Goal: Information Seeking & Learning: Learn about a topic

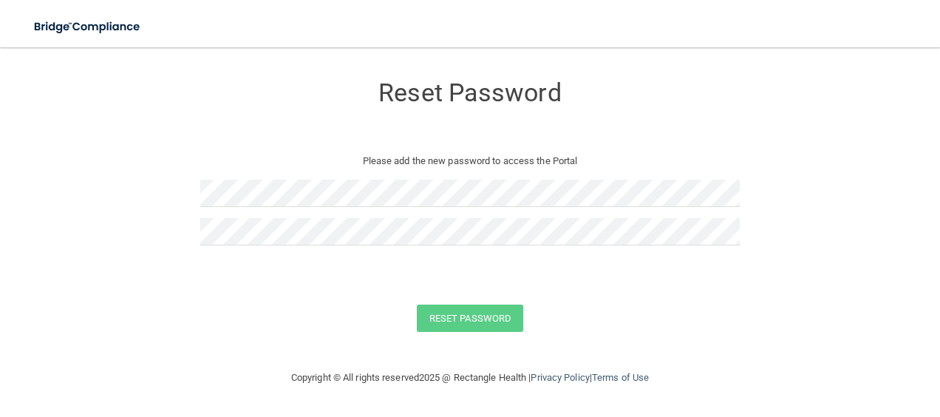
click at [343, 217] on div at bounding box center [469, 199] width 539 height 38
click at [442, 321] on button "Reset Password" at bounding box center [470, 317] width 106 height 27
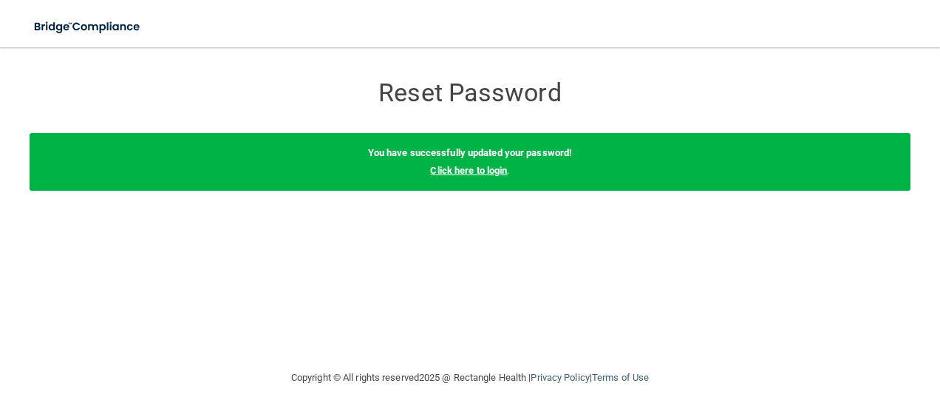
click at [474, 173] on link "Click here to login" at bounding box center [468, 170] width 77 height 11
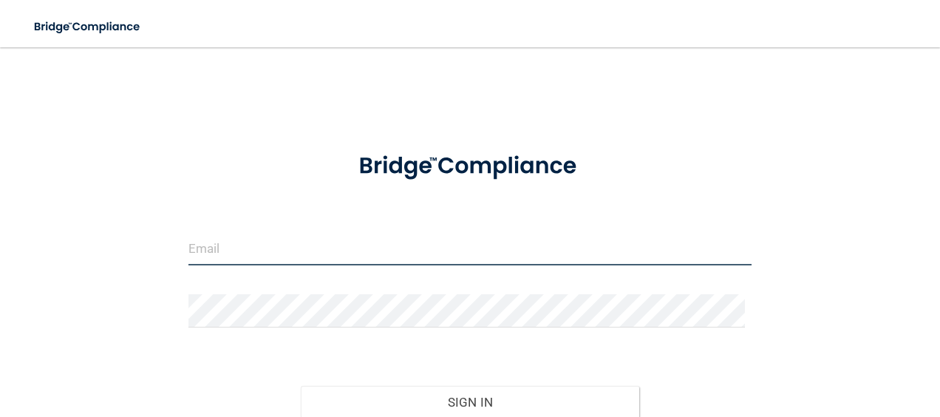
click at [332, 239] on input "email" at bounding box center [470, 248] width 564 height 33
type input "avurbanski@gaileyeyeclinic.com"
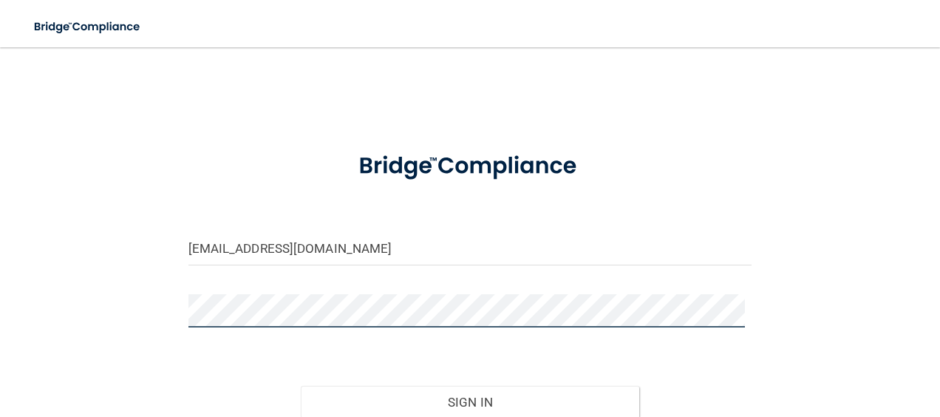
click at [301, 386] on button "Sign In" at bounding box center [470, 402] width 338 height 33
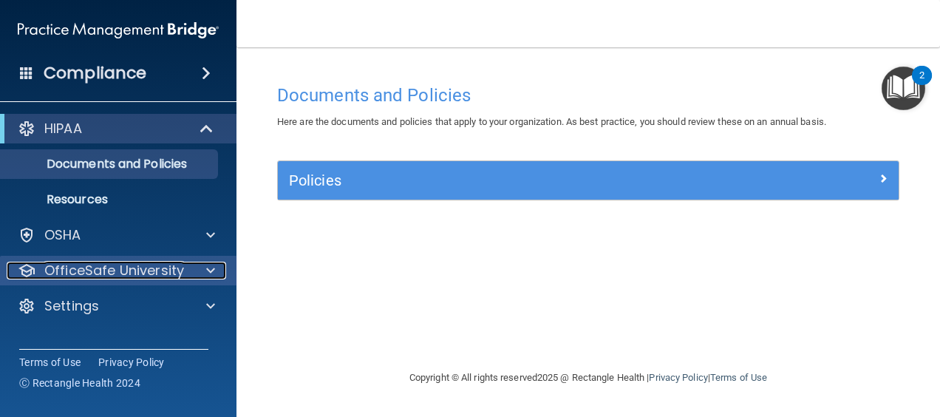
click at [219, 267] on div at bounding box center [208, 271] width 37 height 18
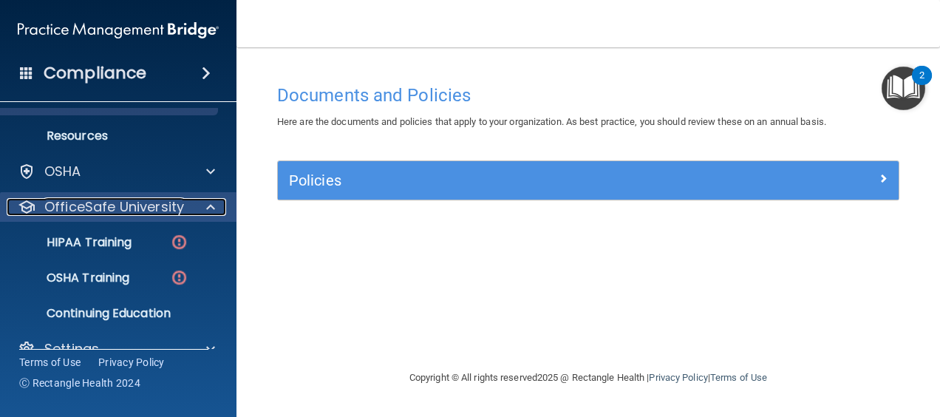
scroll to position [90, 0]
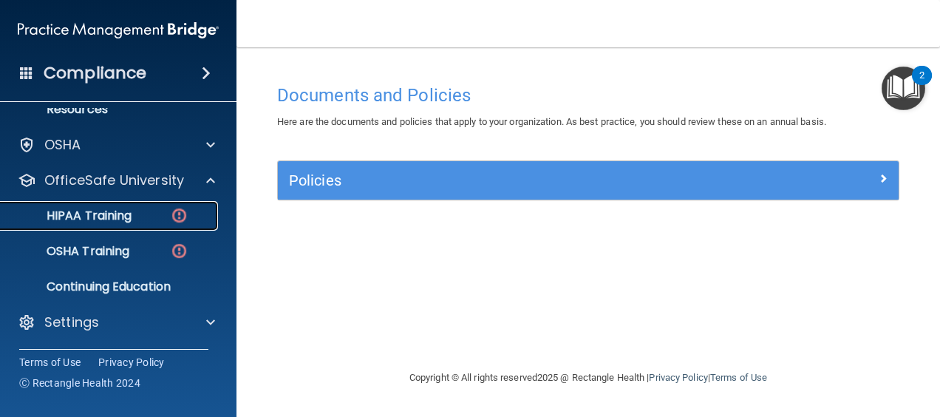
click at [170, 220] on img at bounding box center [179, 215] width 18 height 18
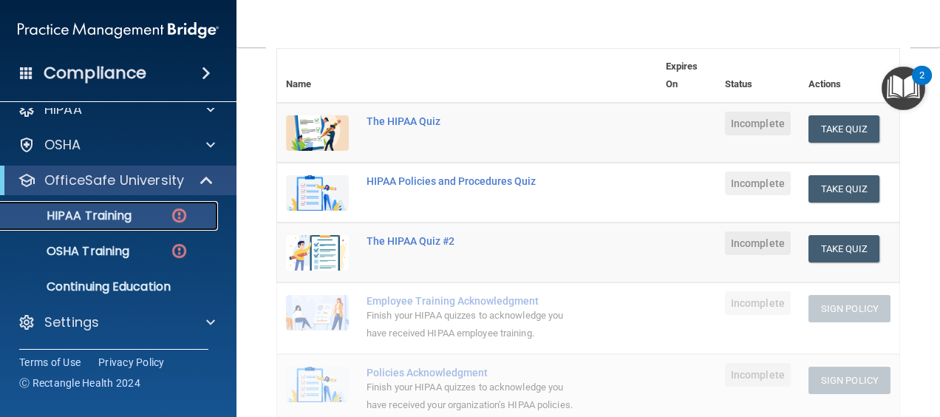
scroll to position [174, 0]
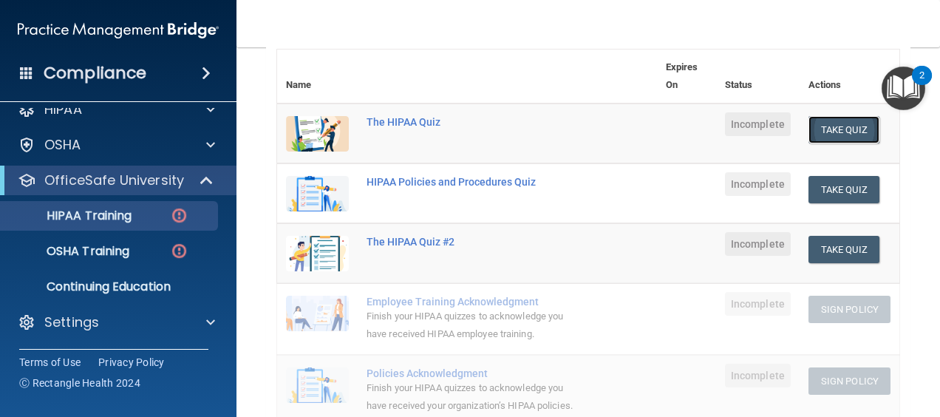
click at [843, 136] on button "Take Quiz" at bounding box center [843, 129] width 71 height 27
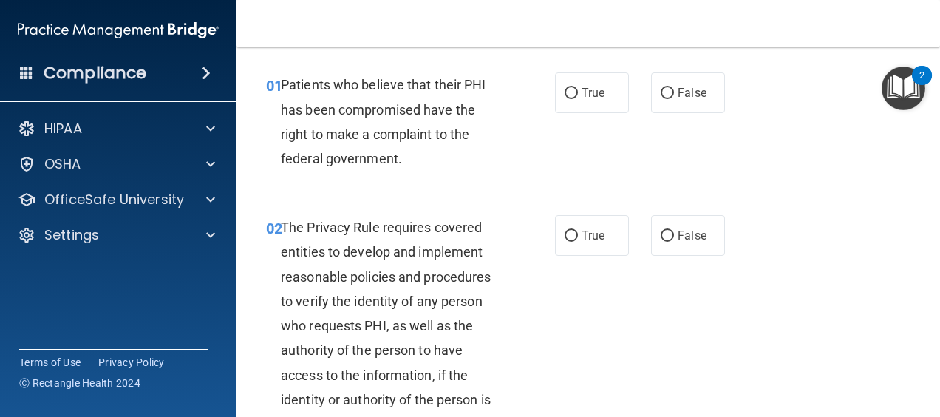
scroll to position [51, 0]
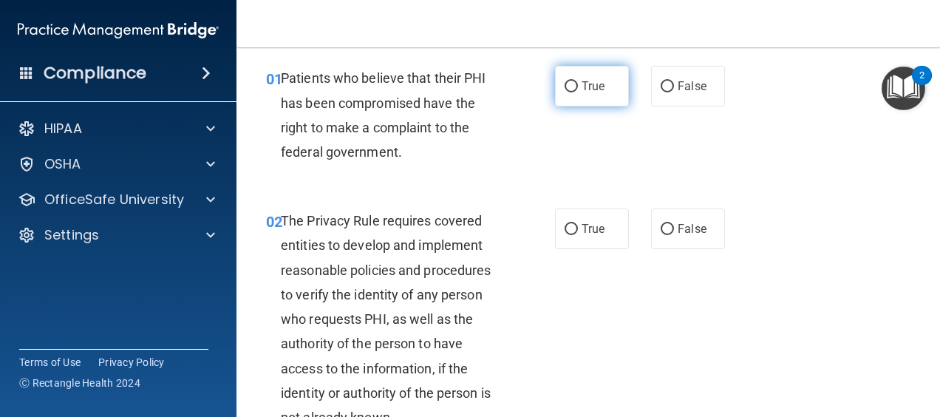
click at [573, 103] on label "True" at bounding box center [592, 86] width 74 height 41
click at [573, 92] on input "True" at bounding box center [570, 86] width 13 height 11
radio input "true"
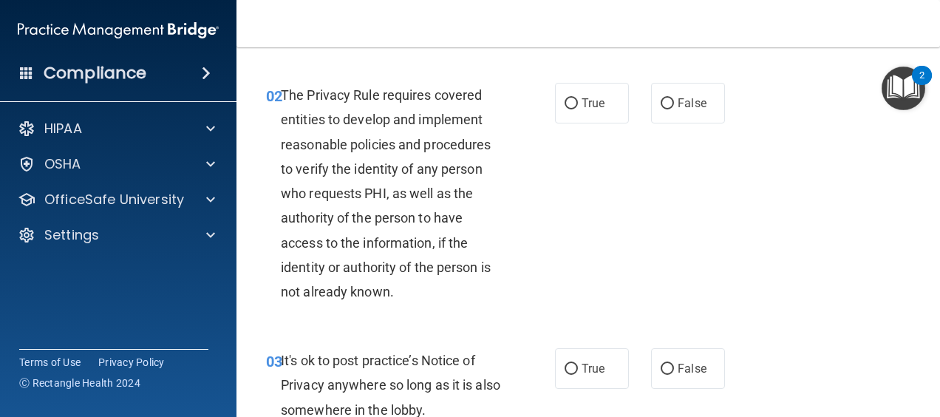
scroll to position [177, 0]
click at [567, 109] on label "True" at bounding box center [592, 103] width 74 height 41
click at [567, 109] on input "True" at bounding box center [570, 103] width 13 height 11
radio input "true"
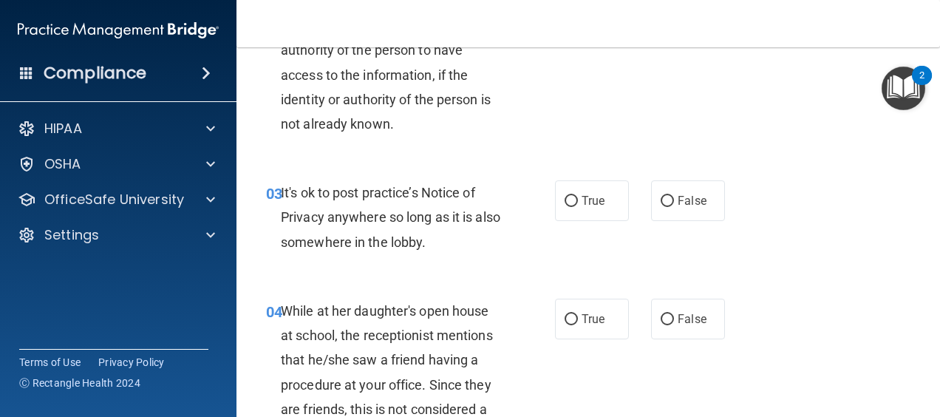
scroll to position [345, 0]
click at [691, 210] on label "False" at bounding box center [688, 200] width 74 height 41
click at [674, 206] on input "False" at bounding box center [667, 200] width 13 height 11
radio input "true"
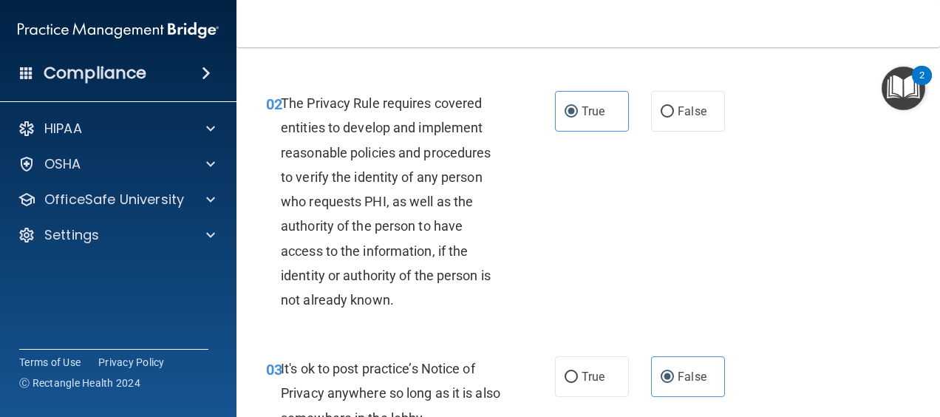
scroll to position [173, 0]
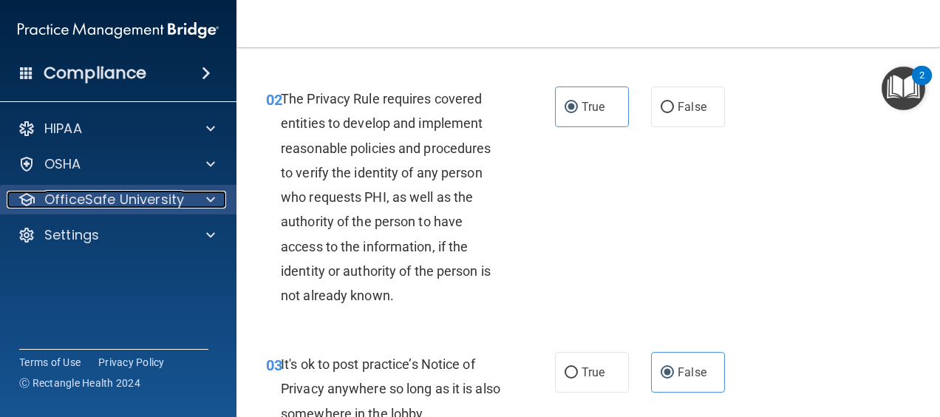
click at [213, 200] on span at bounding box center [210, 200] width 9 height 18
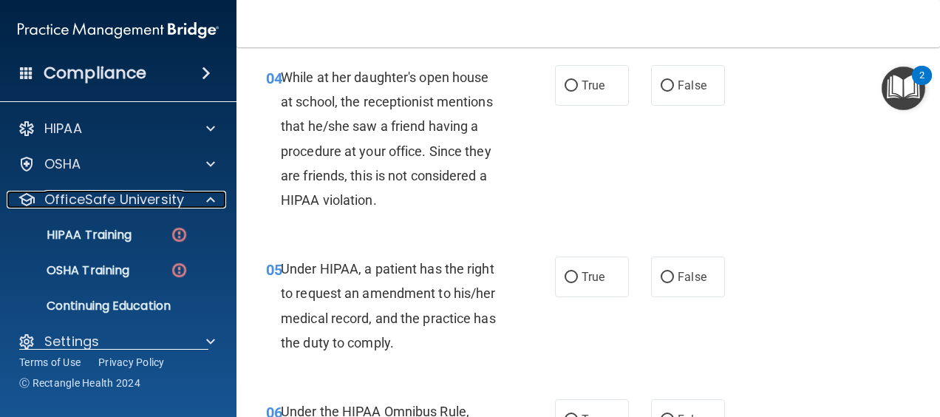
scroll to position [641, 0]
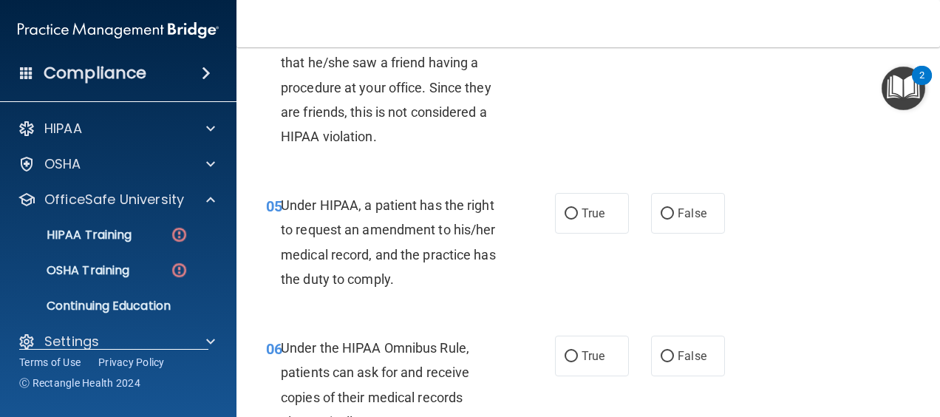
click at [906, 86] on img "Open Resource Center, 2 new notifications" at bounding box center [903, 88] width 44 height 44
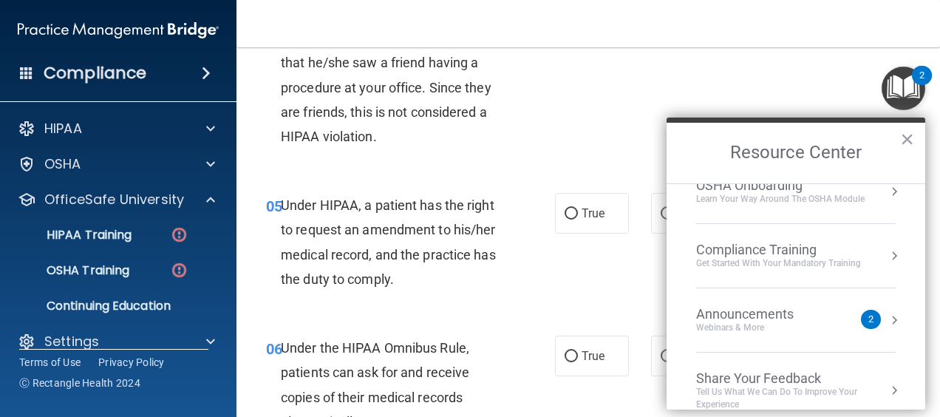
scroll to position [106, 0]
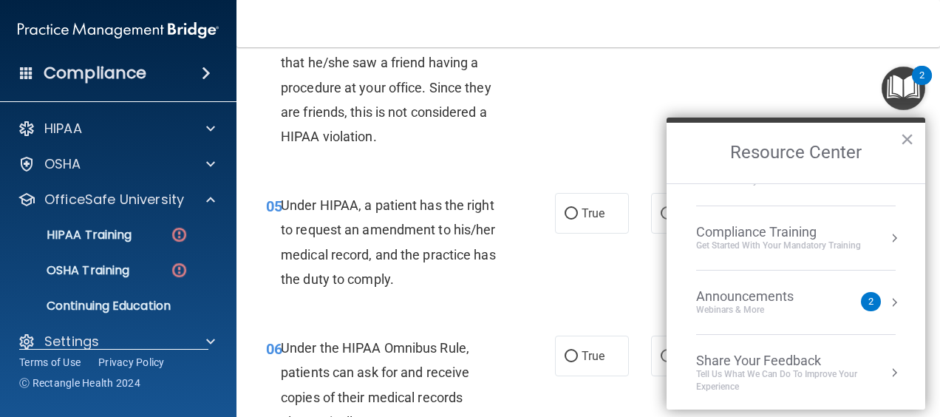
click at [632, 147] on div "04 While at her daughter's open house at school, the receptionist mentions that…" at bounding box center [588, 78] width 666 height 191
click at [907, 133] on button "×" at bounding box center [907, 139] width 14 height 24
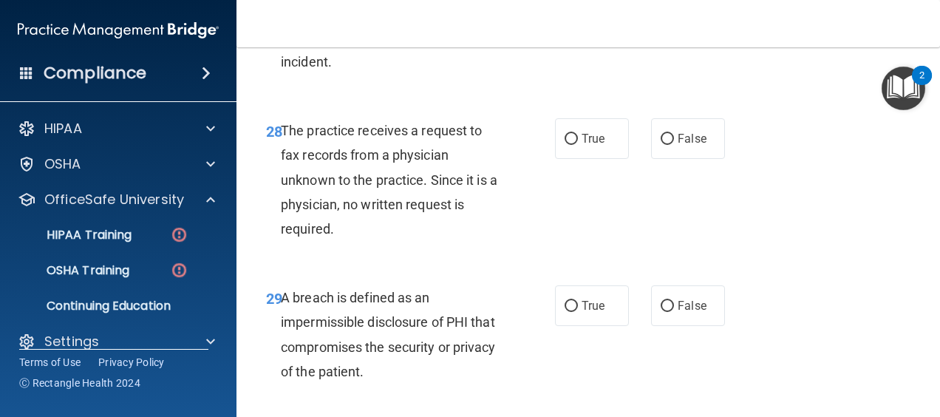
scroll to position [4470, 0]
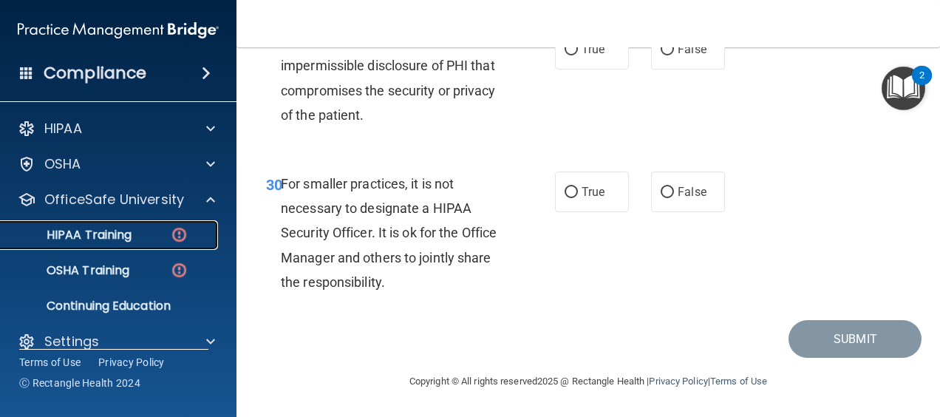
click at [167, 231] on div "HIPAA Training" at bounding box center [111, 235] width 202 height 15
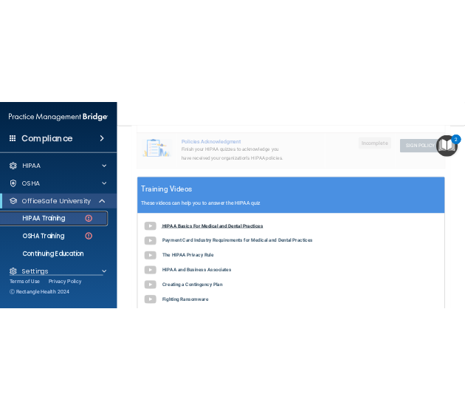
scroll to position [527, 0]
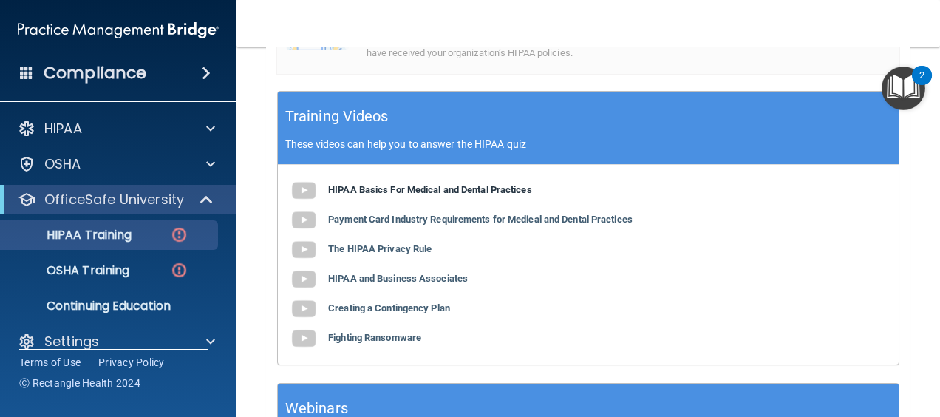
click at [405, 195] on b "HIPAA Basics For Medical and Dental Practices" at bounding box center [430, 189] width 204 height 11
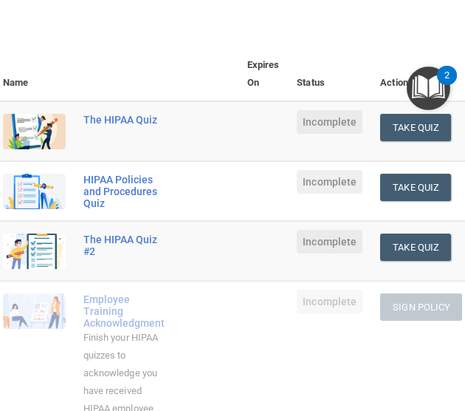
scroll to position [176, 0]
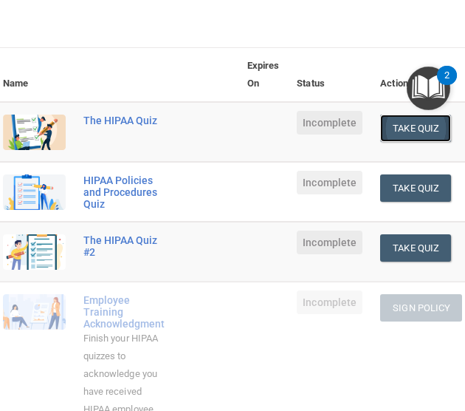
click at [426, 142] on button "Take Quiz" at bounding box center [415, 128] width 71 height 27
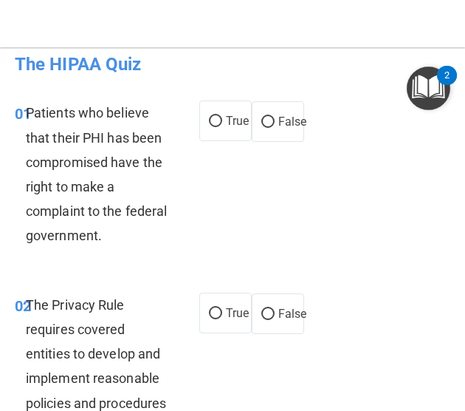
scroll to position [16, 0]
click at [210, 123] on input "True" at bounding box center [215, 121] width 13 height 11
radio input "true"
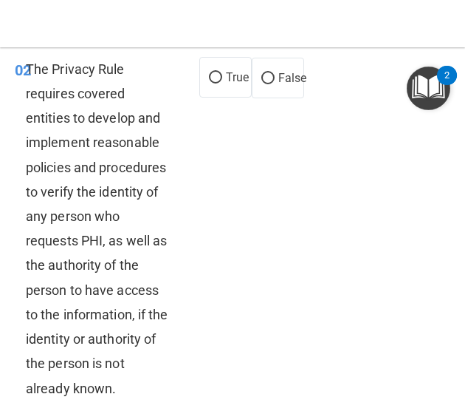
scroll to position [251, 0]
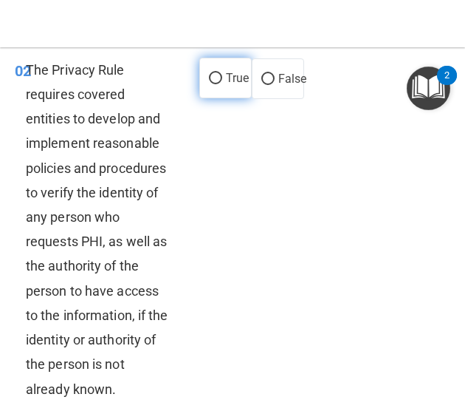
click at [212, 93] on label "True" at bounding box center [225, 78] width 52 height 41
click at [212, 84] on input "True" at bounding box center [215, 78] width 13 height 11
radio input "true"
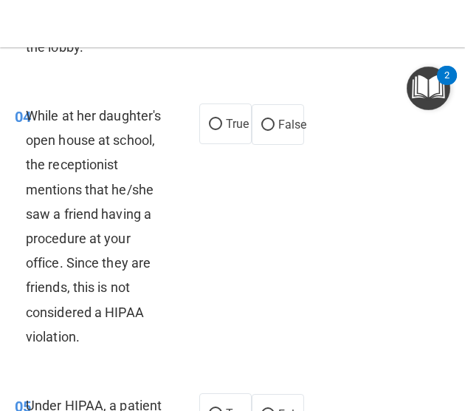
scroll to position [761, 0]
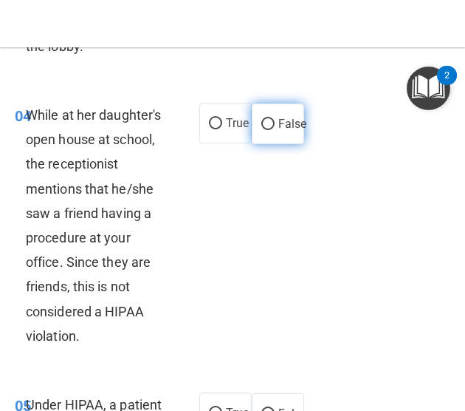
click at [271, 144] on label "False" at bounding box center [278, 123] width 52 height 41
click at [271, 130] on input "False" at bounding box center [268, 124] width 13 height 11
radio input "true"
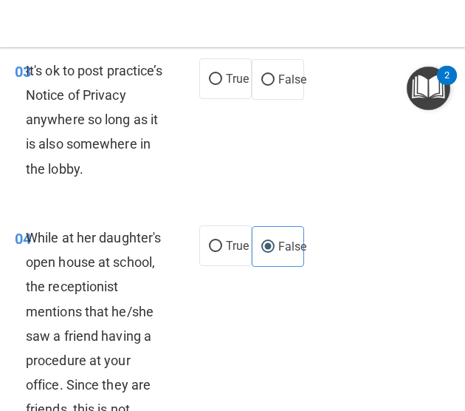
scroll to position [632, 0]
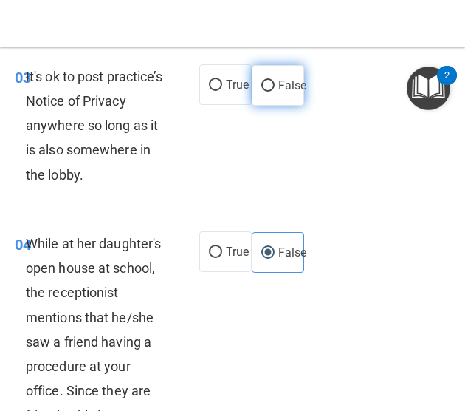
click at [259, 106] on label "False" at bounding box center [278, 85] width 52 height 41
click at [262, 92] on input "False" at bounding box center [268, 86] width 13 height 11
radio input "true"
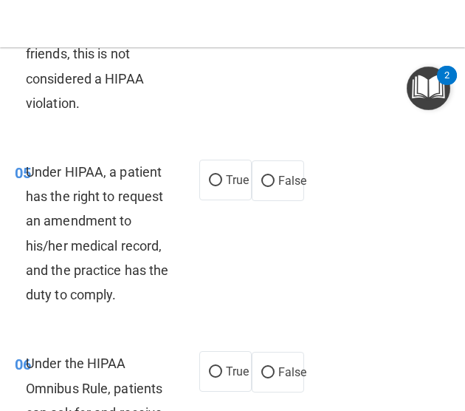
scroll to position [994, 0]
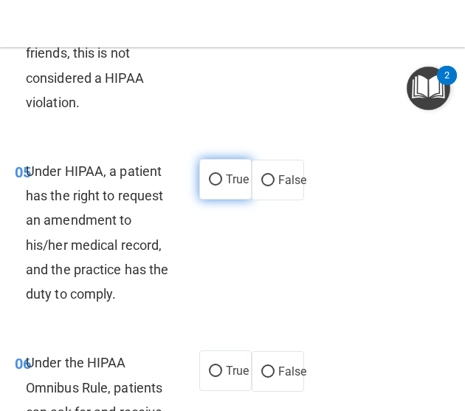
click at [219, 199] on label "True" at bounding box center [225, 179] width 52 height 41
click at [219, 185] on input "True" at bounding box center [215, 179] width 13 height 11
radio input "true"
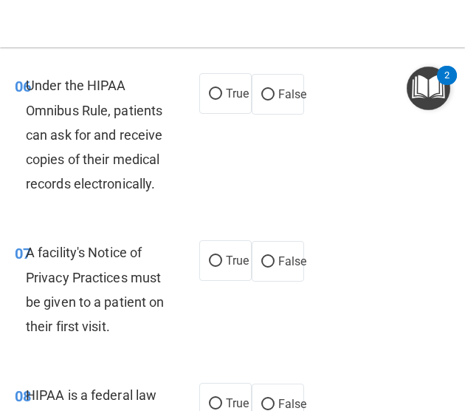
scroll to position [1273, 0]
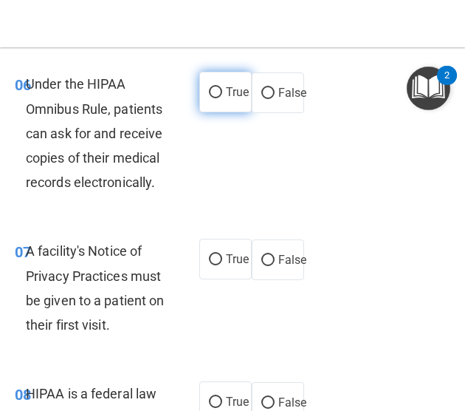
click at [225, 112] on label "True" at bounding box center [225, 92] width 52 height 41
click at [222, 98] on input "True" at bounding box center [215, 92] width 13 height 11
radio input "true"
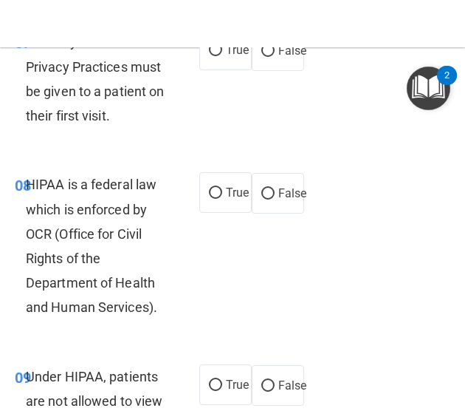
scroll to position [1484, 0]
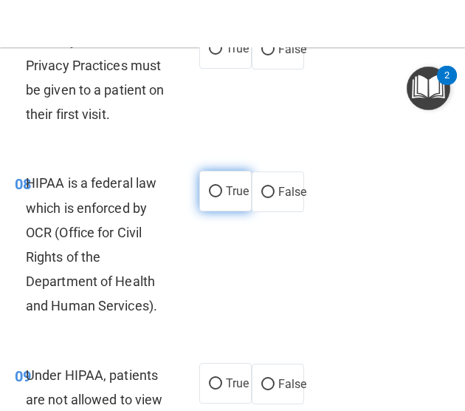
click at [216, 211] on label "True" at bounding box center [225, 191] width 52 height 41
click at [216, 197] on input "True" at bounding box center [215, 191] width 13 height 11
radio input "true"
click at [219, 69] on label "True" at bounding box center [225, 48] width 52 height 41
click at [219, 55] on input "True" at bounding box center [215, 49] width 13 height 11
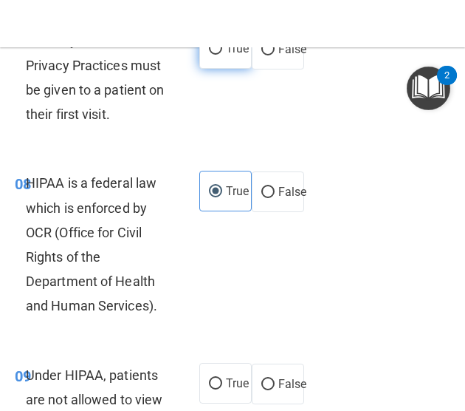
radio input "true"
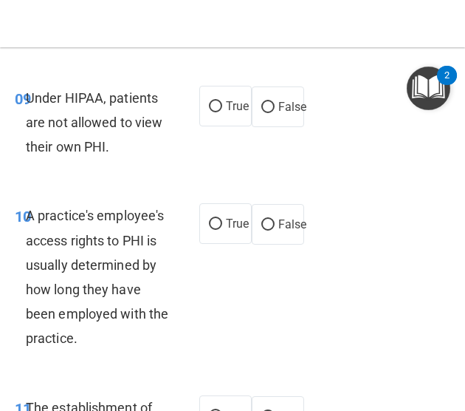
scroll to position [1764, 0]
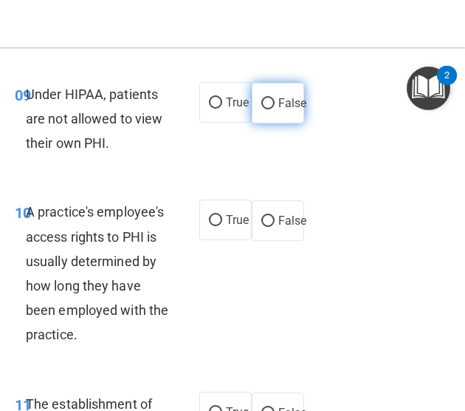
click at [279, 110] on span "False" at bounding box center [293, 103] width 29 height 14
click at [274, 109] on input "False" at bounding box center [268, 103] width 13 height 11
radio input "true"
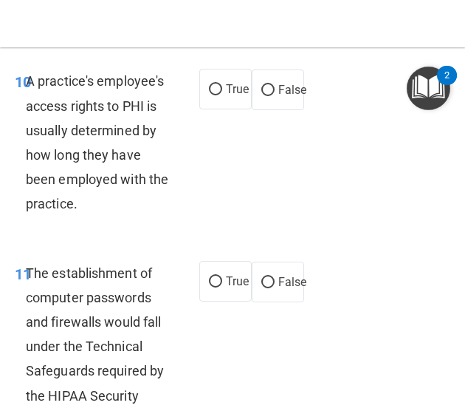
scroll to position [1896, 0]
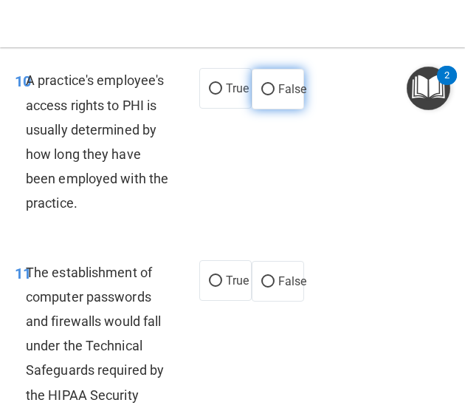
click at [269, 109] on label "False" at bounding box center [278, 89] width 52 height 41
click at [269, 95] on input "False" at bounding box center [268, 89] width 13 height 11
radio input "true"
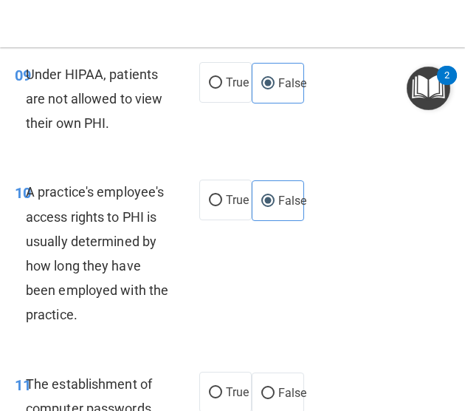
scroll to position [1786, 0]
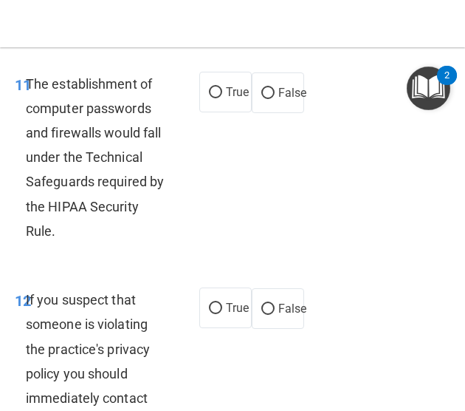
scroll to position [2115, 0]
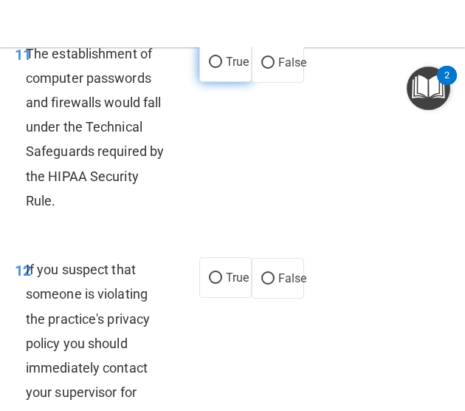
click at [209, 68] on input "True" at bounding box center [215, 62] width 13 height 11
radio input "true"
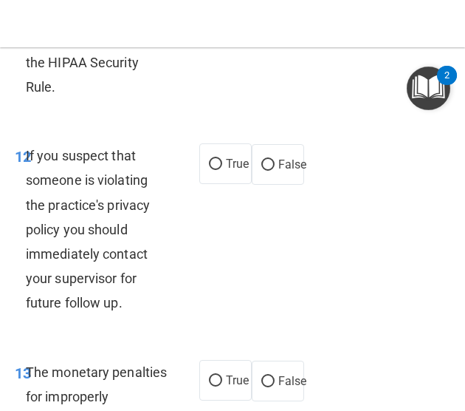
scroll to position [2232, 0]
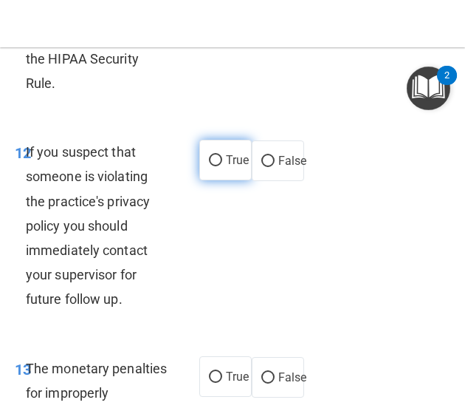
click at [208, 180] on label "True" at bounding box center [225, 160] width 52 height 41
click at [209, 166] on input "True" at bounding box center [215, 160] width 13 height 11
radio input "true"
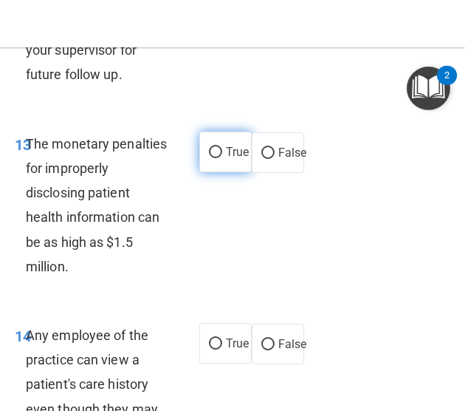
click at [204, 172] on label "True" at bounding box center [225, 152] width 52 height 41
click at [209, 158] on input "True" at bounding box center [215, 152] width 13 height 11
radio input "true"
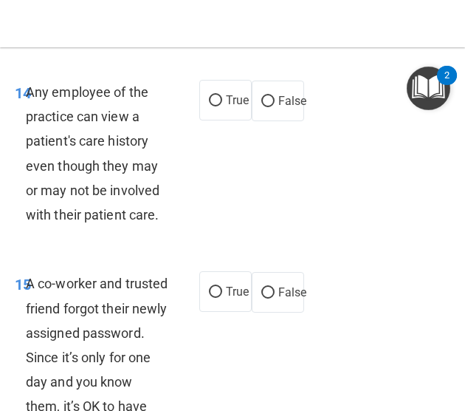
scroll to position [2700, 0]
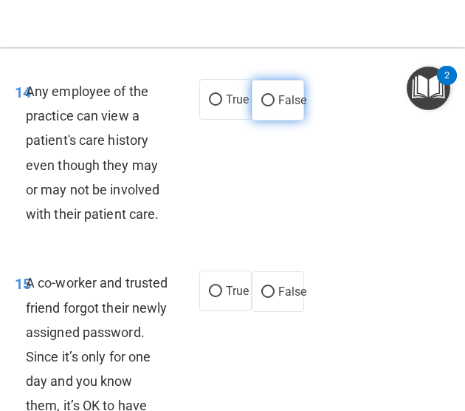
click at [279, 107] on span "False" at bounding box center [293, 100] width 29 height 14
click at [275, 106] on input "False" at bounding box center [268, 100] width 13 height 11
radio input "true"
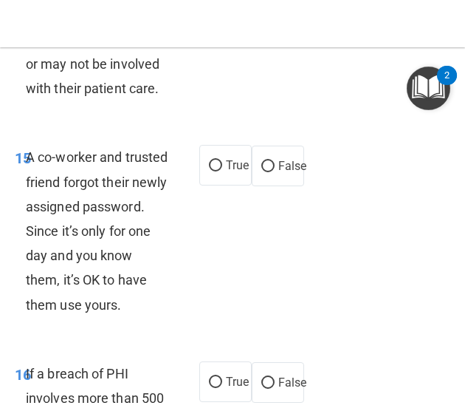
scroll to position [2837, 0]
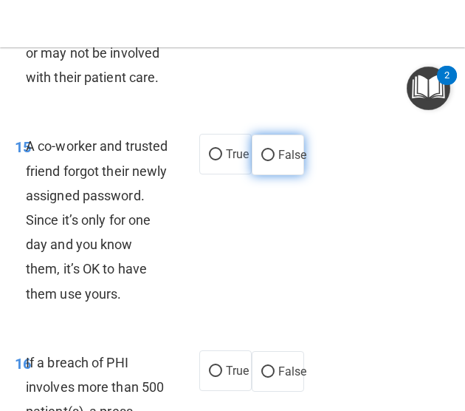
click at [252, 175] on label "False" at bounding box center [278, 154] width 52 height 41
click at [262, 161] on input "False" at bounding box center [268, 155] width 13 height 11
radio input "true"
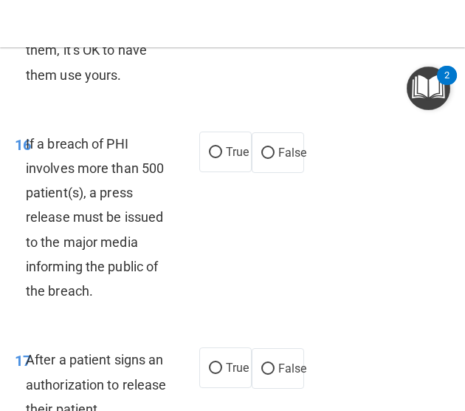
scroll to position [3057, 0]
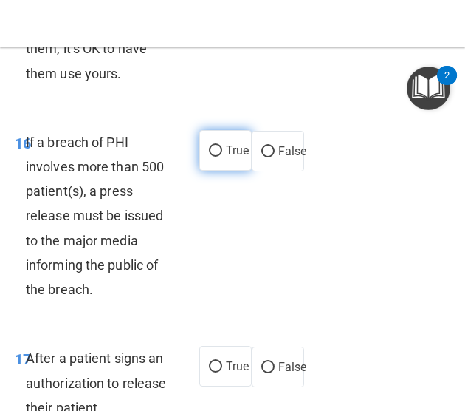
click at [230, 157] on span "True" at bounding box center [237, 150] width 23 height 14
click at [222, 157] on input "True" at bounding box center [215, 151] width 13 height 11
radio input "true"
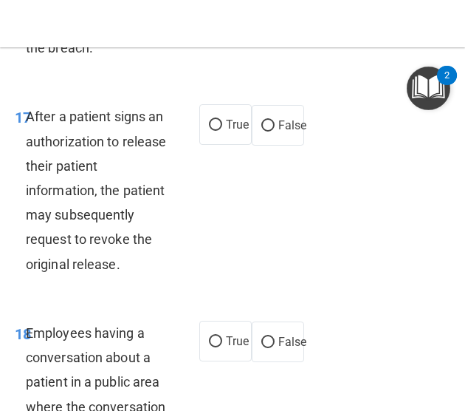
scroll to position [3300, 0]
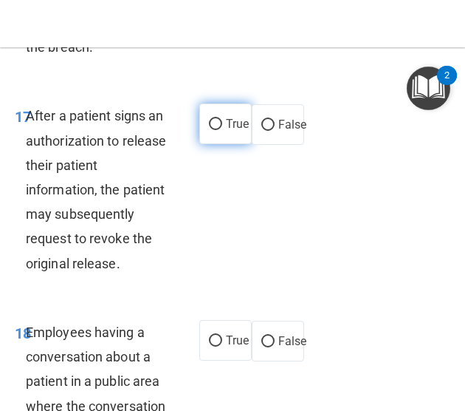
click at [233, 144] on label "True" at bounding box center [225, 123] width 52 height 41
click at [222, 130] on input "True" at bounding box center [215, 124] width 13 height 11
radio input "true"
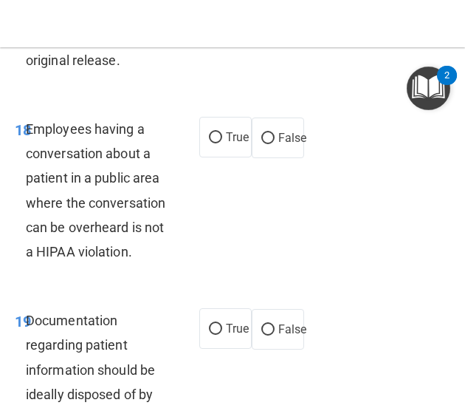
scroll to position [3504, 0]
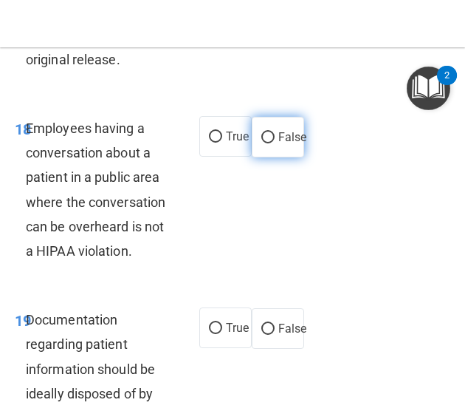
click at [279, 144] on span "False" at bounding box center [293, 137] width 29 height 14
click at [275, 143] on input "False" at bounding box center [268, 137] width 13 height 11
radio input "true"
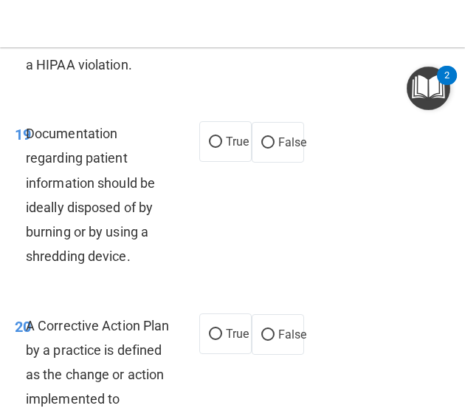
scroll to position [3720, 0]
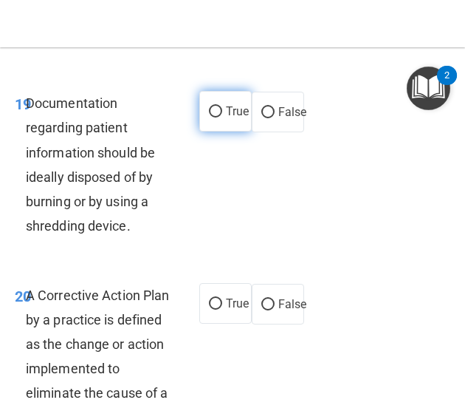
click at [214, 117] on input "True" at bounding box center [215, 111] width 13 height 11
radio input "true"
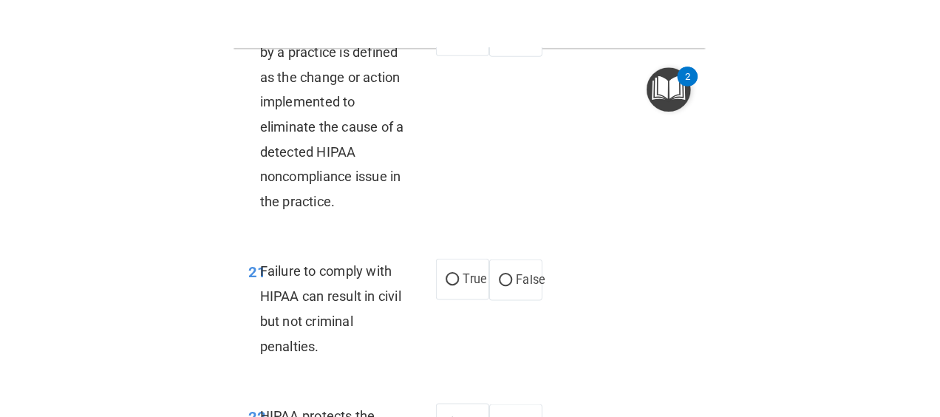
scroll to position [3989, 0]
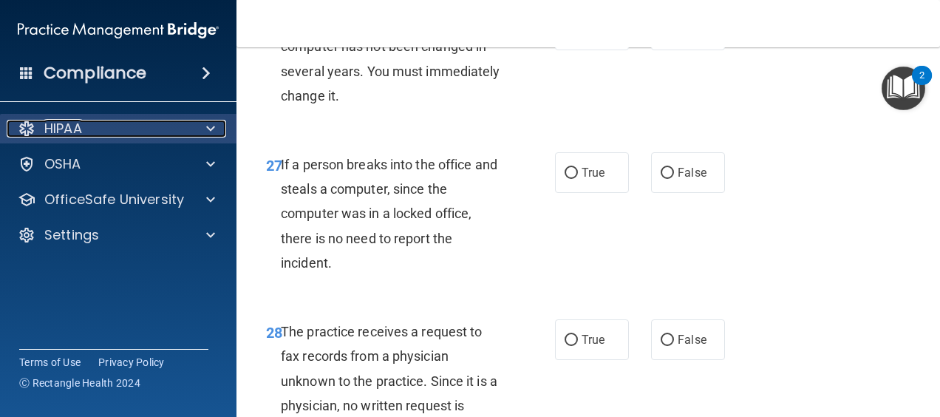
click at [217, 129] on div at bounding box center [208, 129] width 37 height 18
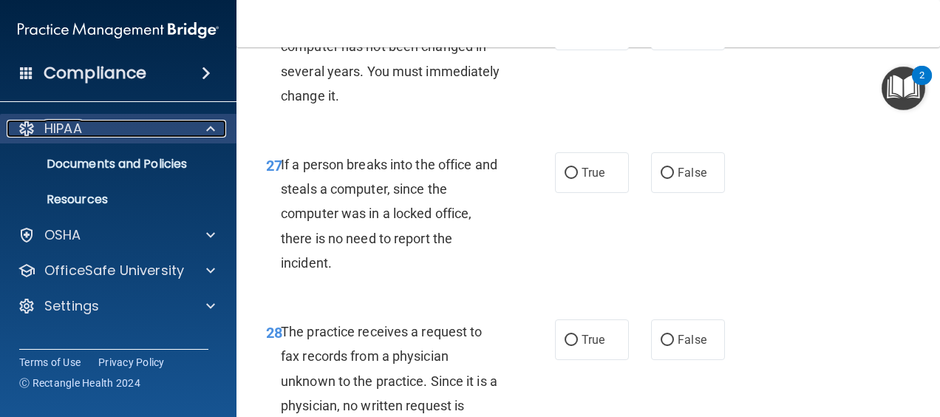
click at [208, 125] on span at bounding box center [210, 129] width 9 height 18
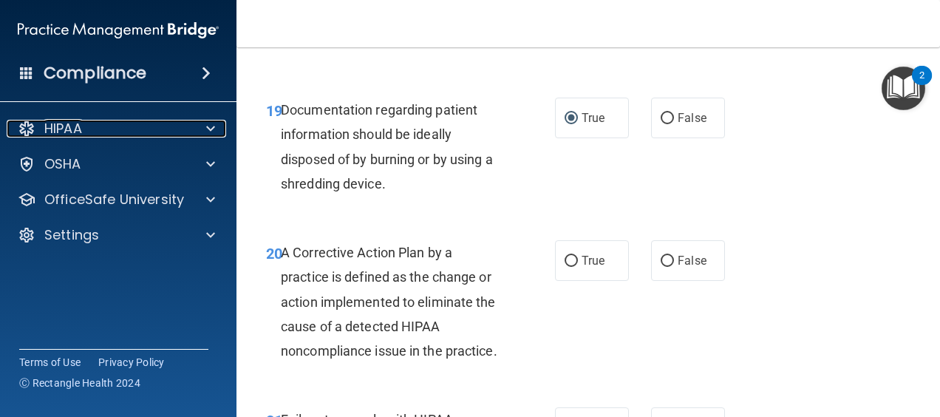
scroll to position [2734, 0]
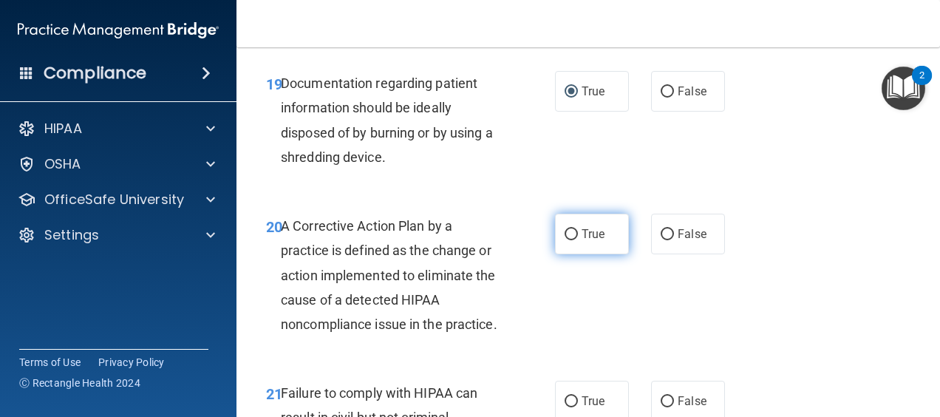
click at [584, 248] on label "True" at bounding box center [592, 234] width 74 height 41
click at [578, 240] on input "True" at bounding box center [570, 234] width 13 height 11
radio input "true"
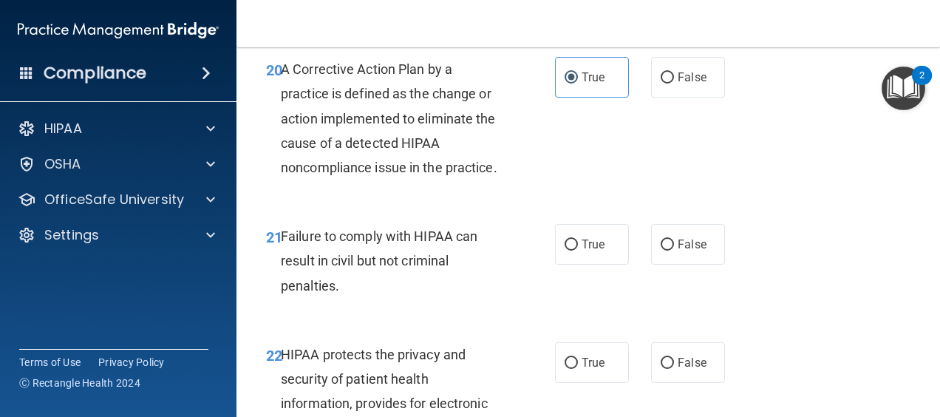
scroll to position [2892, 0]
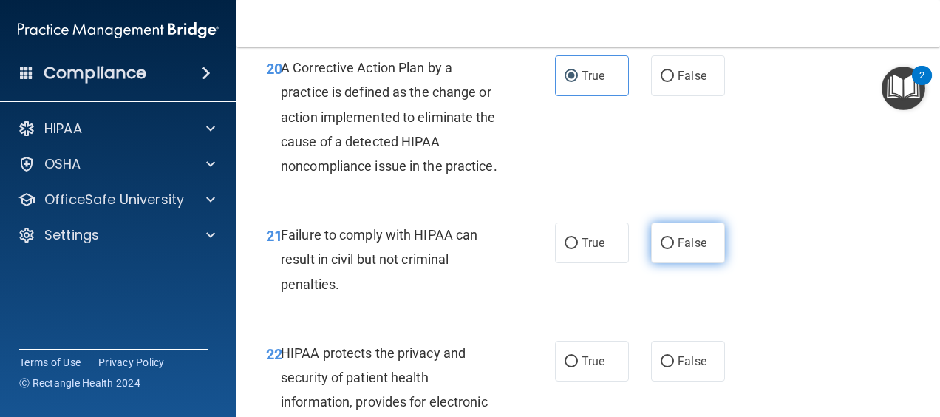
click at [668, 257] on label "False" at bounding box center [688, 242] width 74 height 41
click at [668, 249] on input "False" at bounding box center [667, 243] width 13 height 11
radio input "true"
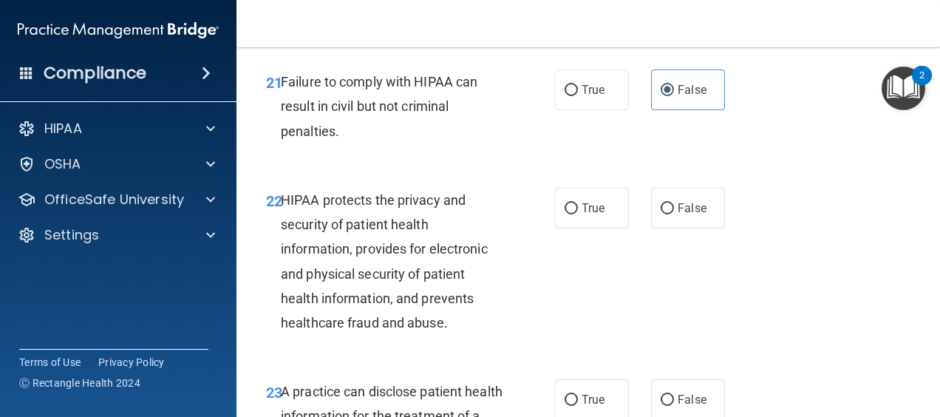
scroll to position [3051, 0]
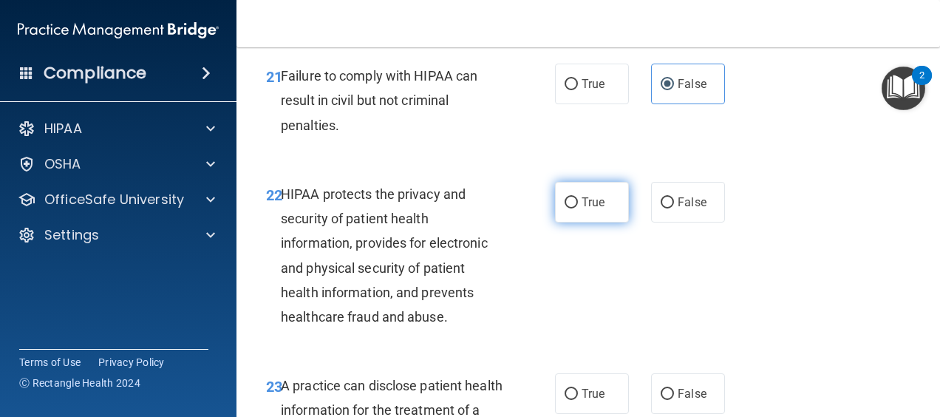
click at [584, 209] on span "True" at bounding box center [592, 202] width 23 height 14
click at [578, 208] on input "True" at bounding box center [570, 202] width 13 height 11
radio input "true"
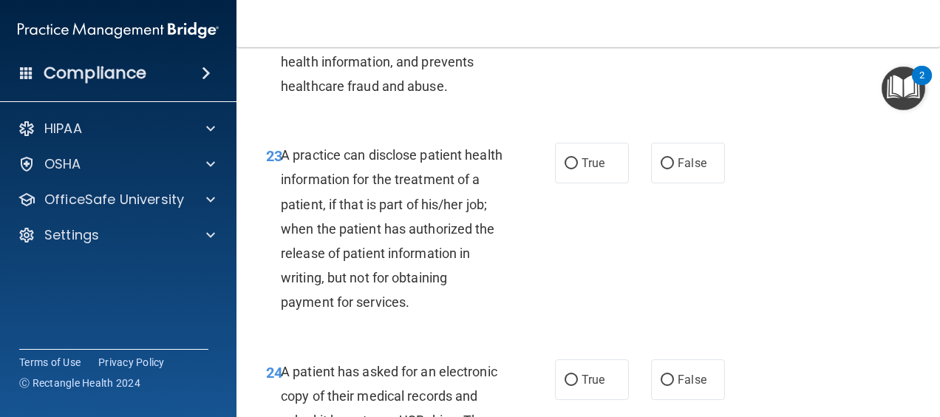
scroll to position [3282, 0]
click at [585, 169] on span "True" at bounding box center [592, 162] width 23 height 14
click at [578, 168] on input "True" at bounding box center [570, 162] width 13 height 11
radio input "true"
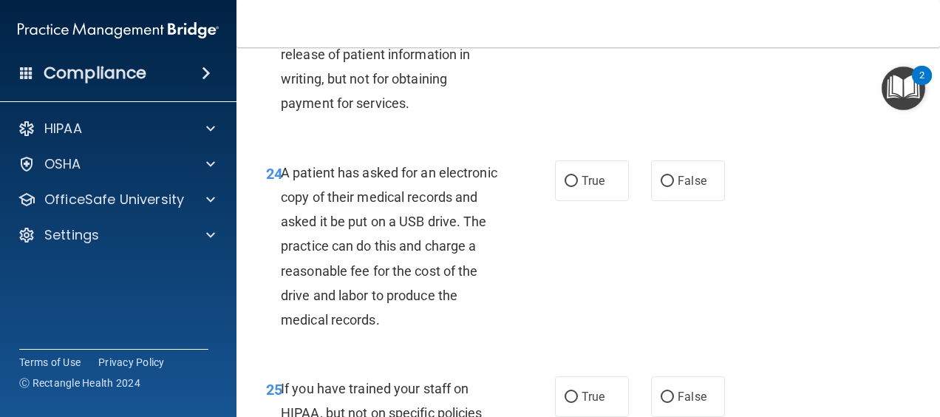
scroll to position [3481, 0]
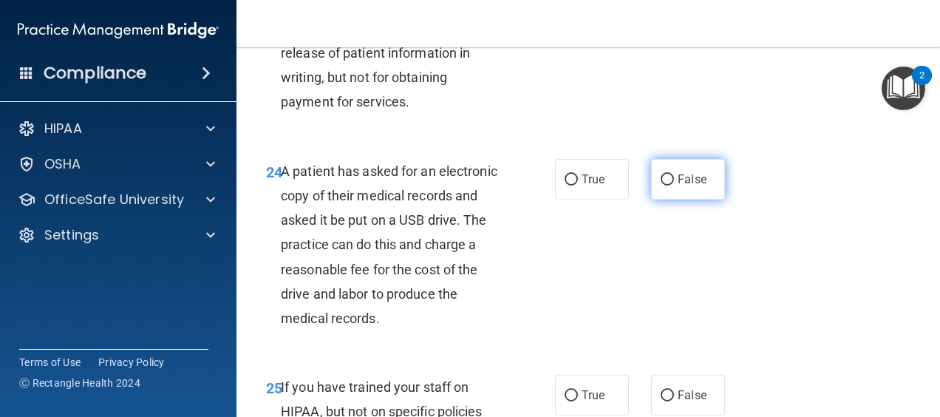
click at [678, 186] on span "False" at bounding box center [692, 179] width 29 height 14
click at [674, 185] on input "False" at bounding box center [667, 179] width 13 height 11
radio input "true"
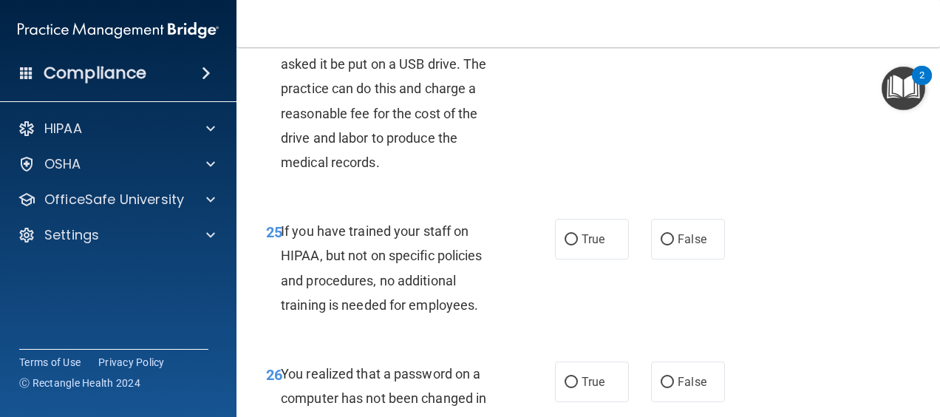
scroll to position [3639, 0]
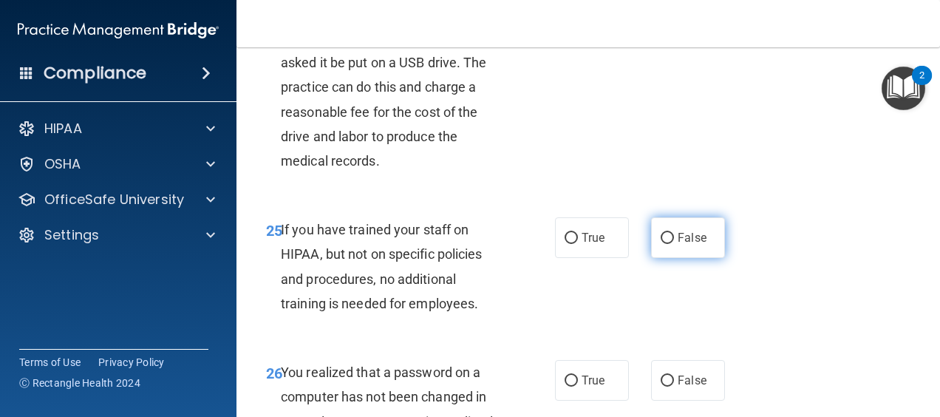
click at [652, 258] on label "False" at bounding box center [688, 237] width 74 height 41
click at [661, 244] on input "False" at bounding box center [667, 238] width 13 height 11
radio input "true"
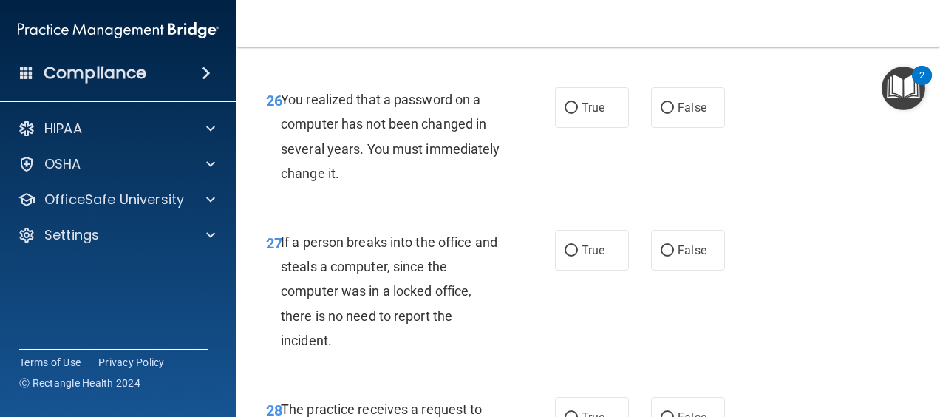
scroll to position [3912, 0]
click at [581, 114] on span "True" at bounding box center [592, 107] width 23 height 14
click at [576, 113] on input "True" at bounding box center [570, 107] width 13 height 11
radio input "true"
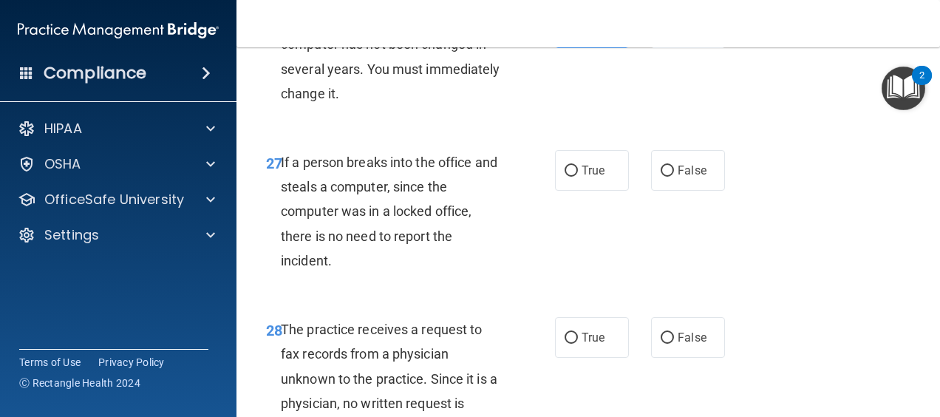
scroll to position [3992, 0]
click at [358, 211] on span "If a person breaks into the office and steals a computer, since the computer wa…" at bounding box center [389, 211] width 216 height 114
click at [697, 177] on span "False" at bounding box center [692, 170] width 29 height 14
click at [674, 176] on input "False" at bounding box center [667, 170] width 13 height 11
radio input "true"
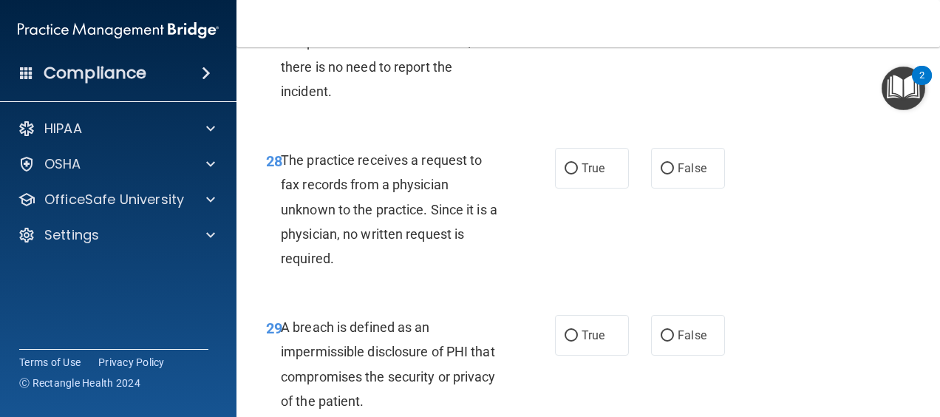
scroll to position [4162, 0]
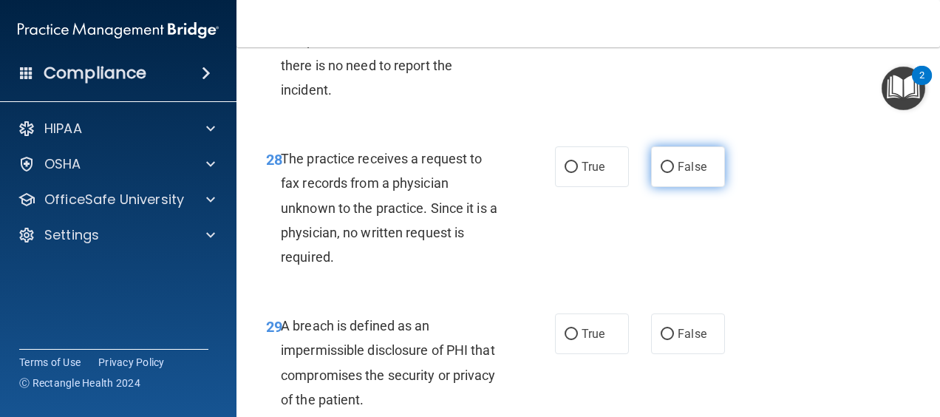
click at [678, 174] on span "False" at bounding box center [692, 167] width 29 height 14
click at [671, 173] on input "False" at bounding box center [667, 167] width 13 height 11
radio input "true"
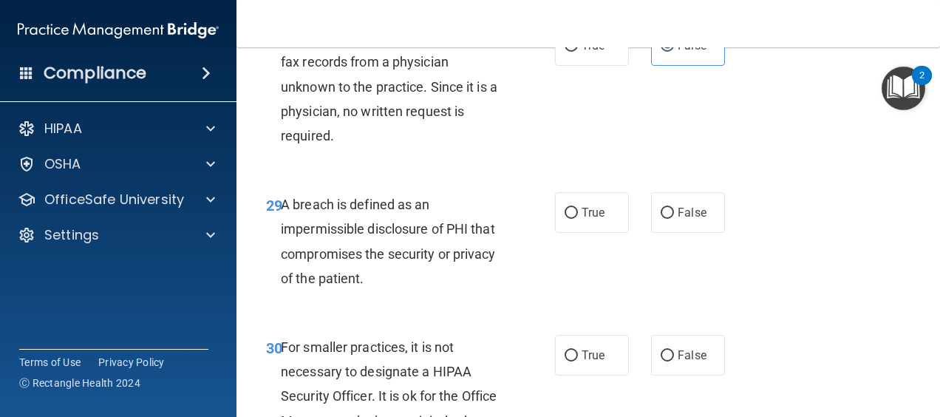
scroll to position [4286, 0]
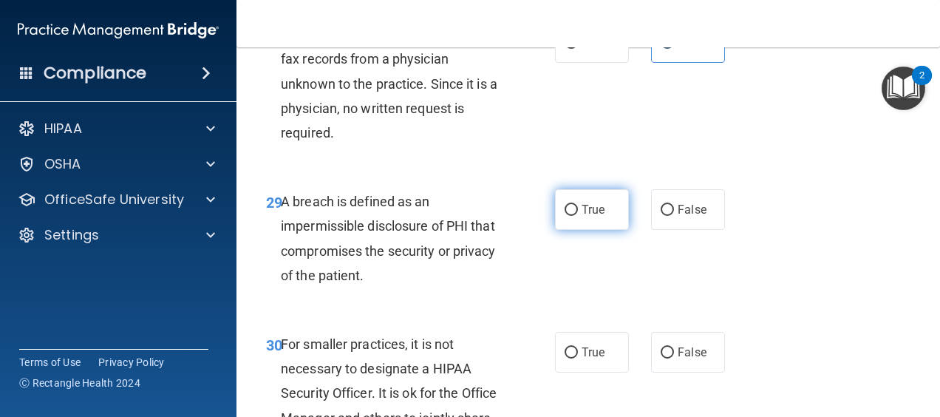
click at [567, 222] on label "True" at bounding box center [592, 209] width 74 height 41
click at [567, 216] on input "True" at bounding box center [570, 210] width 13 height 11
radio input "true"
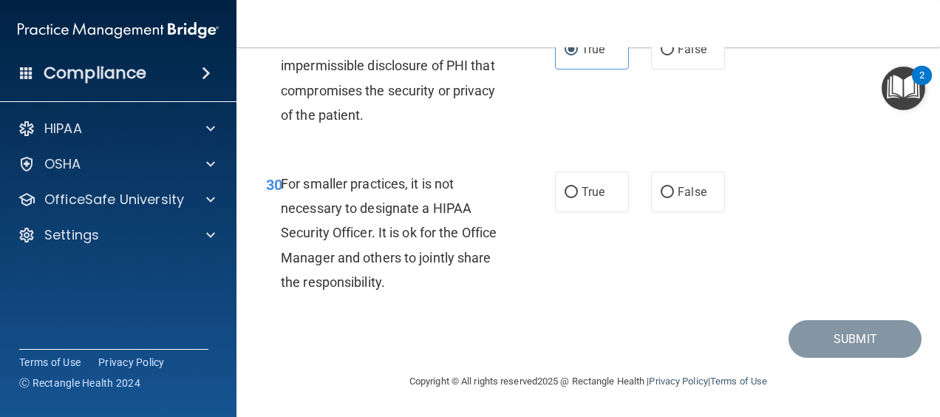
scroll to position [4460, 0]
click at [669, 212] on label "False" at bounding box center [688, 191] width 74 height 41
click at [669, 198] on input "False" at bounding box center [667, 192] width 13 height 11
radio input "true"
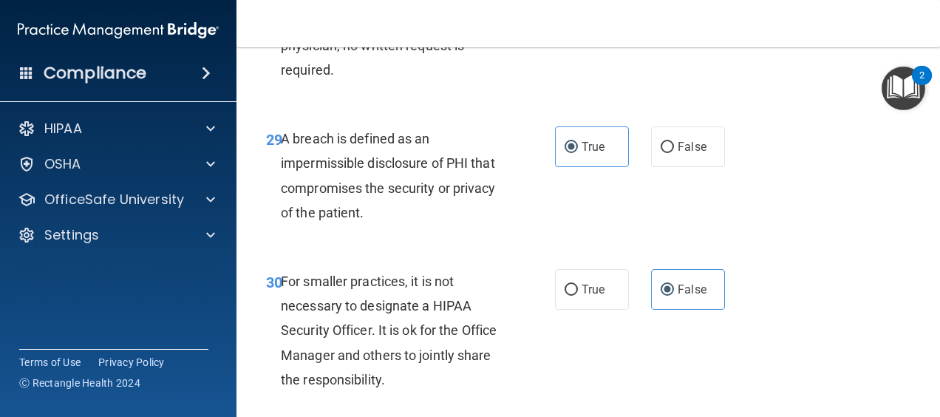
scroll to position [4470, 0]
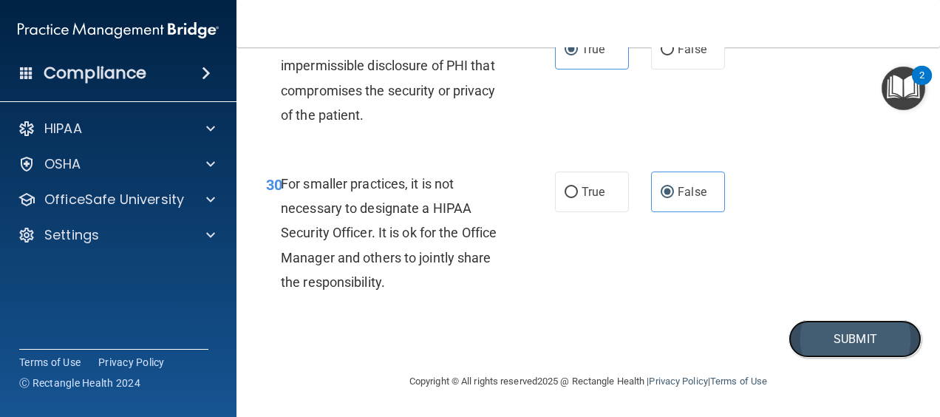
click at [801, 341] on button "Submit" at bounding box center [854, 339] width 133 height 38
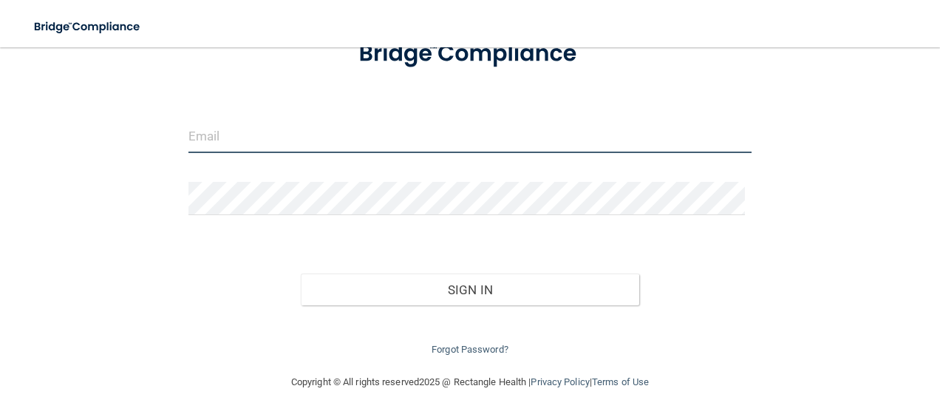
click at [482, 145] on input "email" at bounding box center [470, 136] width 564 height 33
type input "[EMAIL_ADDRESS][DOMAIN_NAME]"
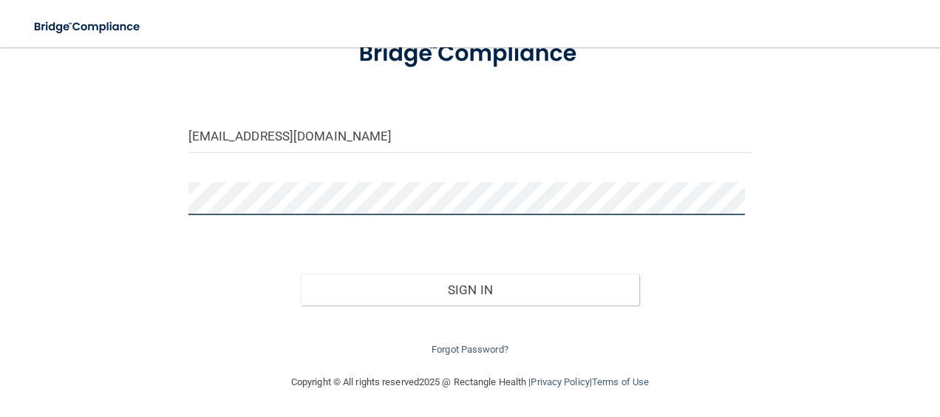
click at [301, 273] on button "Sign In" at bounding box center [470, 289] width 338 height 33
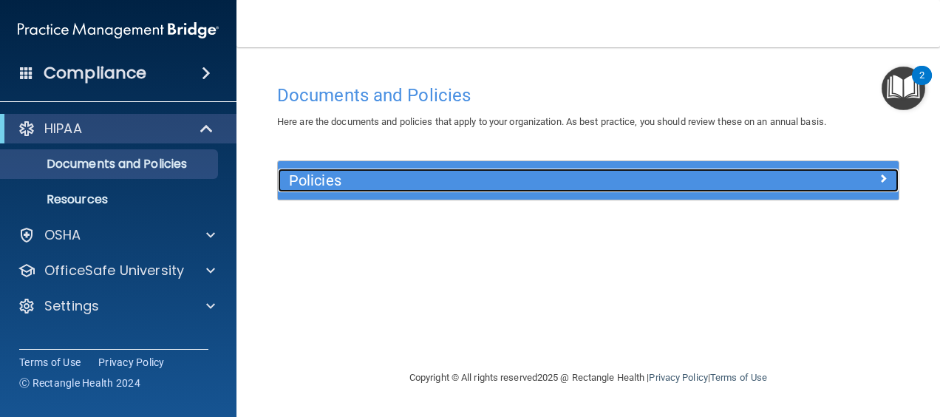
click at [429, 173] on h5 "Policies" at bounding box center [510, 180] width 443 height 16
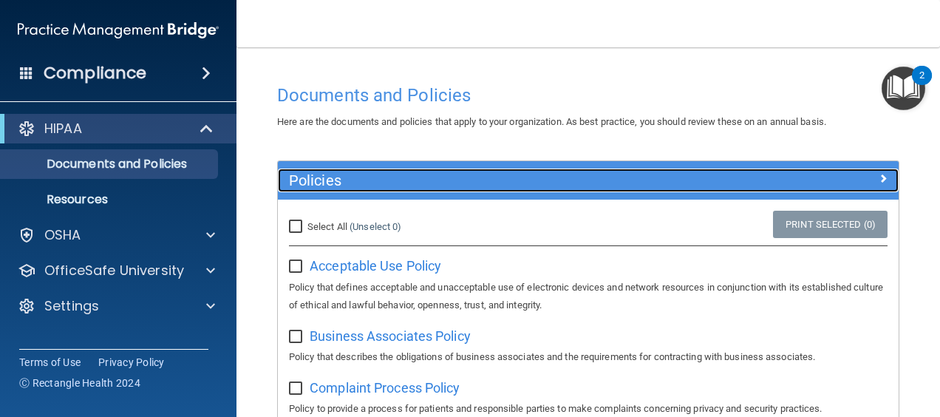
scroll to position [106, 0]
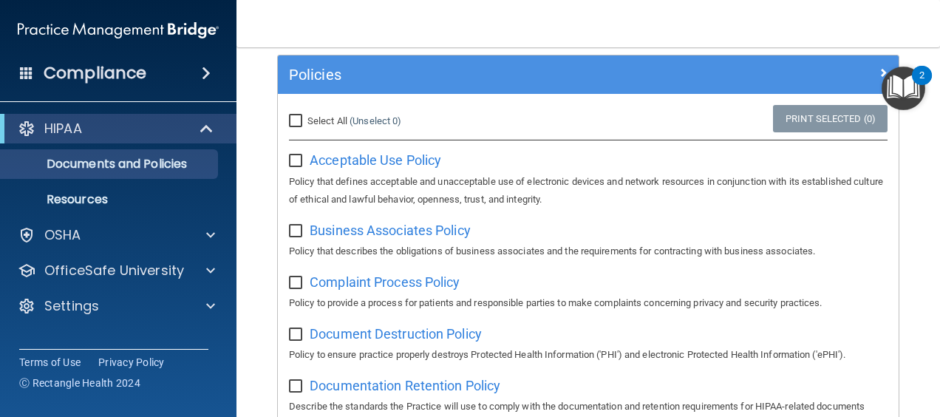
click at [300, 162] on input "checkbox" at bounding box center [297, 161] width 17 height 12
checkbox input "true"
click at [300, 116] on input "Select All (Unselect 1) Unselect All" at bounding box center [297, 121] width 17 height 12
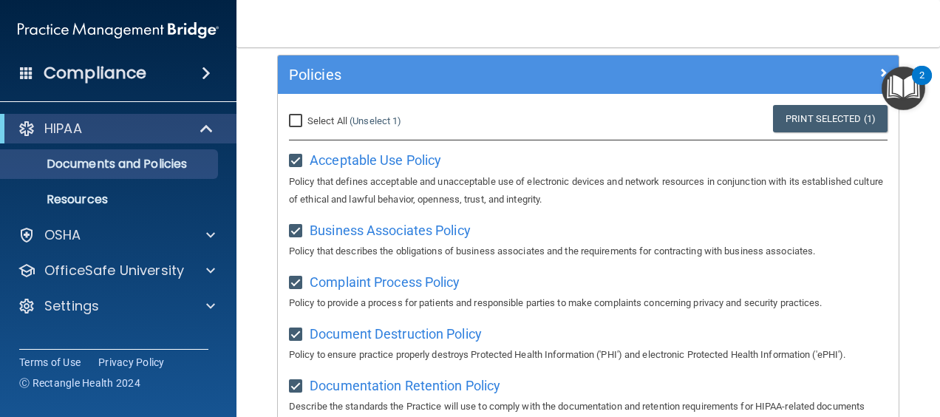
checkbox input "true"
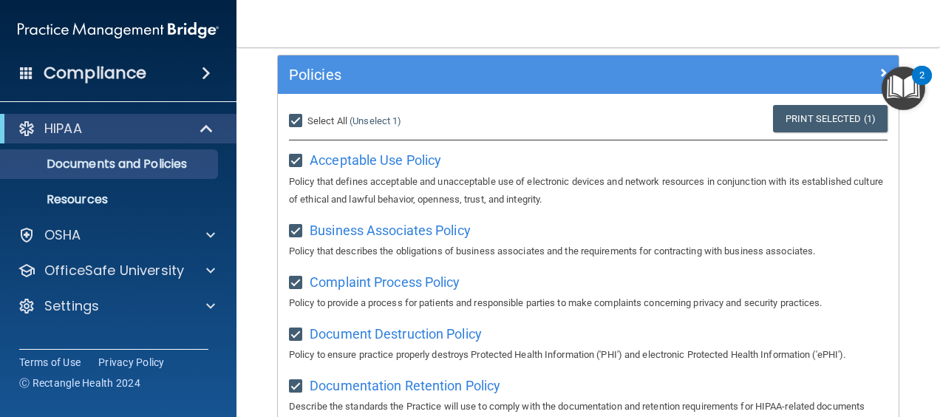
checkbox input "true"
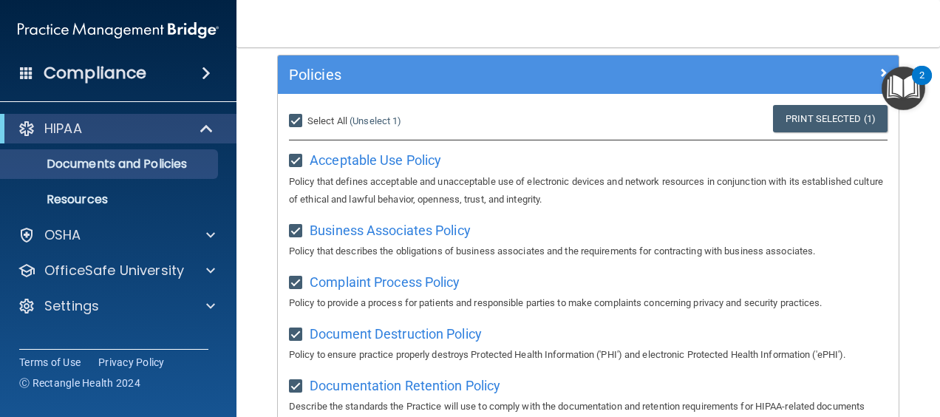
checkbox input "true"
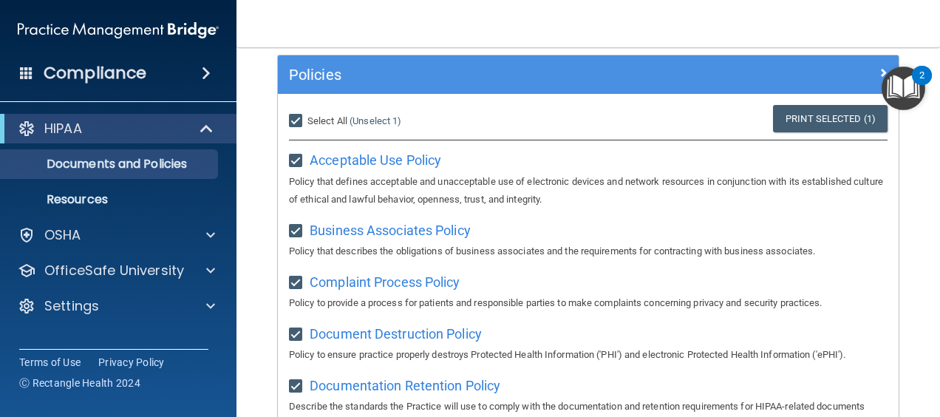
checkbox input "true"
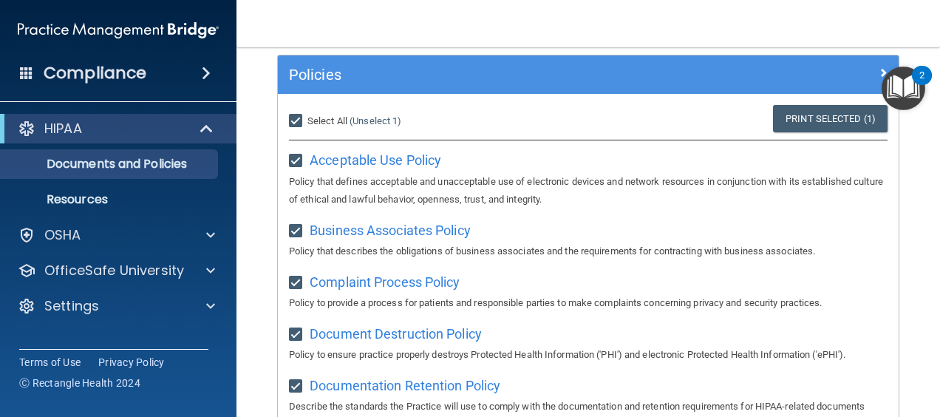
checkbox input "true"
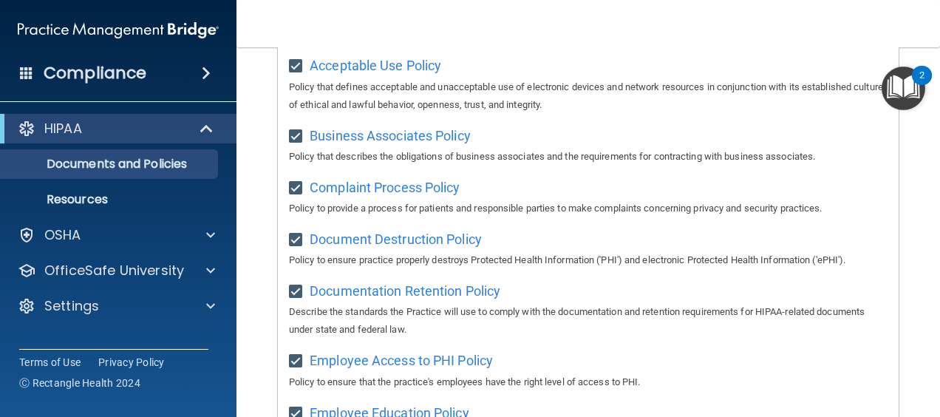
scroll to position [0, 0]
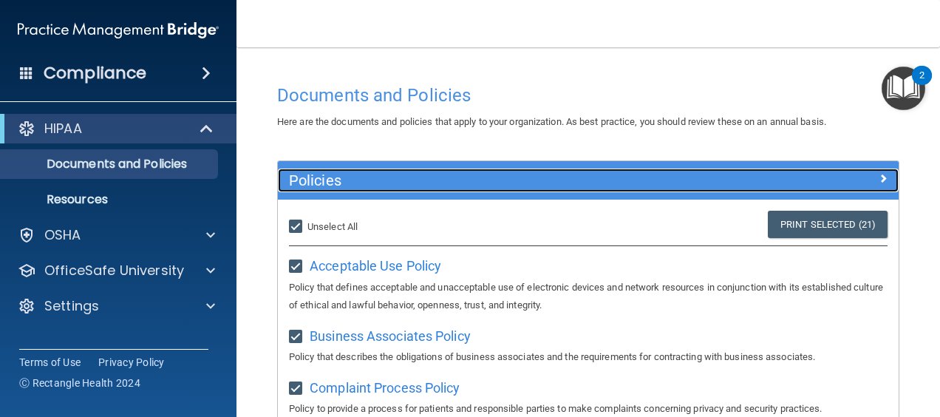
click at [878, 176] on span at bounding box center [882, 178] width 9 height 18
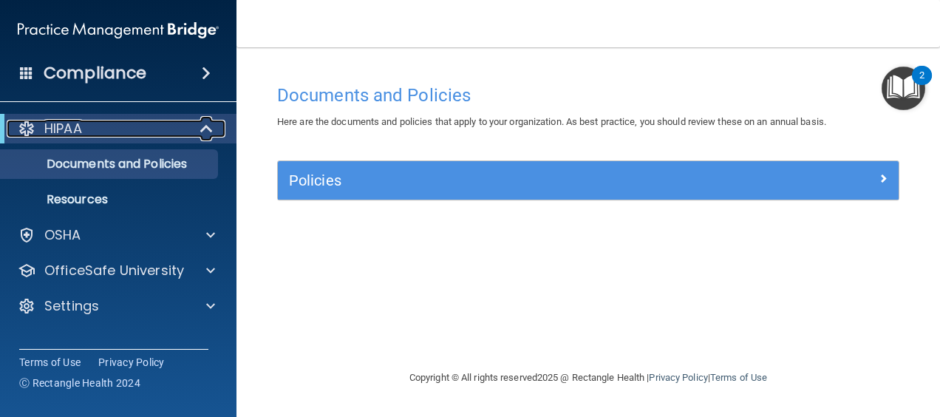
click at [207, 129] on span at bounding box center [208, 129] width 13 height 18
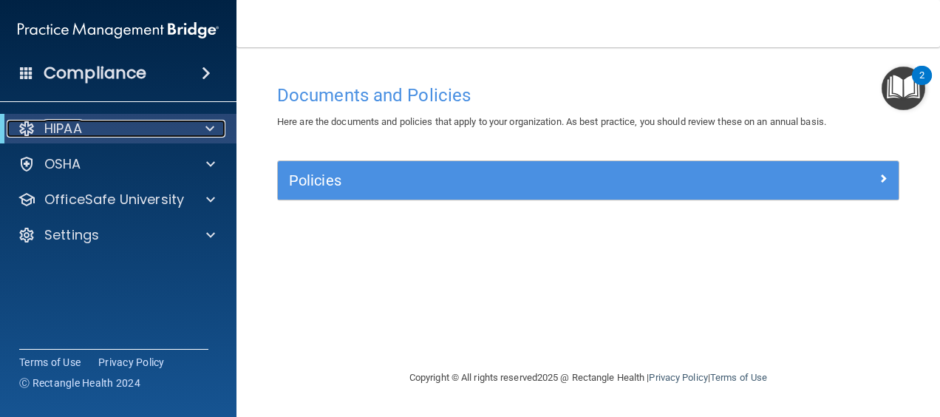
click at [207, 129] on span at bounding box center [209, 129] width 9 height 18
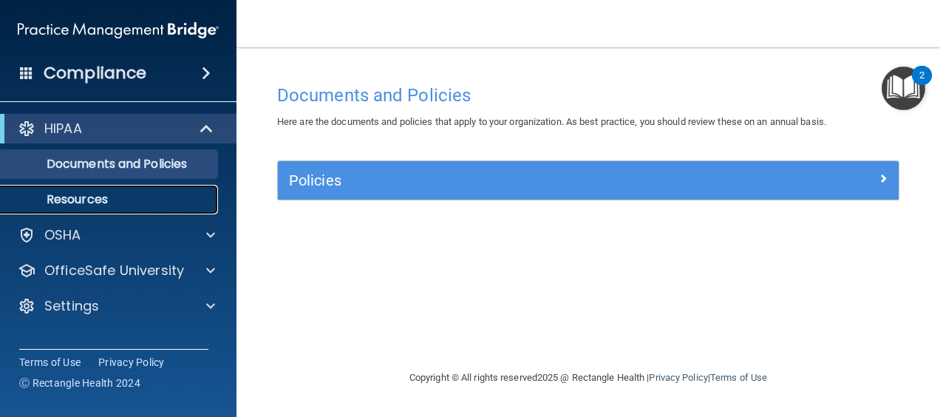
click at [117, 188] on link "Resources" at bounding box center [101, 200] width 233 height 30
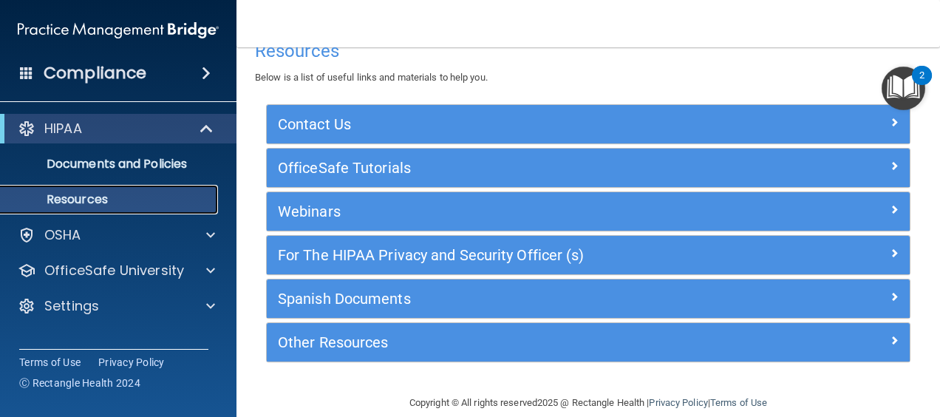
scroll to position [28, 0]
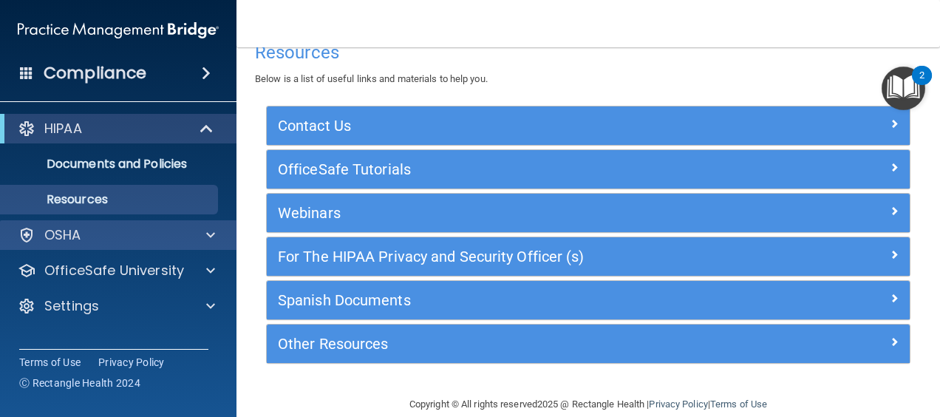
click at [223, 222] on div "OSHA" at bounding box center [118, 235] width 237 height 30
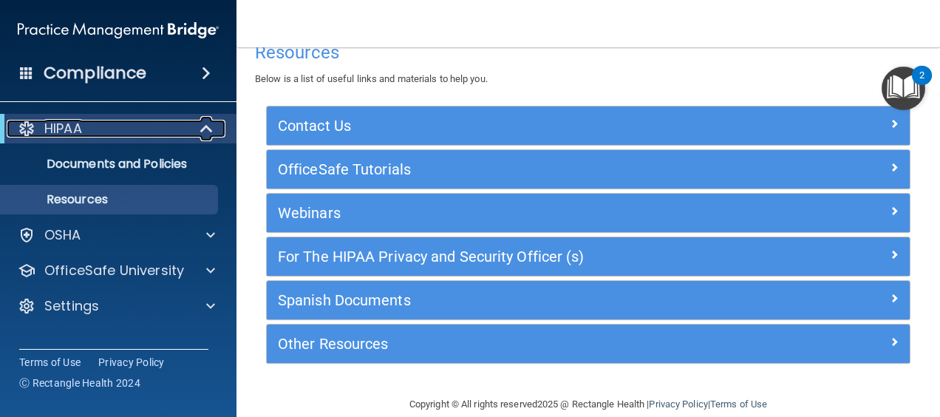
click at [206, 125] on span at bounding box center [208, 129] width 13 height 18
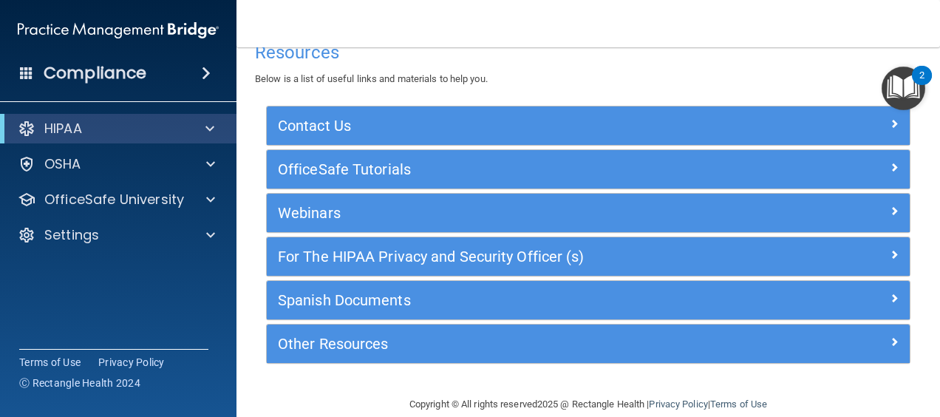
click at [214, 85] on div "Compliance" at bounding box center [118, 73] width 236 height 33
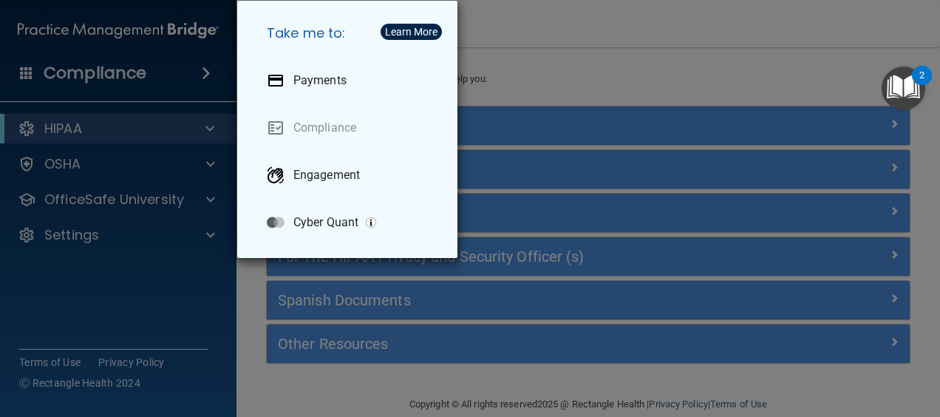
click at [537, 90] on div "Take me to: Payments Compliance Engagement Cyber Quant" at bounding box center [470, 208] width 940 height 417
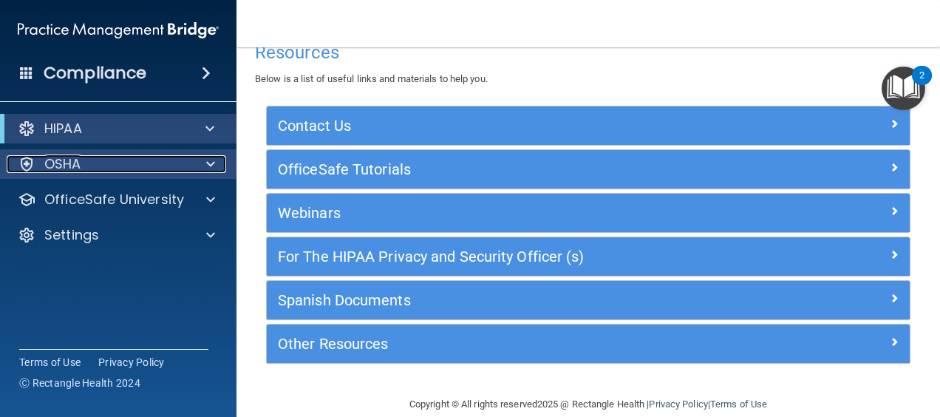
click at [200, 163] on div at bounding box center [208, 164] width 37 height 18
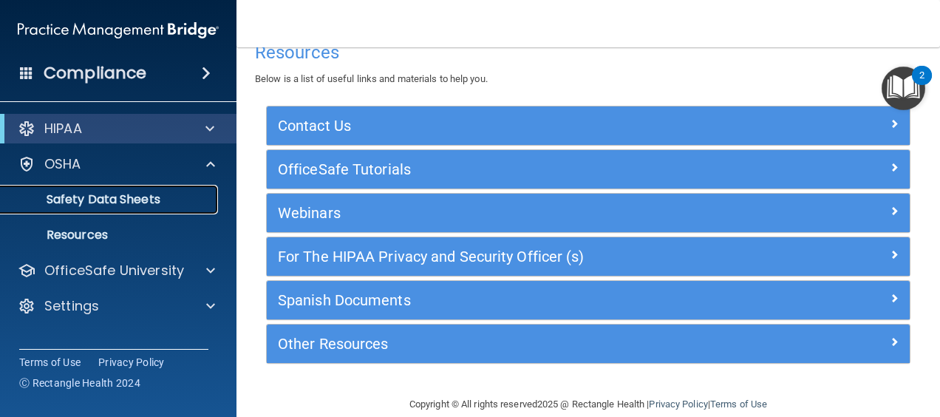
click at [129, 198] on p "Safety Data Sheets" at bounding box center [111, 199] width 202 height 15
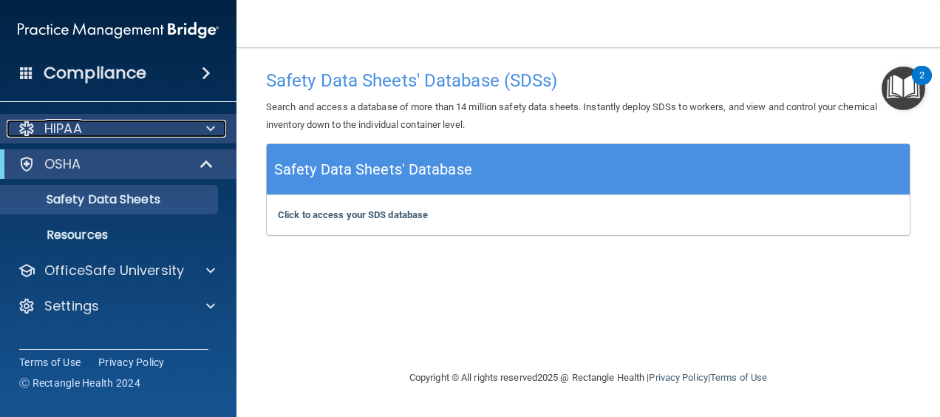
click at [215, 133] on div at bounding box center [208, 129] width 37 height 18
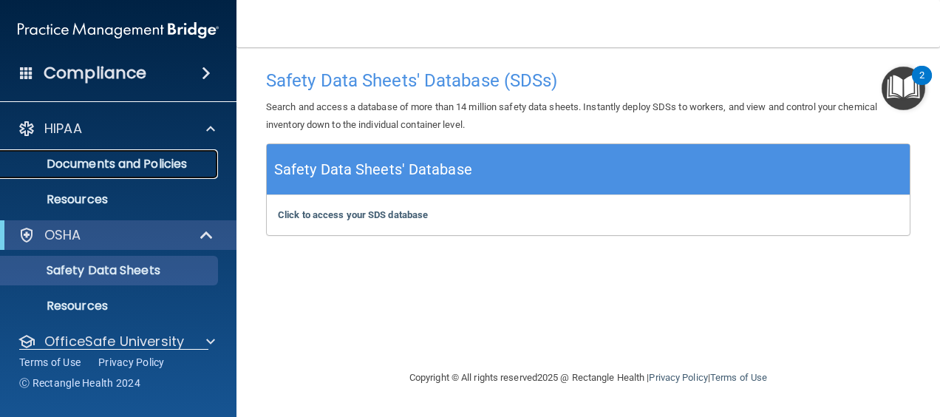
click at [165, 161] on p "Documents and Policies" at bounding box center [111, 164] width 202 height 15
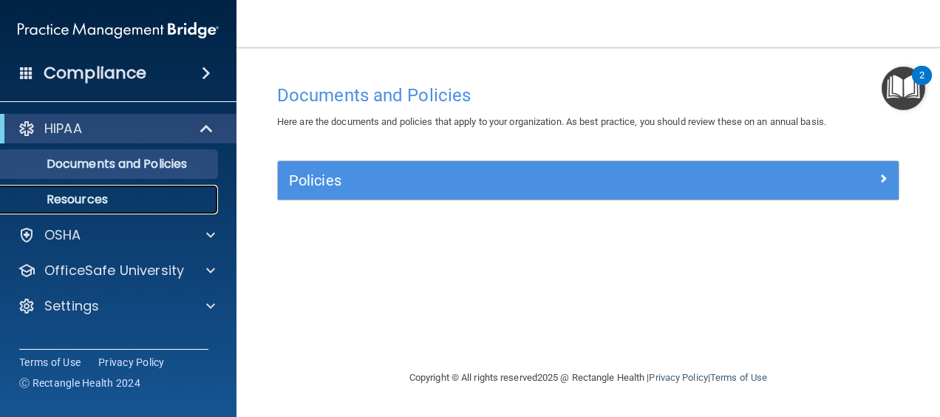
click at [151, 213] on link "Resources" at bounding box center [101, 200] width 233 height 30
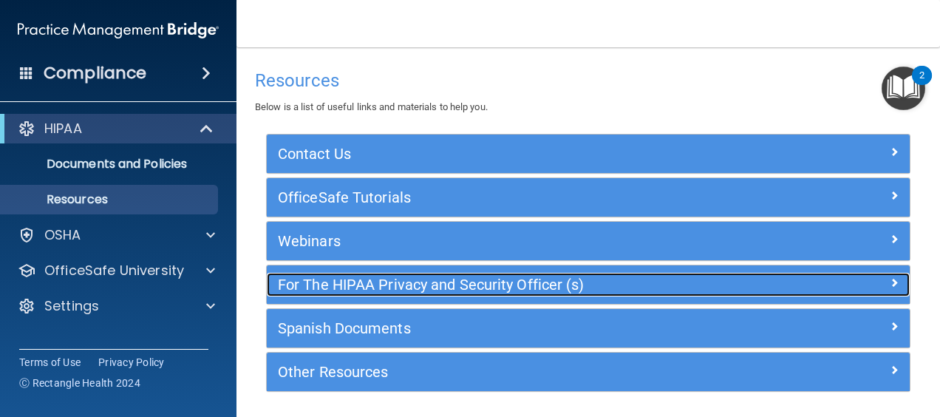
click at [486, 284] on h5 "For The HIPAA Privacy and Security Officer (s)" at bounding box center [508, 284] width 460 height 16
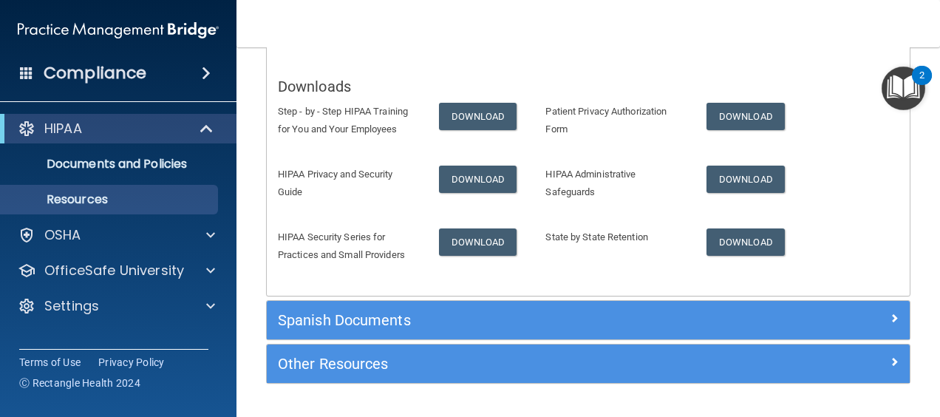
scroll to position [296, 0]
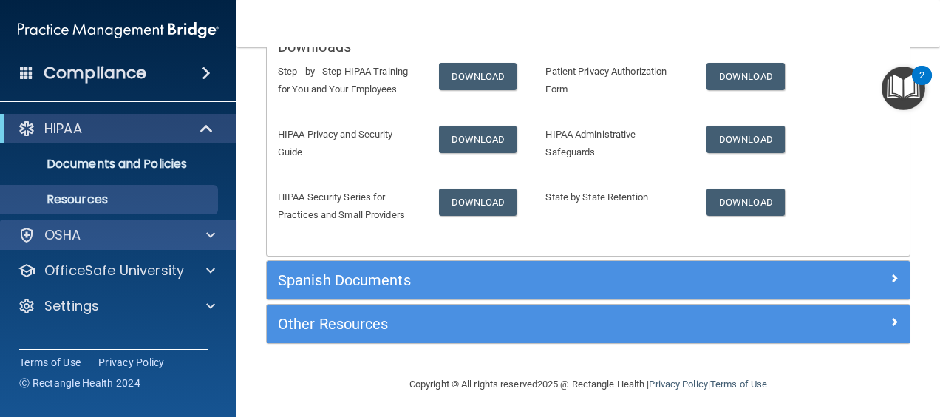
click at [180, 245] on div "OSHA" at bounding box center [118, 235] width 237 height 30
click at [215, 233] on div at bounding box center [208, 235] width 37 height 18
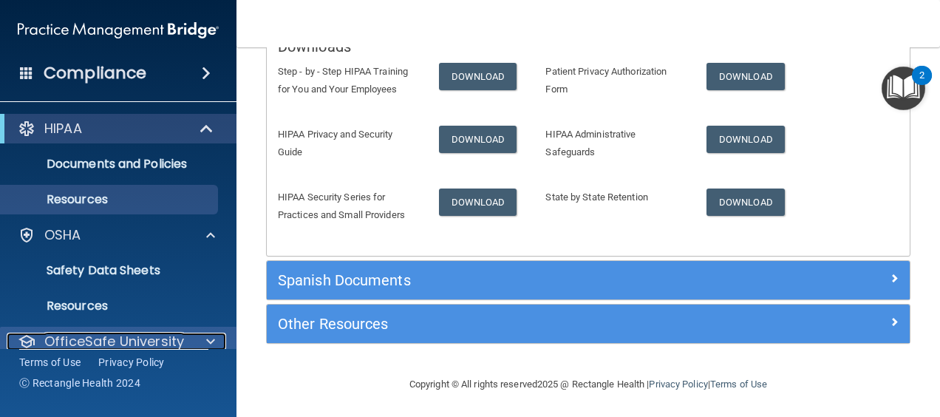
click at [205, 335] on div at bounding box center [208, 341] width 37 height 18
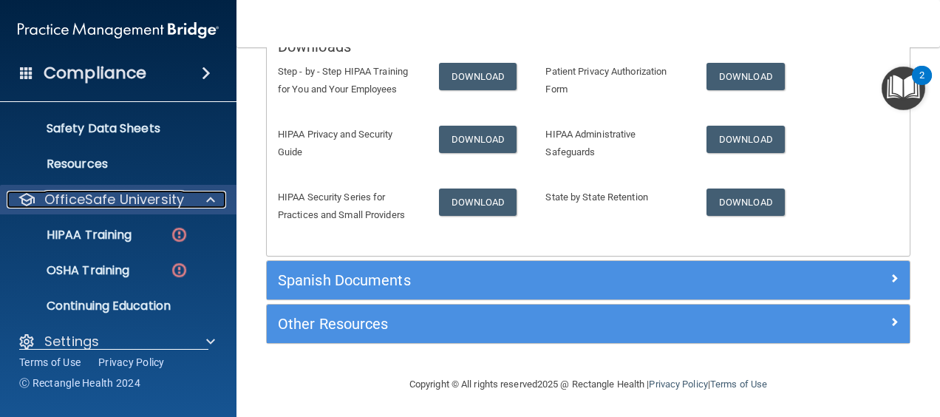
scroll to position [160, 0]
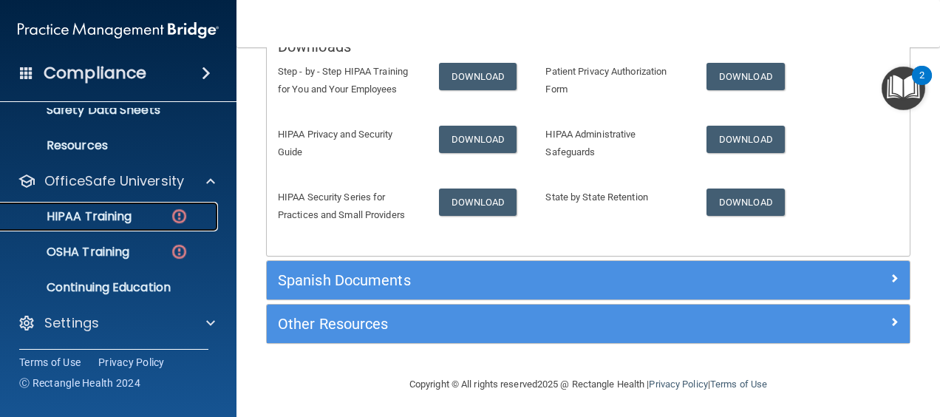
click at [167, 210] on div "HIPAA Training" at bounding box center [111, 216] width 202 height 15
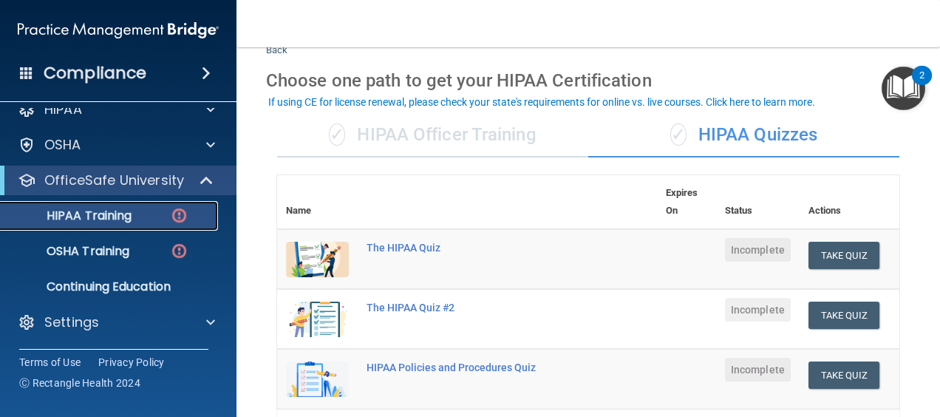
scroll to position [48, 0]
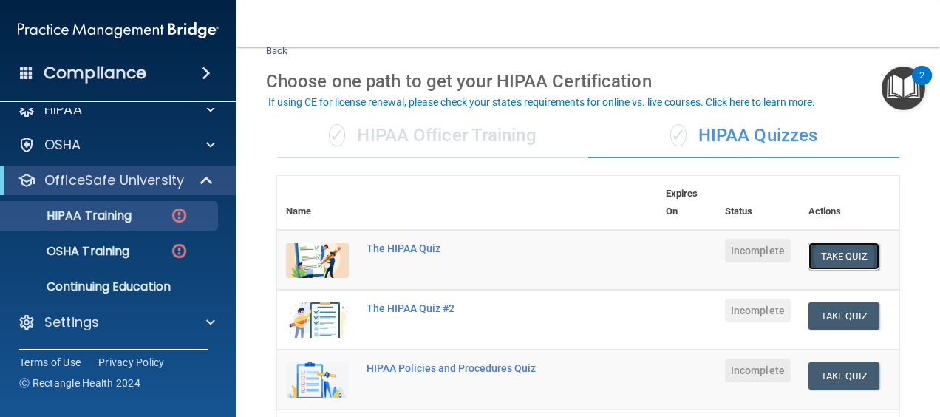
click at [817, 251] on button "Take Quiz" at bounding box center [843, 255] width 71 height 27
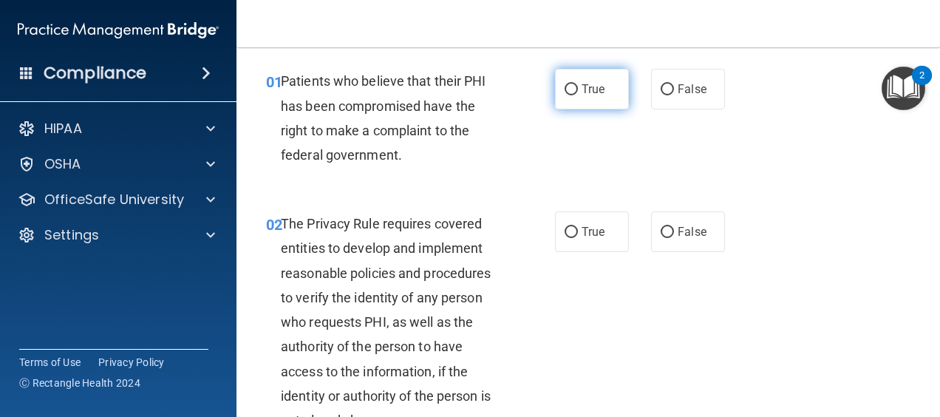
click at [566, 98] on label "True" at bounding box center [592, 89] width 74 height 41
click at [566, 95] on input "True" at bounding box center [570, 89] width 13 height 11
radio input "true"
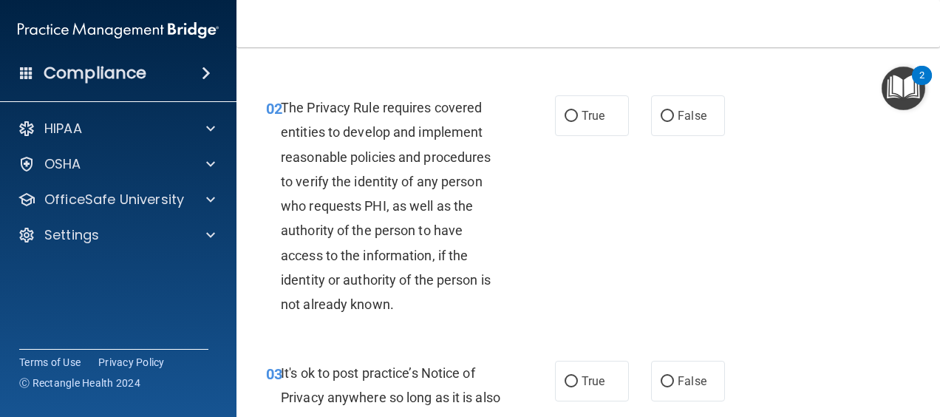
scroll to position [187, 0]
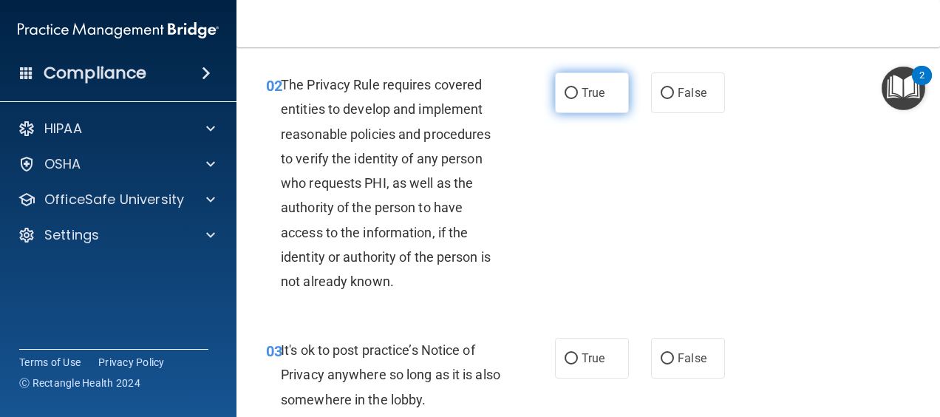
click at [577, 103] on label "True" at bounding box center [592, 92] width 74 height 41
click at [577, 99] on input "True" at bounding box center [570, 93] width 13 height 11
radio input "true"
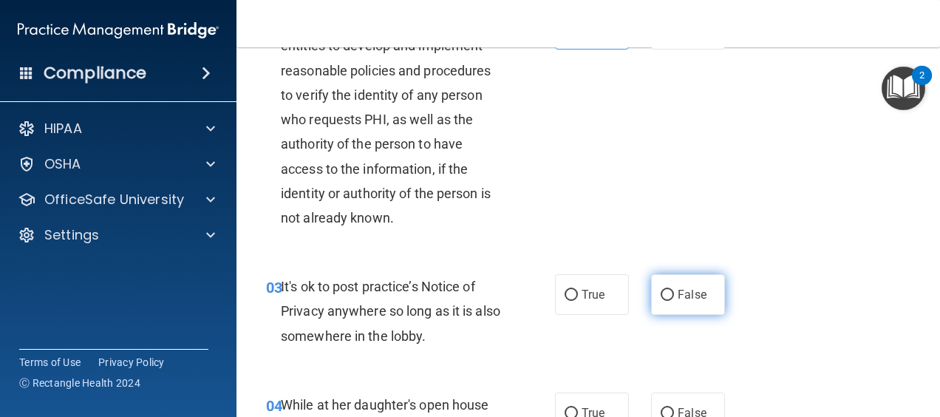
click at [675, 281] on label "False" at bounding box center [688, 294] width 74 height 41
click at [674, 290] on input "False" at bounding box center [667, 295] width 13 height 11
radio input "true"
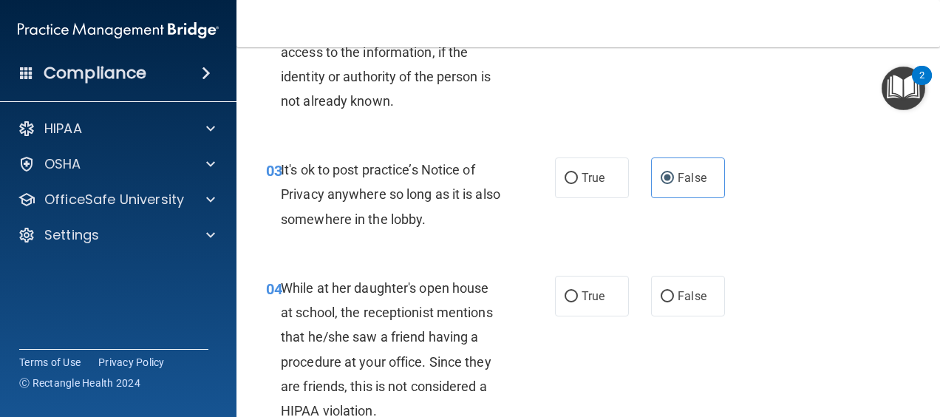
scroll to position [432, 0]
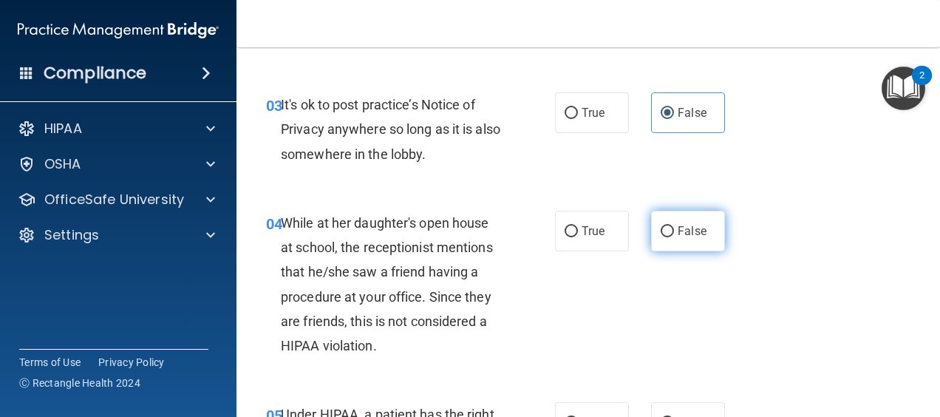
click at [700, 230] on label "False" at bounding box center [688, 231] width 74 height 41
click at [674, 230] on input "False" at bounding box center [667, 231] width 13 height 11
radio input "true"
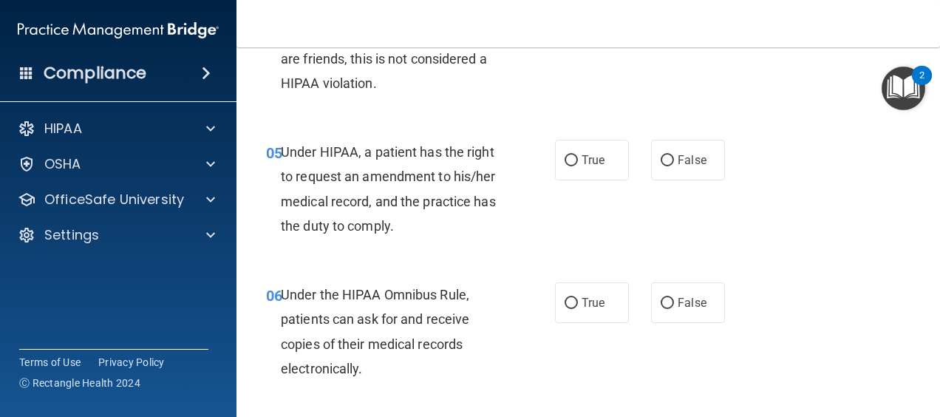
scroll to position [701, 0]
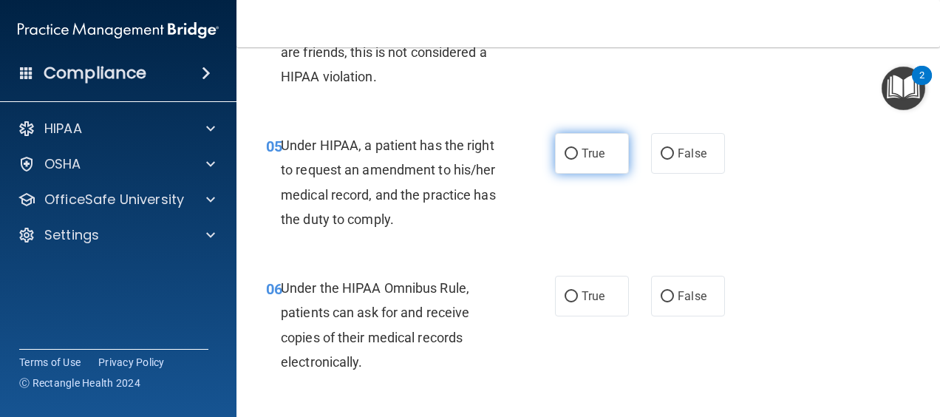
click at [588, 149] on span "True" at bounding box center [592, 153] width 23 height 14
click at [578, 149] on input "True" at bounding box center [570, 154] width 13 height 11
radio input "true"
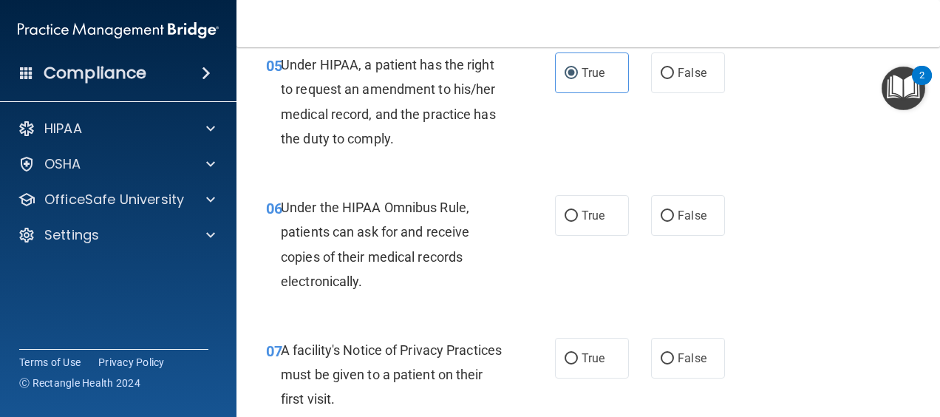
scroll to position [782, 0]
click at [575, 222] on label "True" at bounding box center [592, 214] width 74 height 41
click at [575, 221] on input "True" at bounding box center [570, 215] width 13 height 11
radio input "true"
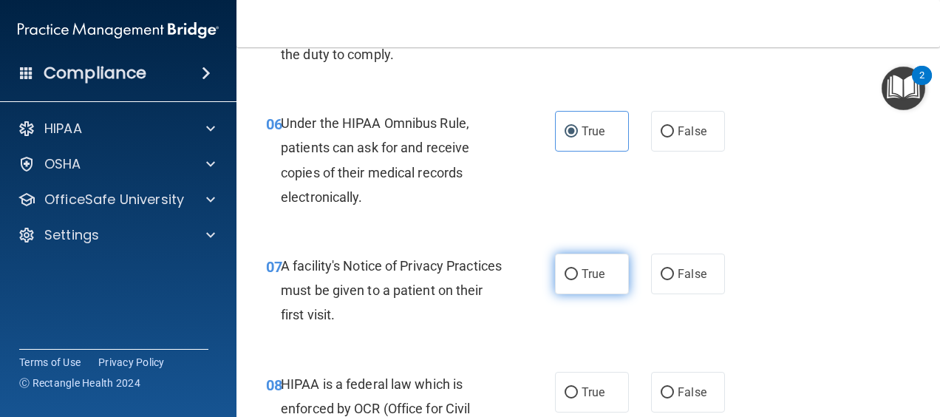
click at [585, 271] on span "True" at bounding box center [592, 274] width 23 height 14
click at [578, 271] on input "True" at bounding box center [570, 274] width 13 height 11
radio input "true"
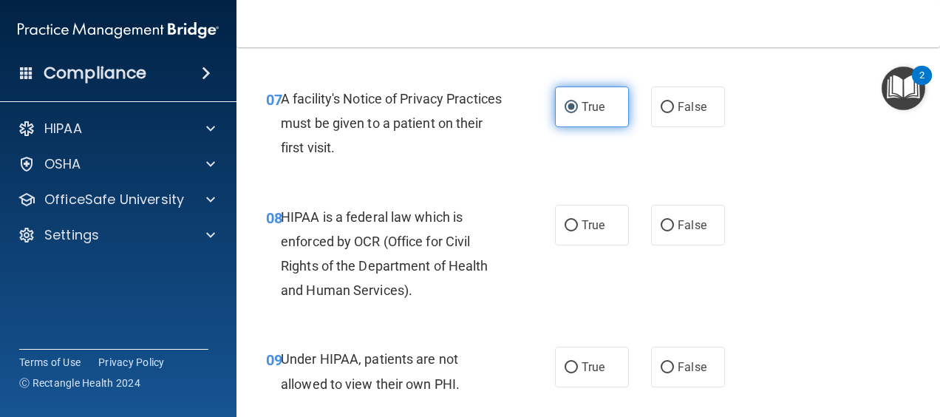
scroll to position [1036, 0]
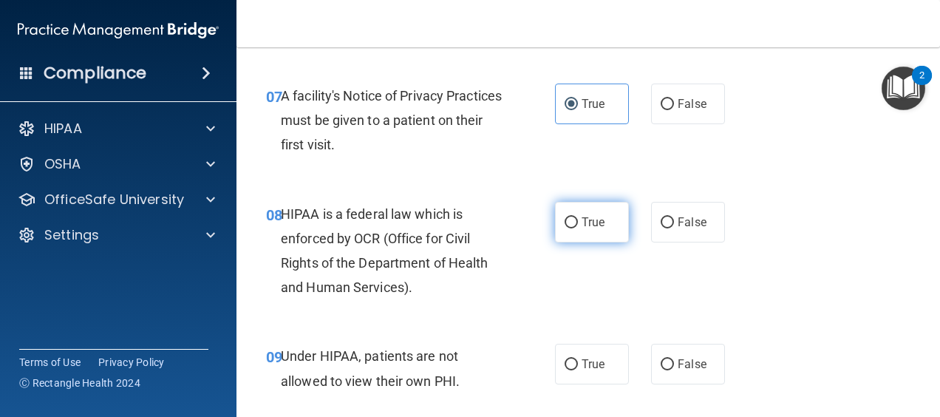
click at [579, 210] on label "True" at bounding box center [592, 222] width 74 height 41
click at [578, 217] on input "True" at bounding box center [570, 222] width 13 height 11
radio input "true"
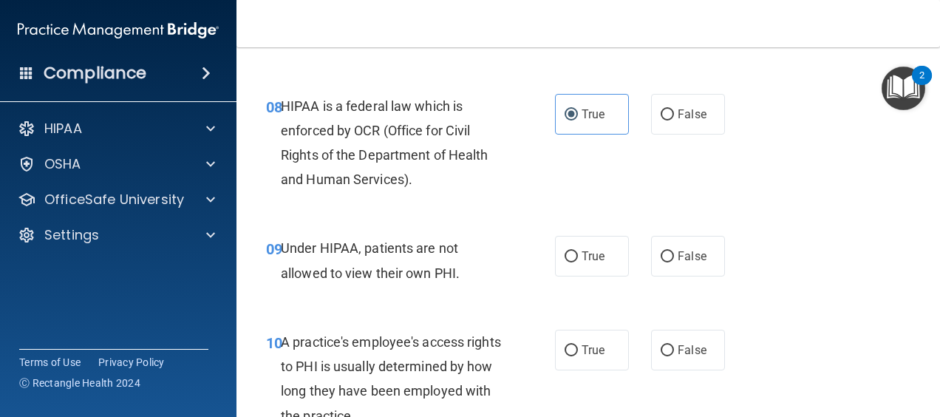
scroll to position [1154, 0]
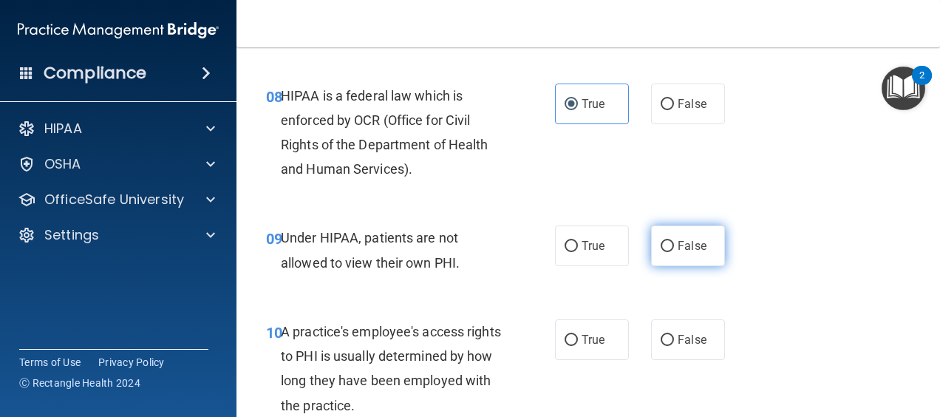
click at [680, 250] on span "False" at bounding box center [692, 246] width 29 height 14
click at [674, 250] on input "False" at bounding box center [667, 246] width 13 height 11
radio input "true"
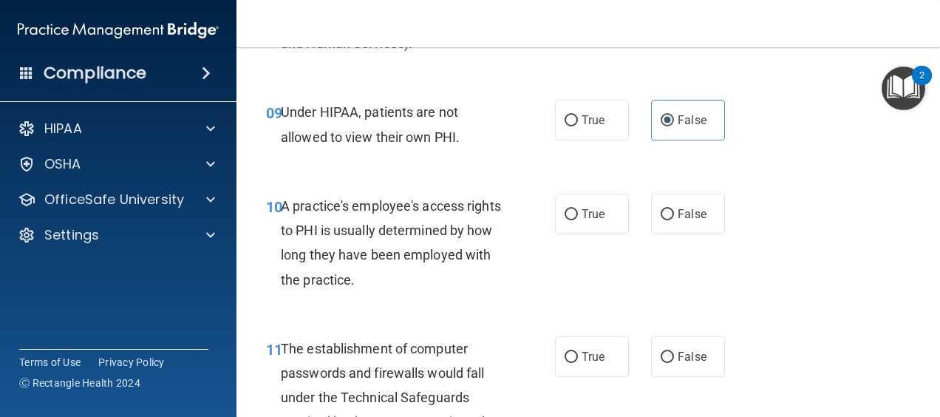
scroll to position [1281, 0]
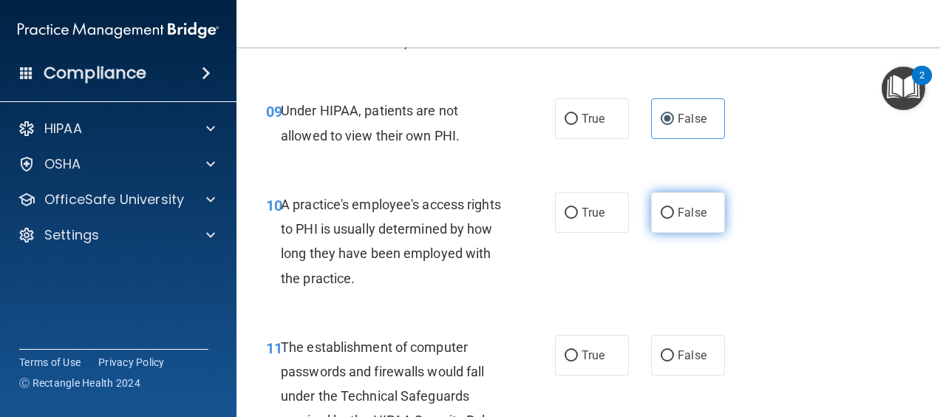
click at [679, 218] on span "False" at bounding box center [692, 212] width 29 height 14
click at [674, 218] on input "False" at bounding box center [667, 213] width 13 height 11
radio input "true"
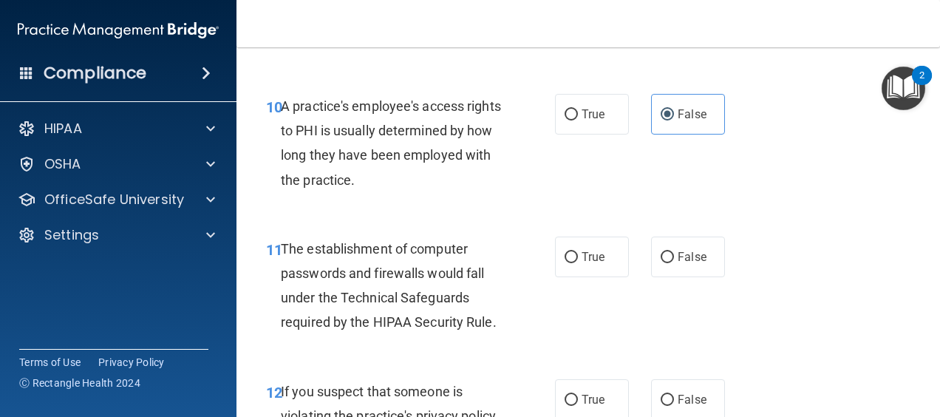
scroll to position [1387, 0]
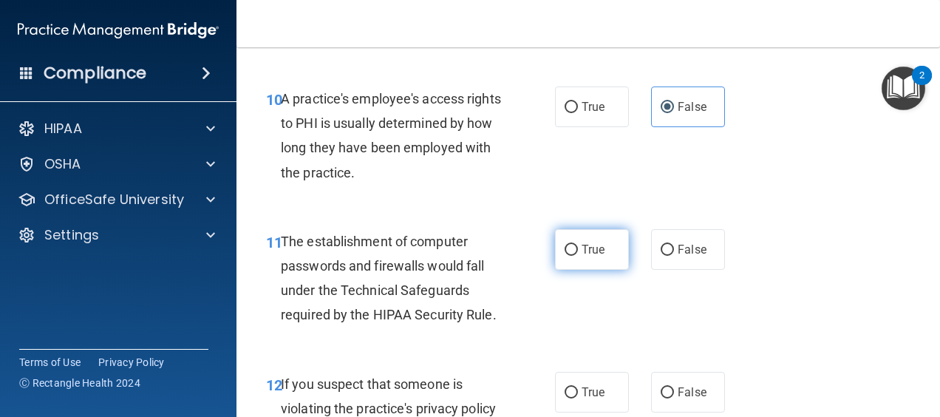
click at [602, 240] on label "True" at bounding box center [592, 249] width 74 height 41
click at [578, 245] on input "True" at bounding box center [570, 250] width 13 height 11
radio input "true"
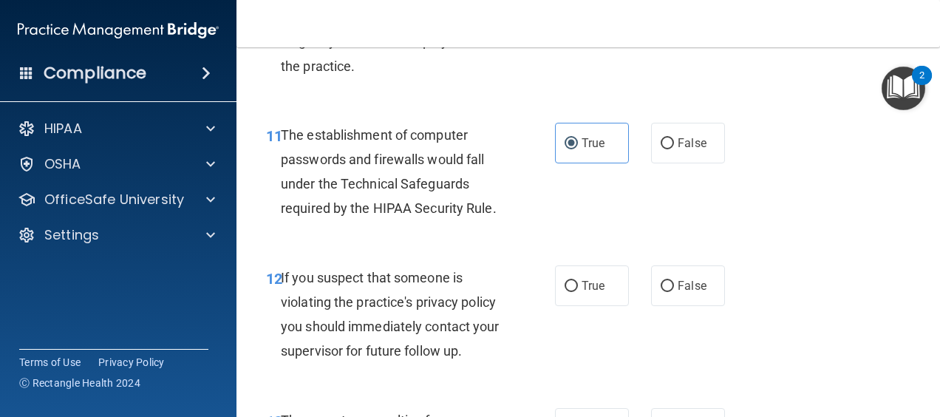
scroll to position [1494, 0]
click at [597, 281] on span "True" at bounding box center [592, 285] width 23 height 14
click at [578, 281] on input "True" at bounding box center [570, 285] width 13 height 11
radio input "true"
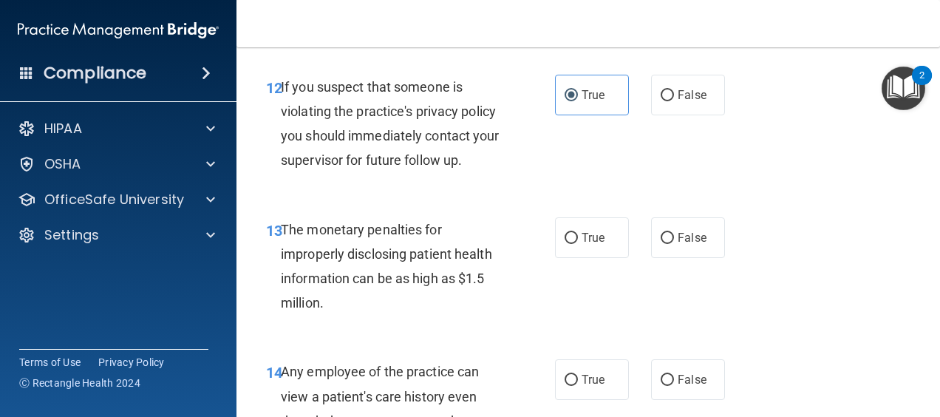
scroll to position [1685, 0]
click at [604, 222] on label "True" at bounding box center [592, 236] width 74 height 41
click at [578, 232] on input "True" at bounding box center [570, 237] width 13 height 11
radio input "true"
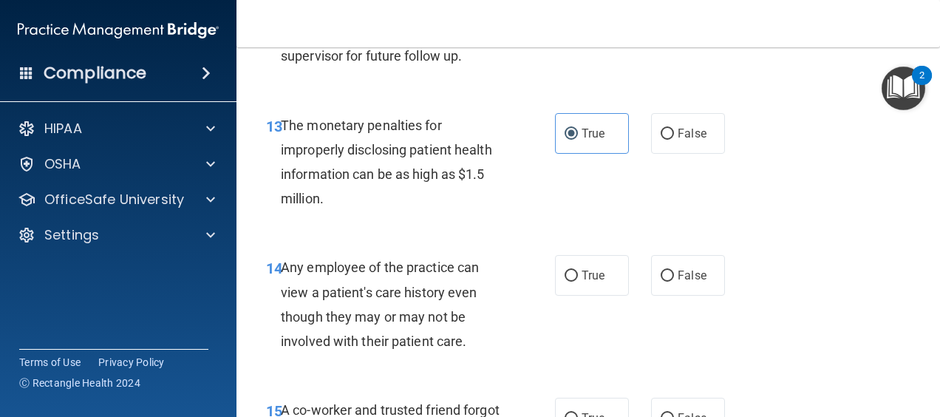
scroll to position [1790, 0]
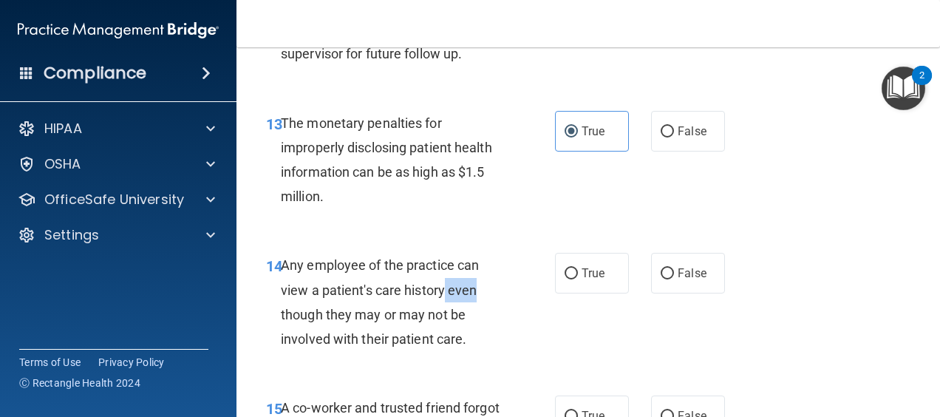
drag, startPoint x: 445, startPoint y: 281, endPoint x: 477, endPoint y: 282, distance: 32.5
click at [477, 282] on div "Any employee of the practice can view a patient's care history even though they…" at bounding box center [397, 302] width 233 height 98
click at [689, 275] on span "False" at bounding box center [692, 273] width 29 height 14
click at [674, 275] on input "False" at bounding box center [667, 273] width 13 height 11
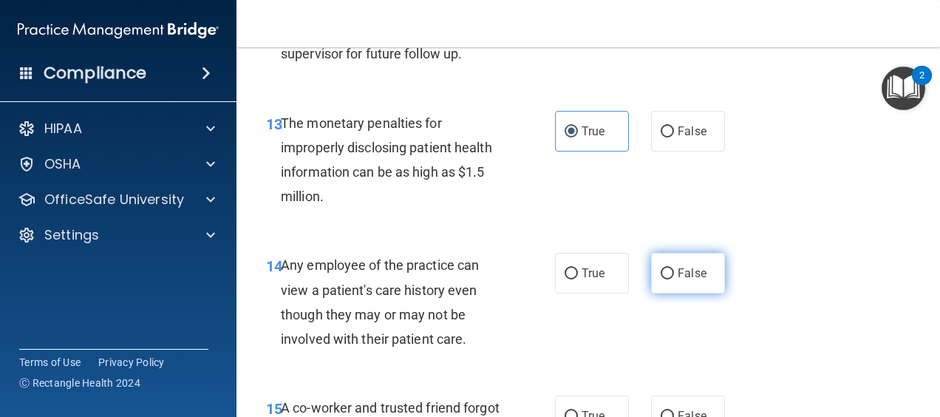
radio input "true"
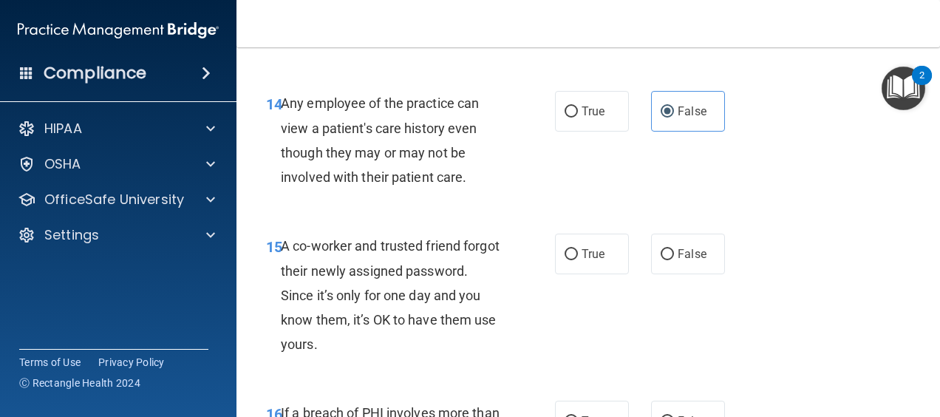
scroll to position [1955, 0]
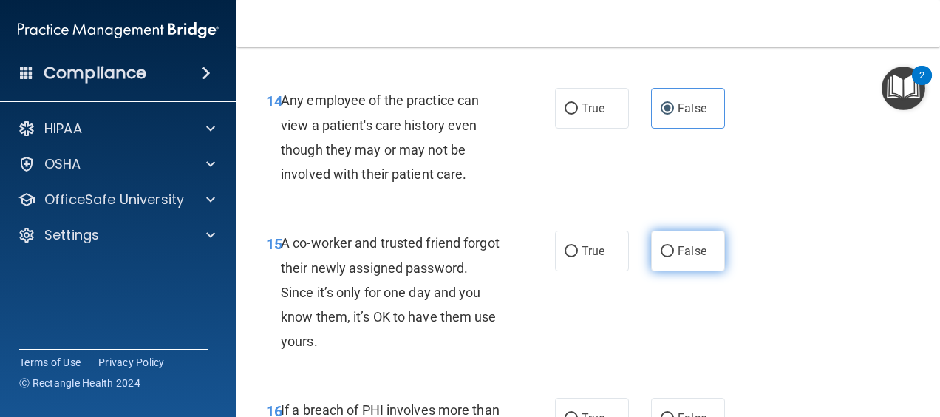
click at [666, 240] on label "False" at bounding box center [688, 251] width 74 height 41
click at [666, 246] on input "False" at bounding box center [667, 251] width 13 height 11
radio input "true"
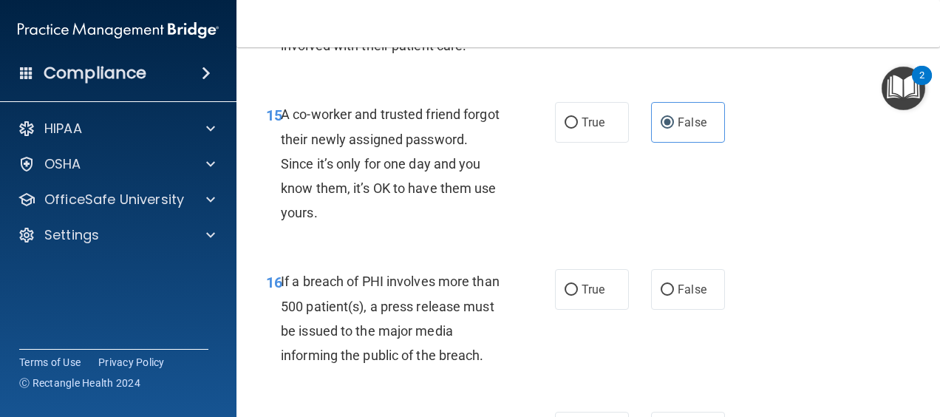
scroll to position [2157, 0]
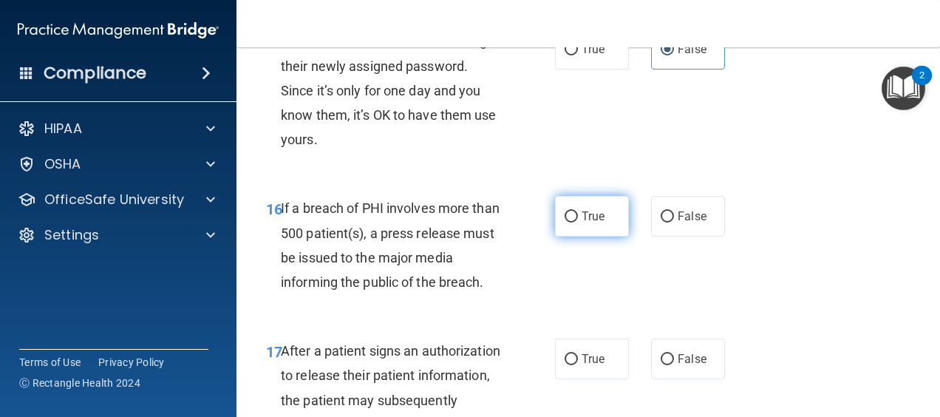
click at [582, 217] on span "True" at bounding box center [592, 216] width 23 height 14
click at [578, 217] on input "True" at bounding box center [570, 216] width 13 height 11
radio input "true"
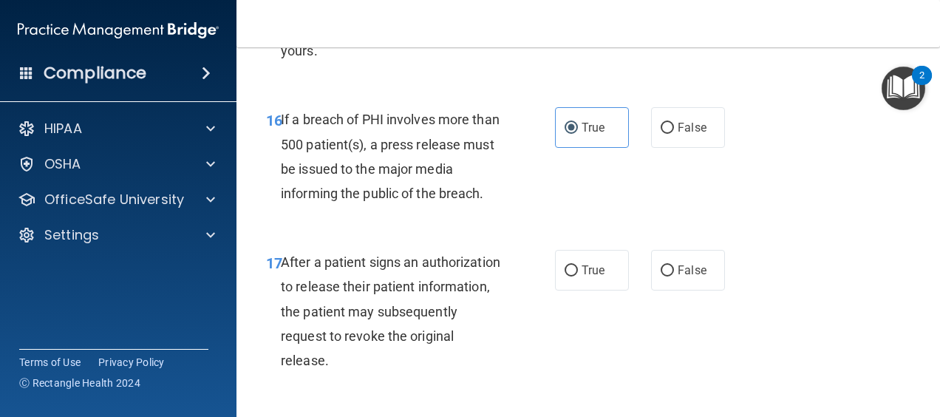
scroll to position [2250, 0]
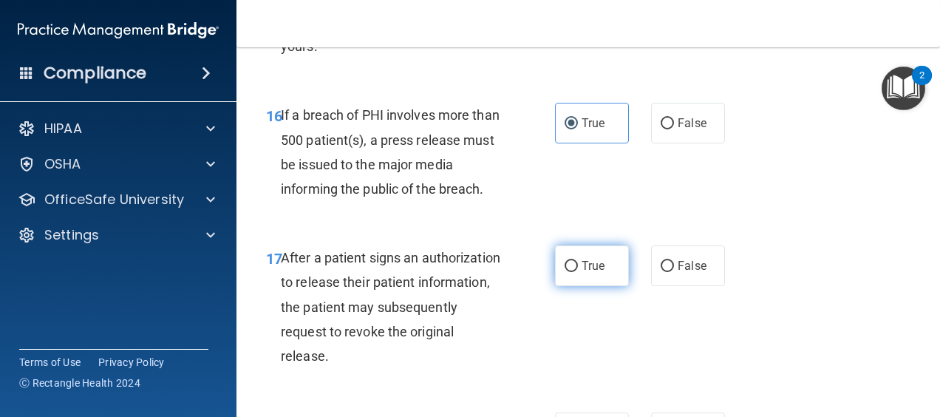
click at [598, 269] on span "True" at bounding box center [592, 266] width 23 height 14
click at [578, 269] on input "True" at bounding box center [570, 266] width 13 height 11
radio input "true"
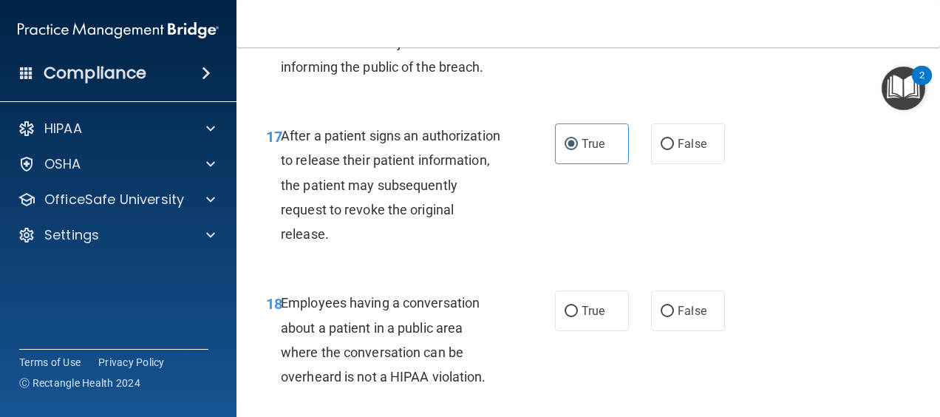
scroll to position [2458, 0]
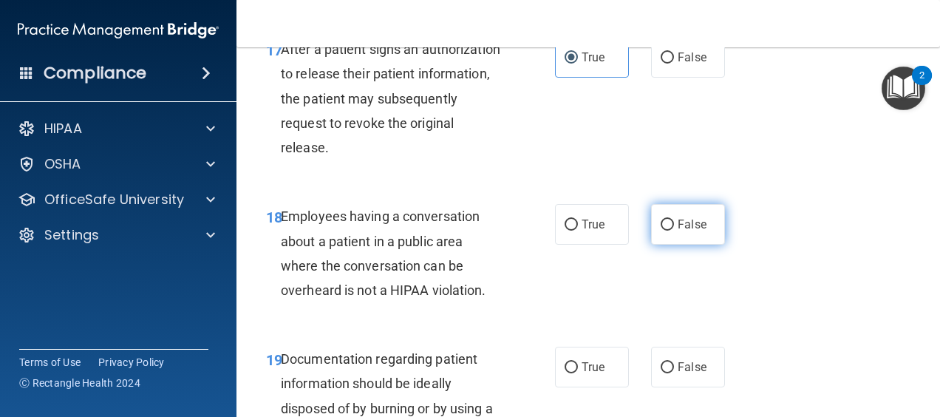
click at [685, 236] on label "False" at bounding box center [688, 224] width 74 height 41
click at [674, 231] on input "False" at bounding box center [667, 224] width 13 height 11
radio input "true"
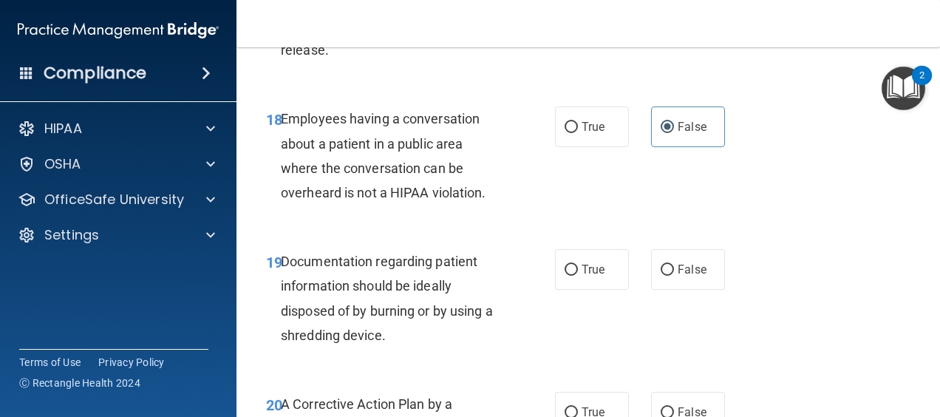
scroll to position [2572, 0]
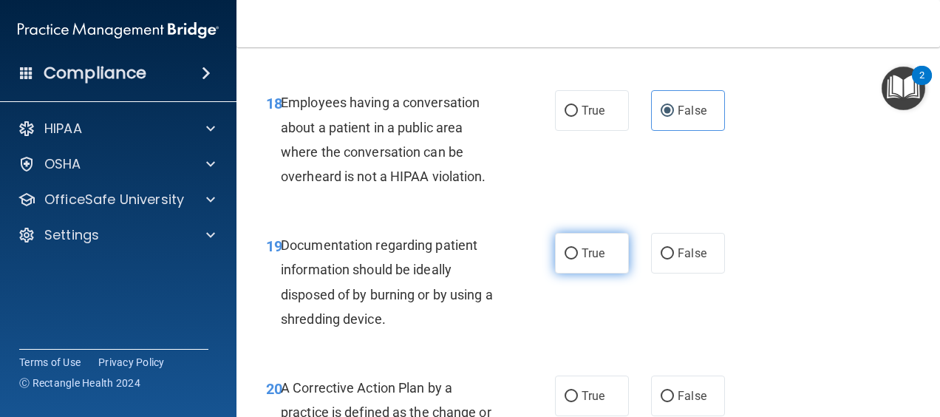
click at [555, 250] on label "True" at bounding box center [592, 253] width 74 height 41
click at [564, 250] on input "True" at bounding box center [570, 253] width 13 height 11
radio input "true"
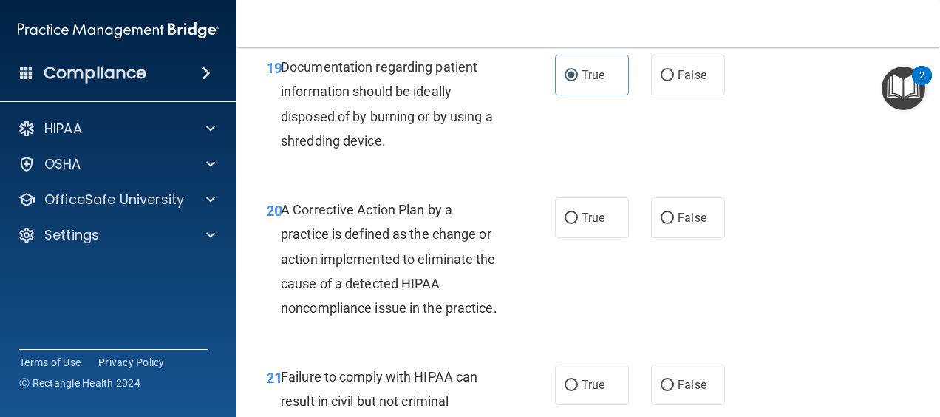
scroll to position [2756, 0]
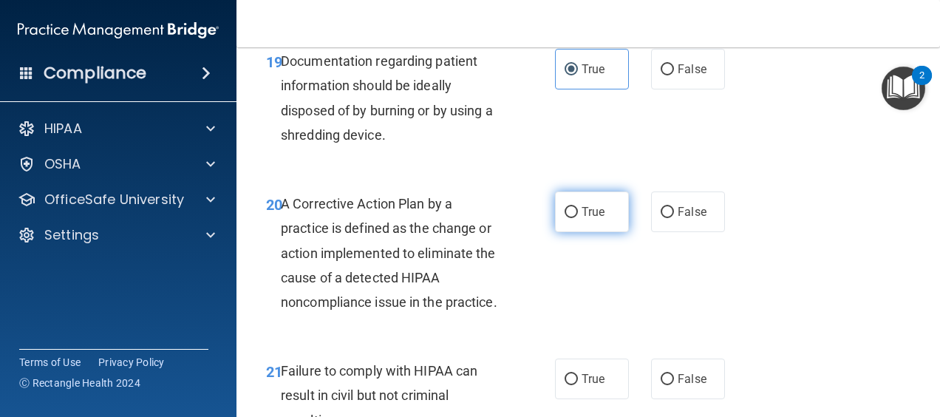
click at [576, 194] on label "True" at bounding box center [592, 211] width 74 height 41
click at [576, 207] on input "True" at bounding box center [570, 212] width 13 height 11
radio input "true"
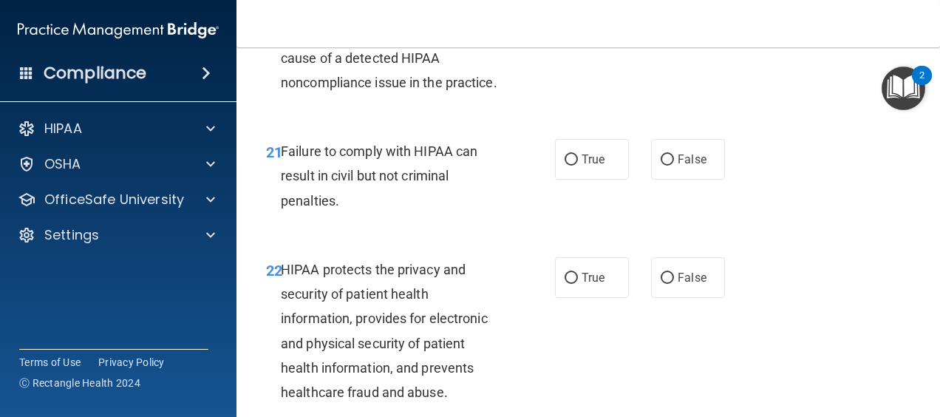
scroll to position [2976, 0]
click at [669, 177] on label "False" at bounding box center [688, 158] width 74 height 41
click at [669, 165] on input "False" at bounding box center [667, 159] width 13 height 11
radio input "true"
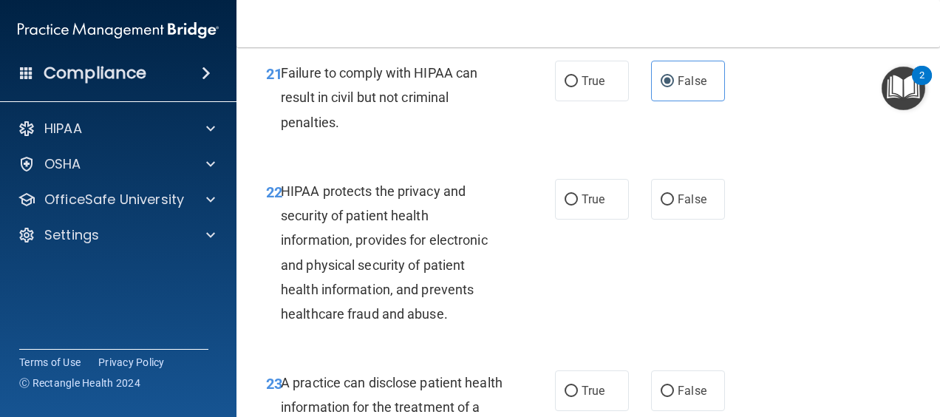
scroll to position [3054, 0]
click at [588, 205] on span "True" at bounding box center [592, 198] width 23 height 14
click at [578, 205] on input "True" at bounding box center [570, 199] width 13 height 11
radio input "true"
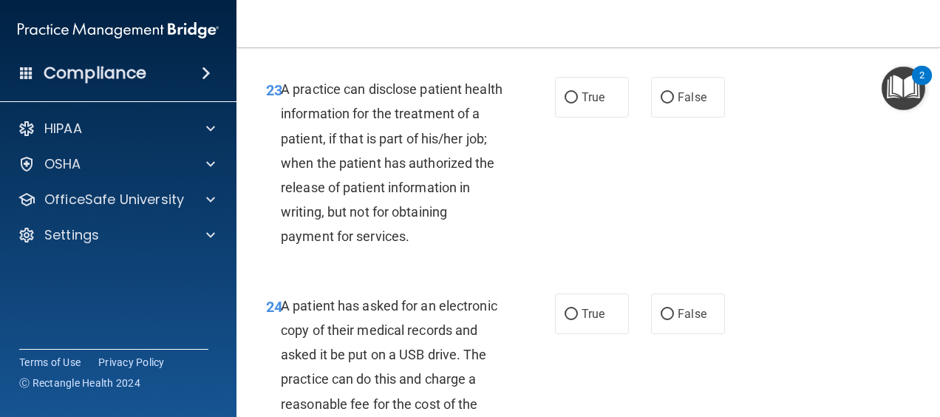
scroll to position [3348, 0]
click at [570, 103] on input "True" at bounding box center [570, 97] width 13 height 11
radio input "true"
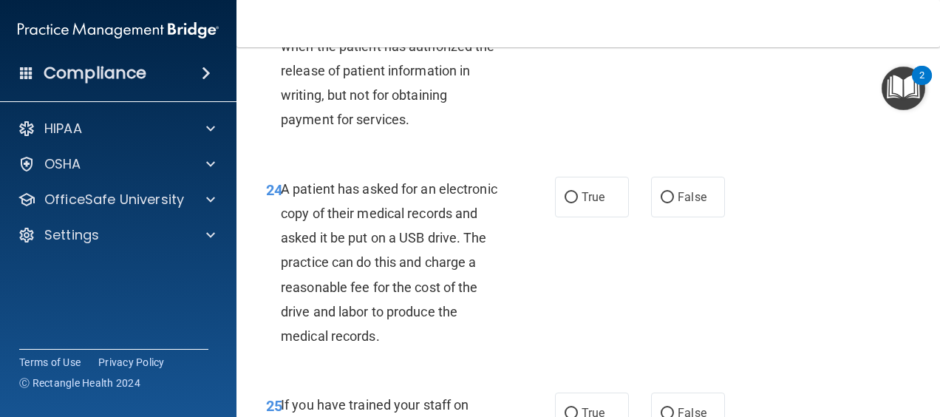
scroll to position [3513, 0]
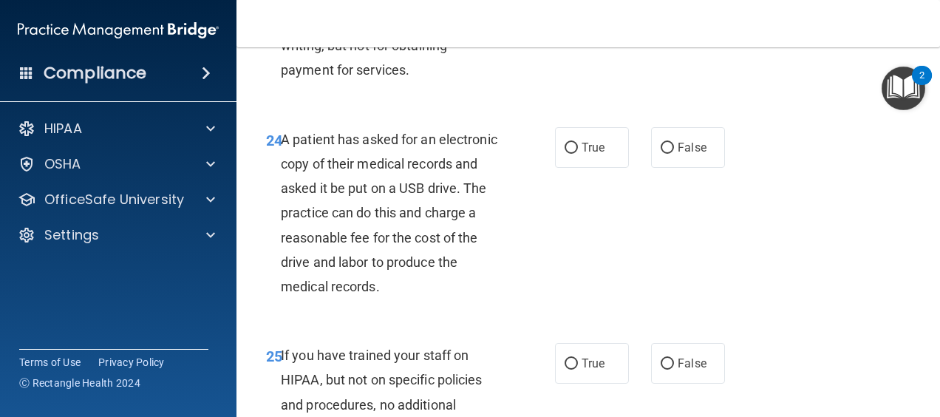
click at [439, 141] on div "24 A patient has asked for an electronic copy of their medical records and aske…" at bounding box center [588, 217] width 666 height 216
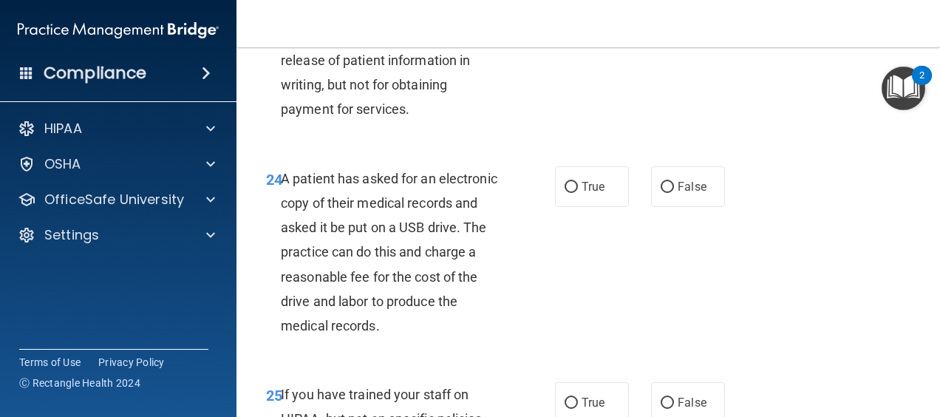
scroll to position [3481, 0]
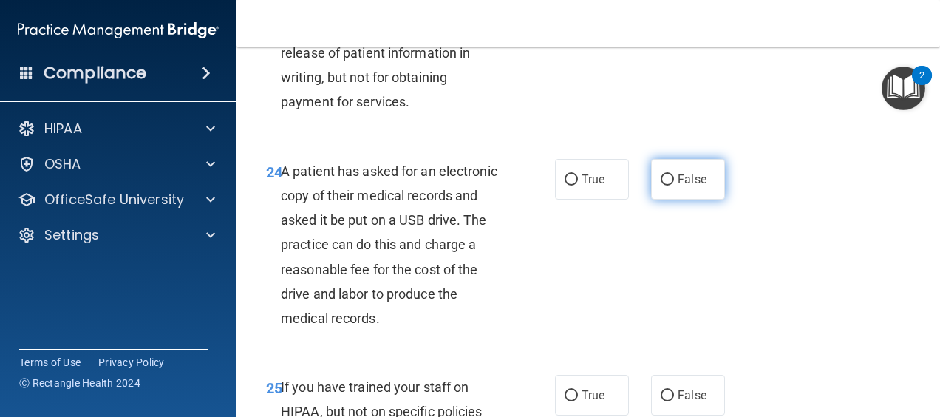
click at [698, 199] on label "False" at bounding box center [688, 179] width 74 height 41
click at [674, 185] on input "False" at bounding box center [667, 179] width 13 height 11
radio input "true"
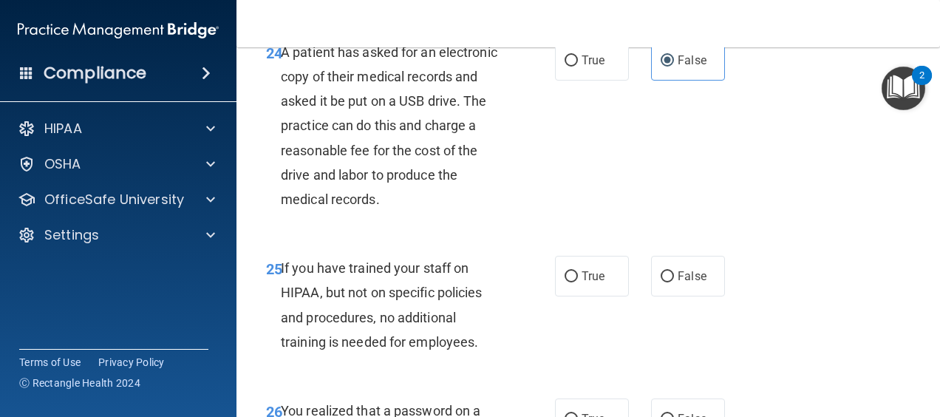
scroll to position [3609, 0]
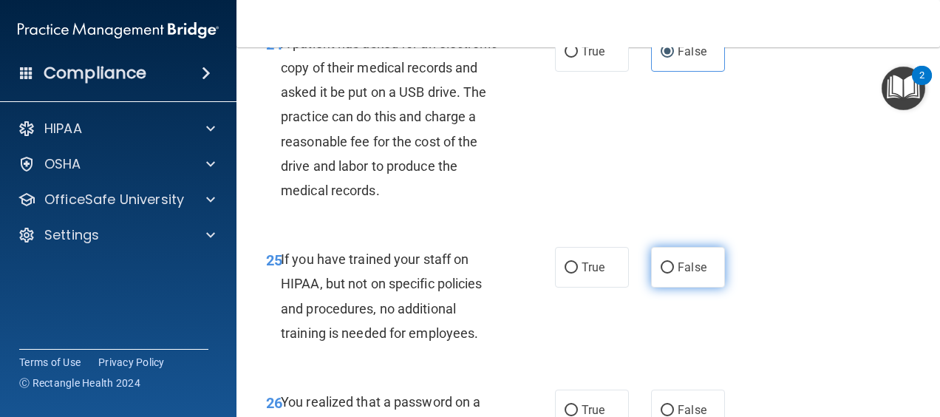
click at [678, 274] on span "False" at bounding box center [692, 267] width 29 height 14
click at [671, 273] on input "False" at bounding box center [667, 267] width 13 height 11
radio input "true"
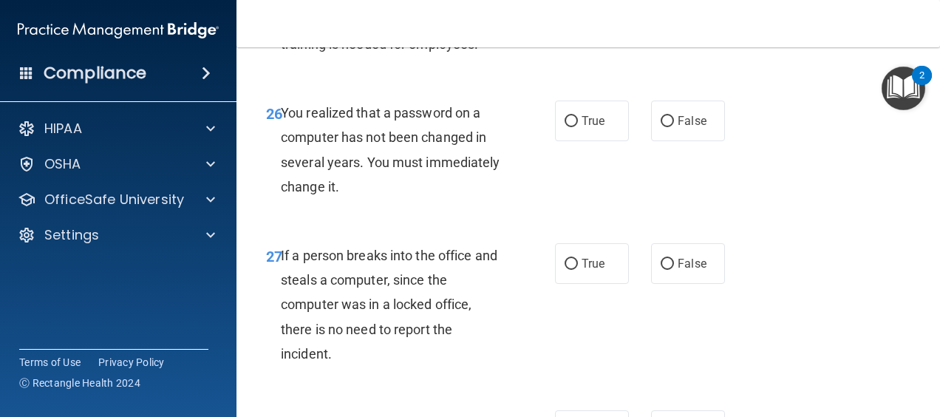
scroll to position [3899, 0]
click at [607, 137] on label "True" at bounding box center [592, 120] width 74 height 41
click at [578, 126] on input "True" at bounding box center [570, 120] width 13 height 11
radio input "true"
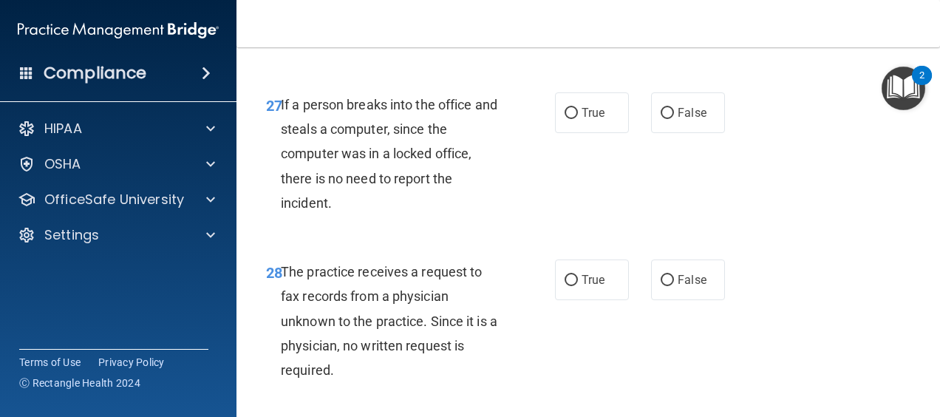
scroll to position [4050, 0]
click at [678, 132] on label "False" at bounding box center [688, 112] width 74 height 41
click at [674, 118] on input "False" at bounding box center [667, 112] width 13 height 11
radio input "true"
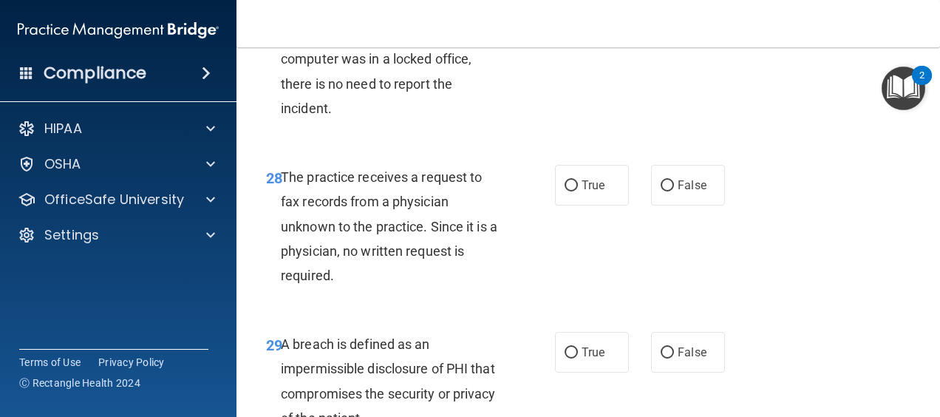
scroll to position [4144, 0]
click at [669, 193] on label "False" at bounding box center [688, 184] width 74 height 41
click at [669, 191] on input "False" at bounding box center [667, 185] width 13 height 11
radio input "true"
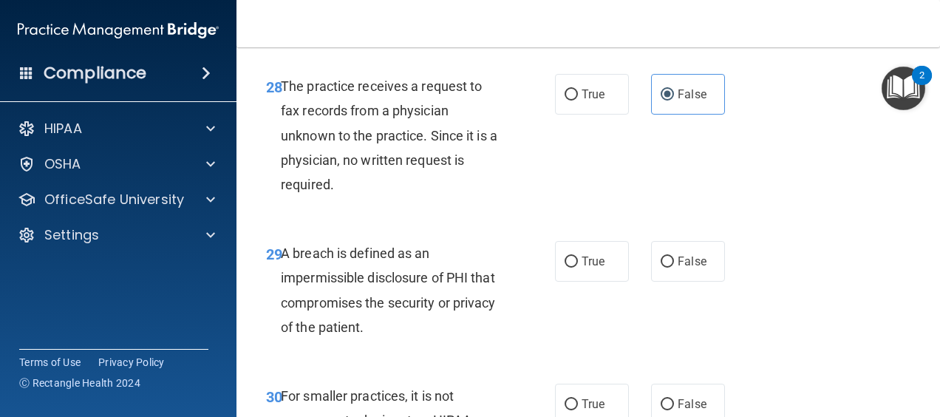
scroll to position [4236, 0]
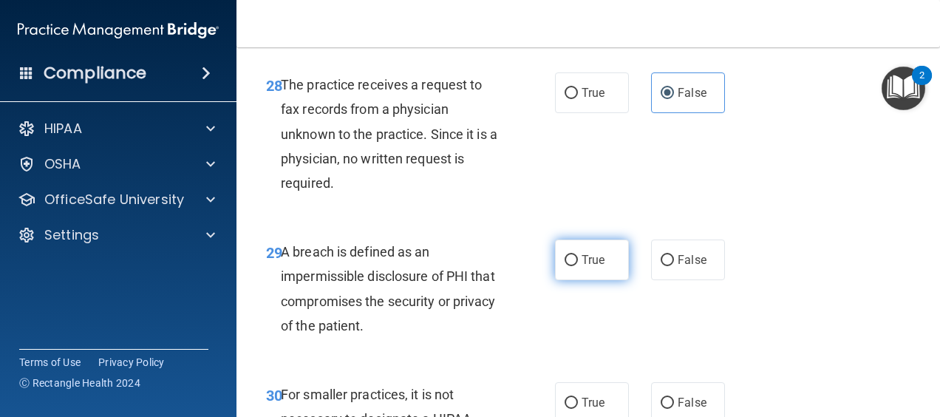
click at [571, 266] on input "True" at bounding box center [570, 260] width 13 height 11
radio input "true"
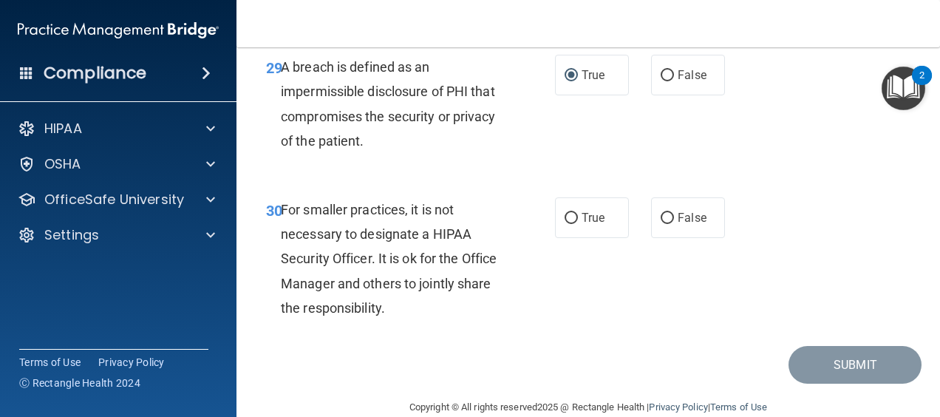
scroll to position [4421, 0]
click at [683, 228] on label "False" at bounding box center [688, 217] width 74 height 41
click at [674, 223] on input "False" at bounding box center [667, 217] width 13 height 11
radio input "true"
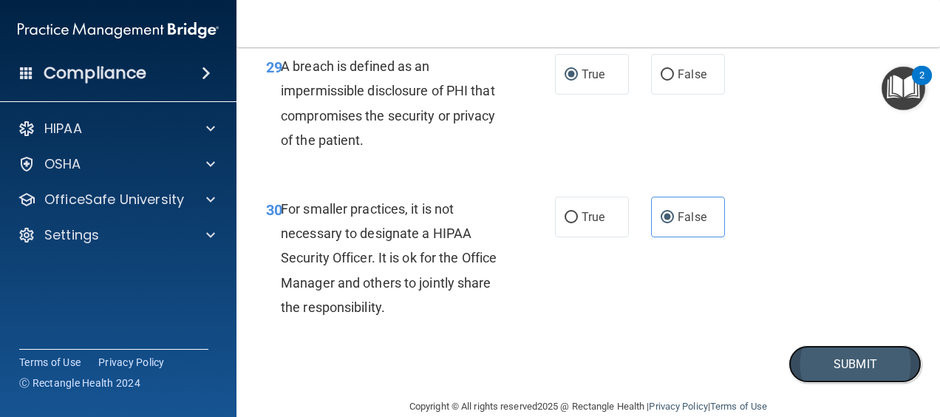
click at [817, 383] on button "Submit" at bounding box center [854, 364] width 133 height 38
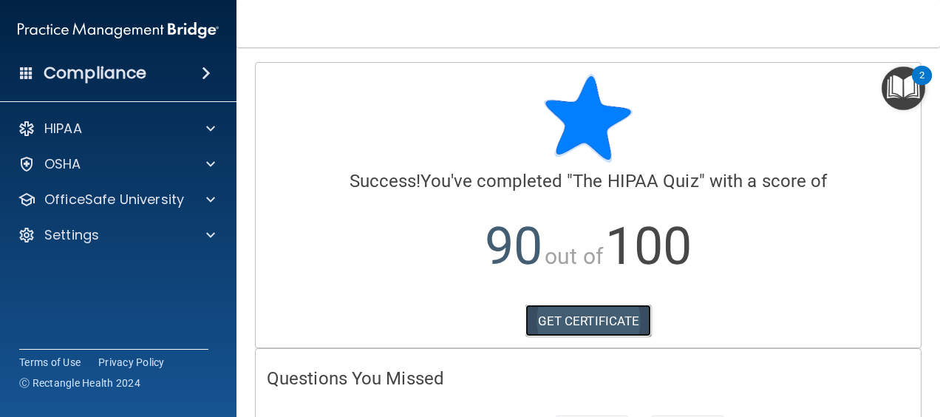
click at [566, 315] on link "GET CERTIFICATE" at bounding box center [588, 320] width 126 height 33
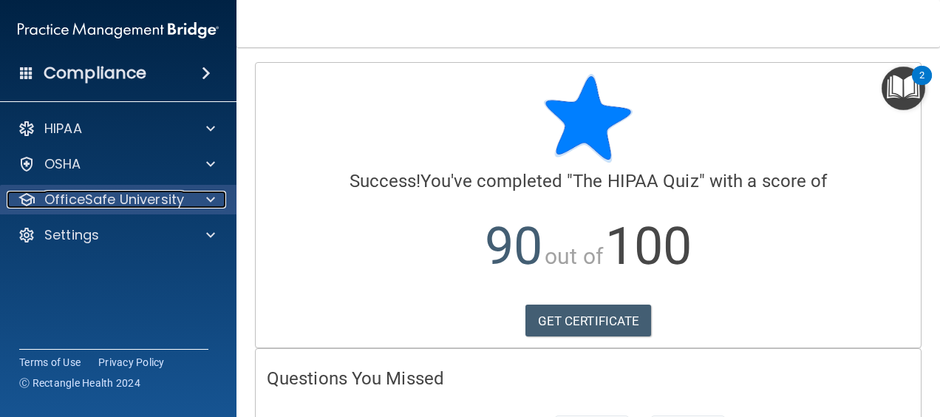
click at [209, 203] on span at bounding box center [210, 200] width 9 height 18
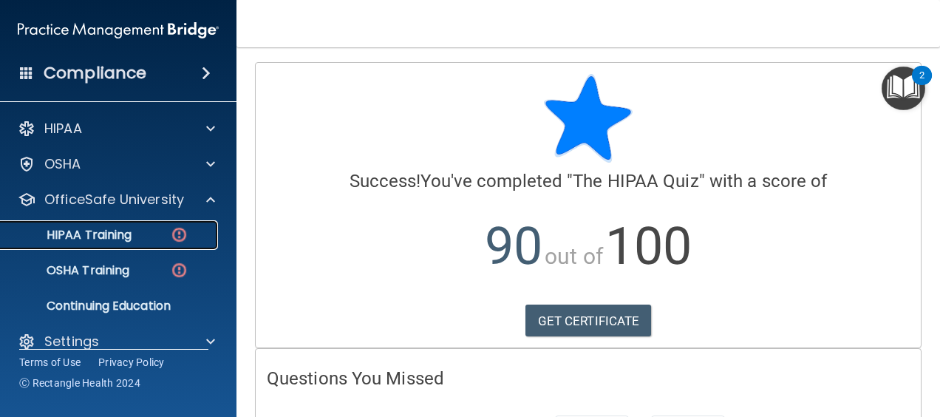
click at [164, 232] on div "HIPAA Training" at bounding box center [111, 235] width 202 height 15
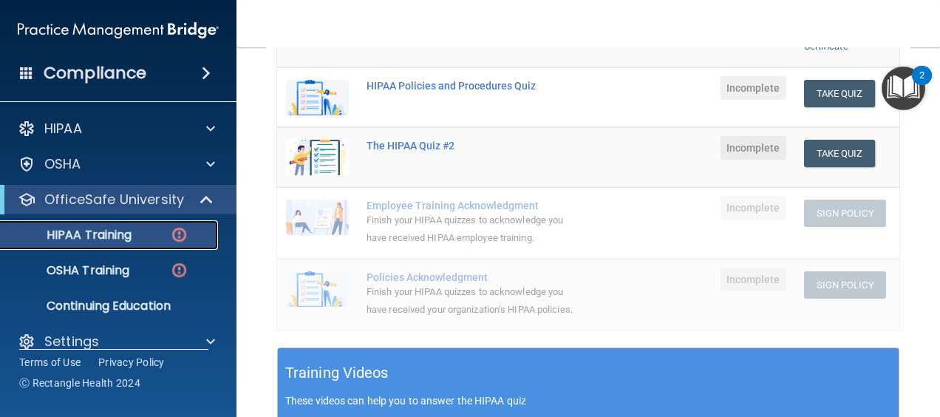
scroll to position [250, 0]
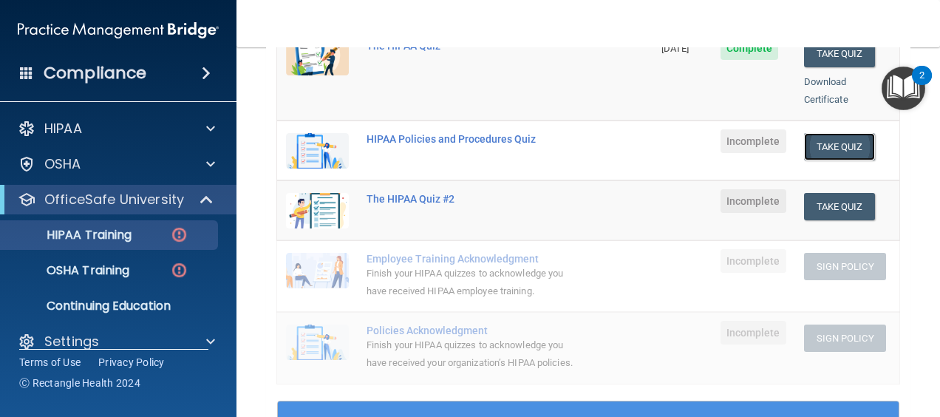
click at [804, 133] on button "Take Quiz" at bounding box center [839, 146] width 71 height 27
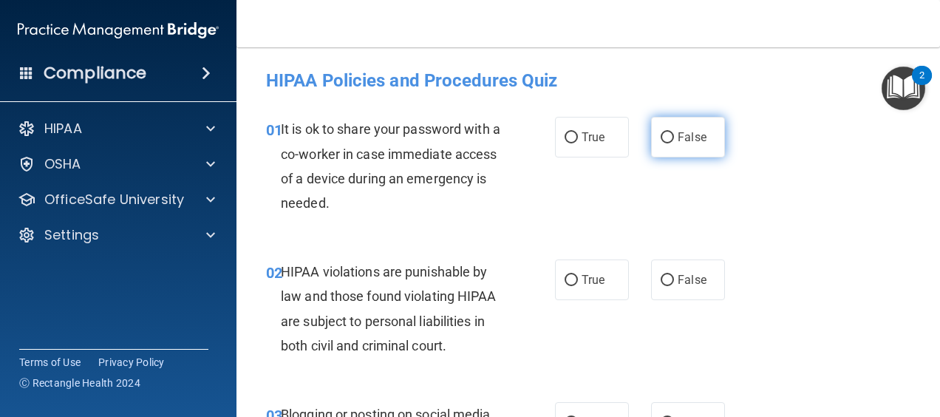
click at [663, 117] on label "False" at bounding box center [688, 137] width 74 height 41
click at [663, 132] on input "False" at bounding box center [667, 137] width 13 height 11
radio input "true"
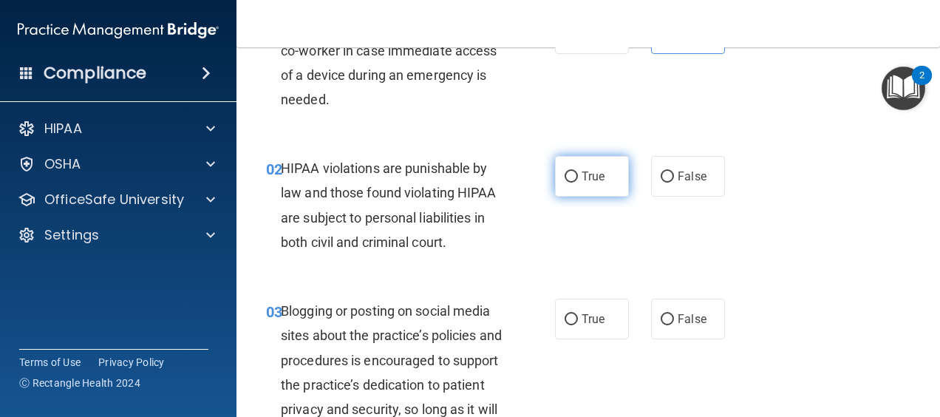
click at [571, 186] on label "True" at bounding box center [592, 176] width 74 height 41
click at [571, 182] on input "True" at bounding box center [570, 176] width 13 height 11
radio input "true"
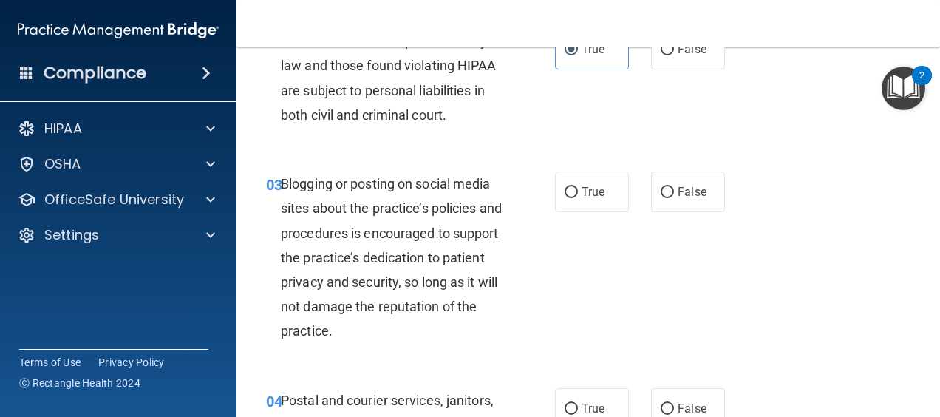
scroll to position [233, 0]
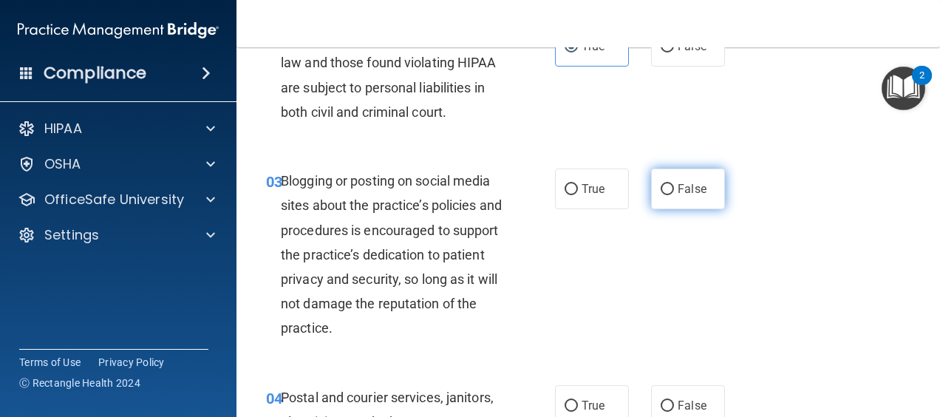
click at [677, 197] on label "False" at bounding box center [688, 188] width 74 height 41
click at [674, 195] on input "False" at bounding box center [667, 189] width 13 height 11
radio input "true"
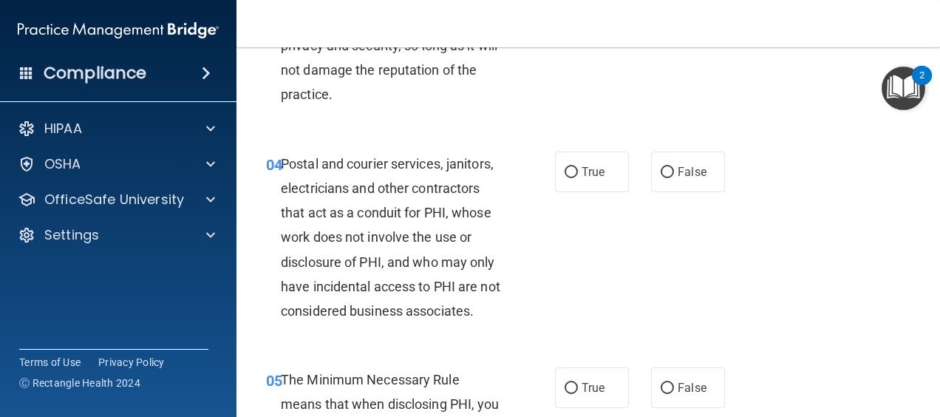
scroll to position [469, 0]
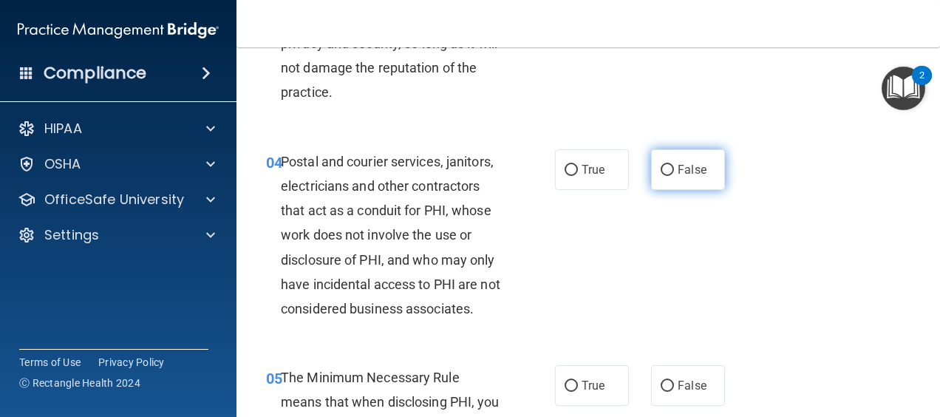
click at [678, 173] on span "False" at bounding box center [692, 170] width 29 height 14
click at [674, 173] on input "False" at bounding box center [667, 170] width 13 height 11
radio input "true"
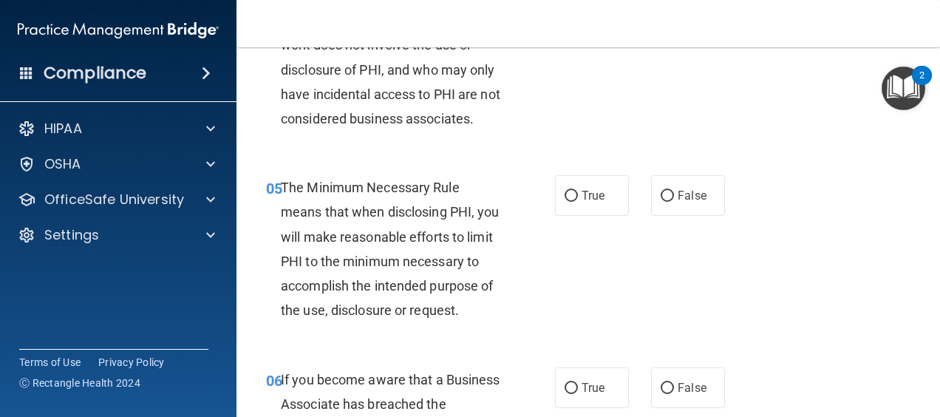
scroll to position [667, 0]
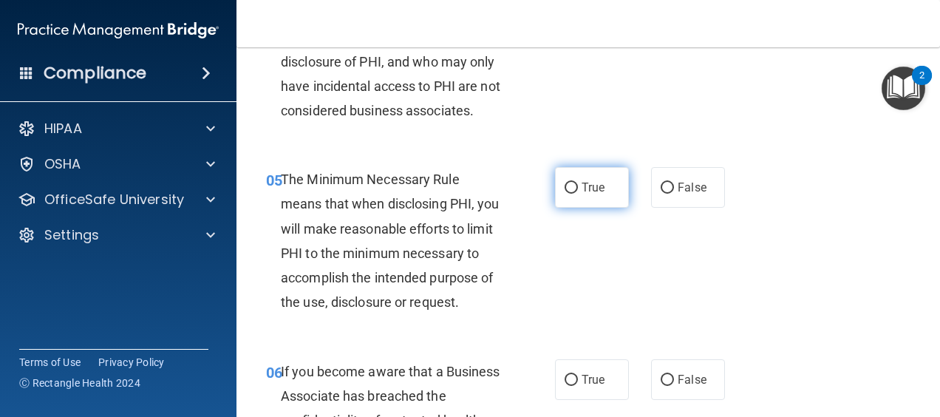
click at [584, 202] on label "True" at bounding box center [592, 187] width 74 height 41
click at [578, 194] on input "True" at bounding box center [570, 187] width 13 height 11
radio input "true"
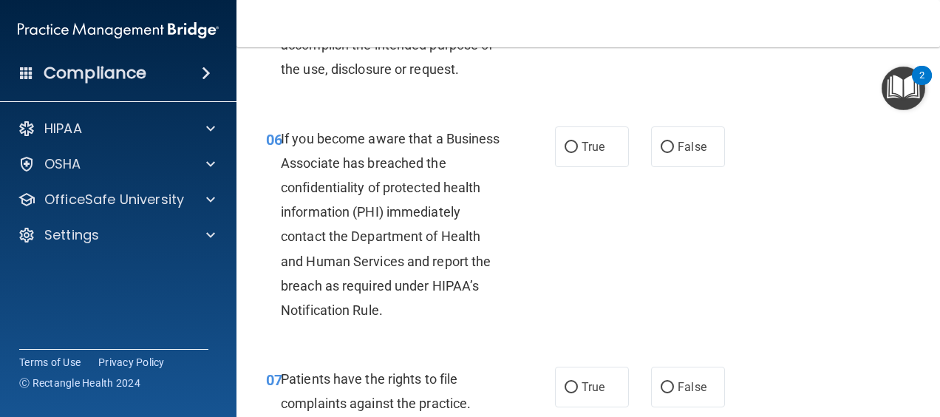
scroll to position [903, 0]
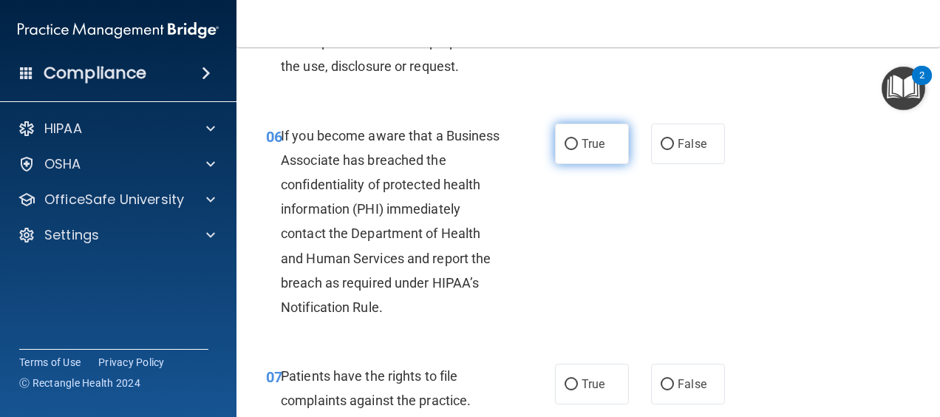
click at [593, 160] on label "True" at bounding box center [592, 143] width 74 height 41
click at [578, 150] on input "True" at bounding box center [570, 144] width 13 height 11
radio input "true"
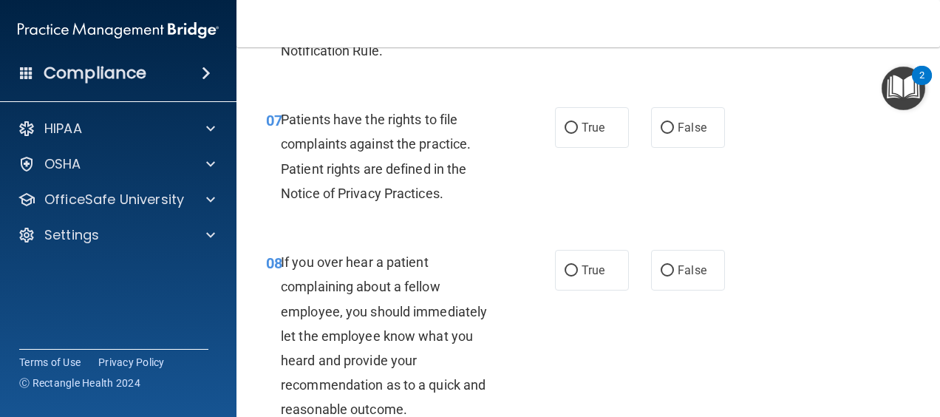
scroll to position [1160, 0]
click at [604, 147] on label "True" at bounding box center [592, 126] width 74 height 41
click at [578, 133] on input "True" at bounding box center [570, 127] width 13 height 11
radio input "true"
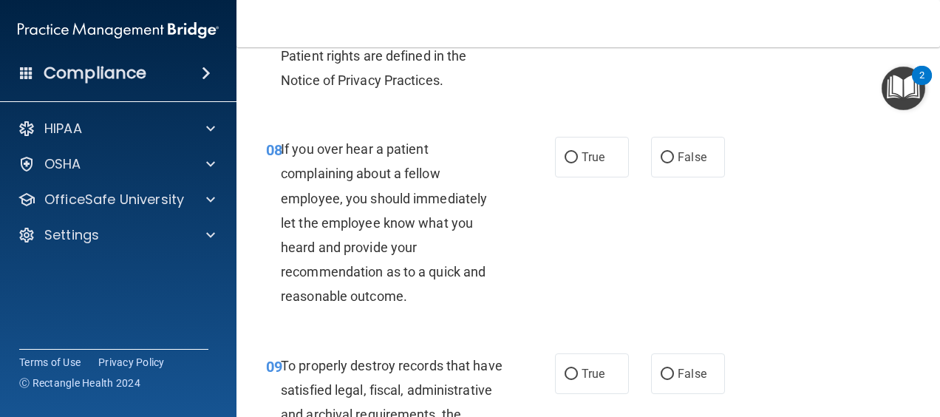
scroll to position [1273, 0]
click at [709, 177] on label "False" at bounding box center [688, 156] width 74 height 41
click at [674, 163] on input "False" at bounding box center [667, 156] width 13 height 11
radio input "true"
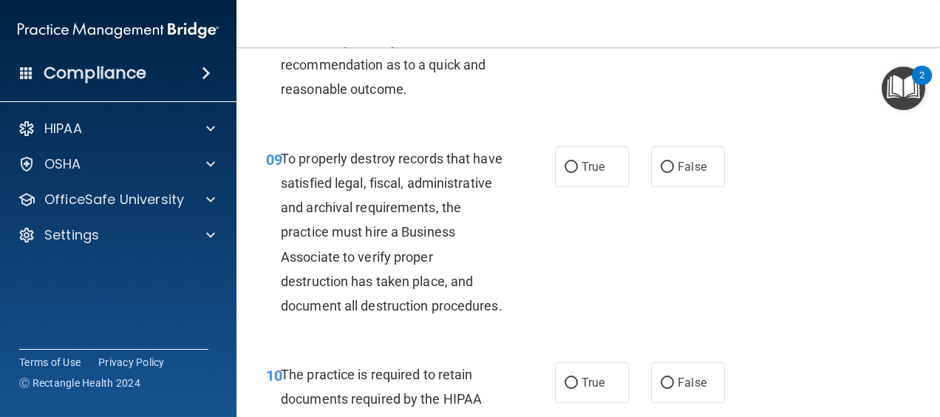
scroll to position [1480, 0]
click at [587, 186] on label "True" at bounding box center [592, 166] width 74 height 41
click at [578, 172] on input "True" at bounding box center [570, 166] width 13 height 11
radio input "true"
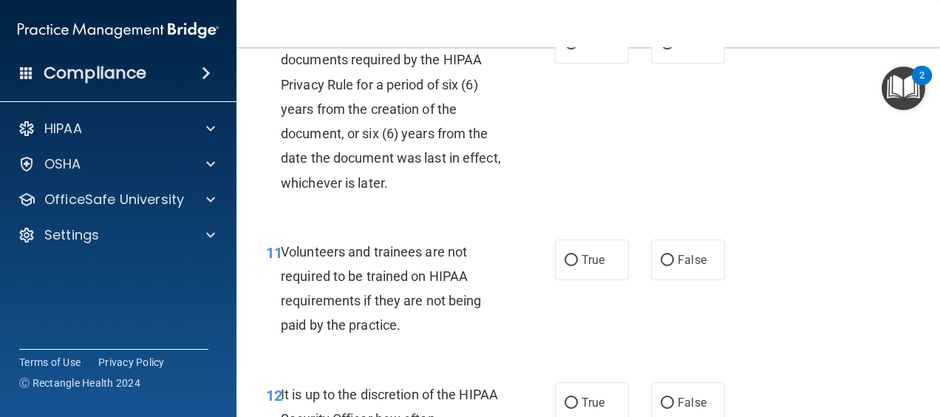
scroll to position [1819, 0]
click at [585, 50] on span "True" at bounding box center [592, 42] width 23 height 14
click at [578, 49] on input "True" at bounding box center [570, 43] width 13 height 11
radio input "true"
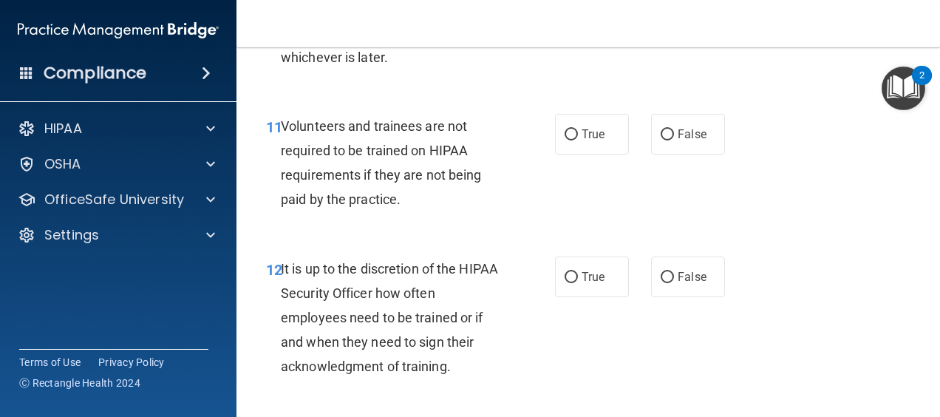
scroll to position [1953, 0]
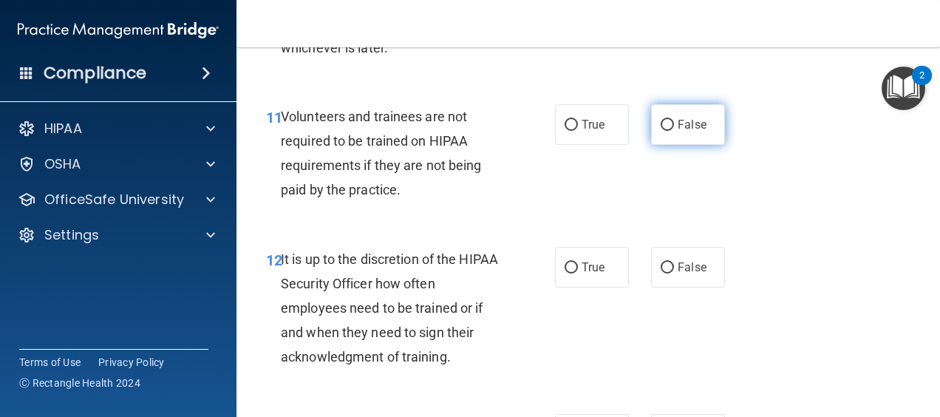
click at [679, 132] on span "False" at bounding box center [692, 124] width 29 height 14
click at [674, 131] on input "False" at bounding box center [667, 125] width 13 height 11
radio input "true"
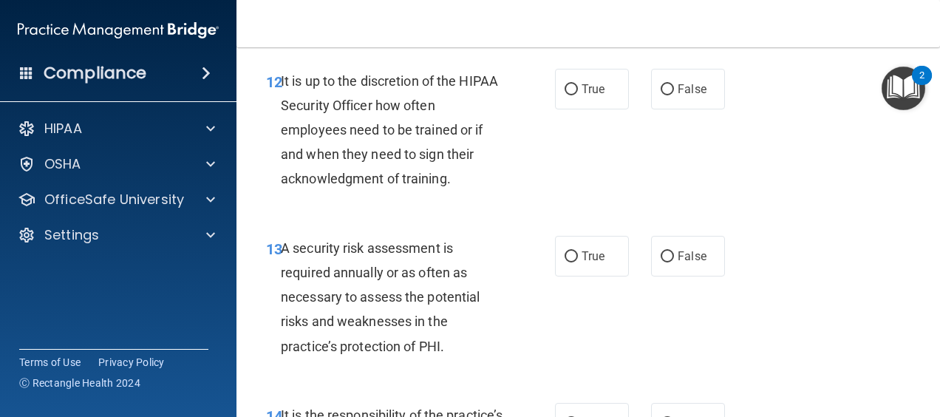
scroll to position [2132, 0]
click at [621, 109] on label "True" at bounding box center [592, 88] width 74 height 41
click at [578, 95] on input "True" at bounding box center [570, 88] width 13 height 11
radio input "true"
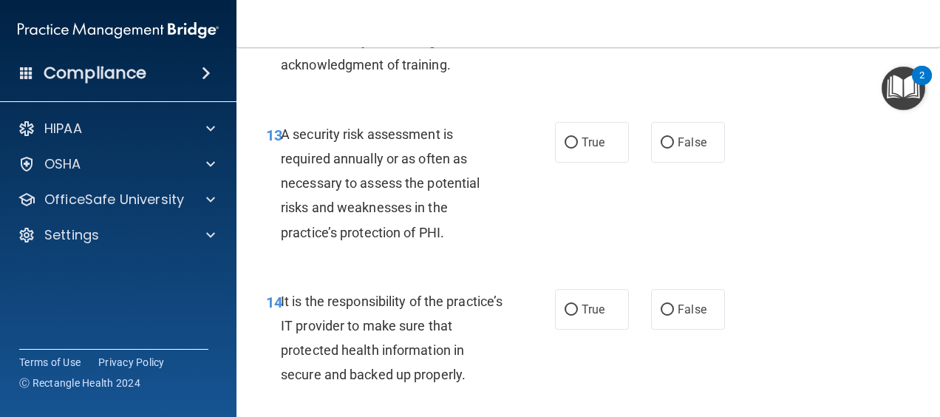
scroll to position [2248, 0]
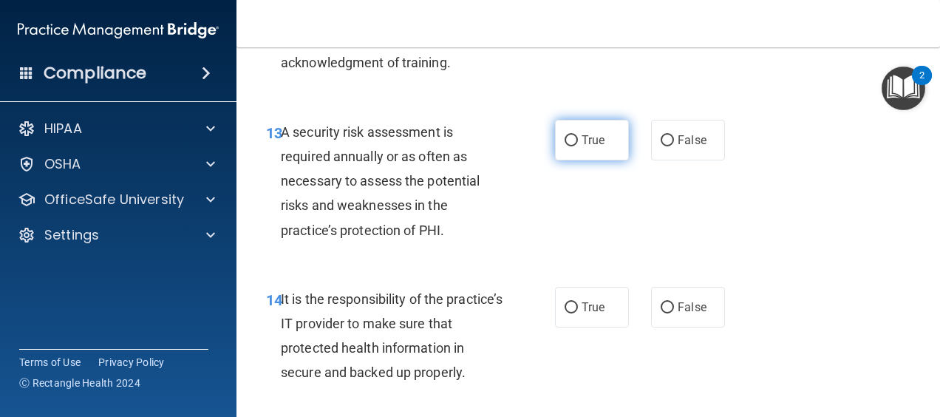
click at [582, 160] on label "True" at bounding box center [592, 140] width 74 height 41
click at [578, 146] on input "True" at bounding box center [570, 140] width 13 height 11
radio input "true"
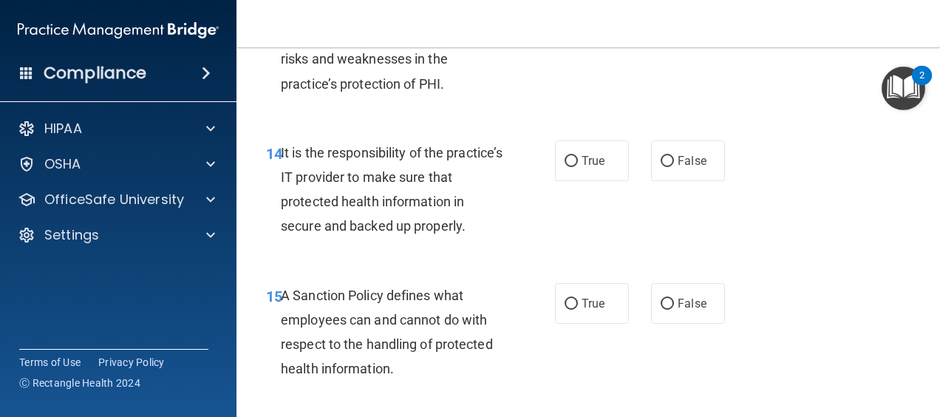
scroll to position [2454, 0]
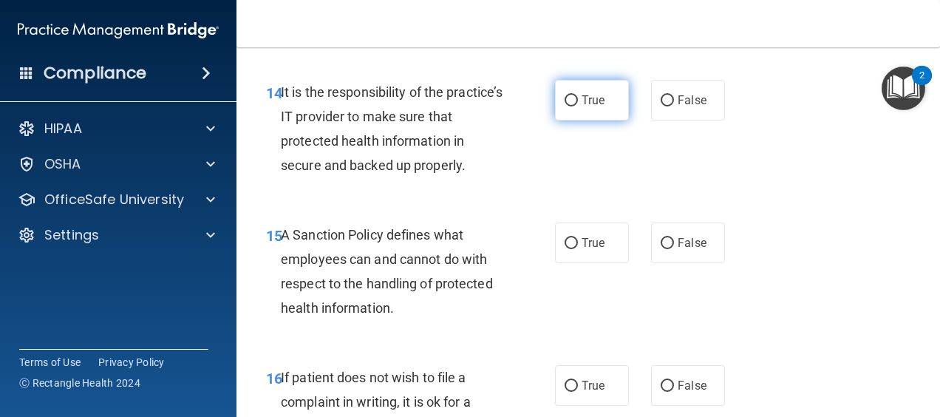
click at [588, 107] on span "True" at bounding box center [592, 100] width 23 height 14
click at [578, 106] on input "True" at bounding box center [570, 100] width 13 height 11
radio input "true"
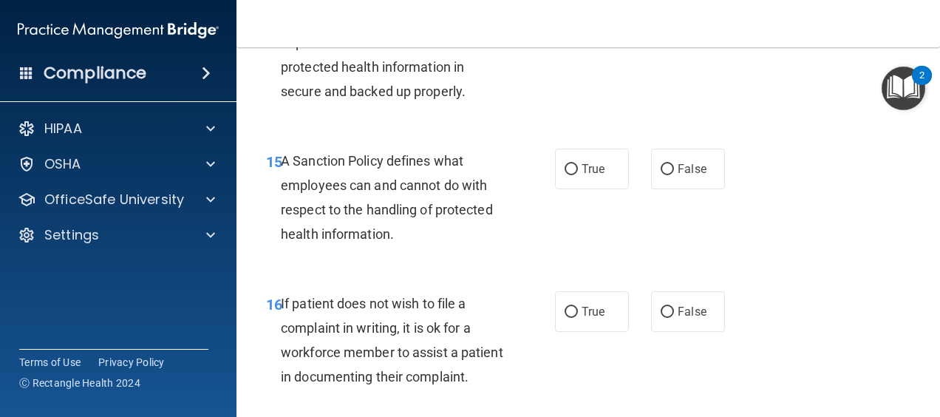
scroll to position [2607, 0]
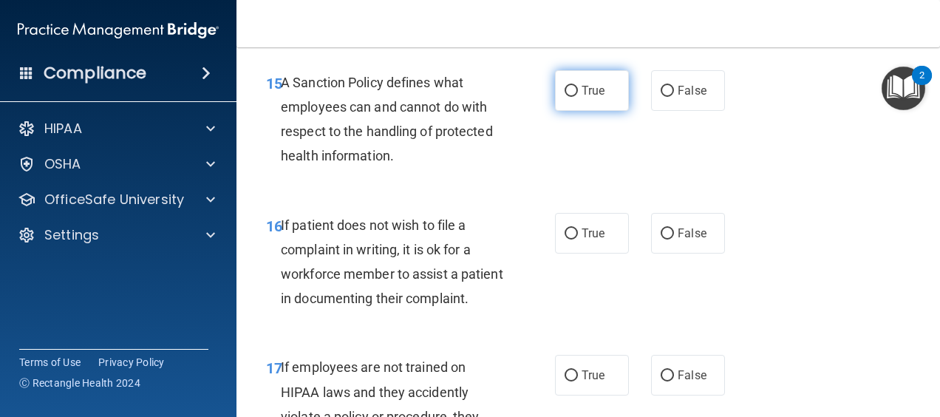
click at [573, 111] on label "True" at bounding box center [592, 90] width 74 height 41
click at [573, 97] on input "True" at bounding box center [570, 91] width 13 height 11
radio input "true"
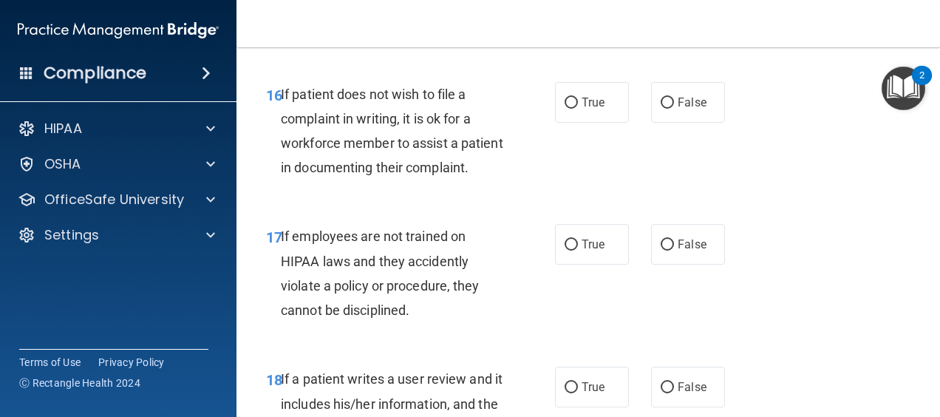
scroll to position [2738, 0]
click at [571, 122] on label "True" at bounding box center [592, 101] width 74 height 41
click at [571, 108] on input "True" at bounding box center [570, 102] width 13 height 11
radio input "true"
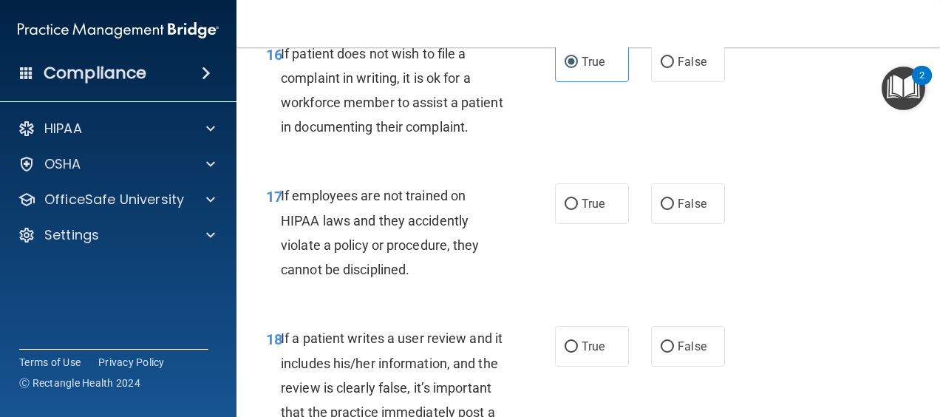
scroll to position [2785, 0]
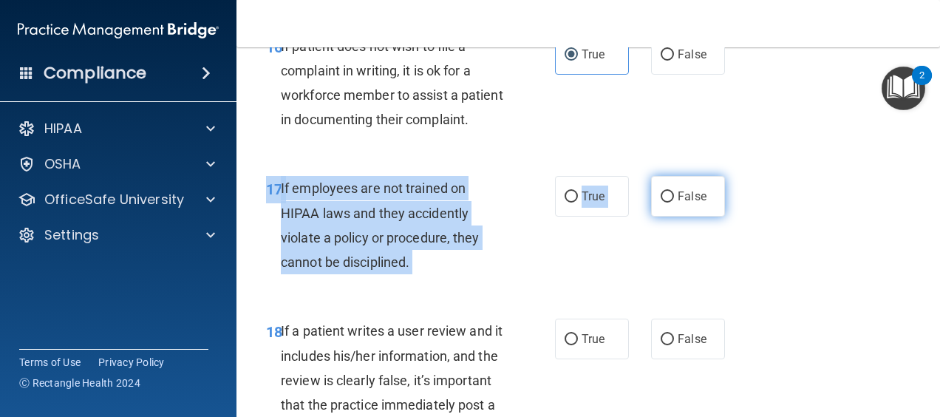
drag, startPoint x: 678, startPoint y: 273, endPoint x: 672, endPoint y: 290, distance: 17.8
click at [672, 290] on div "17 If employees are not trained on HIPAA laws and they accidently violate a pol…" at bounding box center [588, 228] width 666 height 143
click at [678, 203] on span "False" at bounding box center [692, 196] width 29 height 14
click at [672, 202] on input "False" at bounding box center [667, 196] width 13 height 11
radio input "true"
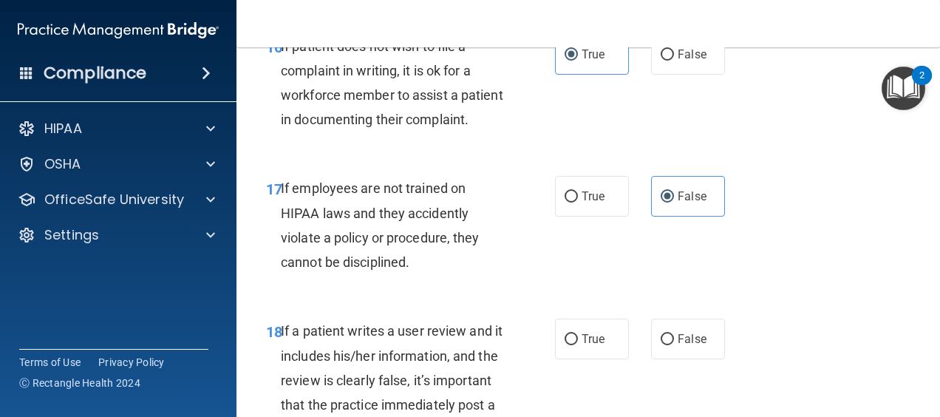
click at [573, 158] on div "16 If patient does not wish to file a complaint in writing, it is ok for a work…" at bounding box center [588, 87] width 666 height 143
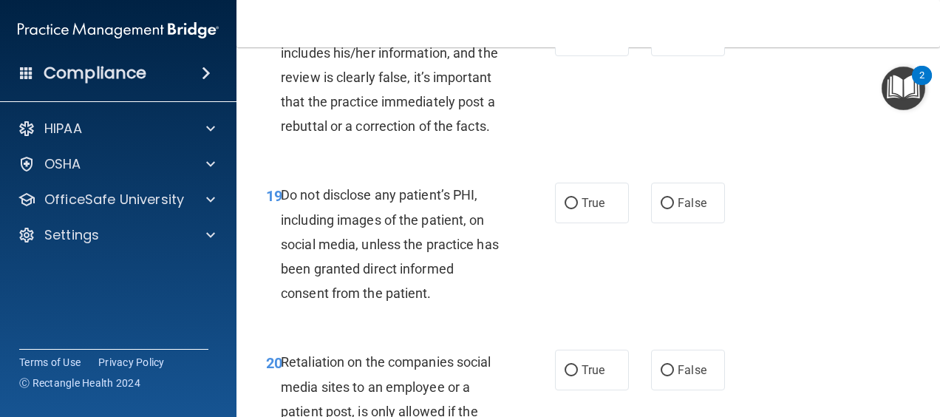
scroll to position [3089, 0]
click at [671, 55] on label "False" at bounding box center [688, 35] width 74 height 41
click at [671, 41] on input "False" at bounding box center [667, 35] width 13 height 11
radio input "true"
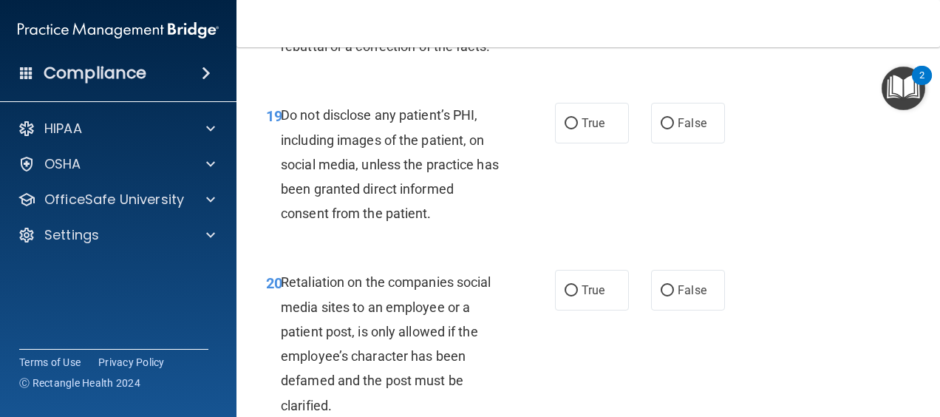
scroll to position [3173, 0]
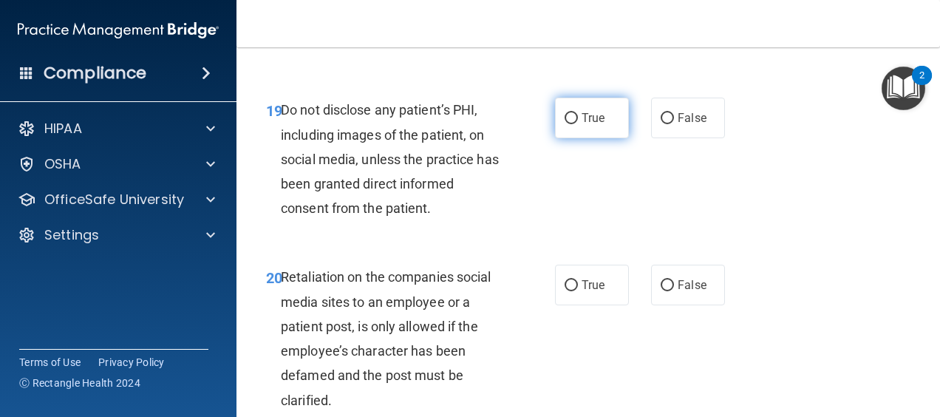
click at [584, 138] on label "True" at bounding box center [592, 118] width 74 height 41
click at [578, 124] on input "True" at bounding box center [570, 118] width 13 height 11
radio input "true"
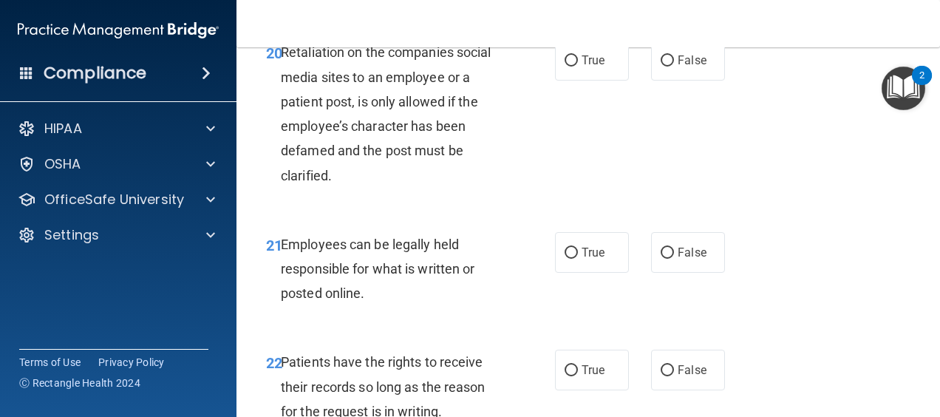
scroll to position [3399, 0]
click at [705, 80] on label "False" at bounding box center [688, 59] width 74 height 41
click at [674, 66] on input "False" at bounding box center [667, 60] width 13 height 11
radio input "true"
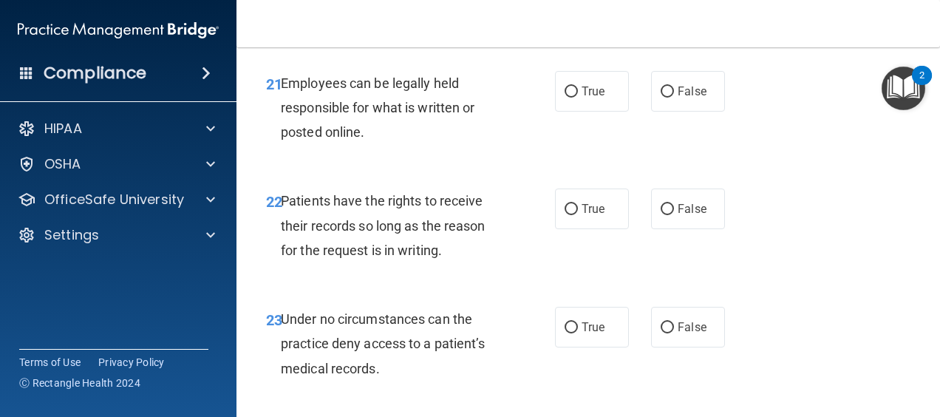
scroll to position [3565, 0]
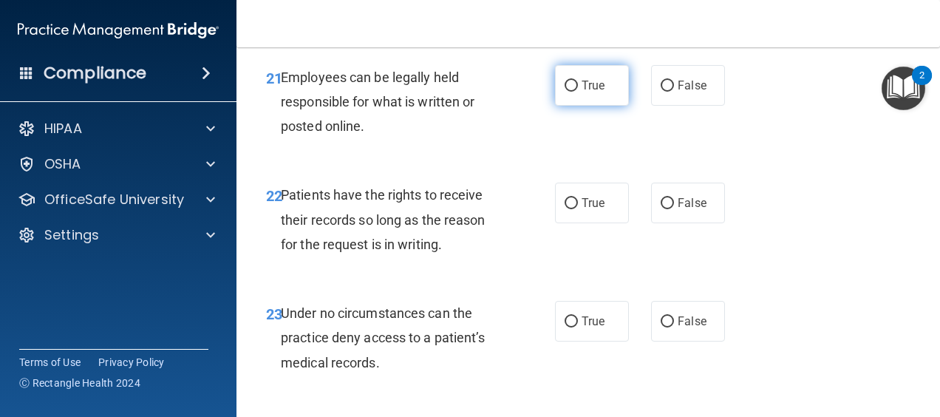
click at [584, 106] on label "True" at bounding box center [592, 85] width 74 height 41
click at [578, 92] on input "True" at bounding box center [570, 86] width 13 height 11
radio input "true"
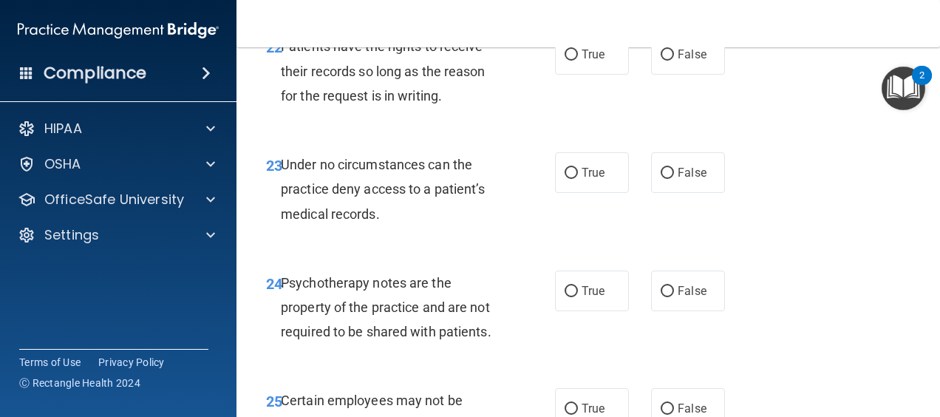
scroll to position [3714, 0]
click at [566, 74] on label "True" at bounding box center [592, 53] width 74 height 41
click at [566, 60] on input "True" at bounding box center [570, 54] width 13 height 11
radio input "true"
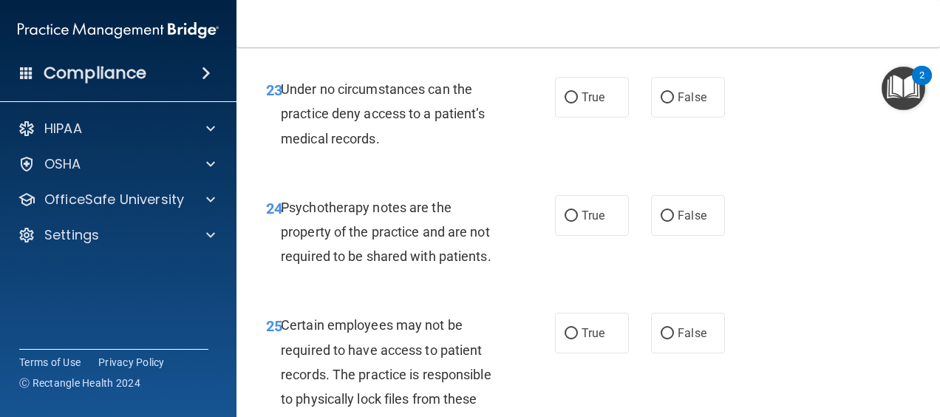
scroll to position [3790, 0]
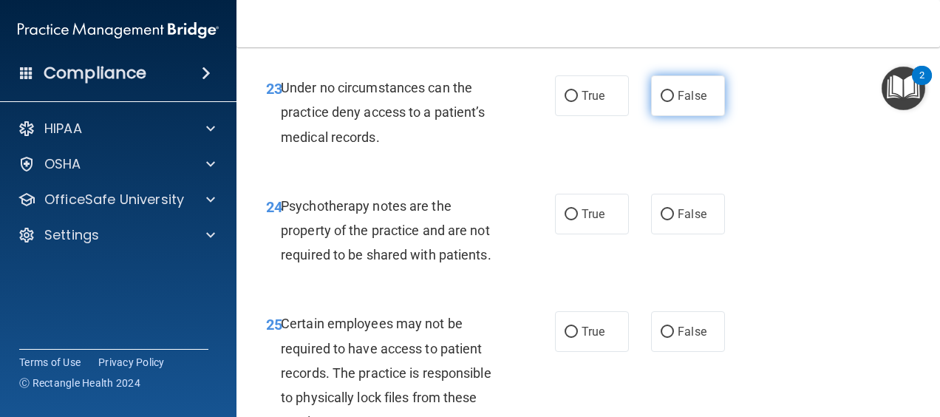
click at [687, 103] on span "False" at bounding box center [692, 96] width 29 height 14
click at [674, 102] on input "False" at bounding box center [667, 96] width 13 height 11
radio input "true"
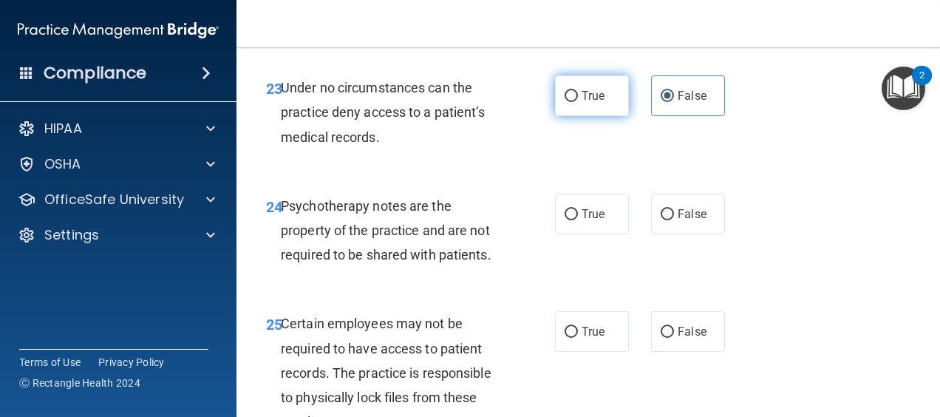
click at [585, 103] on span "True" at bounding box center [592, 96] width 23 height 14
click at [578, 102] on input "True" at bounding box center [570, 96] width 13 height 11
radio input "true"
radio input "false"
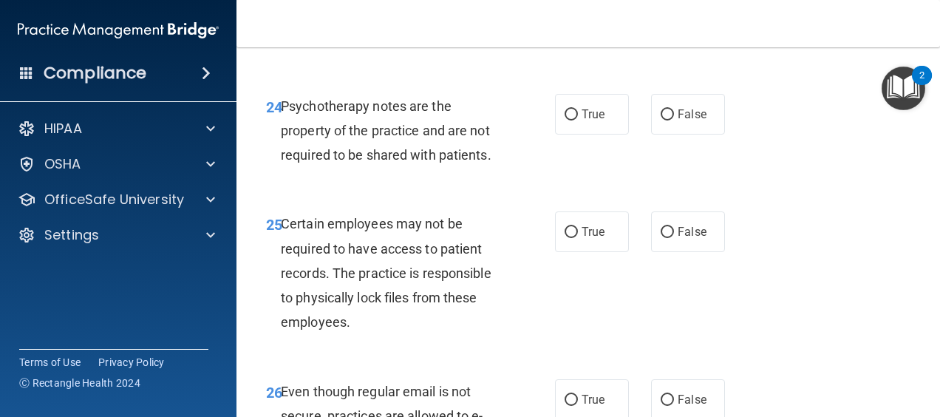
scroll to position [3891, 0]
click at [697, 120] on span "False" at bounding box center [692, 113] width 29 height 14
click at [674, 120] on input "False" at bounding box center [667, 114] width 13 height 11
radio input "true"
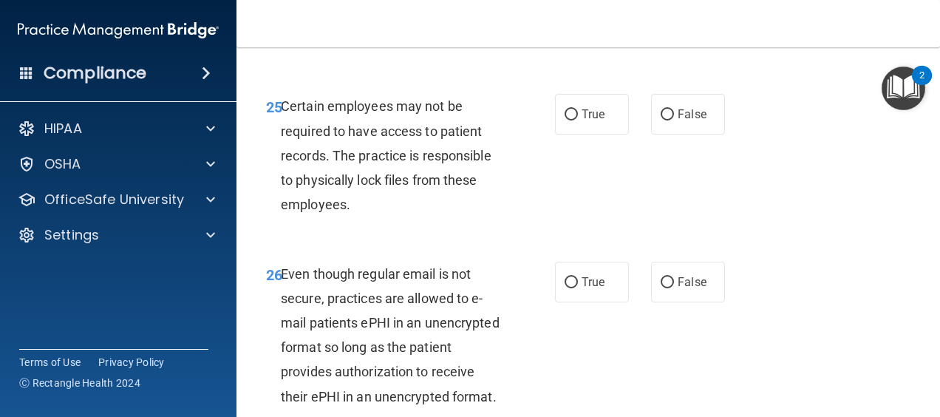
scroll to position [4012, 0]
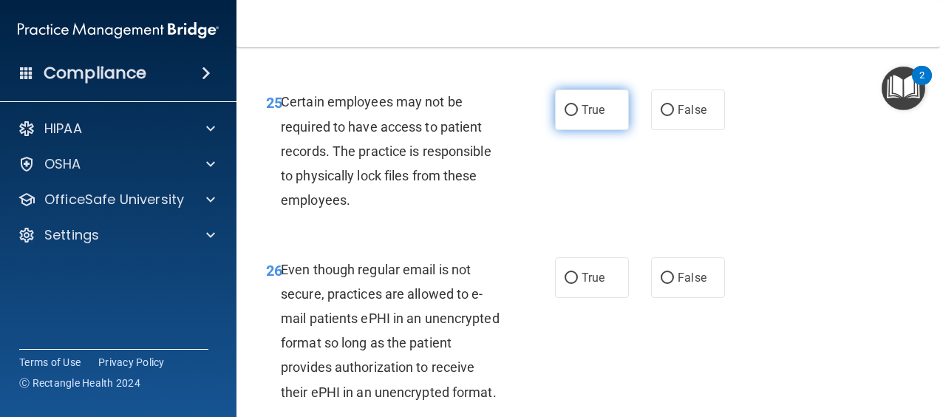
click at [582, 117] on span "True" at bounding box center [592, 110] width 23 height 14
click at [578, 116] on input "True" at bounding box center [570, 110] width 13 height 11
radio input "true"
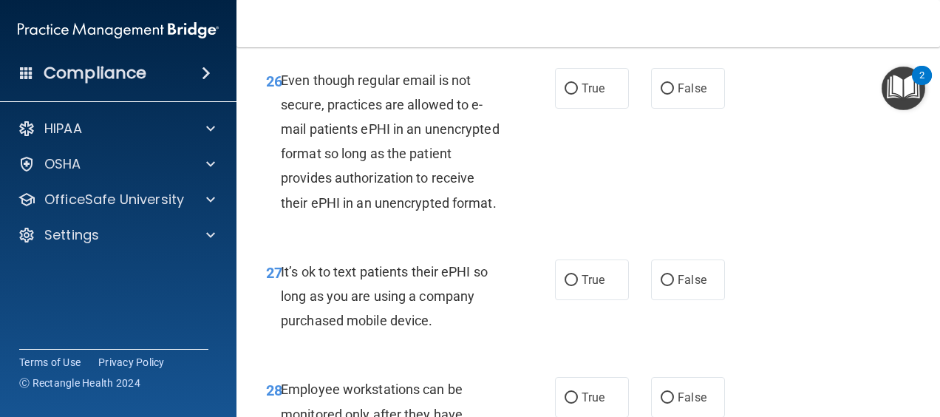
scroll to position [4214, 0]
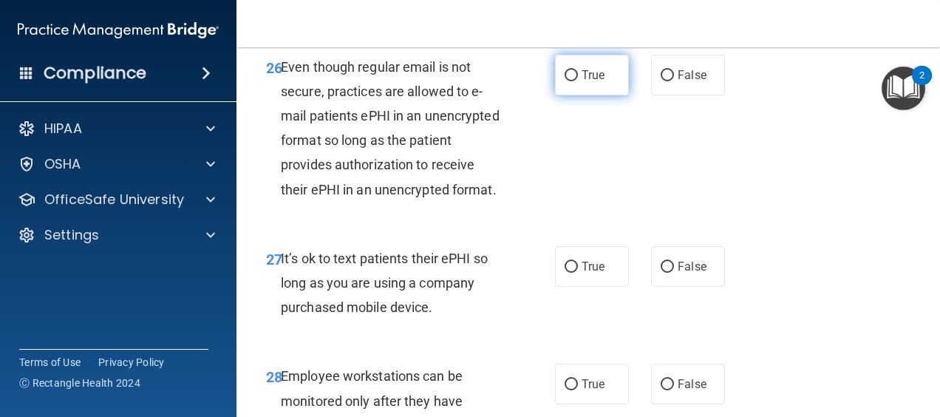
click at [603, 95] on label "True" at bounding box center [592, 75] width 74 height 41
click at [578, 81] on input "True" at bounding box center [570, 75] width 13 height 11
radio input "true"
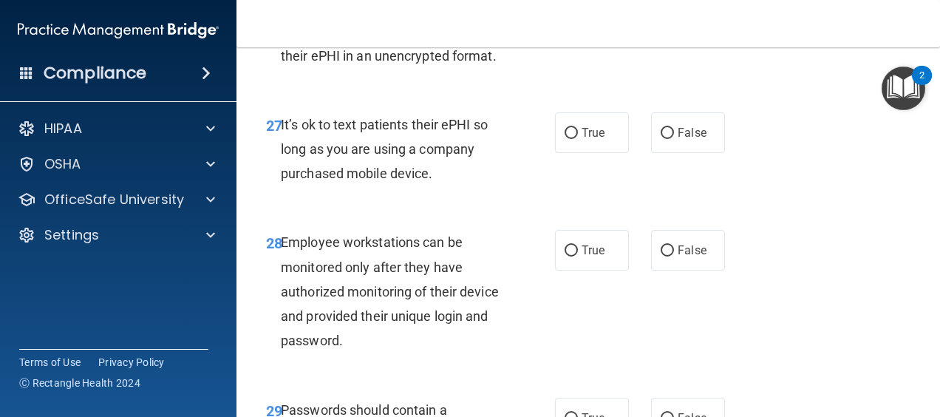
scroll to position [4349, 0]
click at [583, 152] on label "True" at bounding box center [592, 132] width 74 height 41
click at [578, 138] on input "True" at bounding box center [570, 132] width 13 height 11
radio input "true"
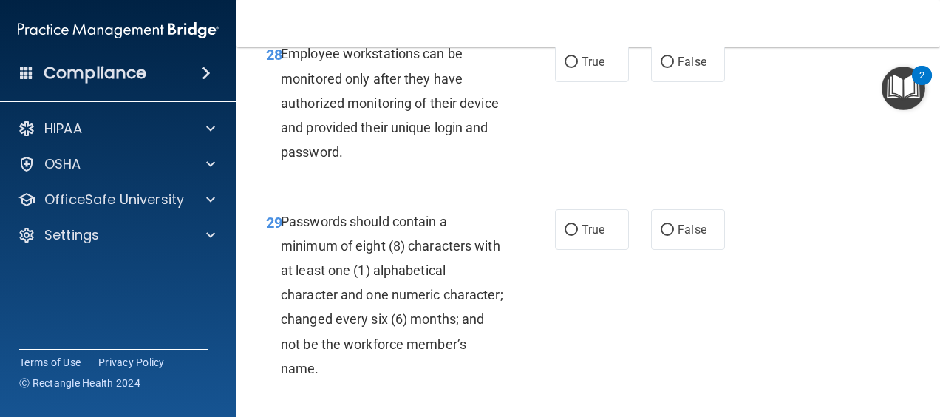
scroll to position [4538, 0]
click at [583, 67] on span "True" at bounding box center [592, 60] width 23 height 14
click at [578, 66] on input "True" at bounding box center [570, 60] width 13 height 11
radio input "true"
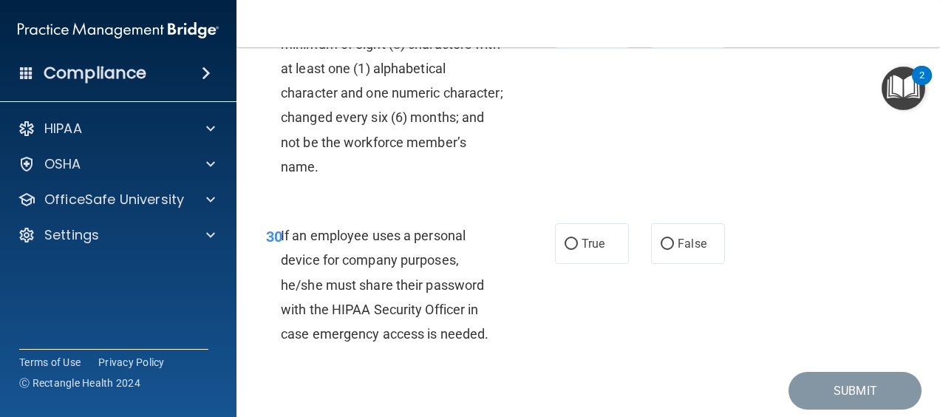
scroll to position [4739, 0]
click at [573, 47] on label "True" at bounding box center [592, 27] width 74 height 41
click at [573, 33] on input "True" at bounding box center [570, 27] width 13 height 11
radio input "true"
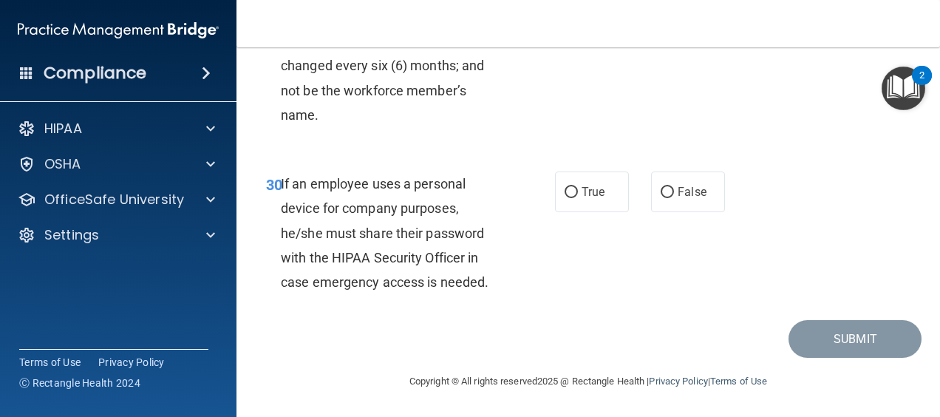
scroll to position [4882, 0]
click at [588, 199] on span "True" at bounding box center [592, 192] width 23 height 14
click at [578, 198] on input "True" at bounding box center [570, 192] width 13 height 11
radio input "true"
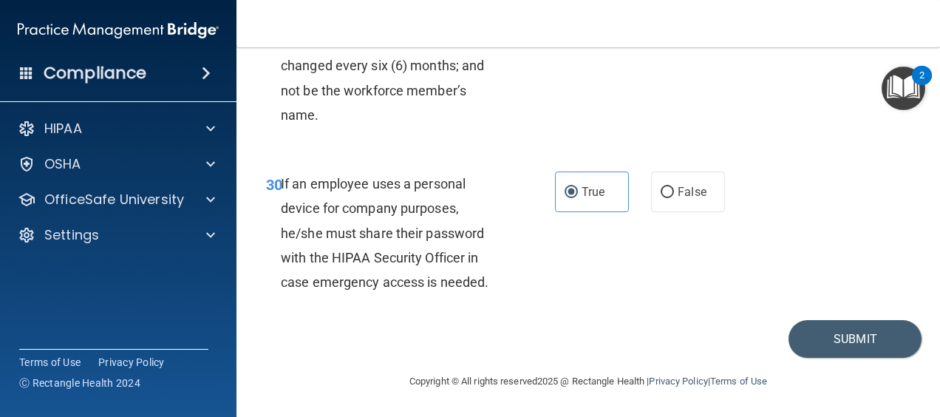
scroll to position [4937, 0]
click at [847, 340] on button "Submit" at bounding box center [854, 339] width 133 height 38
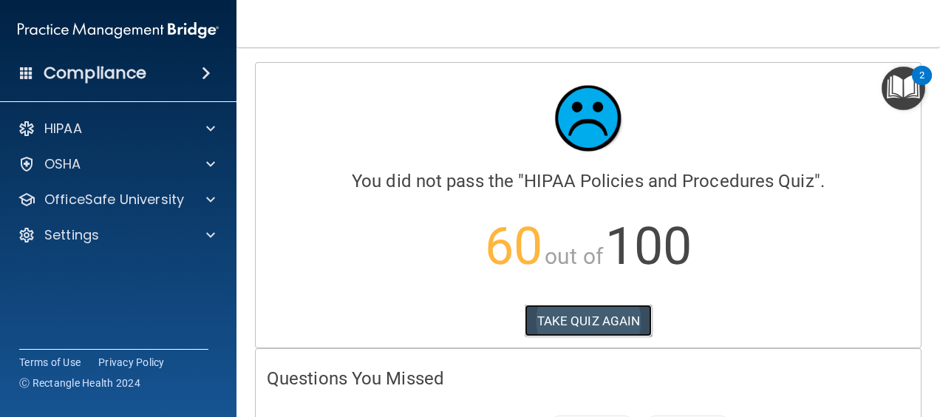
click at [598, 330] on button "TAKE QUIZ AGAIN" at bounding box center [589, 320] width 128 height 33
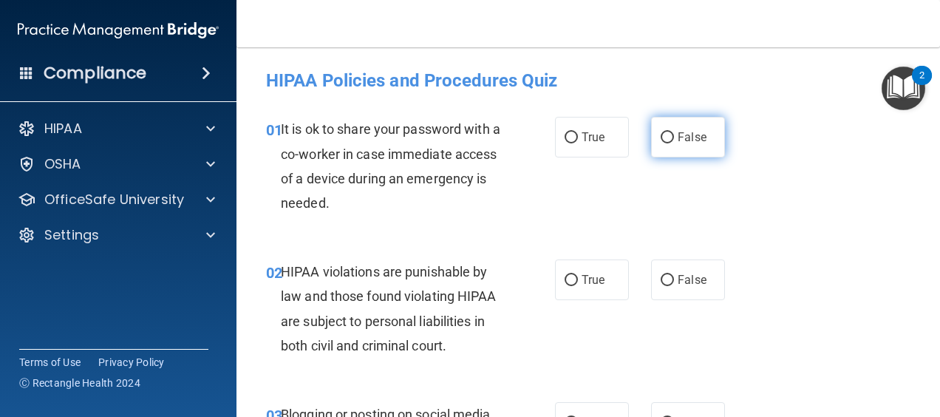
click at [678, 142] on span "False" at bounding box center [692, 137] width 29 height 14
click at [674, 142] on input "False" at bounding box center [667, 137] width 13 height 11
radio input "true"
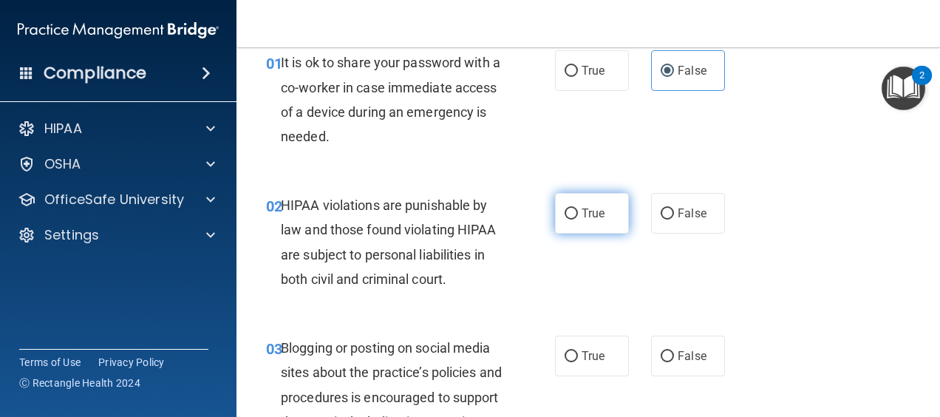
click at [582, 218] on span "True" at bounding box center [592, 213] width 23 height 14
click at [578, 218] on input "True" at bounding box center [570, 213] width 13 height 11
radio input "true"
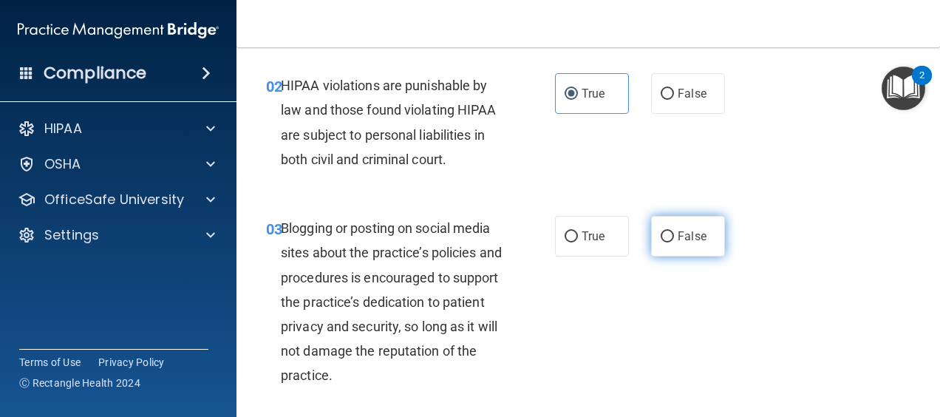
click at [692, 236] on span "False" at bounding box center [692, 236] width 29 height 14
click at [674, 236] on input "False" at bounding box center [667, 236] width 13 height 11
radio input "true"
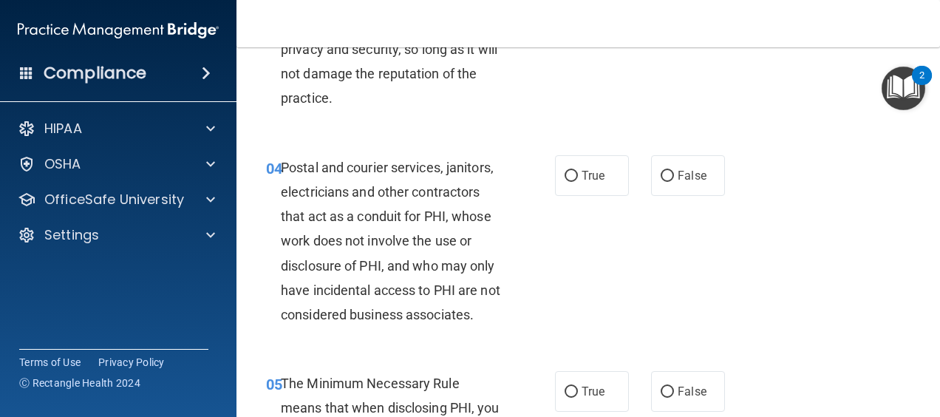
scroll to position [465, 0]
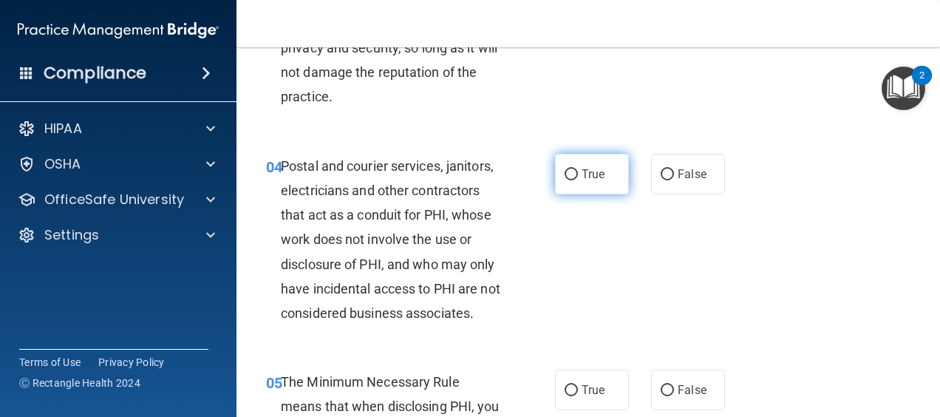
click at [593, 181] on label "True" at bounding box center [592, 174] width 74 height 41
click at [578, 180] on input "True" at bounding box center [570, 174] width 13 height 11
radio input "true"
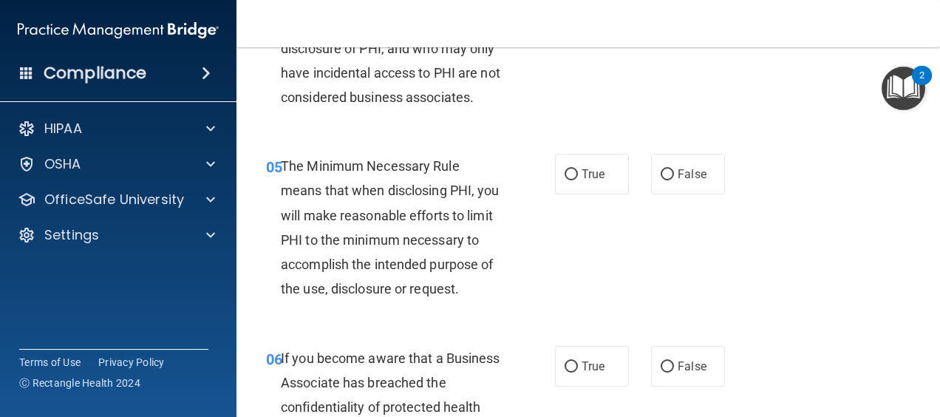
scroll to position [681, 0]
click at [587, 180] on span "True" at bounding box center [592, 173] width 23 height 14
click at [578, 180] on input "True" at bounding box center [570, 173] width 13 height 11
radio input "true"
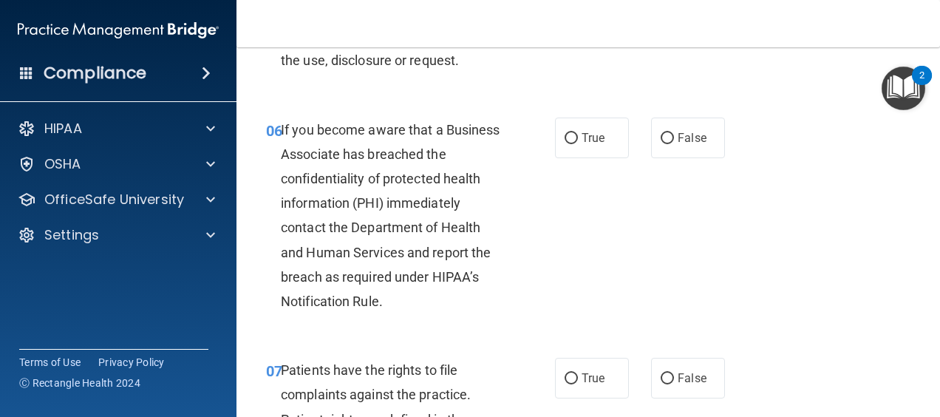
scroll to position [921, 0]
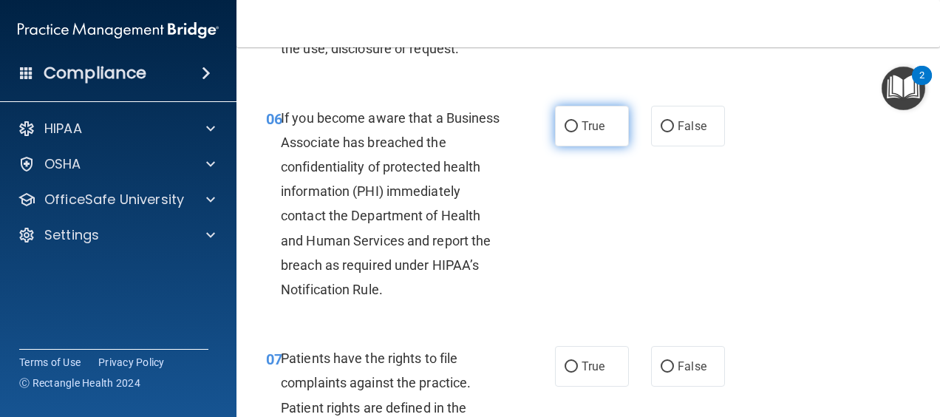
click at [573, 133] on label "True" at bounding box center [592, 126] width 74 height 41
click at [573, 132] on input "True" at bounding box center [570, 126] width 13 height 11
radio input "true"
click at [683, 146] on label "False" at bounding box center [688, 126] width 74 height 41
click at [674, 132] on input "False" at bounding box center [667, 126] width 13 height 11
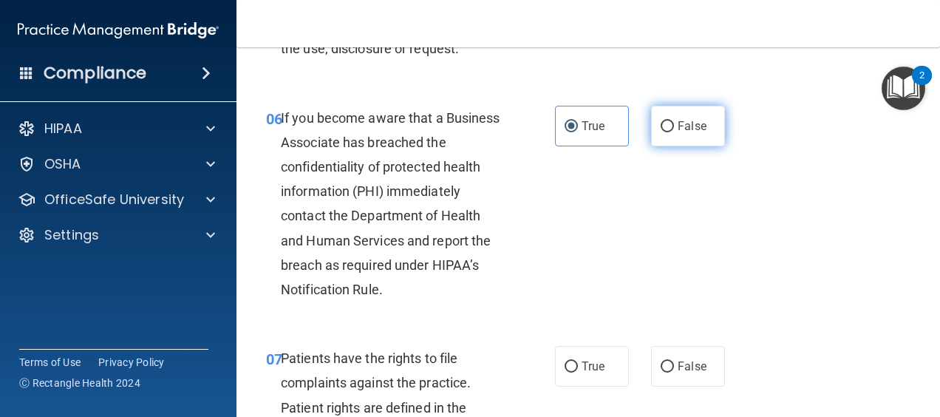
radio input "true"
radio input "false"
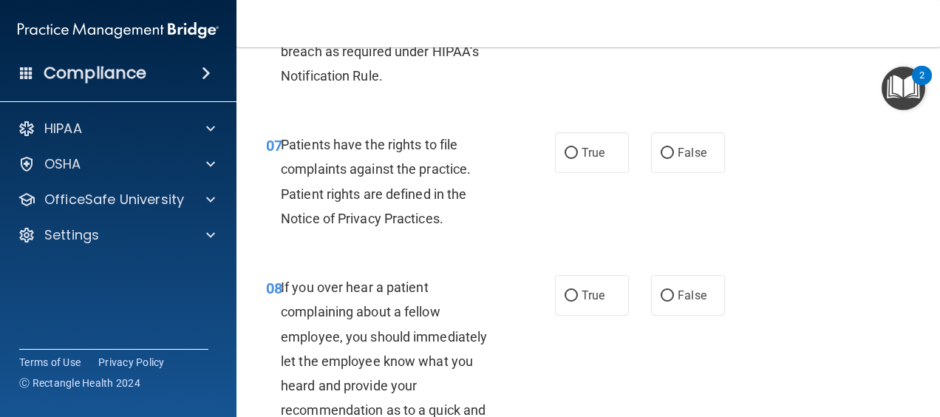
scroll to position [1136, 0]
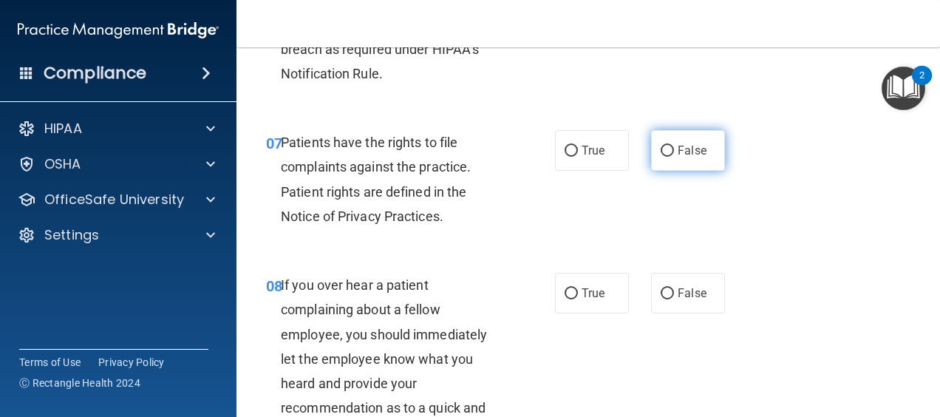
click at [681, 157] on span "False" at bounding box center [692, 150] width 29 height 14
click at [674, 157] on input "False" at bounding box center [667, 151] width 13 height 11
radio input "true"
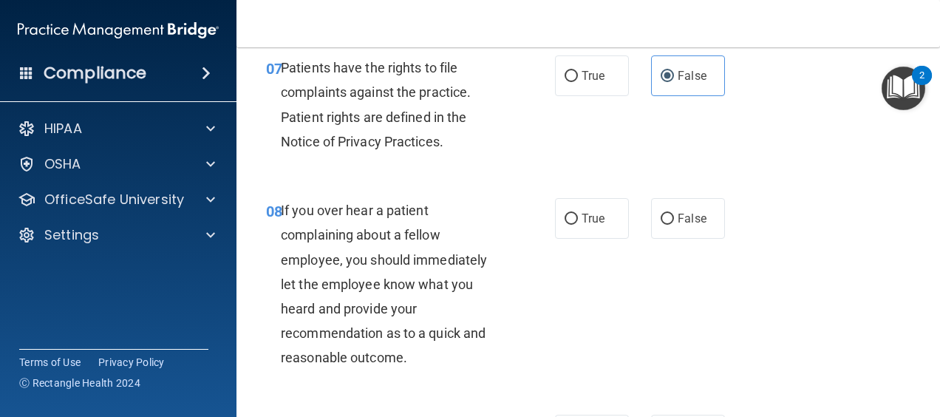
scroll to position [1223, 0]
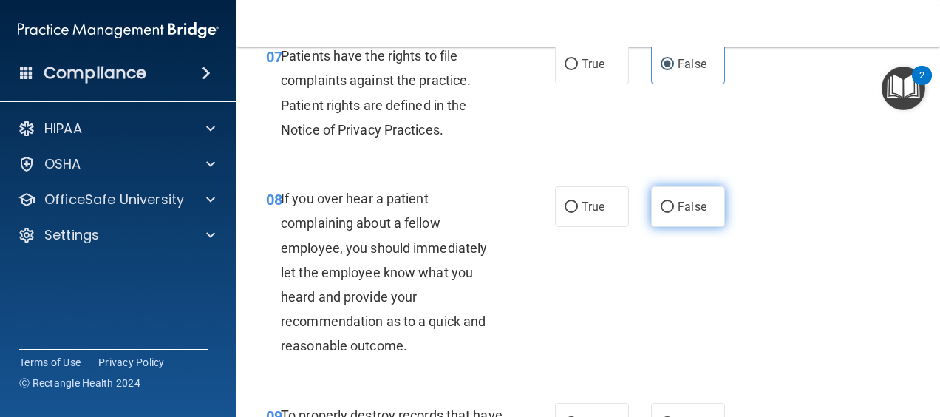
click at [672, 227] on label "False" at bounding box center [688, 206] width 74 height 41
click at [672, 213] on input "False" at bounding box center [667, 207] width 13 height 11
radio input "true"
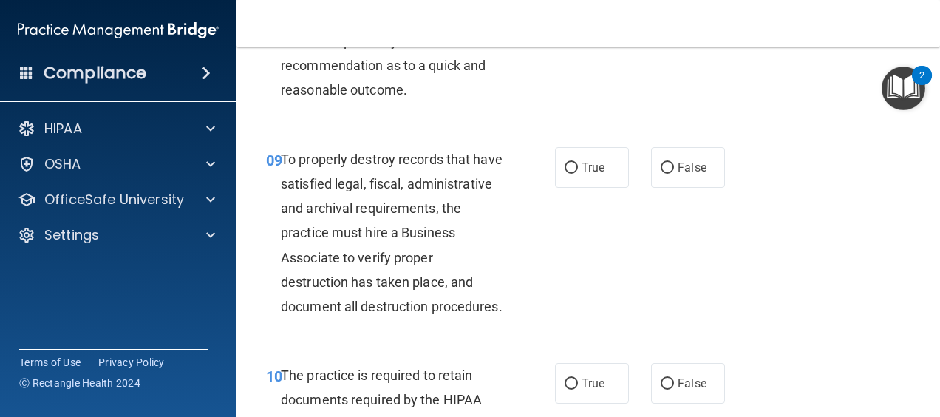
scroll to position [1481, 0]
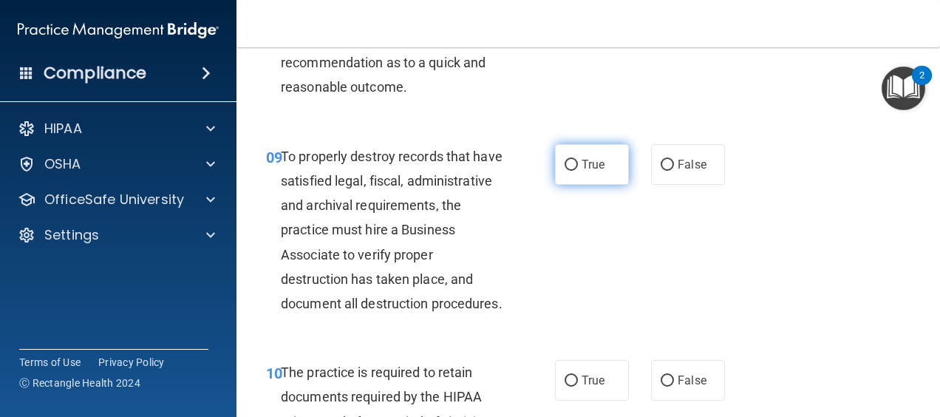
click at [598, 171] on span "True" at bounding box center [592, 164] width 23 height 14
click at [578, 171] on input "True" at bounding box center [570, 165] width 13 height 11
radio input "true"
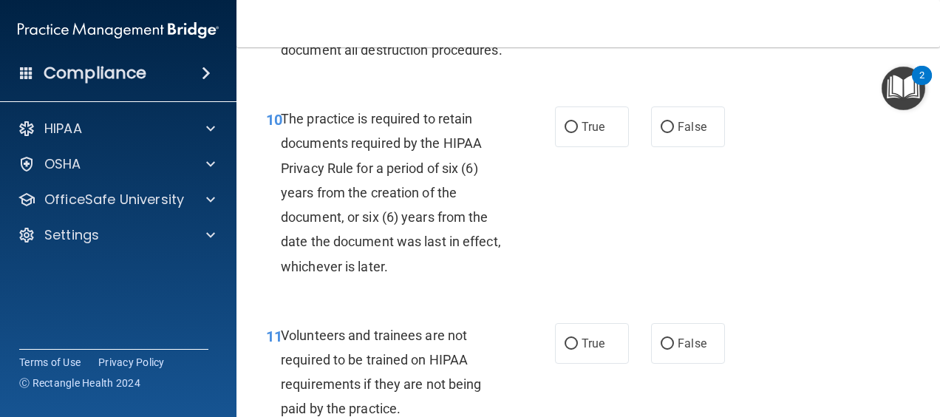
scroll to position [1736, 0]
click at [593, 146] on label "True" at bounding box center [592, 126] width 74 height 41
click at [578, 132] on input "True" at bounding box center [570, 126] width 13 height 11
radio input "true"
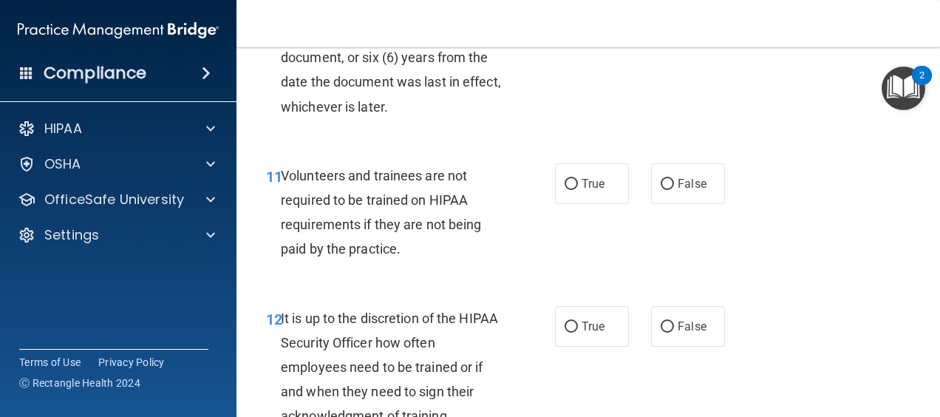
scroll to position [1919, 0]
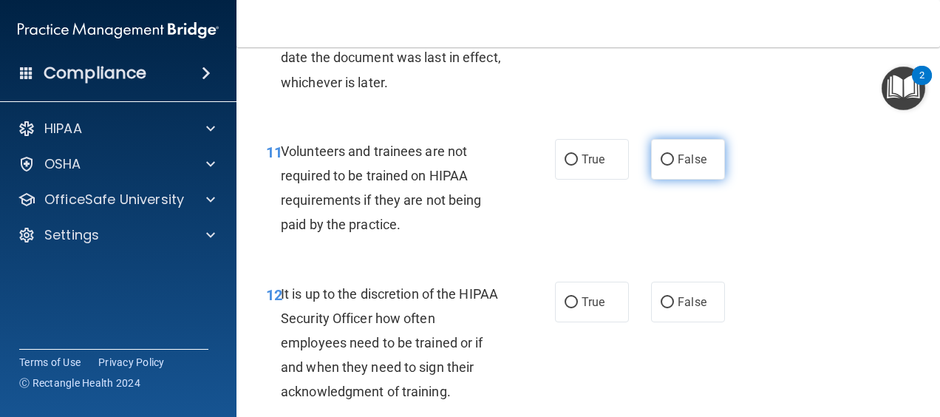
click at [696, 180] on label "False" at bounding box center [688, 159] width 74 height 41
click at [674, 165] on input "False" at bounding box center [667, 159] width 13 height 11
radio input "true"
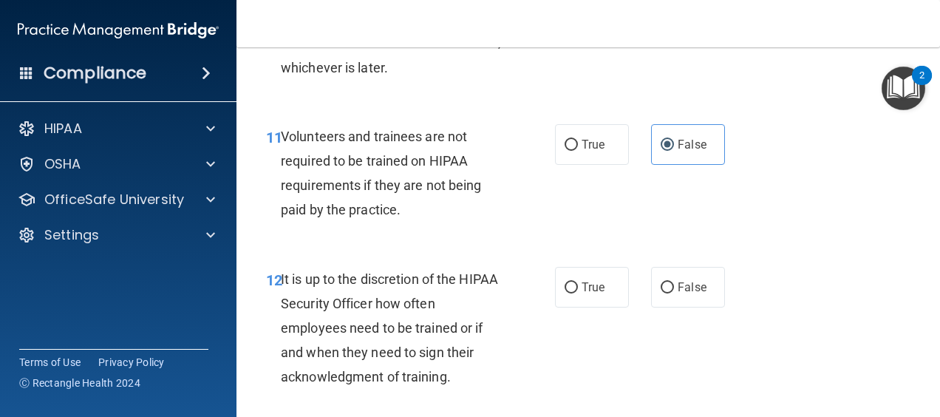
scroll to position [1934, 0]
click at [669, 307] on label "False" at bounding box center [688, 286] width 74 height 41
click at [669, 293] on input "False" at bounding box center [667, 286] width 13 height 11
radio input "true"
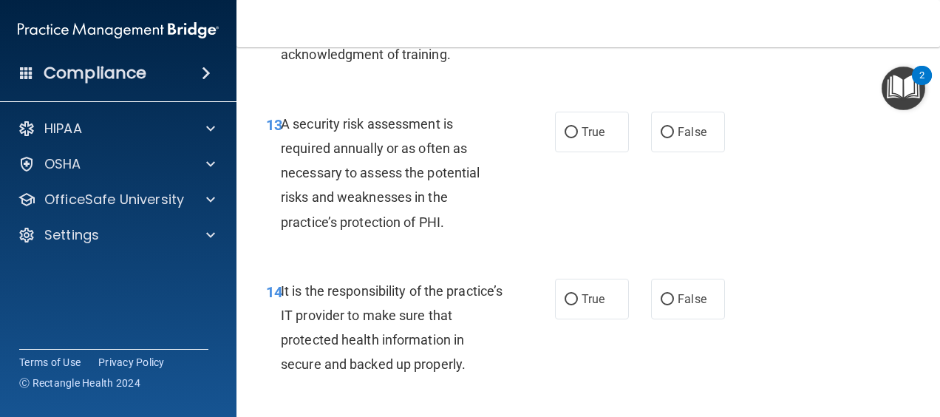
scroll to position [2256, 0]
click at [594, 151] on label "True" at bounding box center [592, 131] width 74 height 41
click at [578, 137] on input "True" at bounding box center [570, 131] width 13 height 11
radio input "true"
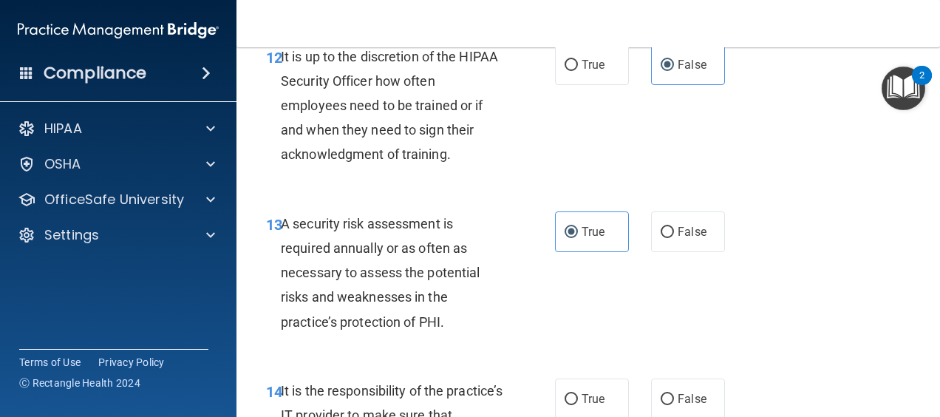
scroll to position [2368, 0]
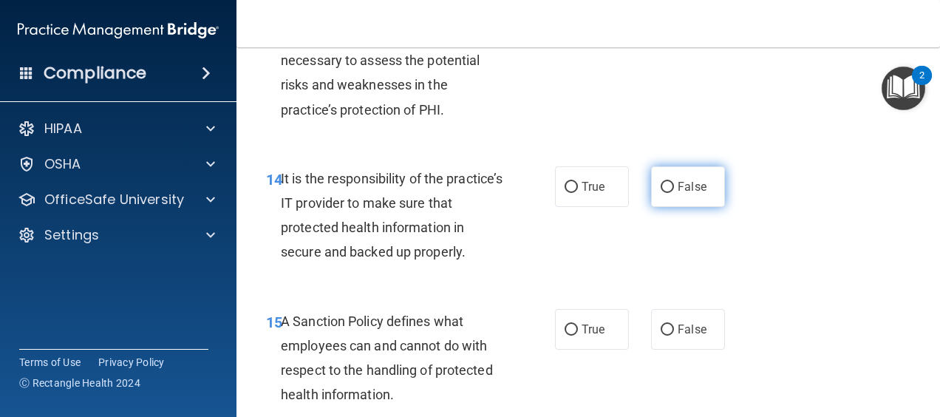
click at [663, 193] on input "False" at bounding box center [667, 187] width 13 height 11
radio input "true"
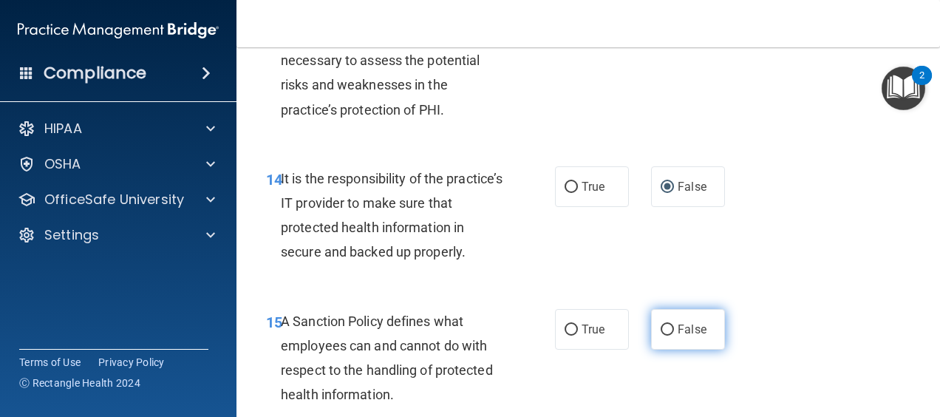
click at [651, 349] on label "False" at bounding box center [688, 329] width 74 height 41
click at [661, 335] on input "False" at bounding box center [667, 329] width 13 height 11
radio input "true"
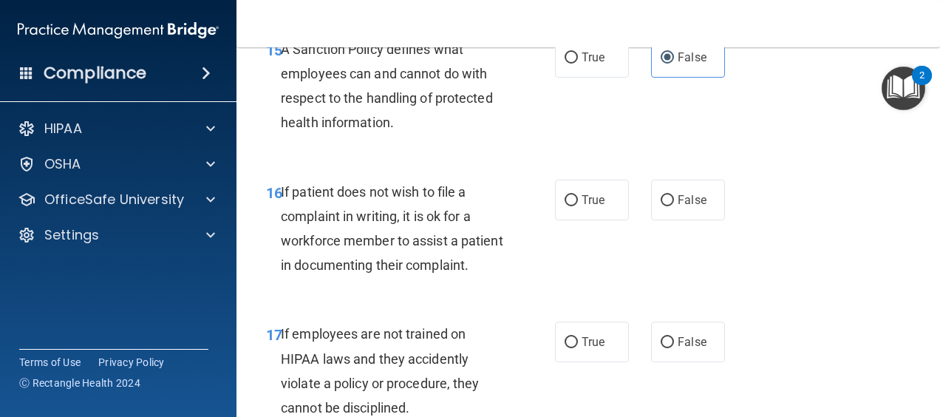
scroll to position [2706, 0]
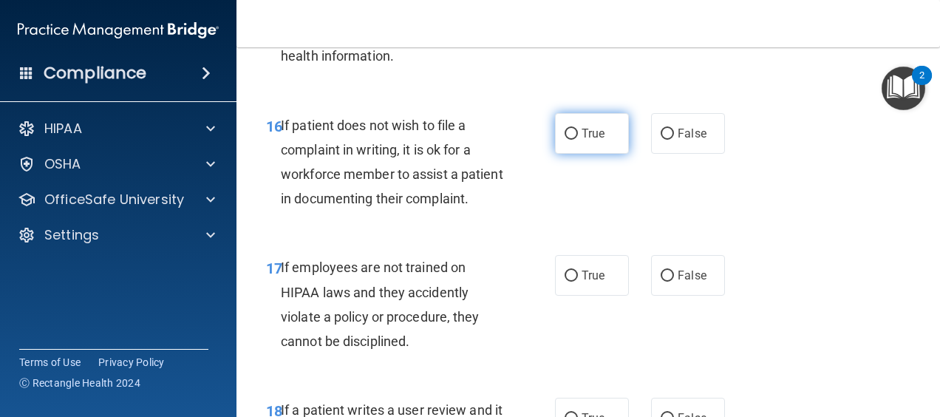
click at [595, 154] on label "True" at bounding box center [592, 133] width 74 height 41
click at [578, 140] on input "True" at bounding box center [570, 134] width 13 height 11
radio input "true"
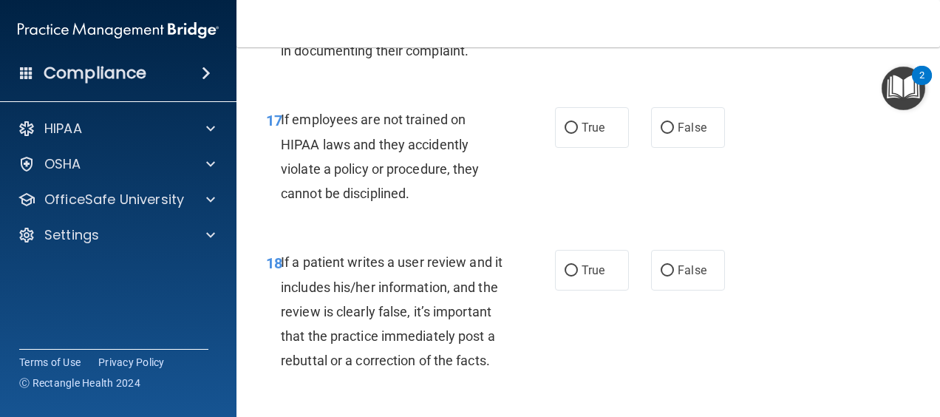
scroll to position [2856, 0]
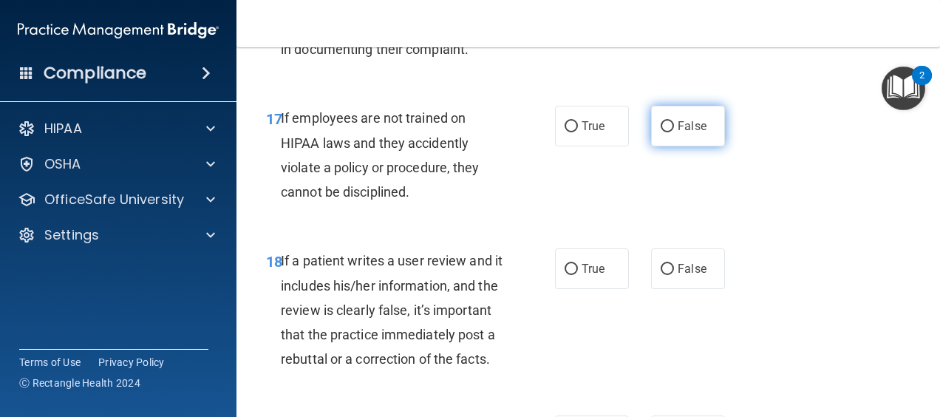
click at [678, 133] on span "False" at bounding box center [692, 126] width 29 height 14
click at [674, 132] on input "False" at bounding box center [667, 126] width 13 height 11
radio input "true"
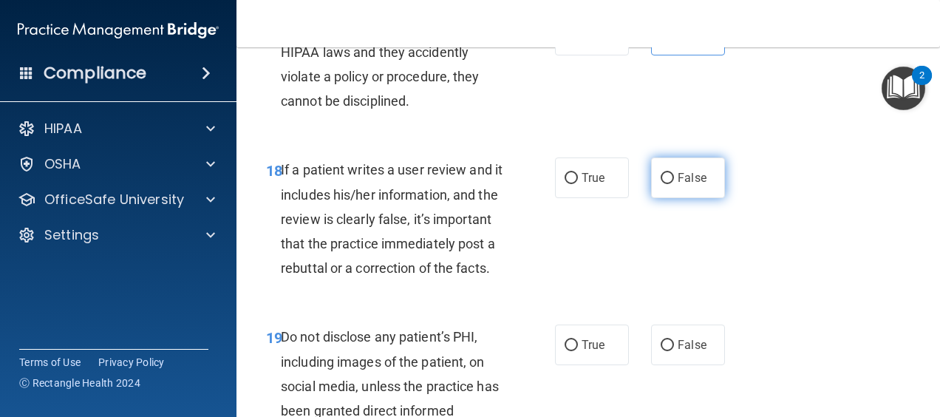
click at [676, 198] on label "False" at bounding box center [688, 177] width 74 height 41
click at [674, 184] on input "False" at bounding box center [667, 178] width 13 height 11
radio input "true"
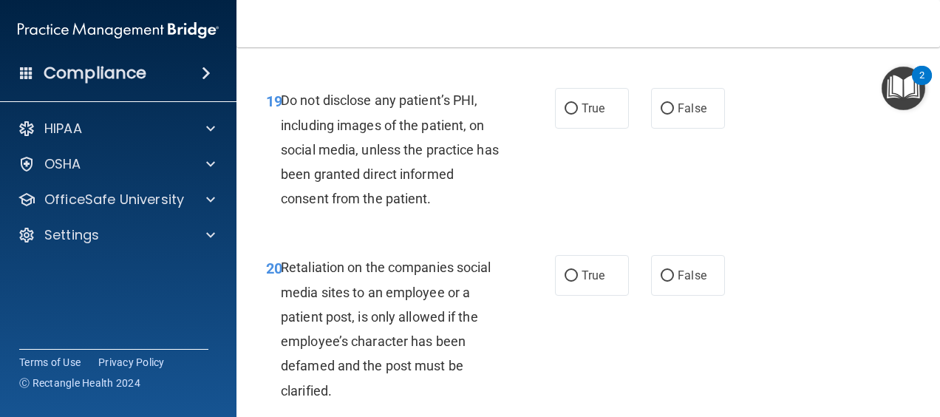
scroll to position [3190, 0]
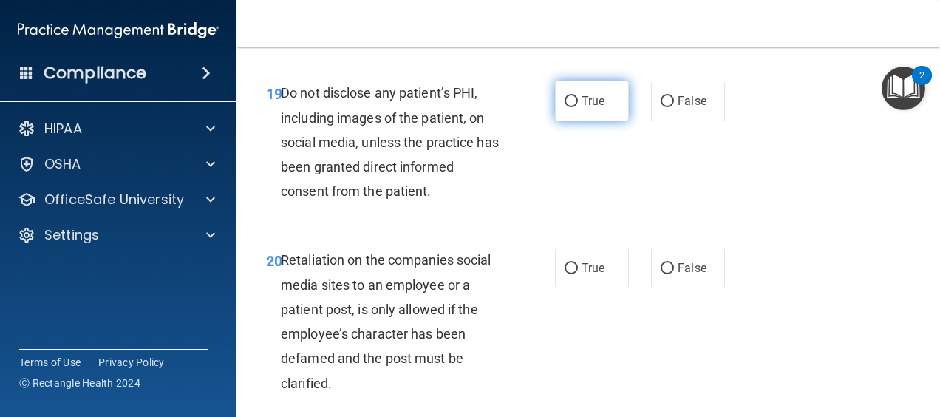
click at [555, 121] on label "True" at bounding box center [592, 101] width 74 height 41
click at [564, 107] on input "True" at bounding box center [570, 101] width 13 height 11
radio input "true"
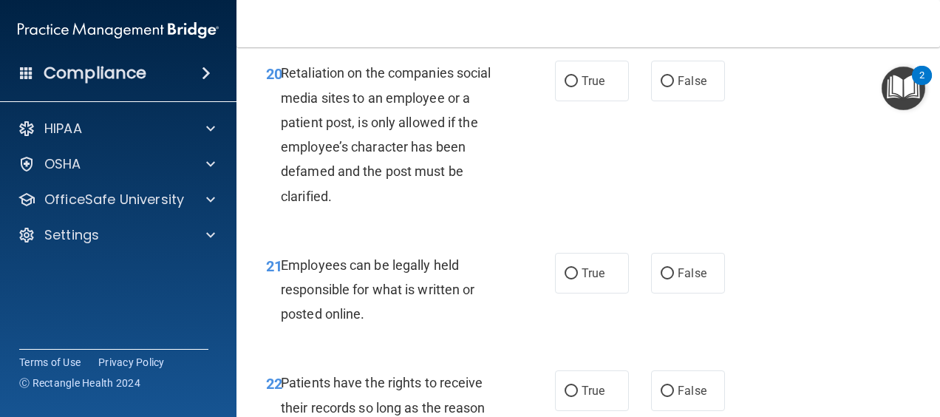
scroll to position [3378, 0]
click at [678, 87] on span "False" at bounding box center [692, 80] width 29 height 14
click at [674, 86] on input "False" at bounding box center [667, 80] width 13 height 11
radio input "true"
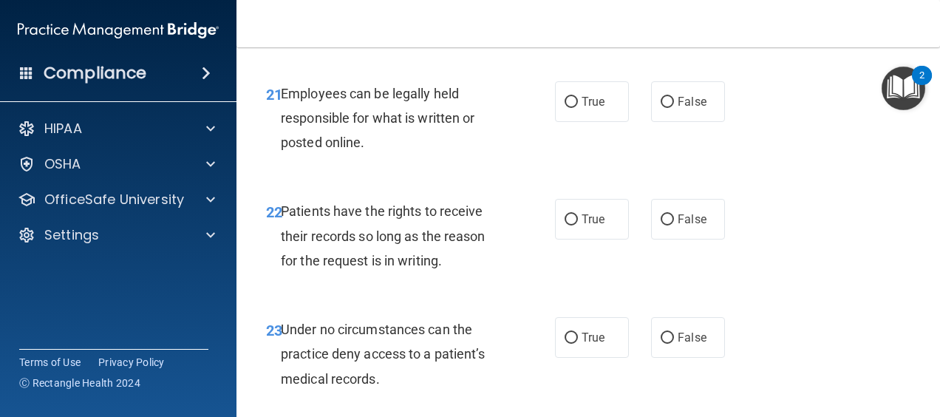
scroll to position [3580, 0]
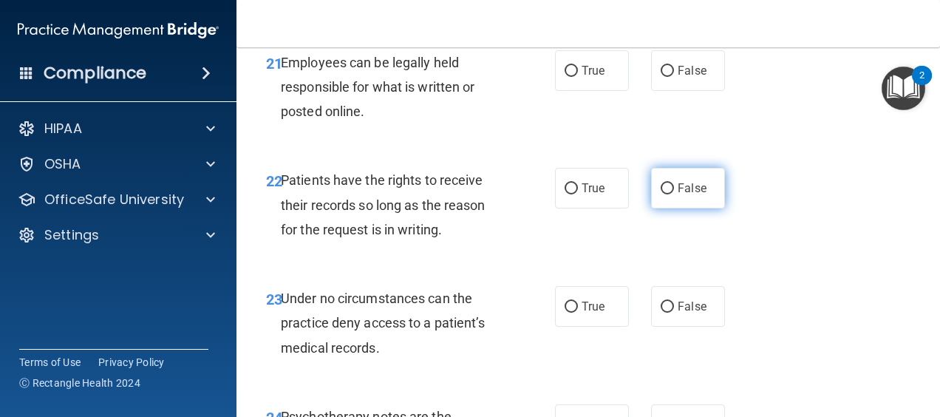
click at [678, 195] on span "False" at bounding box center [692, 188] width 29 height 14
click at [672, 194] on input "False" at bounding box center [667, 188] width 13 height 11
radio input "true"
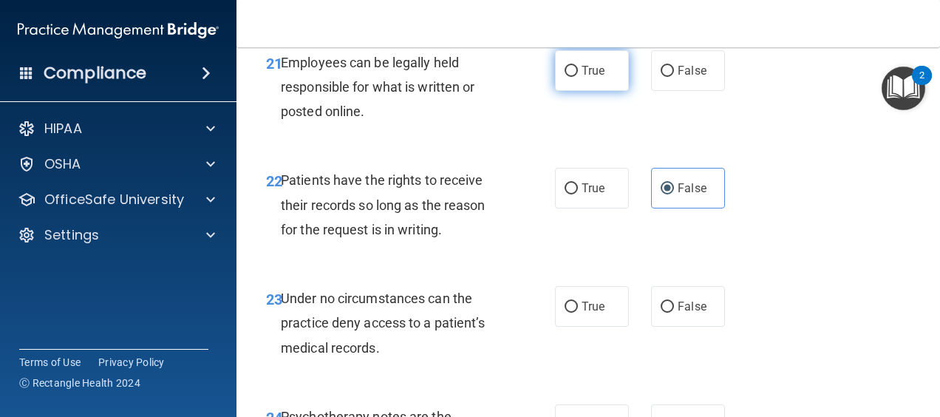
click at [585, 91] on label "True" at bounding box center [592, 70] width 74 height 41
click at [578, 77] on input "True" at bounding box center [570, 71] width 13 height 11
radio input "true"
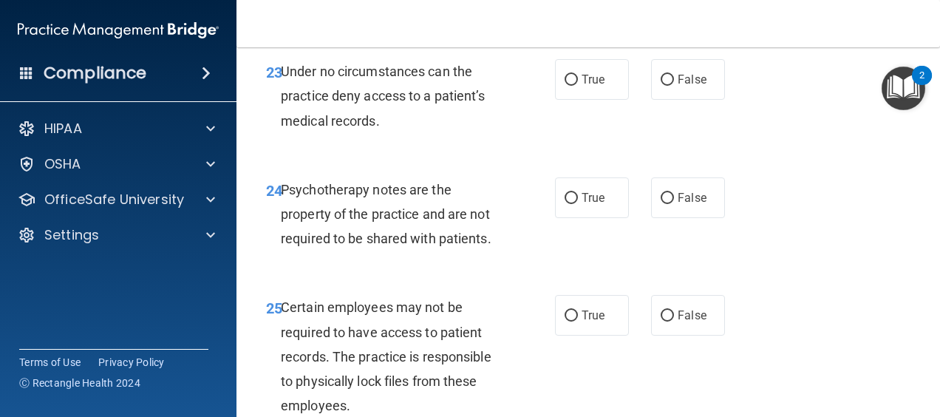
scroll to position [3816, 0]
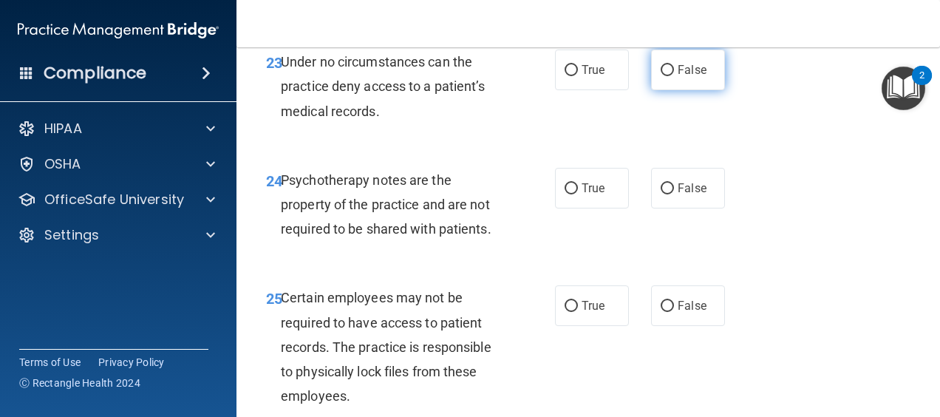
click at [667, 90] on label "False" at bounding box center [688, 70] width 74 height 41
click at [667, 76] on input "False" at bounding box center [667, 70] width 13 height 11
radio input "true"
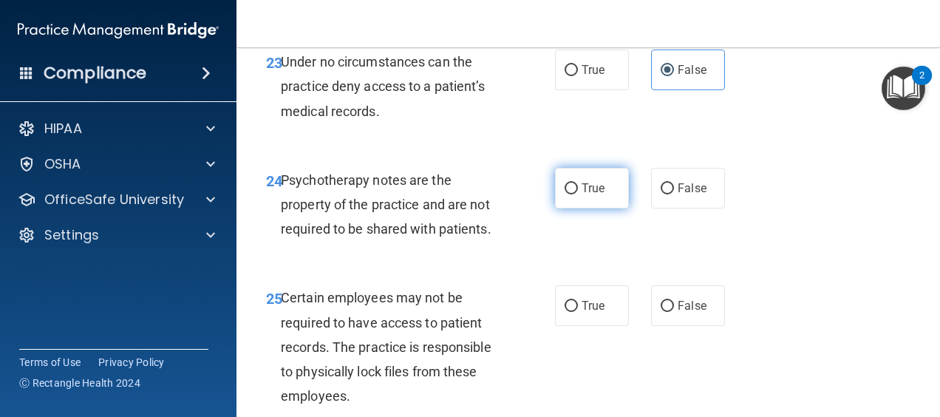
click at [566, 194] on input "True" at bounding box center [570, 188] width 13 height 11
radio input "true"
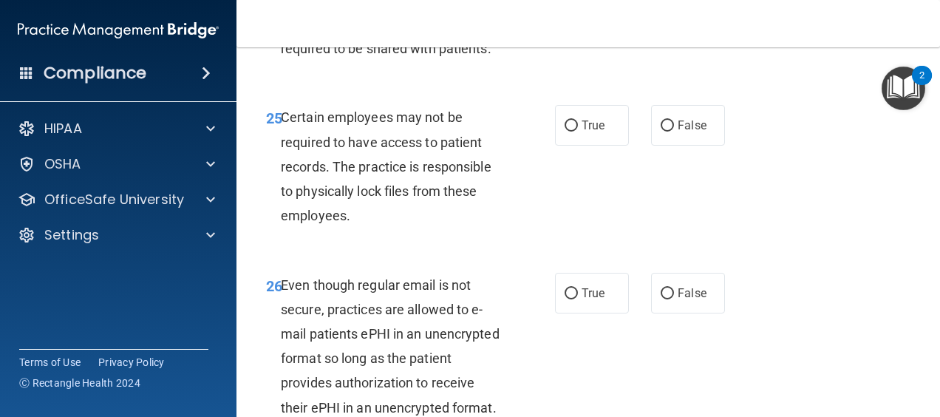
scroll to position [3998, 0]
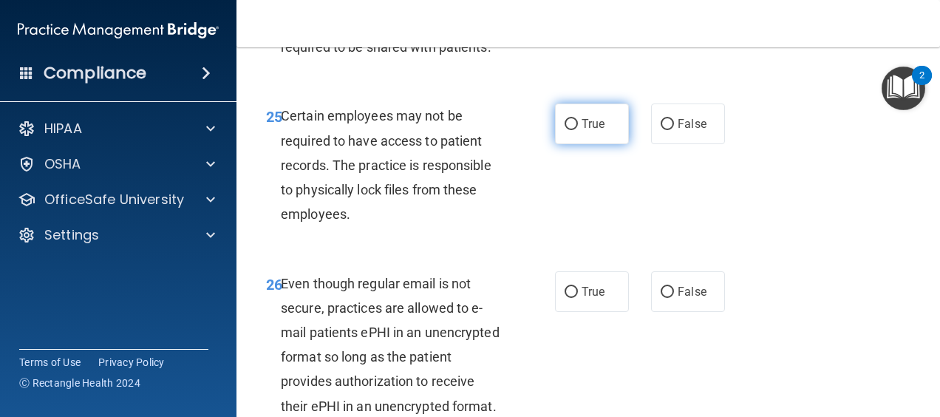
click at [577, 144] on label "True" at bounding box center [592, 123] width 74 height 41
click at [577, 130] on input "True" at bounding box center [570, 124] width 13 height 11
radio input "true"
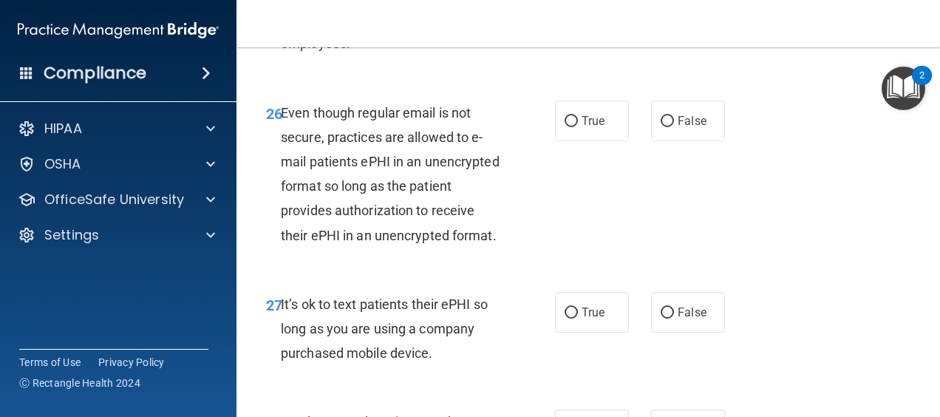
scroll to position [4186, 0]
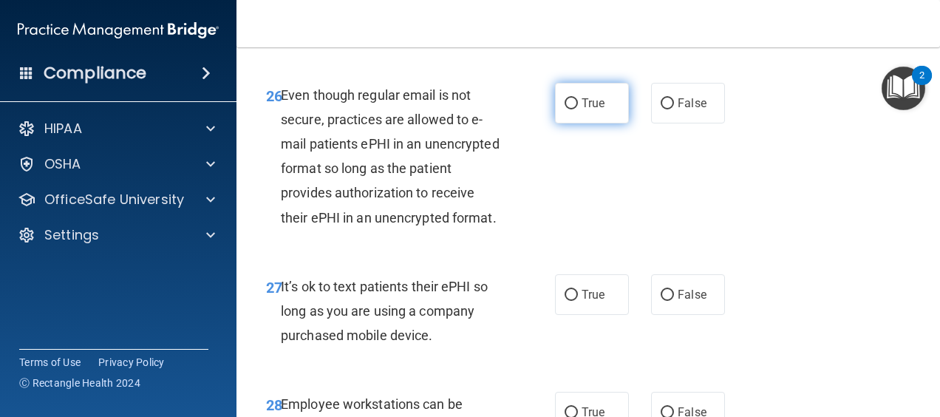
click at [582, 123] on label "True" at bounding box center [592, 103] width 74 height 41
click at [578, 109] on input "True" at bounding box center [570, 103] width 13 height 11
radio input "true"
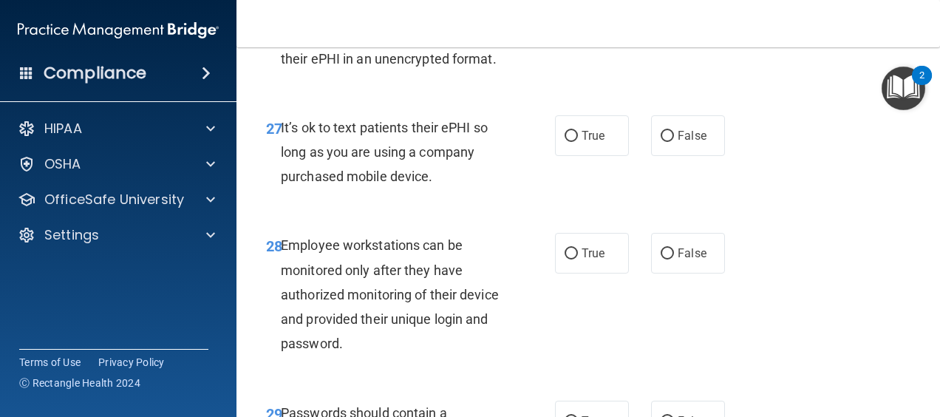
scroll to position [4346, 0]
click at [678, 142] on span "False" at bounding box center [692, 135] width 29 height 14
click at [670, 141] on input "False" at bounding box center [667, 135] width 13 height 11
radio input "true"
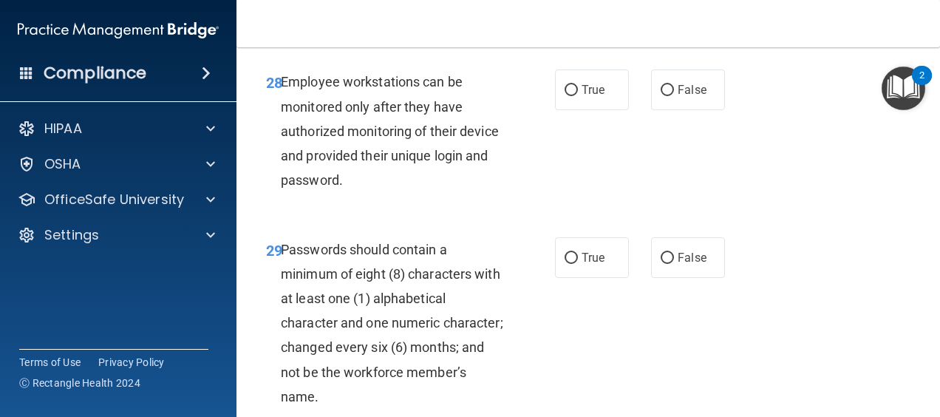
scroll to position [4510, 0]
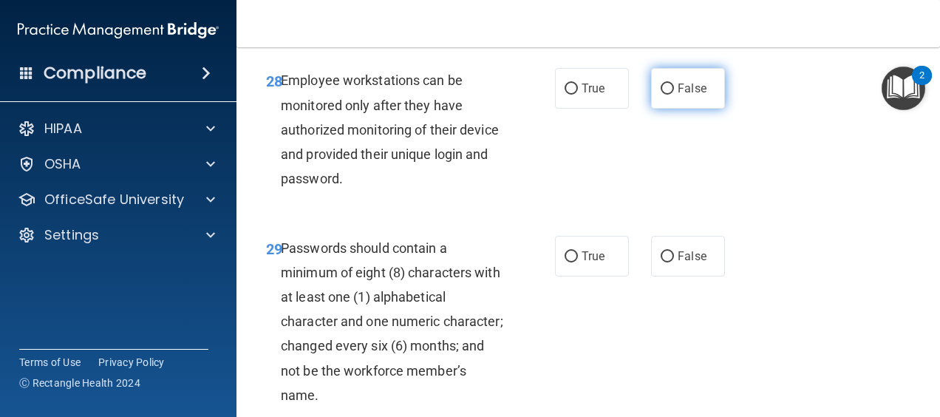
click at [680, 95] on span "False" at bounding box center [692, 88] width 29 height 14
click at [674, 95] on input "False" at bounding box center [667, 88] width 13 height 11
radio input "true"
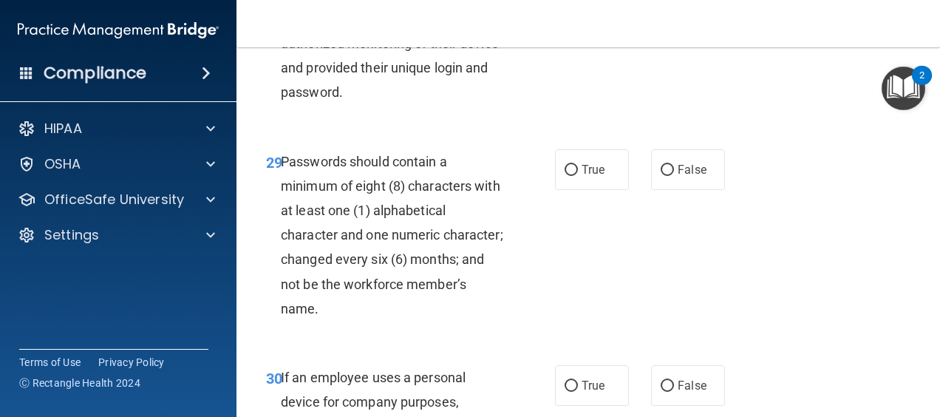
scroll to position [4601, 0]
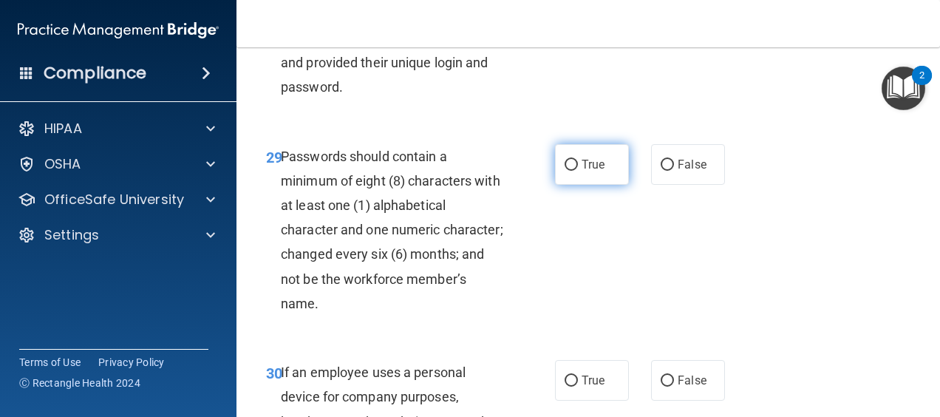
click at [592, 171] on span "True" at bounding box center [592, 164] width 23 height 14
click at [578, 171] on input "True" at bounding box center [570, 165] width 13 height 11
radio input "true"
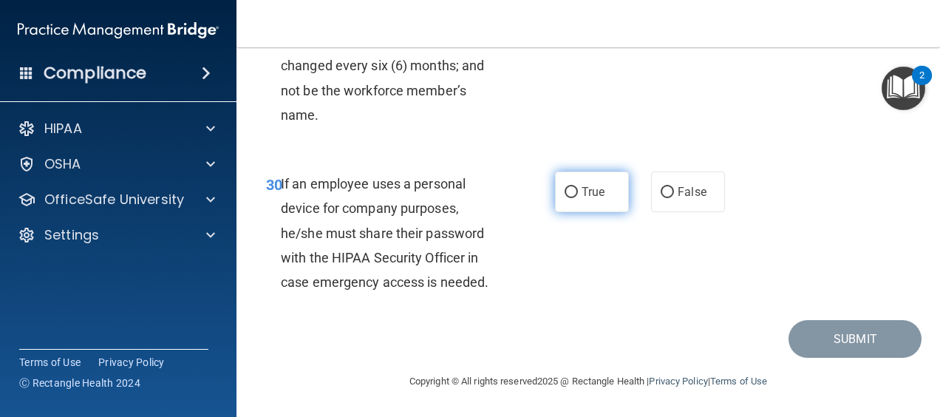
scroll to position [4827, 0]
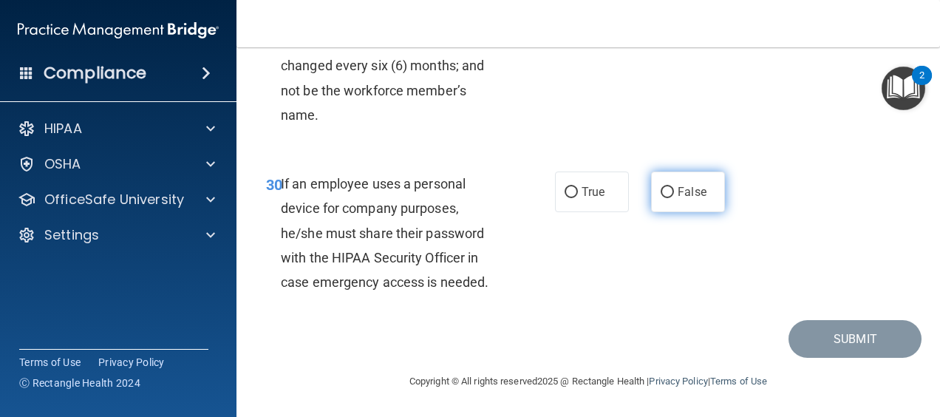
click at [668, 212] on label "False" at bounding box center [688, 191] width 74 height 41
click at [668, 198] on input "False" at bounding box center [667, 192] width 13 height 11
radio input "true"
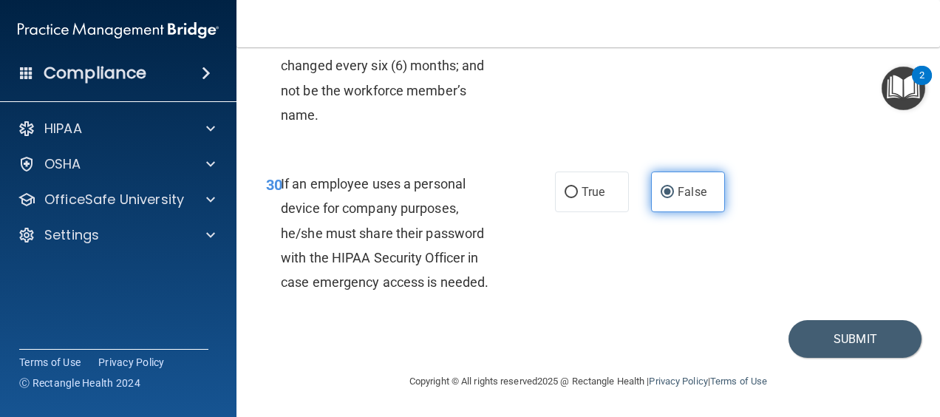
scroll to position [4937, 0]
click at [811, 338] on button "Submit" at bounding box center [854, 339] width 133 height 38
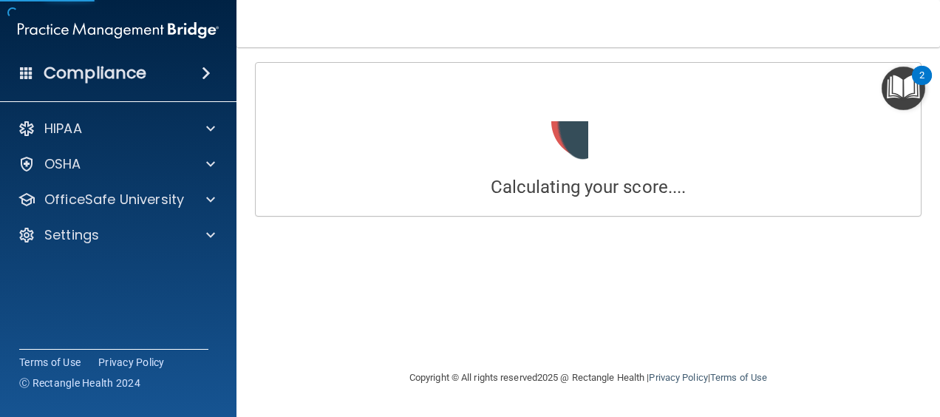
click at [808, 241] on div "Calculating your score.... Success! You've completed " HIPAA Policies and Proce…" at bounding box center [588, 208] width 644 height 292
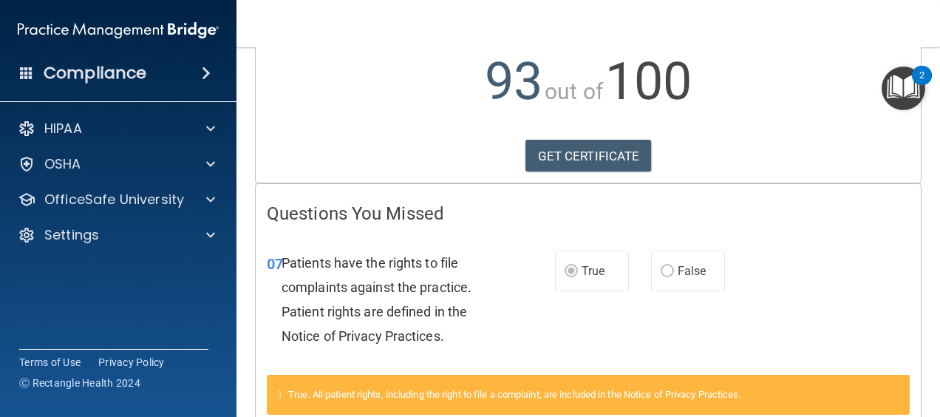
scroll to position [165, 0]
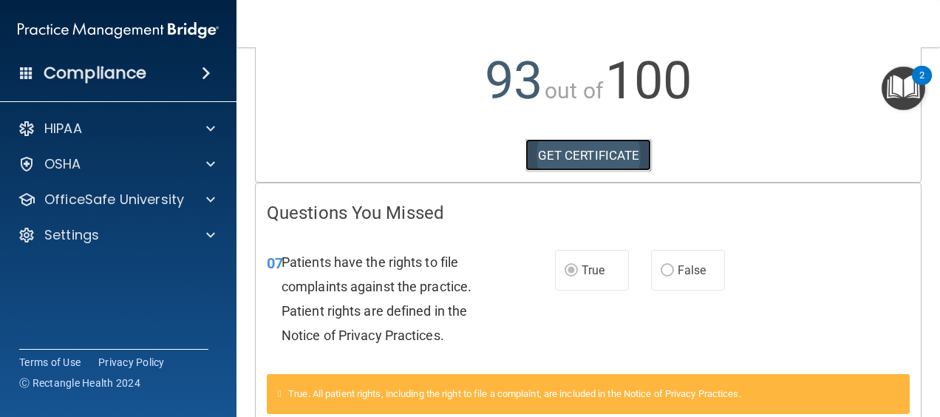
click at [584, 170] on link "GET CERTIFICATE" at bounding box center [588, 155] width 126 height 33
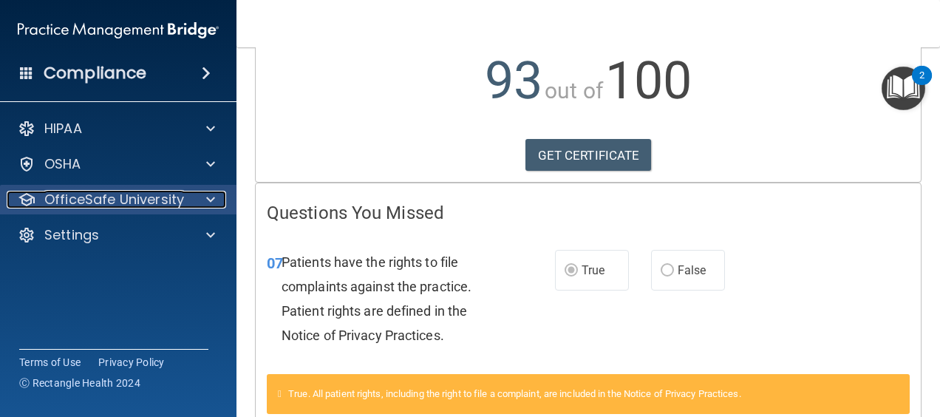
click at [219, 204] on div at bounding box center [208, 200] width 37 height 18
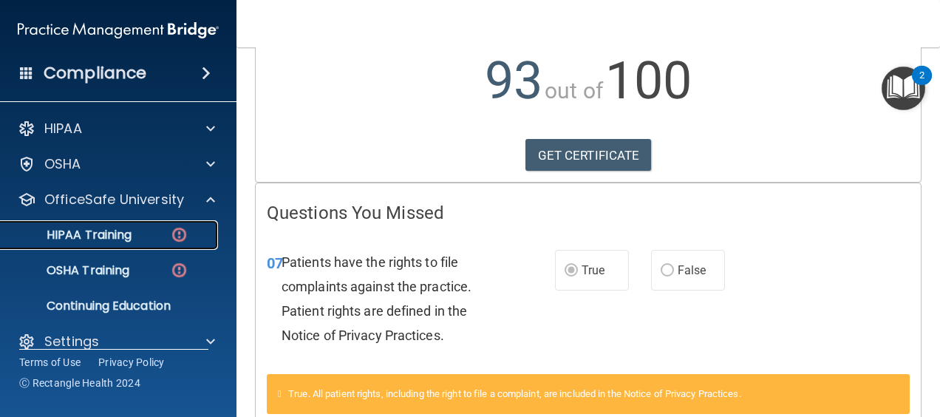
click at [198, 224] on link "HIPAA Training" at bounding box center [101, 235] width 233 height 30
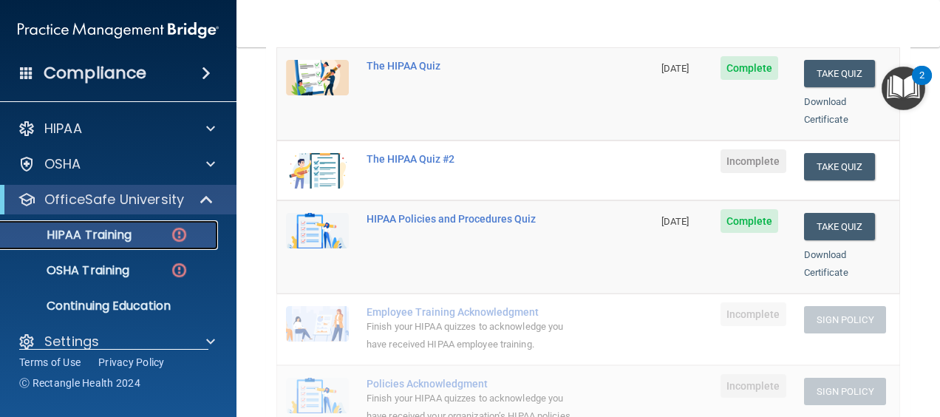
scroll to position [230, 0]
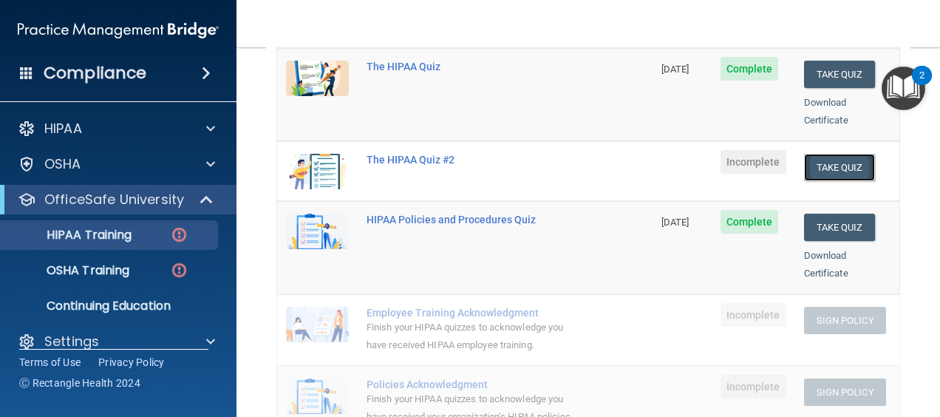
click at [836, 154] on button "Take Quiz" at bounding box center [839, 167] width 71 height 27
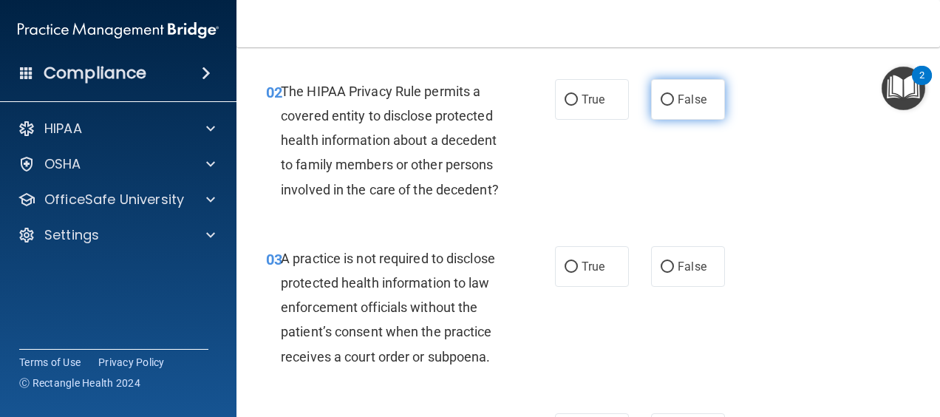
click at [680, 110] on label "False" at bounding box center [688, 99] width 74 height 41
click at [674, 106] on input "False" at bounding box center [667, 100] width 13 height 11
radio input "true"
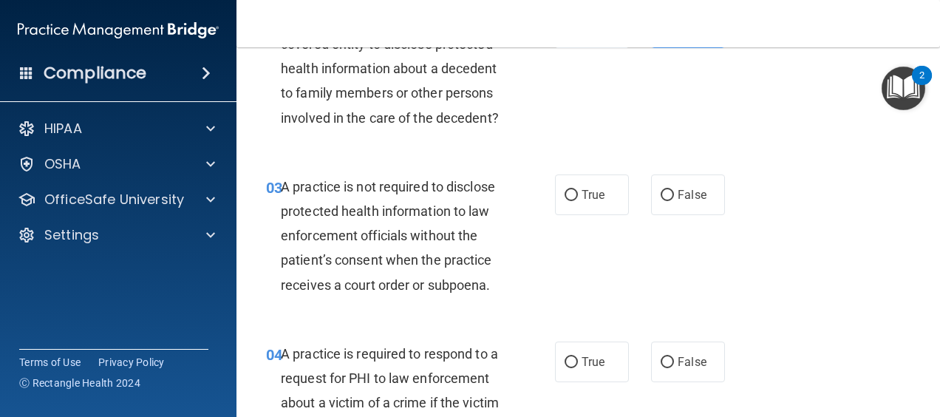
scroll to position [302, 0]
click at [597, 201] on span "True" at bounding box center [592, 194] width 23 height 14
click at [578, 200] on input "True" at bounding box center [570, 194] width 13 height 11
radio input "true"
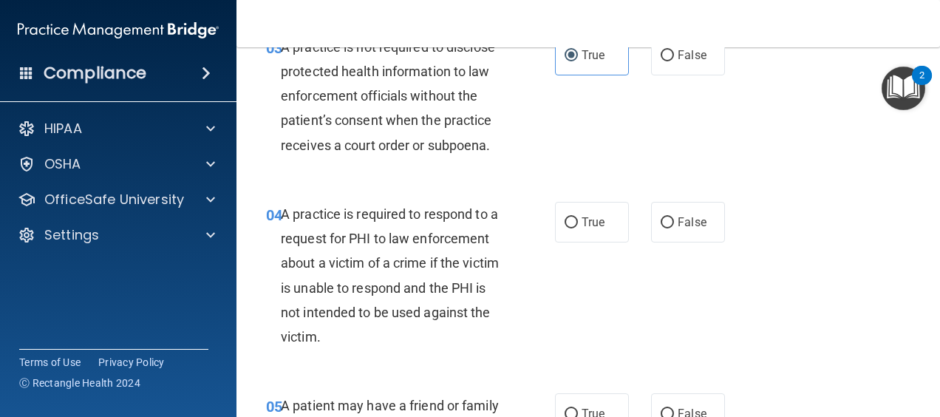
scroll to position [443, 0]
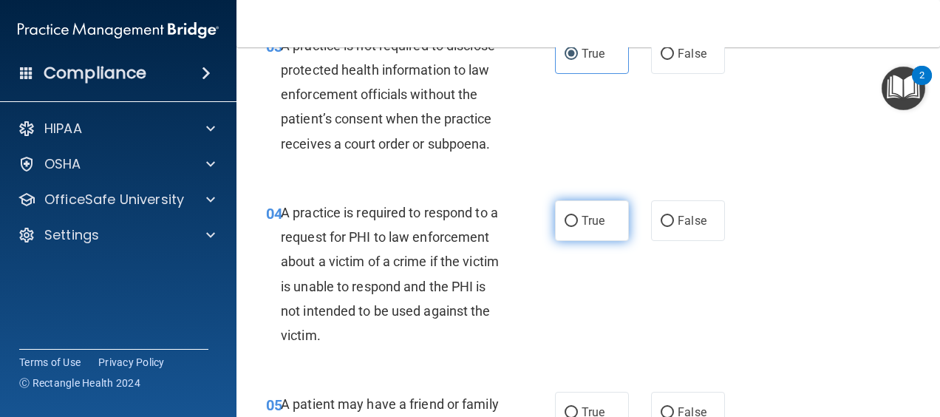
click at [598, 228] on span "True" at bounding box center [592, 221] width 23 height 14
click at [578, 227] on input "True" at bounding box center [570, 221] width 13 height 11
radio input "true"
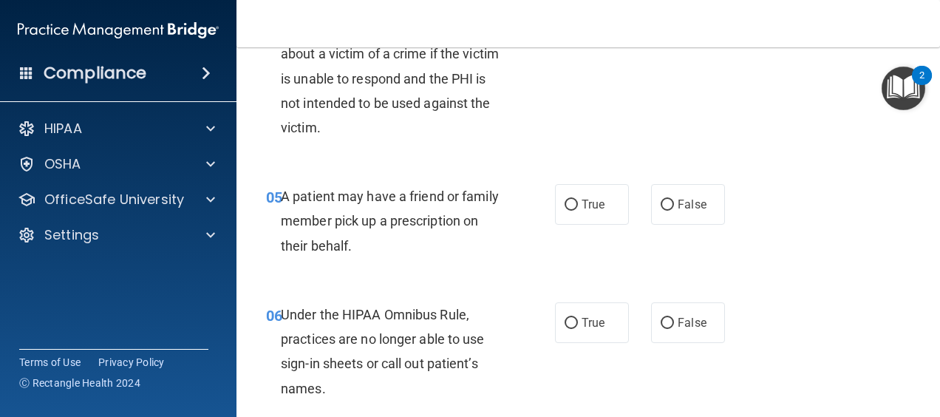
scroll to position [663, 0]
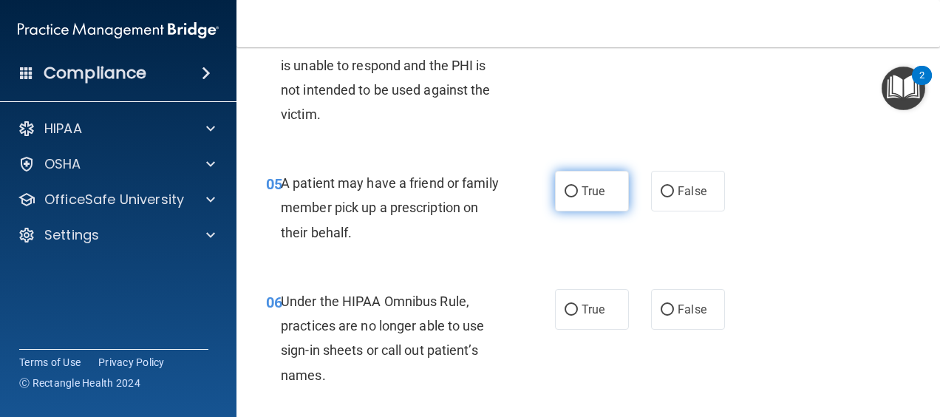
click at [573, 211] on label "True" at bounding box center [592, 191] width 74 height 41
click at [573, 197] on input "True" at bounding box center [570, 191] width 13 height 11
radio input "true"
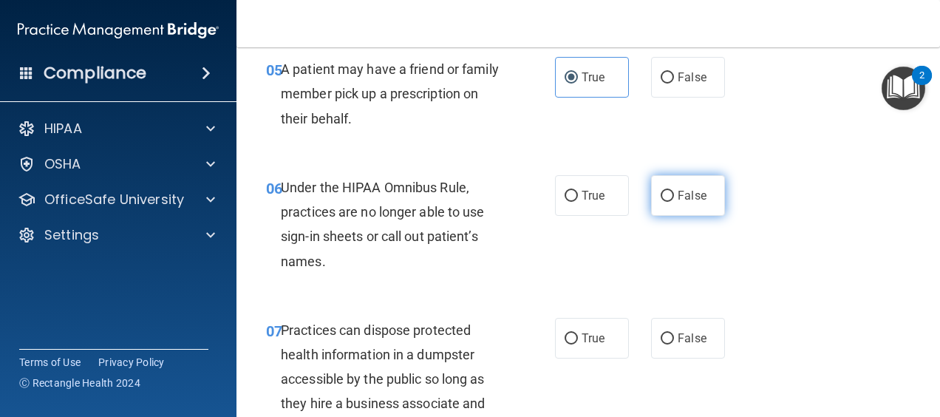
click at [678, 202] on span "False" at bounding box center [692, 195] width 29 height 14
click at [674, 202] on input "False" at bounding box center [667, 196] width 13 height 11
radio input "true"
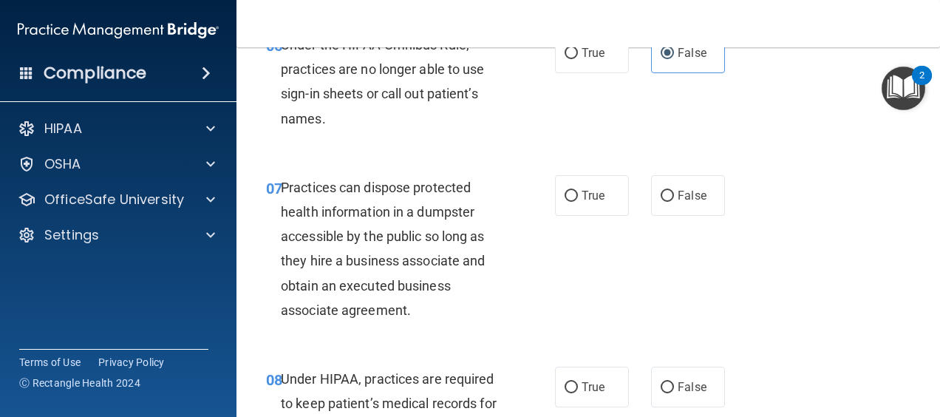
scroll to position [946, 0]
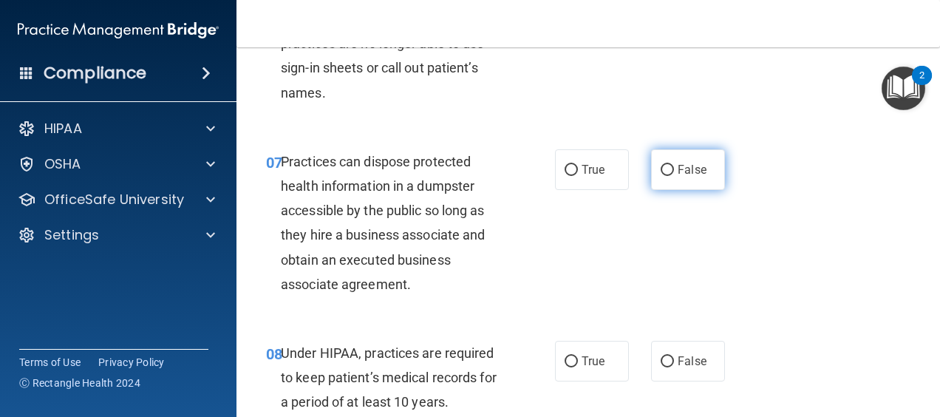
click at [687, 177] on span "False" at bounding box center [692, 170] width 29 height 14
click at [674, 176] on input "False" at bounding box center [667, 170] width 13 height 11
radio input "true"
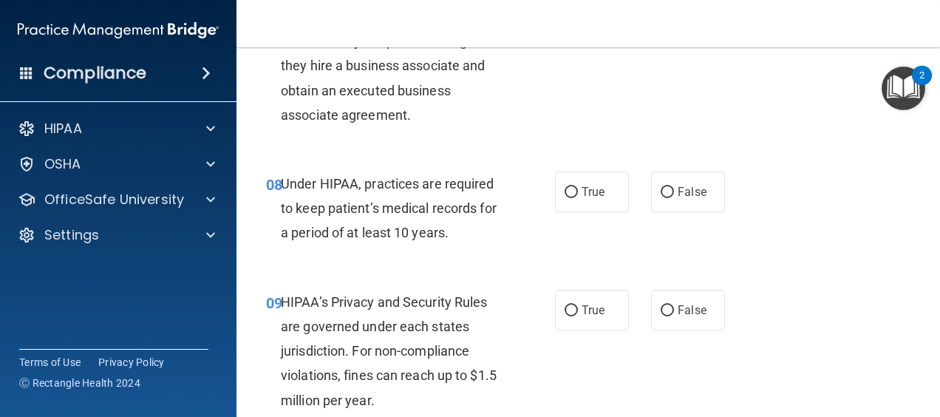
scroll to position [1167, 0]
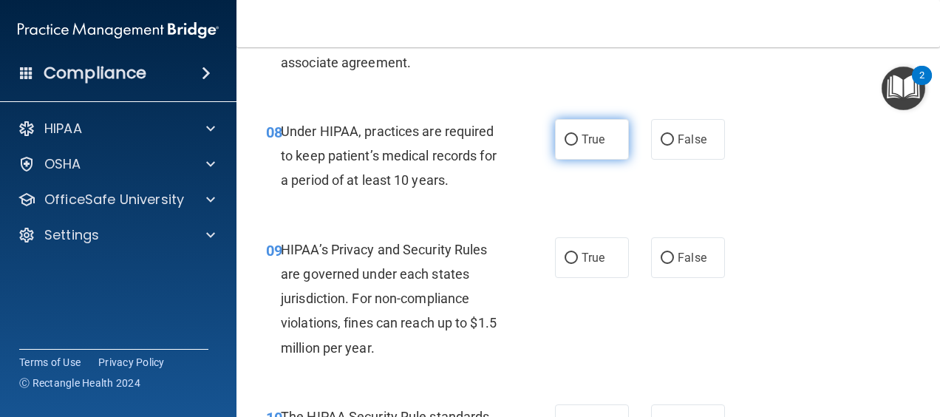
click at [617, 160] on label "True" at bounding box center [592, 139] width 74 height 41
click at [578, 146] on input "True" at bounding box center [570, 139] width 13 height 11
radio input "true"
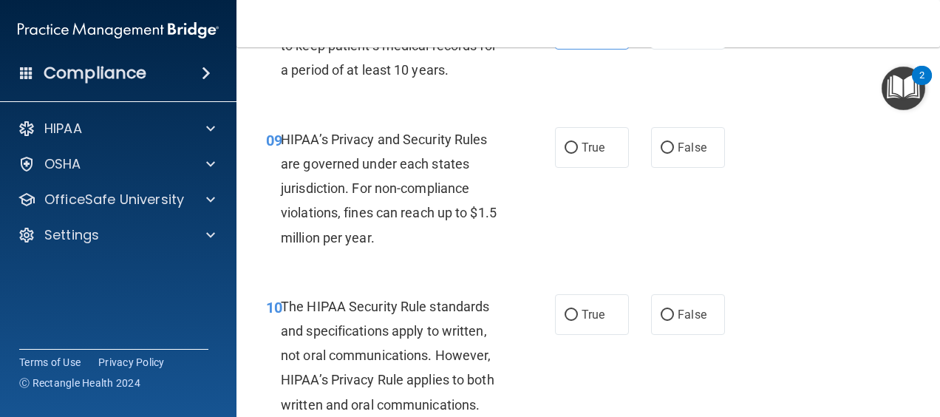
scroll to position [1278, 0]
click at [585, 154] on span "True" at bounding box center [592, 147] width 23 height 14
click at [578, 153] on input "True" at bounding box center [570, 147] width 13 height 11
radio input "true"
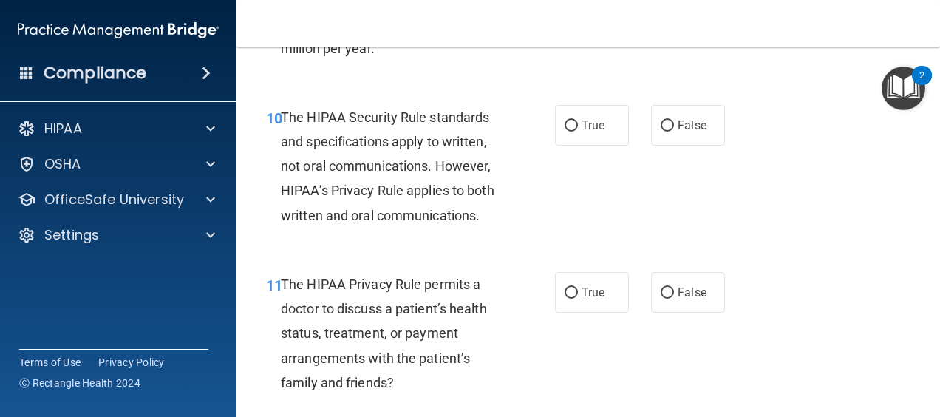
scroll to position [1467, 0]
click at [587, 145] on label "True" at bounding box center [592, 124] width 74 height 41
click at [578, 131] on input "True" at bounding box center [570, 125] width 13 height 11
radio input "true"
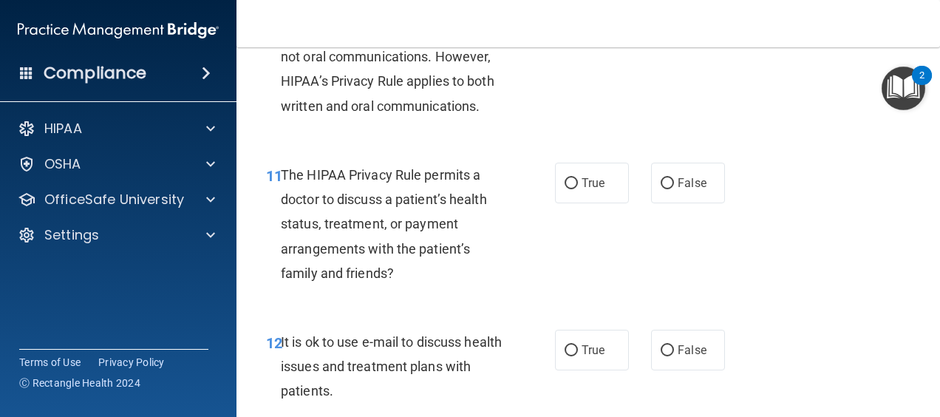
scroll to position [1578, 0]
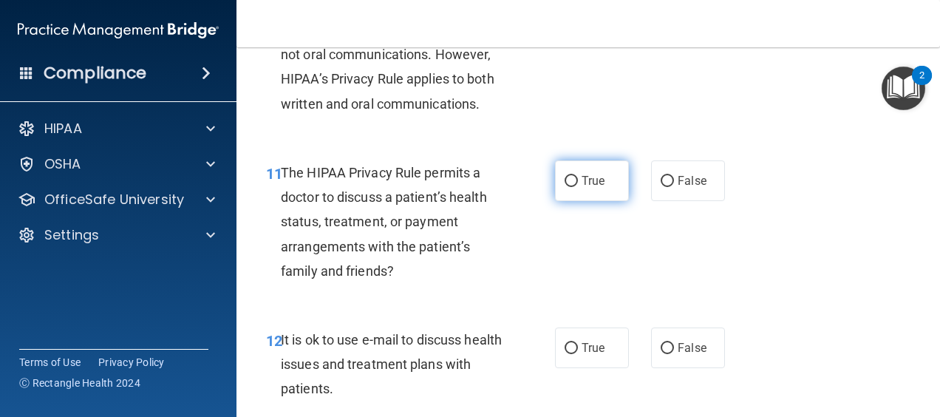
click at [594, 188] on span "True" at bounding box center [592, 181] width 23 height 14
click at [578, 187] on input "True" at bounding box center [570, 181] width 13 height 11
radio input "true"
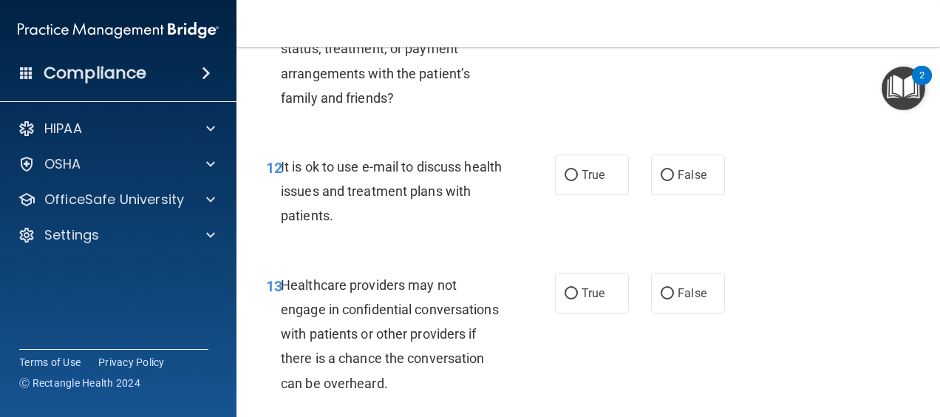
scroll to position [1752, 0]
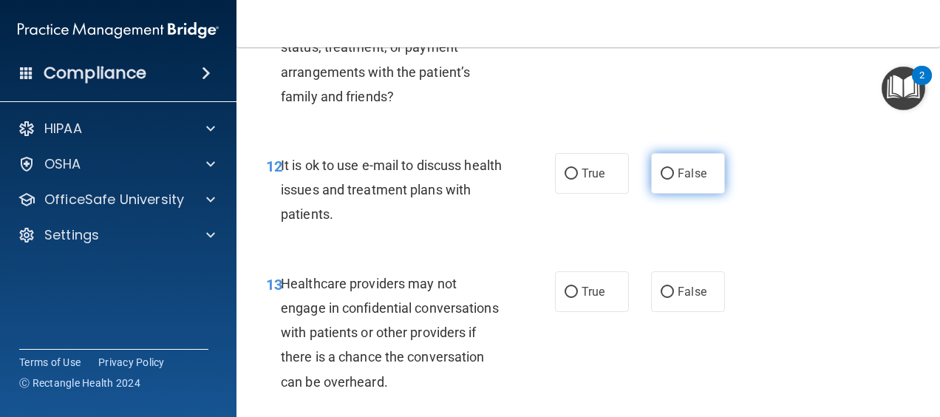
click at [655, 191] on label "False" at bounding box center [688, 173] width 74 height 41
click at [661, 180] on input "False" at bounding box center [667, 173] width 13 height 11
radio input "true"
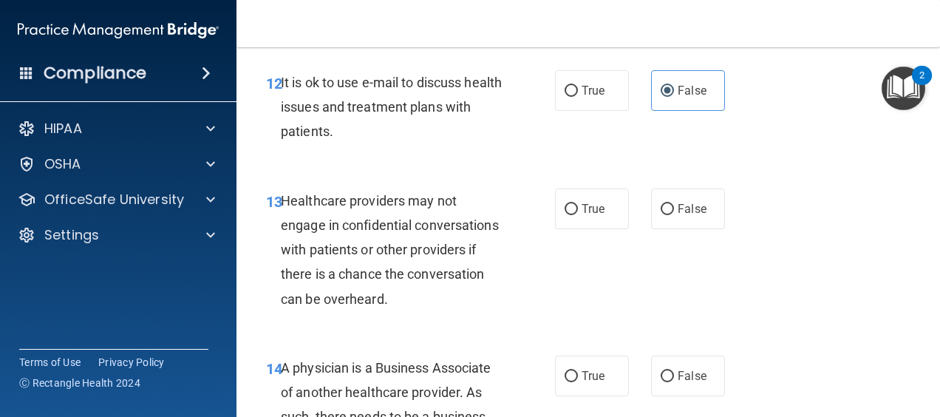
scroll to position [1836, 0]
click at [608, 228] on label "True" at bounding box center [592, 208] width 74 height 41
click at [578, 214] on input "True" at bounding box center [570, 208] width 13 height 11
radio input "true"
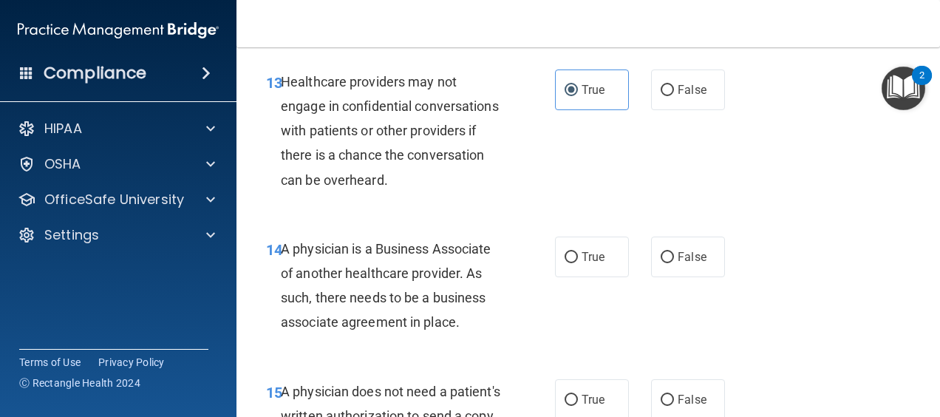
scroll to position [1982, 0]
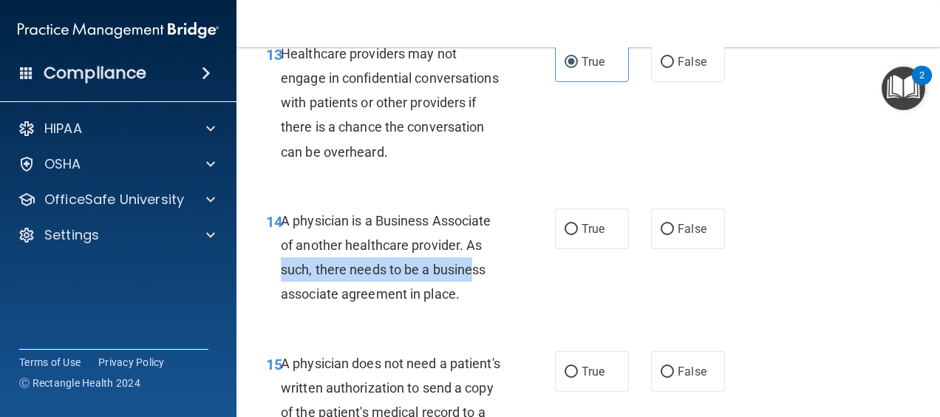
drag, startPoint x: 485, startPoint y: 266, endPoint x: 466, endPoint y: 285, distance: 27.2
click at [466, 285] on div "A physician is a Business Associate of another healthcare provider. As such, th…" at bounding box center [397, 257] width 233 height 98
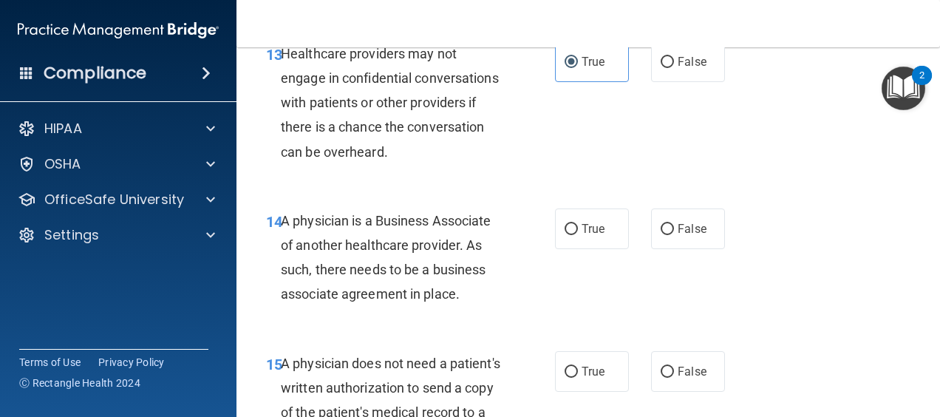
drag, startPoint x: 466, startPoint y: 285, endPoint x: 500, endPoint y: 331, distance: 57.0
click at [500, 314] on div "14 A physician is a Business Associate of another healthcare provider. As such,…" at bounding box center [410, 261] width 333 height 106
click at [557, 249] on label "True" at bounding box center [592, 228] width 74 height 41
click at [564, 235] on input "True" at bounding box center [570, 229] width 13 height 11
radio input "true"
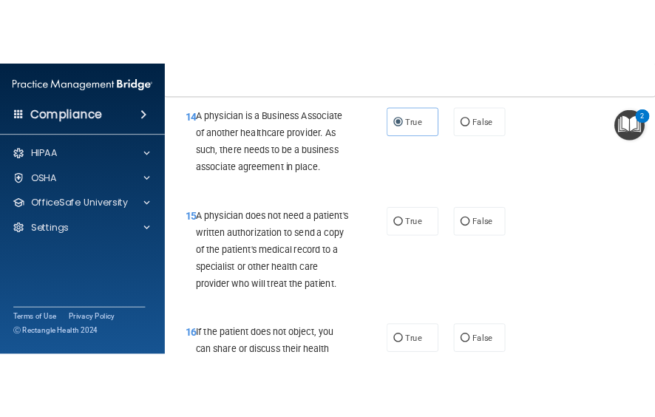
scroll to position [2131, 0]
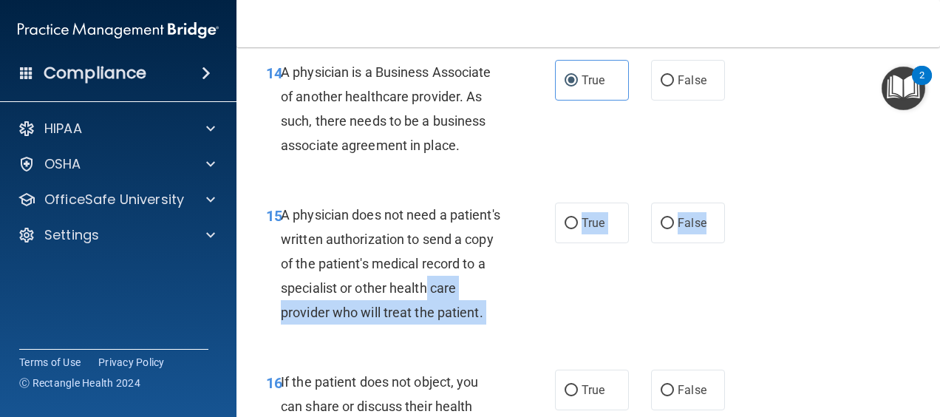
drag, startPoint x: 711, startPoint y: 264, endPoint x: 555, endPoint y: 313, distance: 164.0
click at [733, 202] on ng-form "15 A physician does not need a patient's written authorization to send a copy o…" at bounding box center [733, 202] width 0 height 0
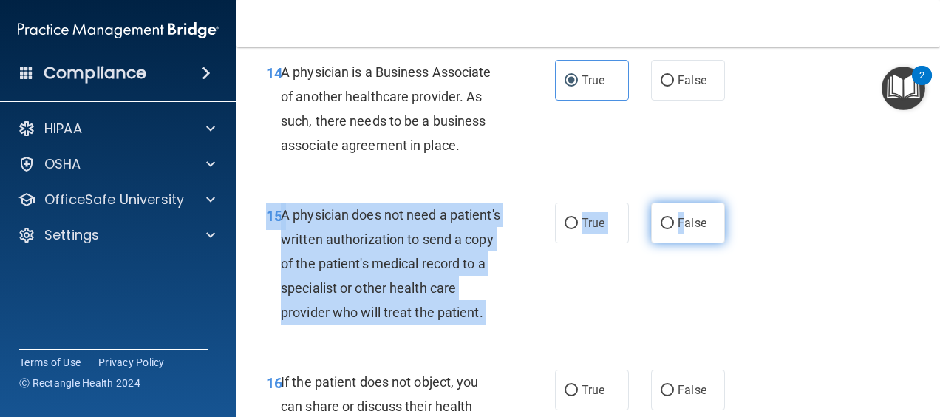
drag, startPoint x: 675, startPoint y: 333, endPoint x: 677, endPoint y: 262, distance: 71.7
click at [677, 262] on div "15 A physician does not need a patient's written authorization to send a copy o…" at bounding box center [588, 267] width 666 height 167
click at [677, 243] on label "False" at bounding box center [688, 222] width 74 height 41
click at [674, 229] on input "False" at bounding box center [667, 223] width 13 height 11
radio input "true"
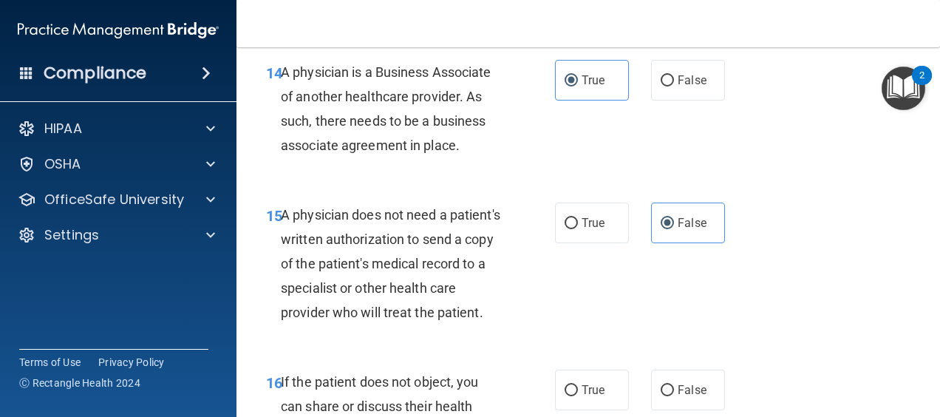
click at [725, 269] on div "15 A physician does not need a patient's written authorization to send a copy o…" at bounding box center [588, 267] width 666 height 167
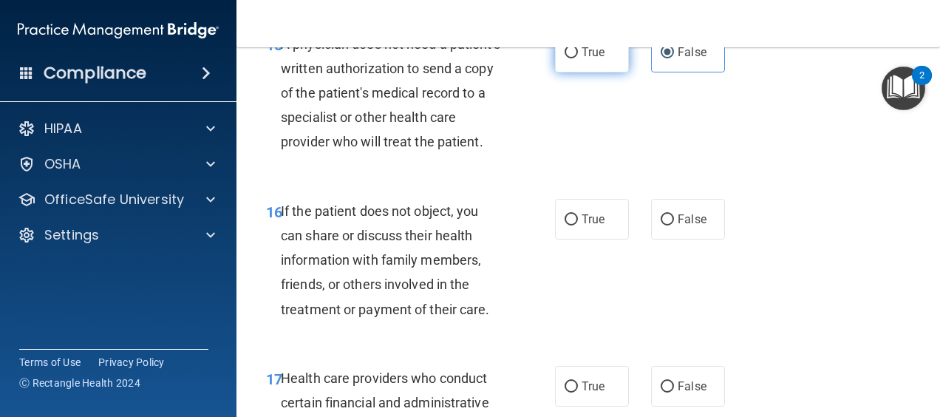
scroll to position [2304, 0]
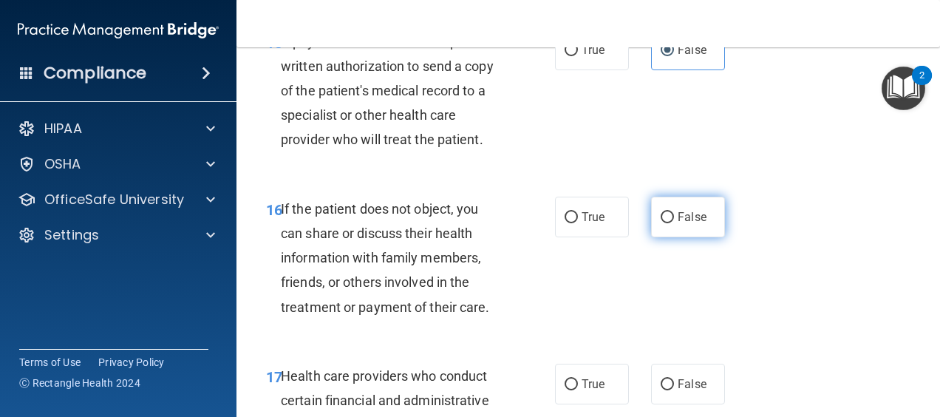
click at [708, 237] on label "False" at bounding box center [688, 217] width 74 height 41
click at [674, 223] on input "False" at bounding box center [667, 217] width 13 height 11
radio input "true"
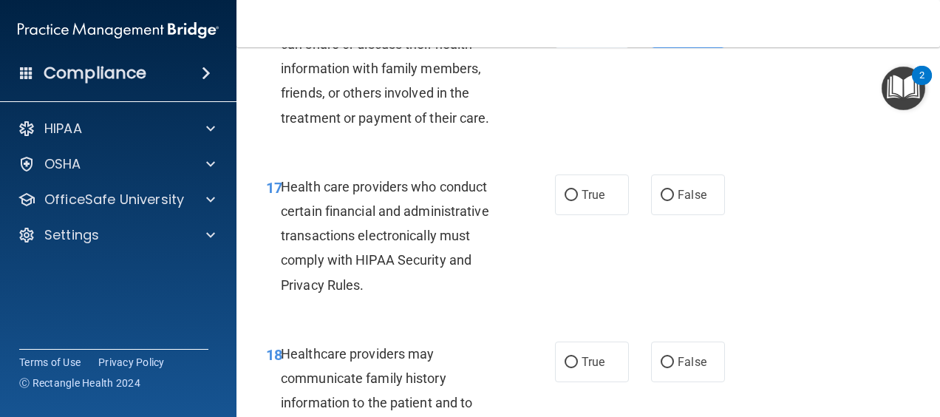
scroll to position [2494, 0]
click at [569, 200] on input "True" at bounding box center [570, 194] width 13 height 11
radio input "true"
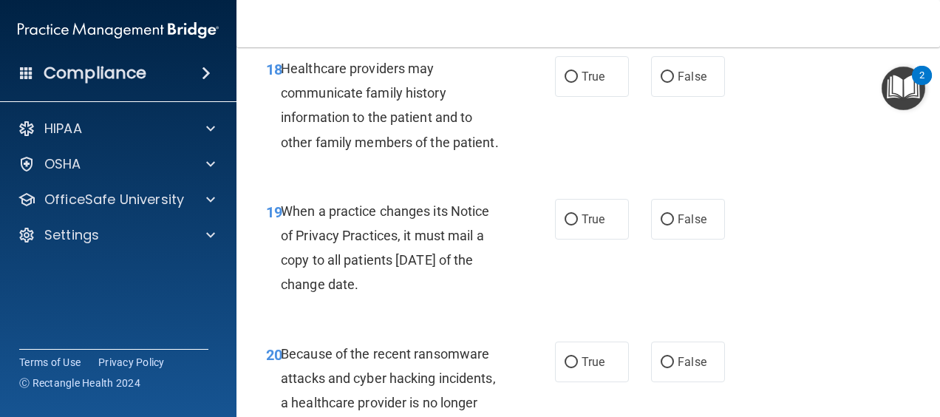
scroll to position [2779, 0]
click at [579, 96] on label "True" at bounding box center [592, 75] width 74 height 41
click at [578, 82] on input "True" at bounding box center [570, 76] width 13 height 11
radio input "true"
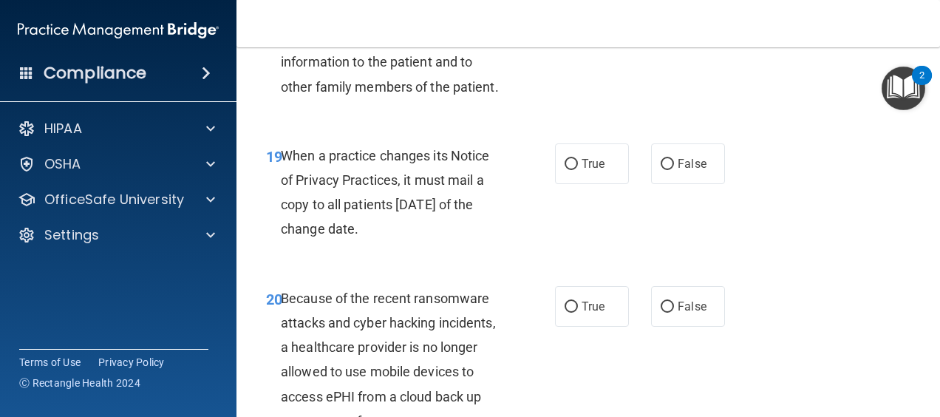
scroll to position [2834, 0]
click at [567, 183] on label "True" at bounding box center [592, 163] width 74 height 41
click at [567, 169] on input "True" at bounding box center [570, 163] width 13 height 11
radio input "true"
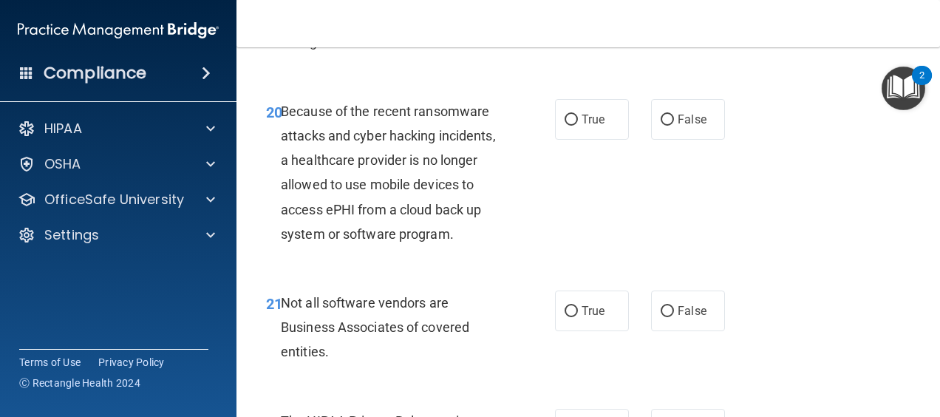
scroll to position [3023, 0]
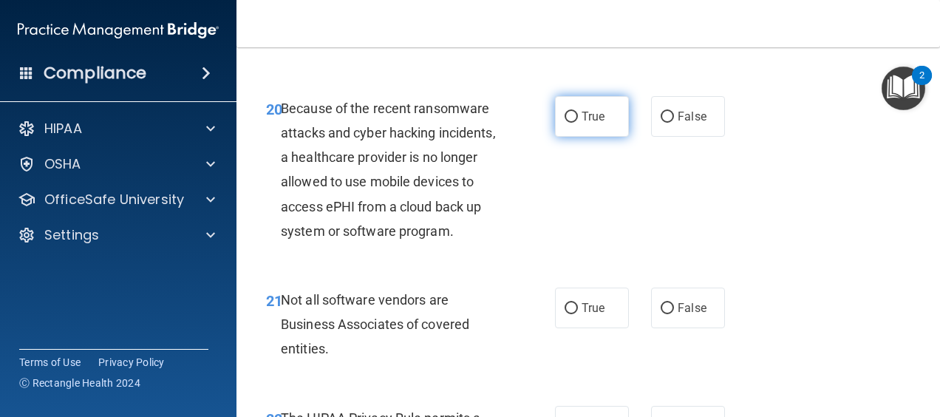
click at [598, 137] on label "True" at bounding box center [592, 116] width 74 height 41
click at [578, 123] on input "True" at bounding box center [570, 117] width 13 height 11
radio input "true"
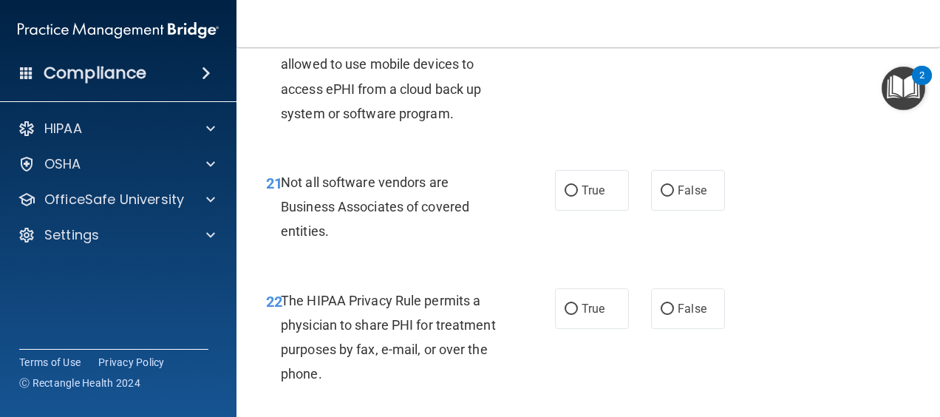
scroll to position [3141, 0]
click at [581, 197] on span "True" at bounding box center [592, 189] width 23 height 14
click at [578, 196] on input "True" at bounding box center [570, 190] width 13 height 11
radio input "true"
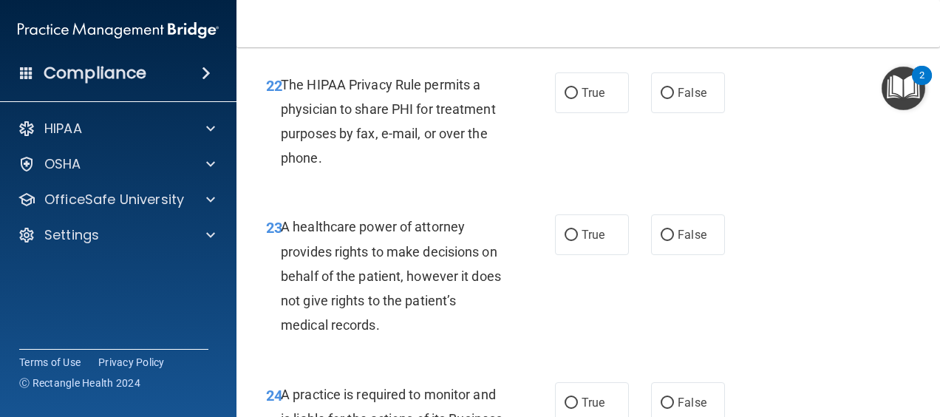
scroll to position [3357, 0]
click at [582, 112] on label "True" at bounding box center [592, 92] width 74 height 41
click at [578, 98] on input "True" at bounding box center [570, 92] width 13 height 11
radio input "true"
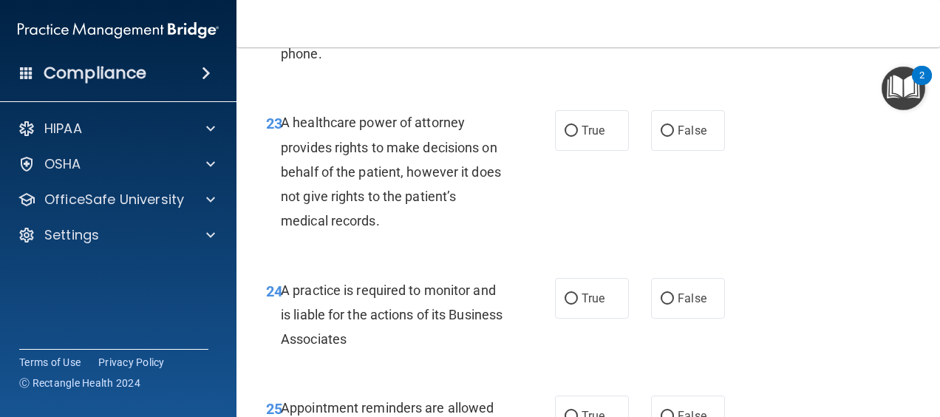
scroll to position [3465, 0]
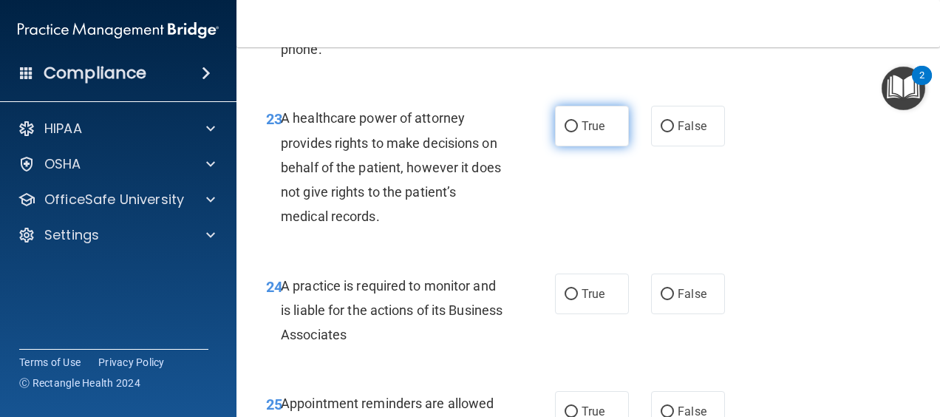
click at [600, 146] on label "True" at bounding box center [592, 126] width 74 height 41
click at [578, 132] on input "True" at bounding box center [570, 126] width 13 height 11
radio input "true"
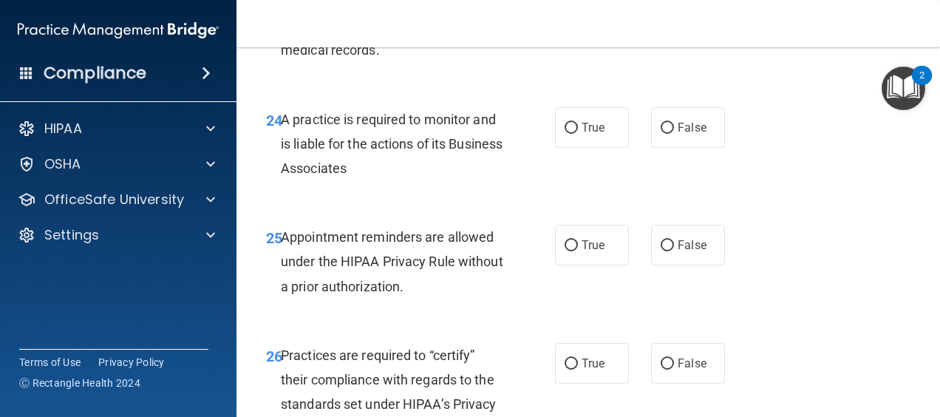
scroll to position [3659, 0]
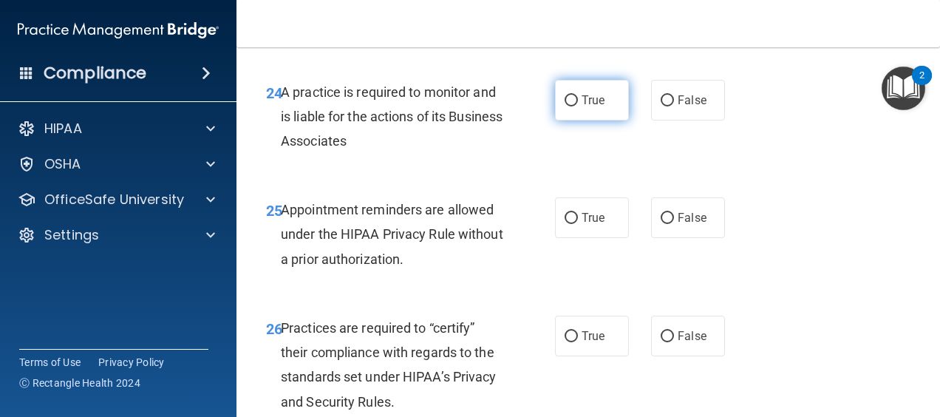
click at [579, 120] on label "True" at bounding box center [592, 100] width 74 height 41
click at [578, 106] on input "True" at bounding box center [570, 100] width 13 height 11
radio input "true"
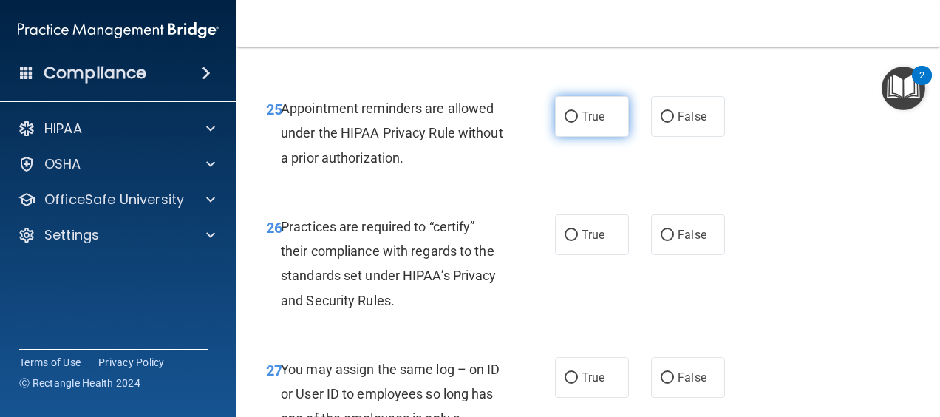
click at [601, 137] on label "True" at bounding box center [592, 116] width 74 height 41
click at [578, 123] on input "True" at bounding box center [570, 117] width 13 height 11
radio input "true"
click at [678, 137] on label "False" at bounding box center [688, 116] width 74 height 41
click at [674, 123] on input "False" at bounding box center [667, 117] width 13 height 11
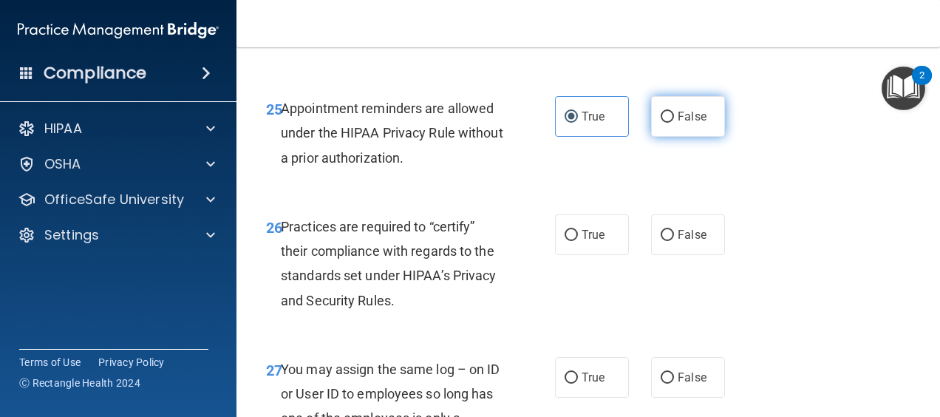
radio input "true"
radio input "false"
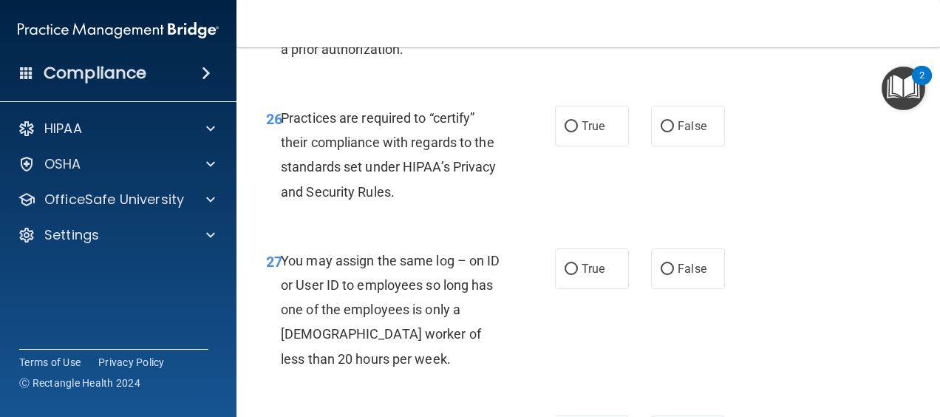
scroll to position [3869, 0]
click at [585, 132] on span "True" at bounding box center [592, 125] width 23 height 14
click at [578, 132] on input "True" at bounding box center [570, 125] width 13 height 11
radio input "true"
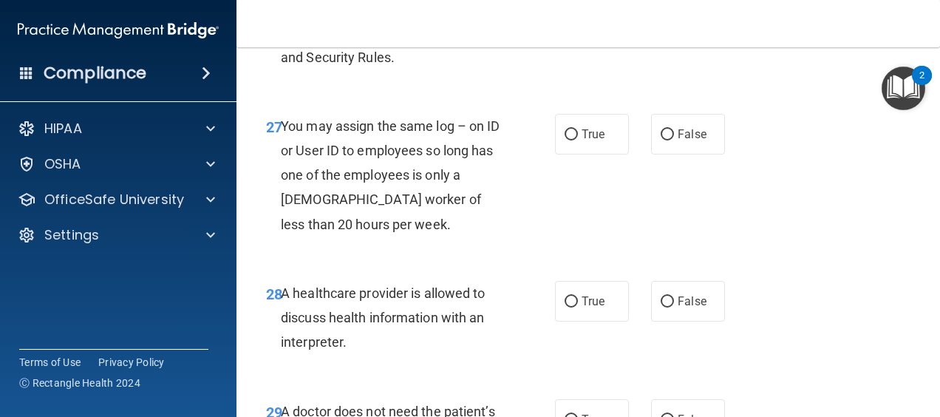
scroll to position [4004, 0]
click at [673, 154] on label "False" at bounding box center [688, 133] width 74 height 41
click at [673, 140] on input "False" at bounding box center [667, 134] width 13 height 11
radio input "true"
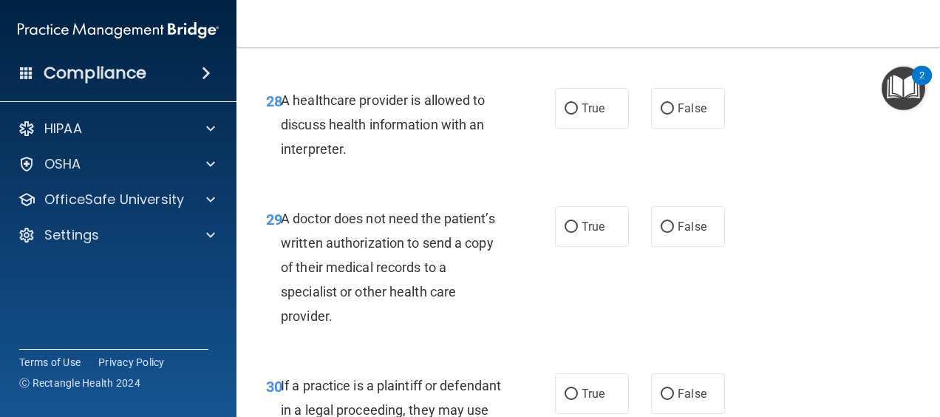
scroll to position [4197, 0]
click at [706, 128] on label "False" at bounding box center [688, 107] width 74 height 41
click at [674, 114] on input "False" at bounding box center [667, 108] width 13 height 11
radio input "true"
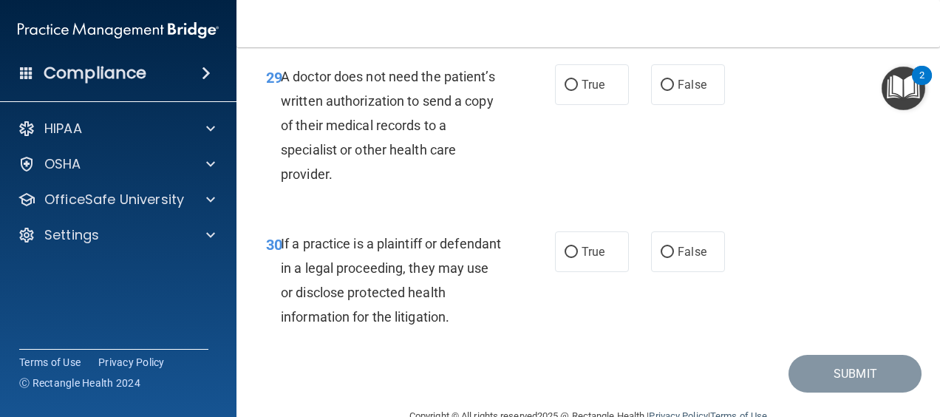
scroll to position [4264, 0]
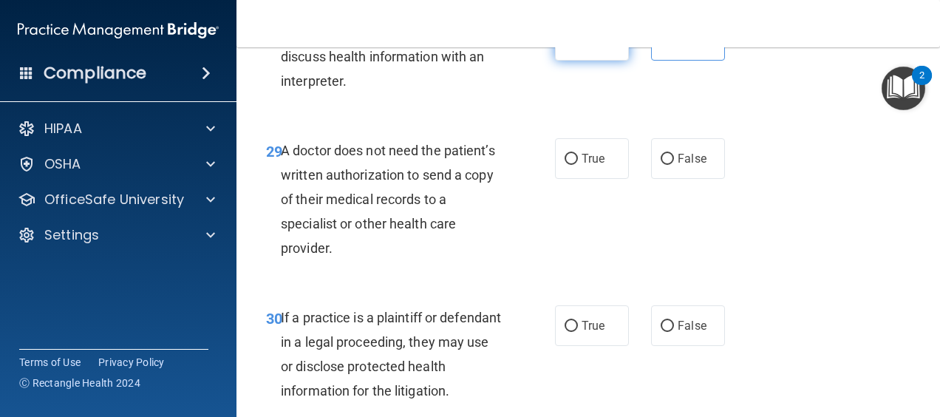
click at [581, 47] on span "True" at bounding box center [592, 40] width 23 height 14
click at [578, 47] on input "True" at bounding box center [570, 40] width 13 height 11
radio input "true"
radio input "false"
click at [692, 179] on label "False" at bounding box center [688, 158] width 74 height 41
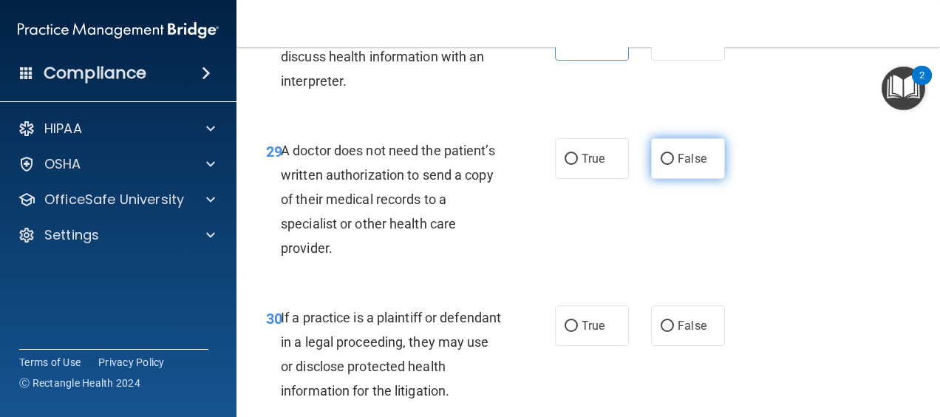
click at [674, 165] on input "False" at bounding box center [667, 159] width 13 height 11
radio input "true"
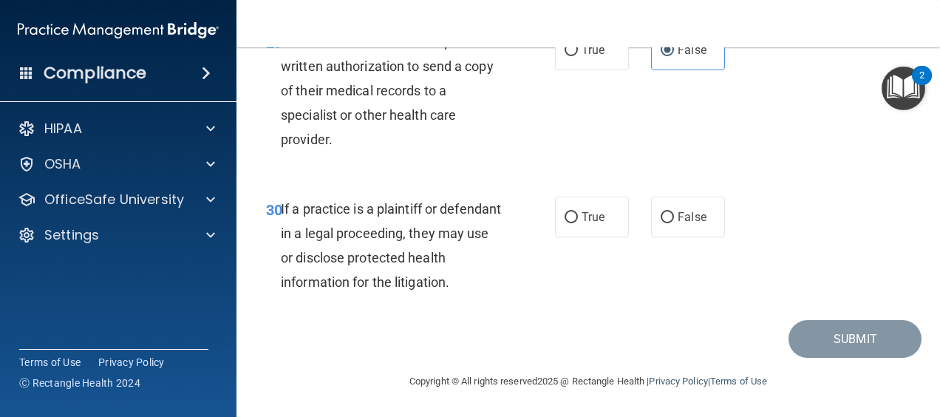
scroll to position [4432, 0]
click at [671, 219] on label "False" at bounding box center [688, 217] width 74 height 41
click at [671, 219] on input "False" at bounding box center [667, 217] width 13 height 11
radio input "true"
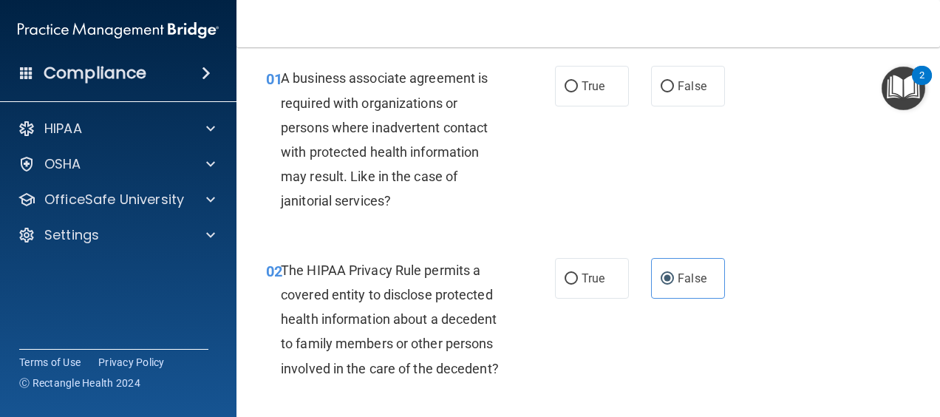
scroll to position [0, 0]
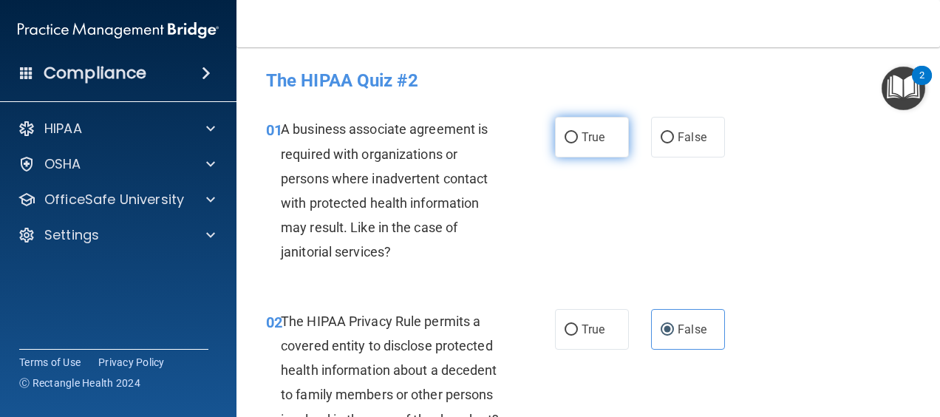
click at [581, 142] on span "True" at bounding box center [592, 137] width 23 height 14
click at [578, 142] on input "True" at bounding box center [570, 137] width 13 height 11
radio input "true"
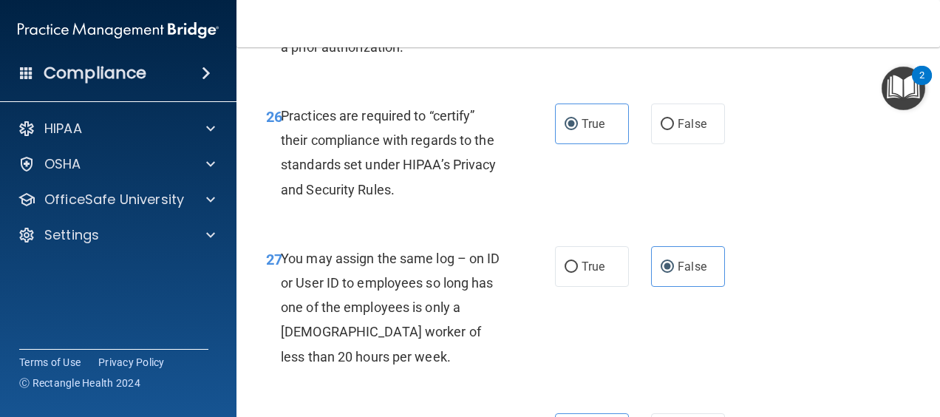
scroll to position [4446, 0]
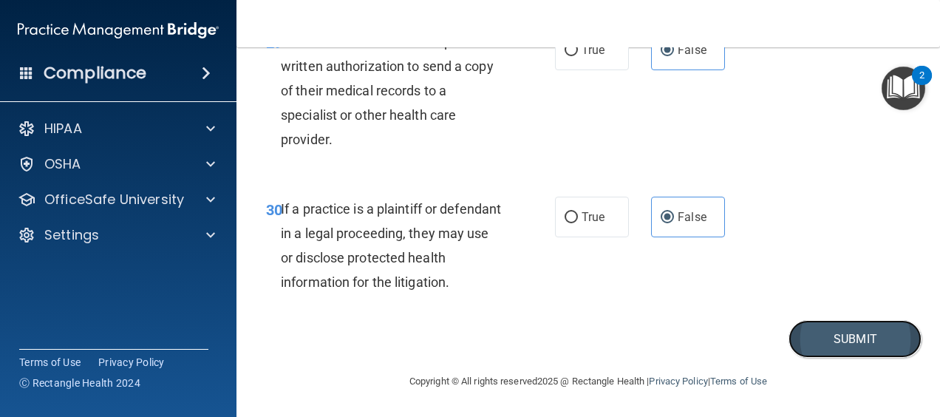
click at [835, 338] on button "Submit" at bounding box center [854, 339] width 133 height 38
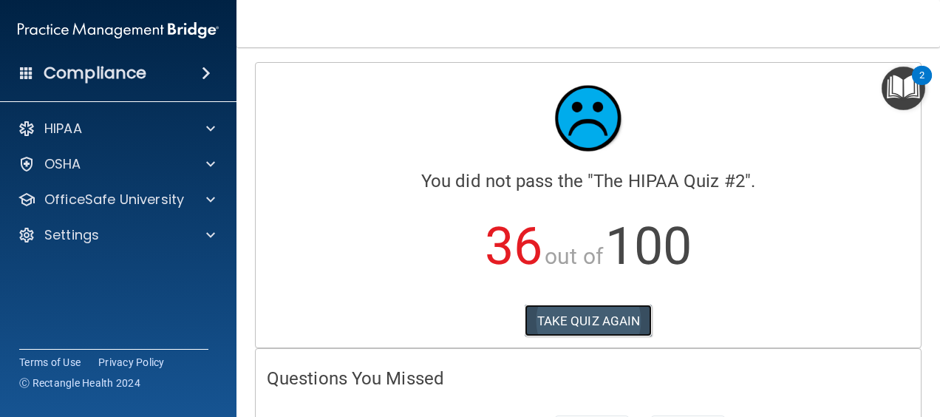
click at [602, 318] on button "TAKE QUIZ AGAIN" at bounding box center [589, 320] width 128 height 33
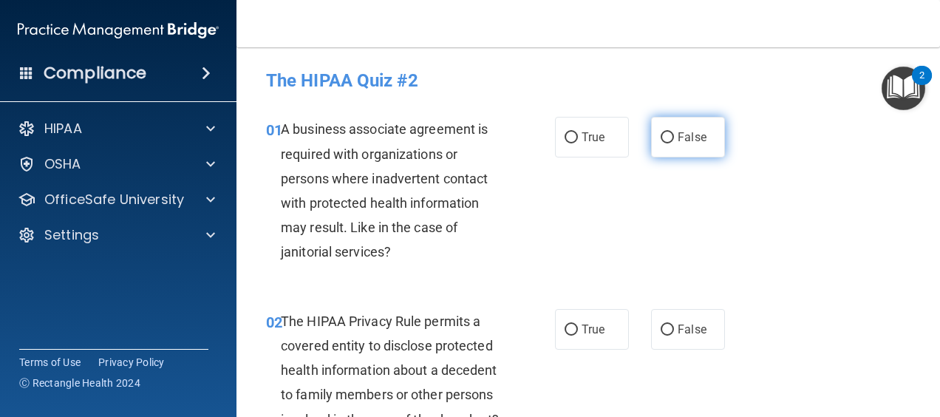
click at [671, 126] on label "False" at bounding box center [688, 137] width 74 height 41
click at [671, 132] on input "False" at bounding box center [667, 137] width 13 height 11
radio input "true"
click at [575, 323] on label "True" at bounding box center [592, 329] width 74 height 41
click at [575, 324] on input "True" at bounding box center [570, 329] width 13 height 11
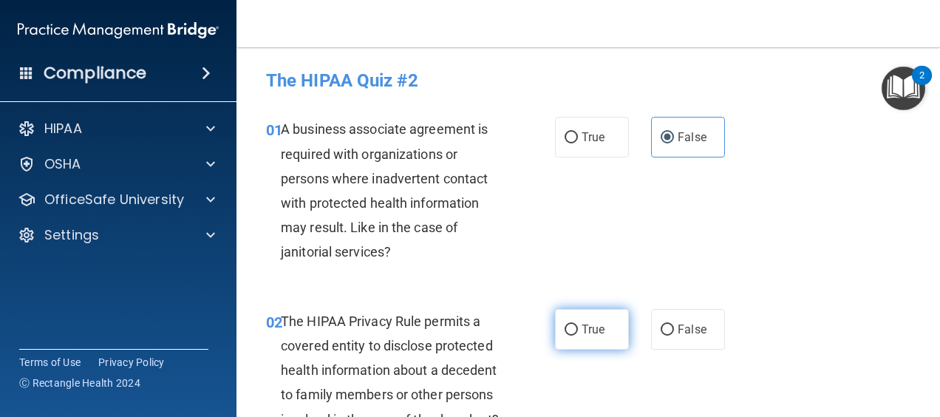
radio input "true"
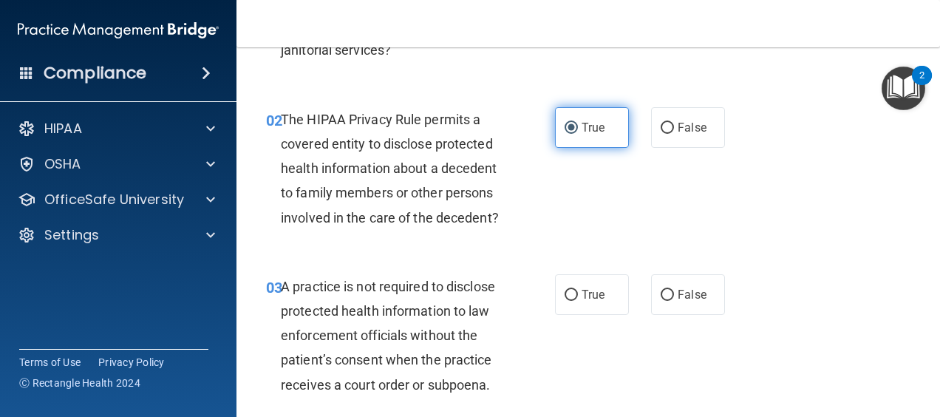
scroll to position [211, 0]
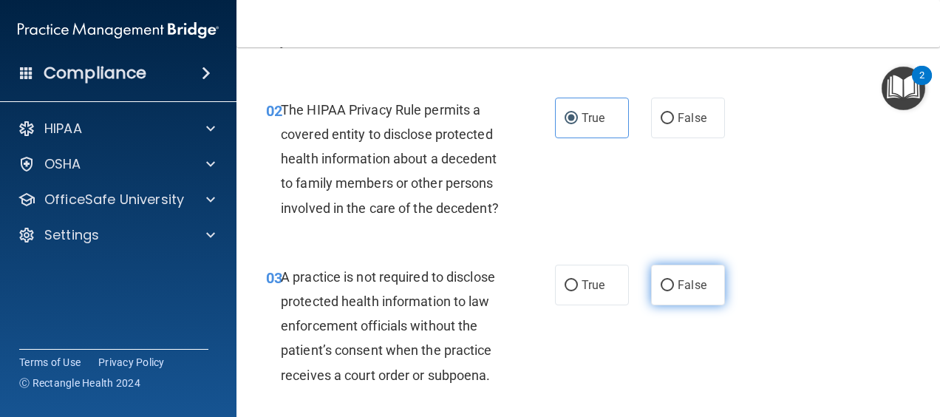
click at [663, 291] on input "False" at bounding box center [667, 285] width 13 height 11
radio input "true"
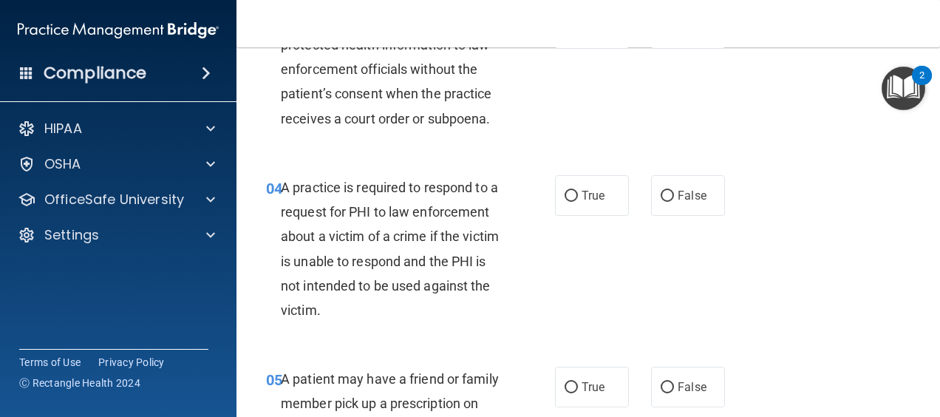
scroll to position [470, 0]
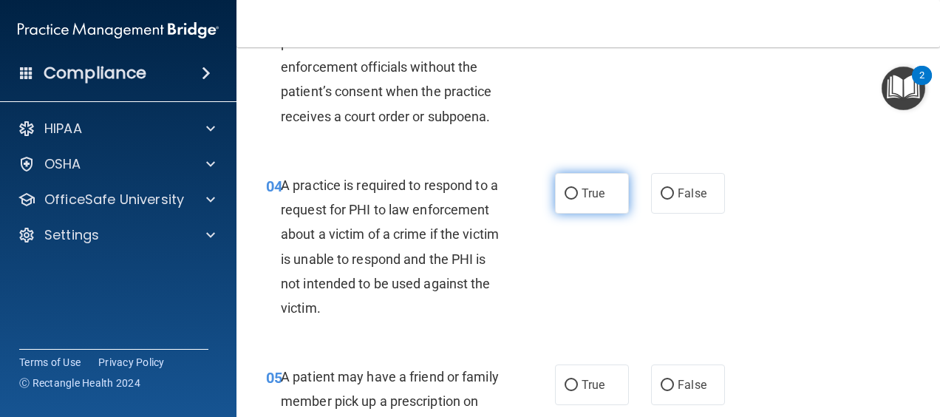
click at [599, 207] on label "True" at bounding box center [592, 193] width 74 height 41
click at [578, 199] on input "True" at bounding box center [570, 193] width 13 height 11
radio input "true"
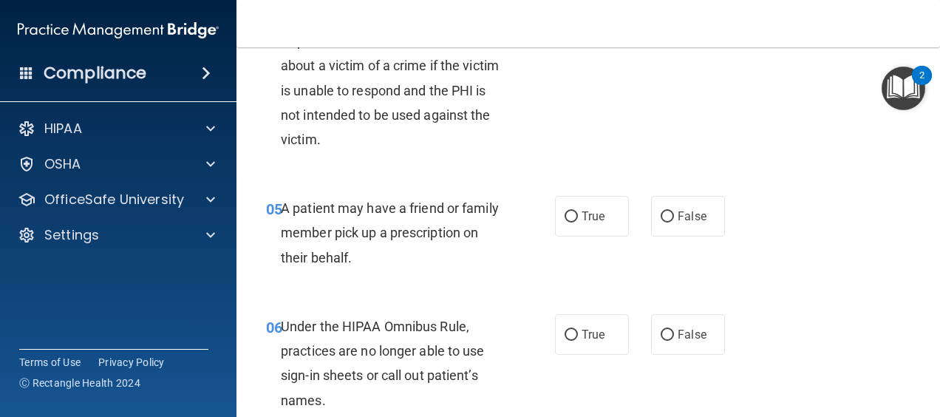
scroll to position [642, 0]
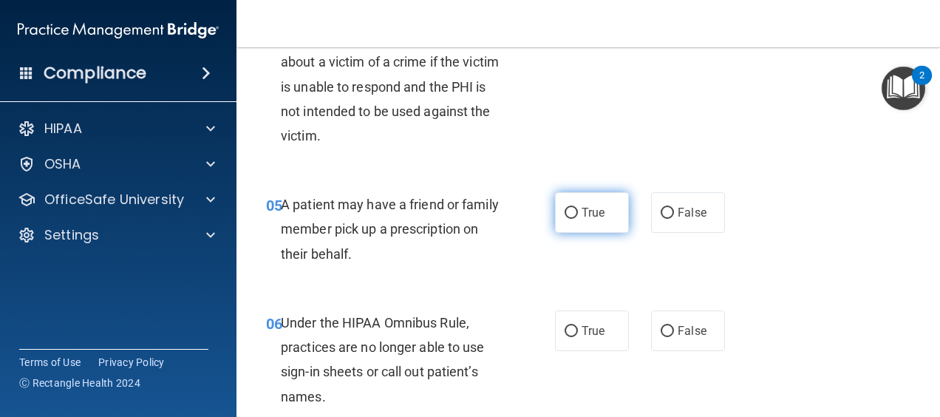
click at [612, 231] on label "True" at bounding box center [592, 212] width 74 height 41
click at [578, 219] on input "True" at bounding box center [570, 213] width 13 height 11
radio input "true"
click at [672, 338] on label "False" at bounding box center [688, 330] width 74 height 41
click at [672, 337] on input "False" at bounding box center [667, 331] width 13 height 11
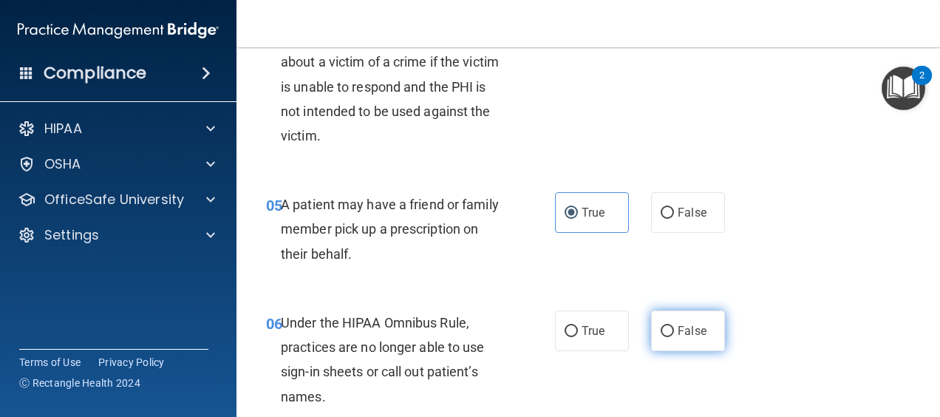
radio input "true"
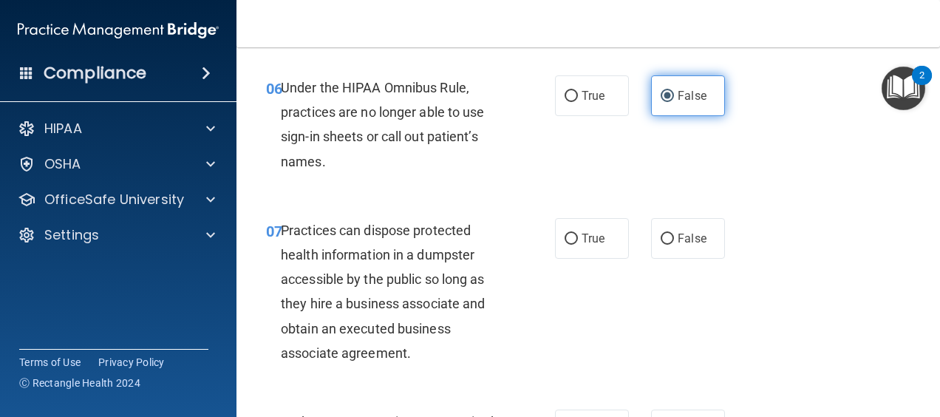
scroll to position [918, 0]
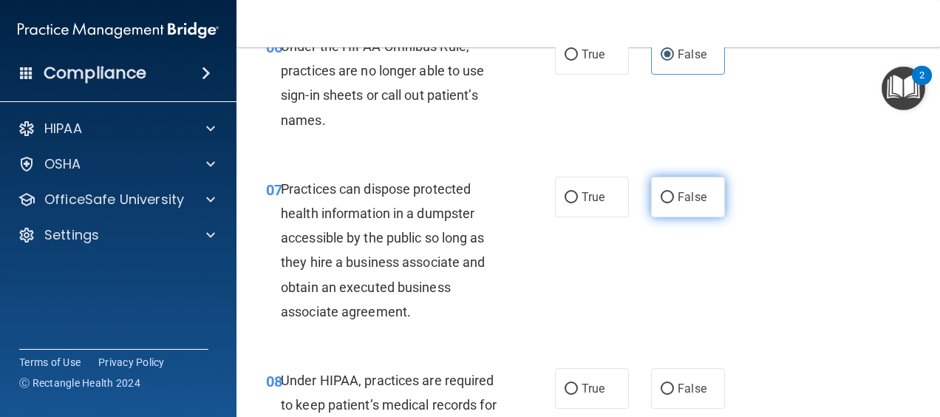
click at [678, 204] on span "False" at bounding box center [692, 197] width 29 height 14
click at [671, 203] on input "False" at bounding box center [667, 197] width 13 height 11
radio input "true"
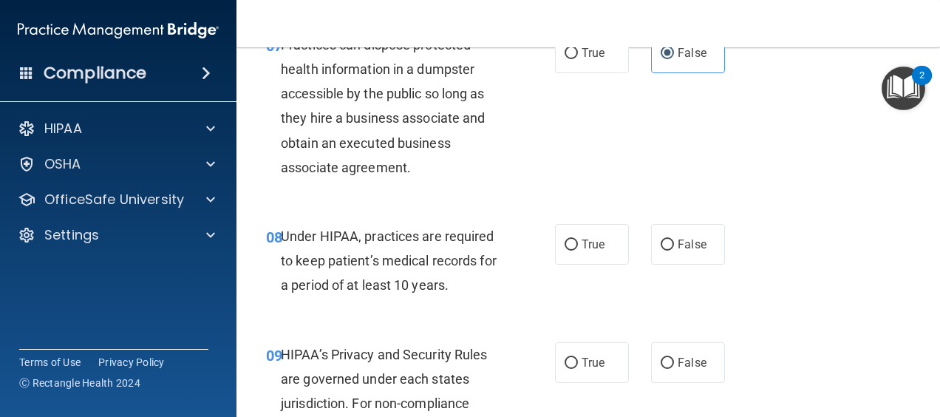
scroll to position [1065, 0]
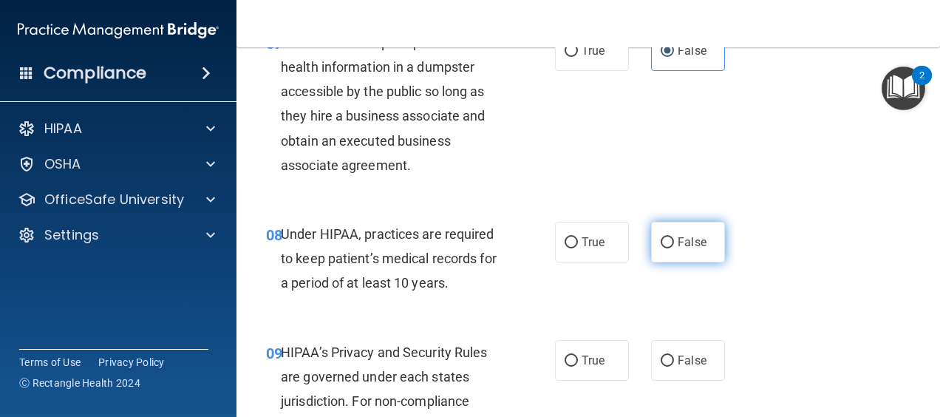
click at [703, 257] on label "False" at bounding box center [688, 242] width 74 height 41
click at [674, 248] on input "False" at bounding box center [667, 242] width 13 height 11
radio input "true"
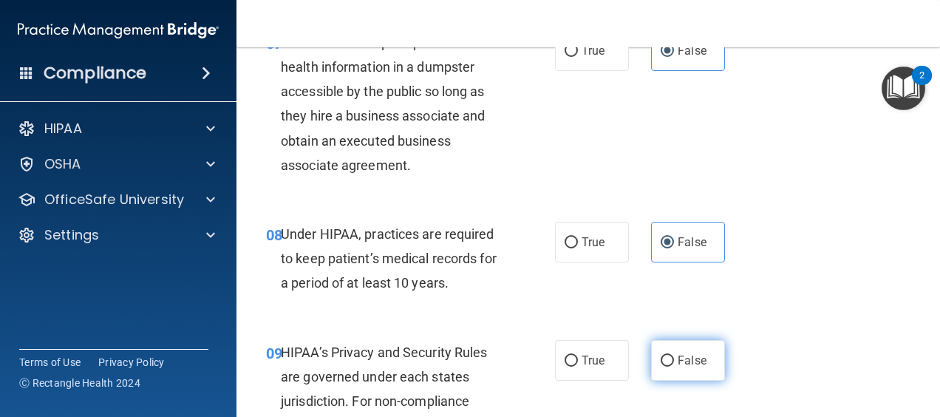
click at [666, 370] on label "False" at bounding box center [688, 360] width 74 height 41
click at [666, 366] on input "False" at bounding box center [667, 360] width 13 height 11
radio input "true"
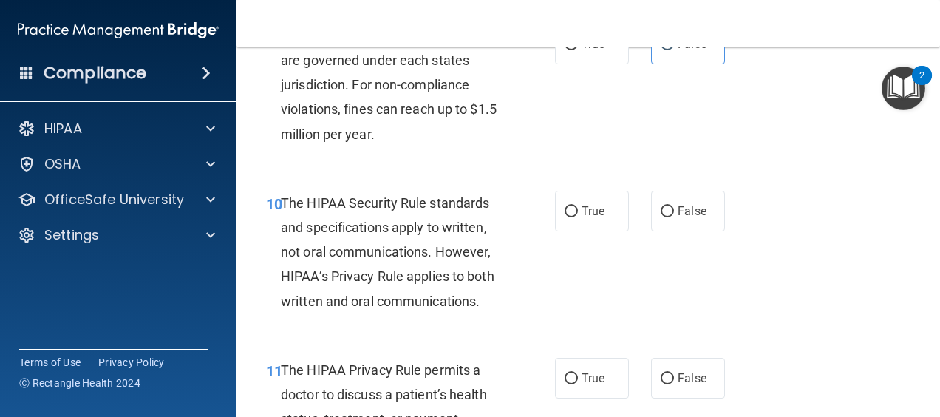
scroll to position [1382, 0]
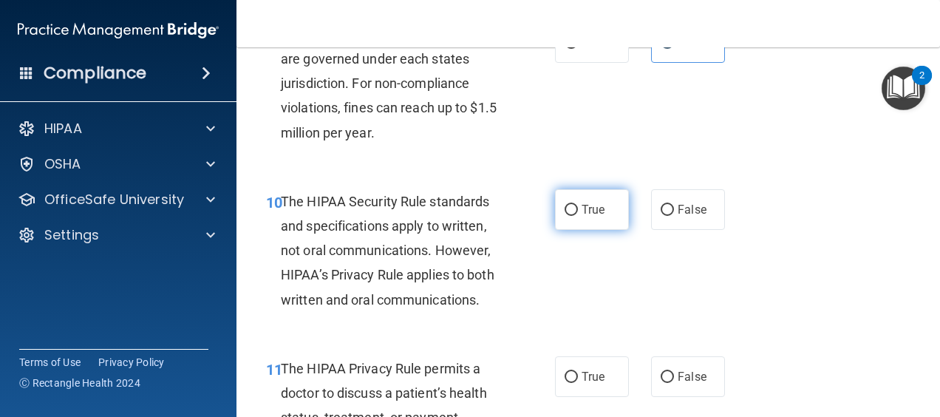
click at [614, 230] on label "True" at bounding box center [592, 209] width 74 height 41
click at [578, 216] on input "True" at bounding box center [570, 210] width 13 height 11
radio input "true"
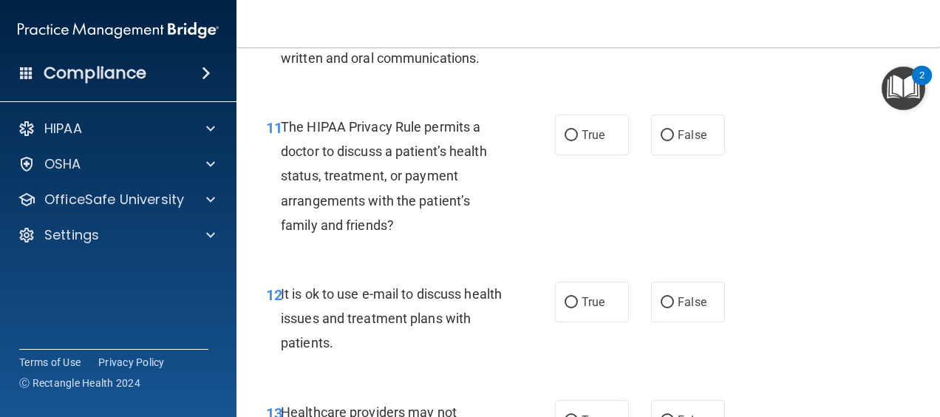
scroll to position [1651, 0]
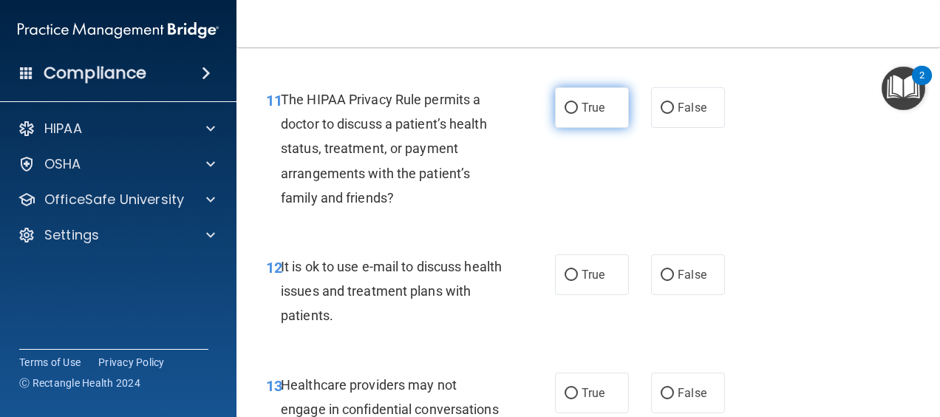
click at [581, 115] on span "True" at bounding box center [592, 107] width 23 height 14
click at [577, 114] on input "True" at bounding box center [570, 108] width 13 height 11
radio input "true"
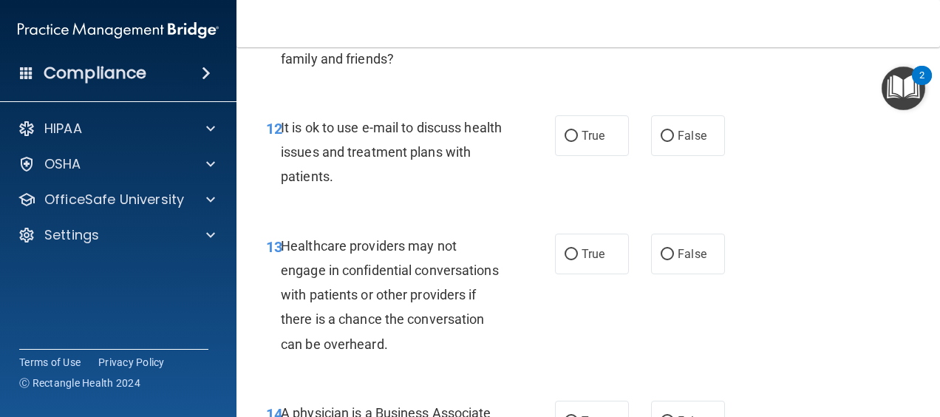
scroll to position [1791, 0]
click at [565, 139] on label "True" at bounding box center [592, 135] width 74 height 41
click at [565, 139] on input "True" at bounding box center [570, 135] width 13 height 11
radio input "true"
click at [659, 267] on label "False" at bounding box center [688, 253] width 74 height 41
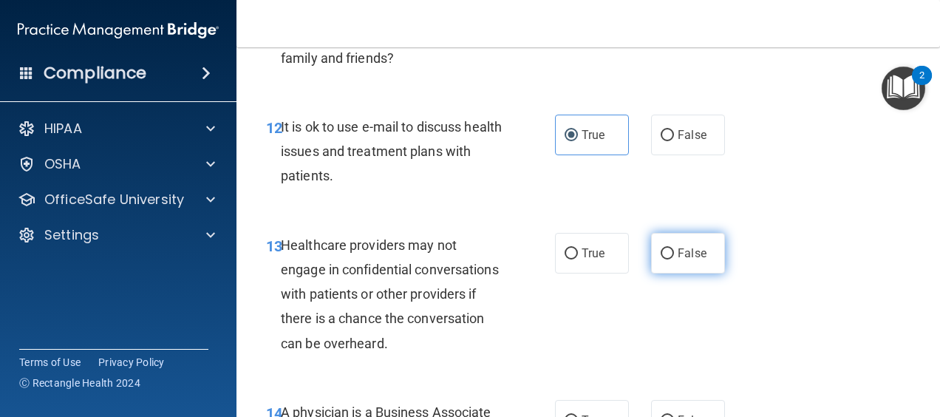
click at [661, 259] on input "False" at bounding box center [667, 253] width 13 height 11
radio input "true"
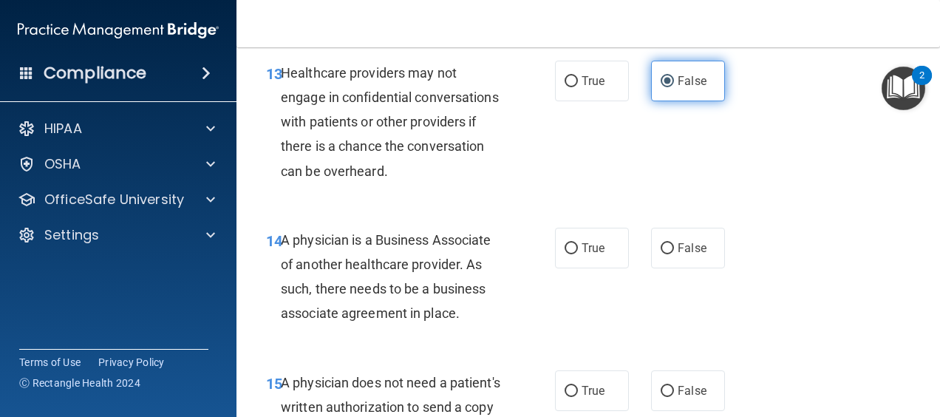
scroll to position [1966, 0]
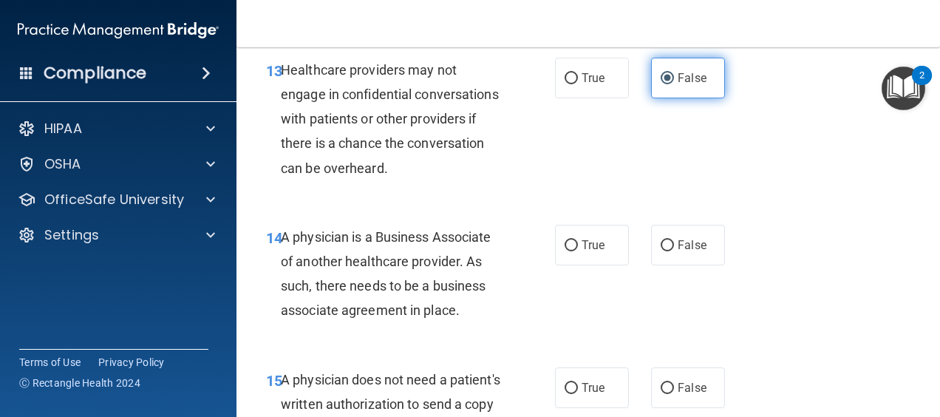
click at [661, 251] on input "False" at bounding box center [667, 245] width 13 height 11
radio input "true"
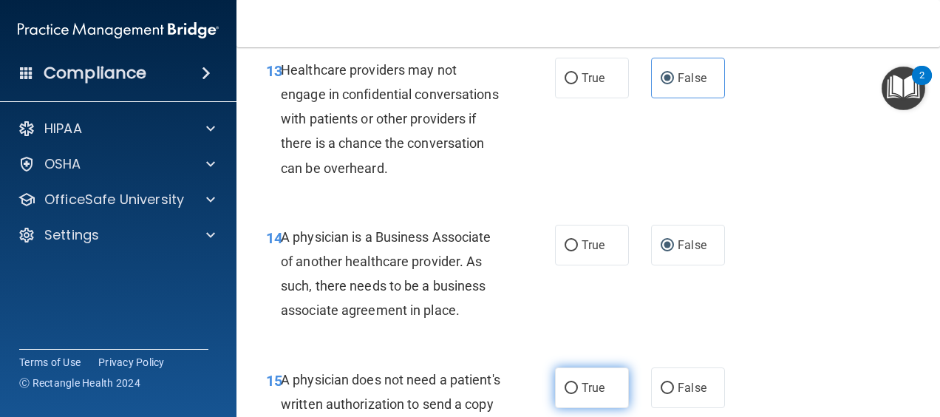
click at [576, 400] on label "True" at bounding box center [592, 387] width 74 height 41
click at [576, 394] on input "True" at bounding box center [570, 388] width 13 height 11
radio input "true"
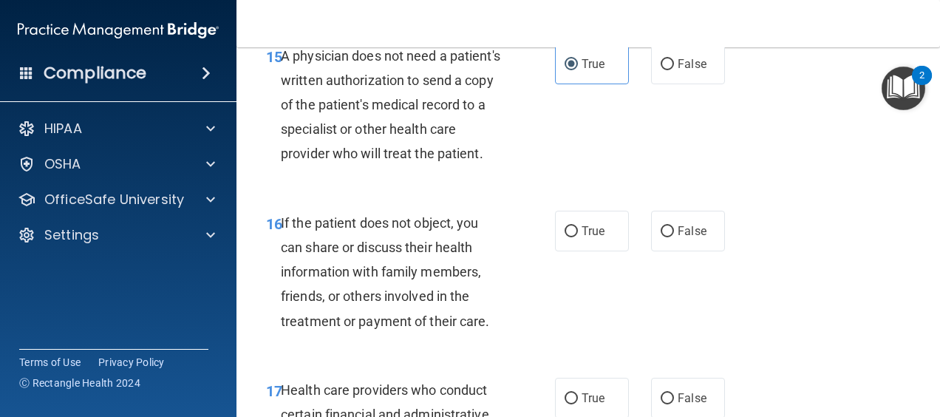
scroll to position [2290, 0]
click at [701, 250] on label "False" at bounding box center [688, 230] width 74 height 41
click at [674, 236] on input "False" at bounding box center [667, 230] width 13 height 11
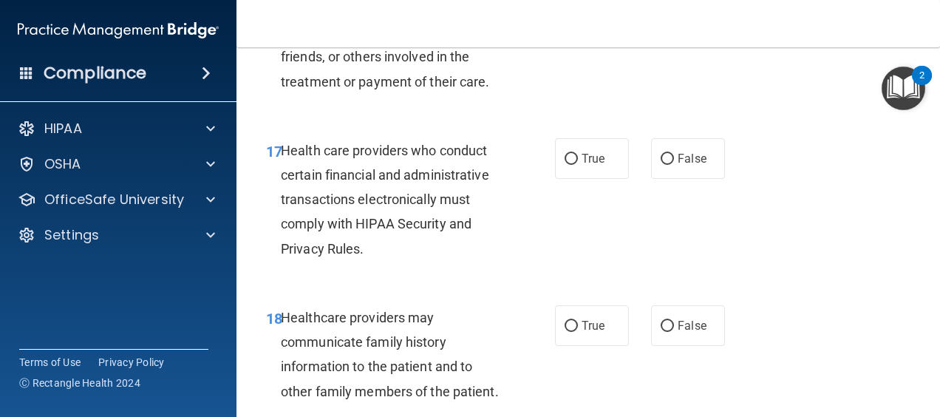
scroll to position [2530, 0]
click at [613, 178] on label "True" at bounding box center [592, 157] width 74 height 41
click at [578, 164] on input "True" at bounding box center [570, 158] width 13 height 11
click at [662, 331] on input "False" at bounding box center [667, 325] width 13 height 11
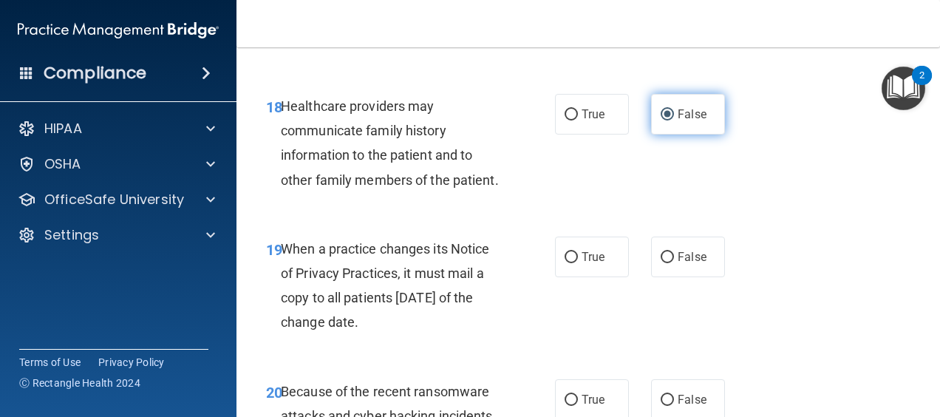
scroll to position [2743, 0]
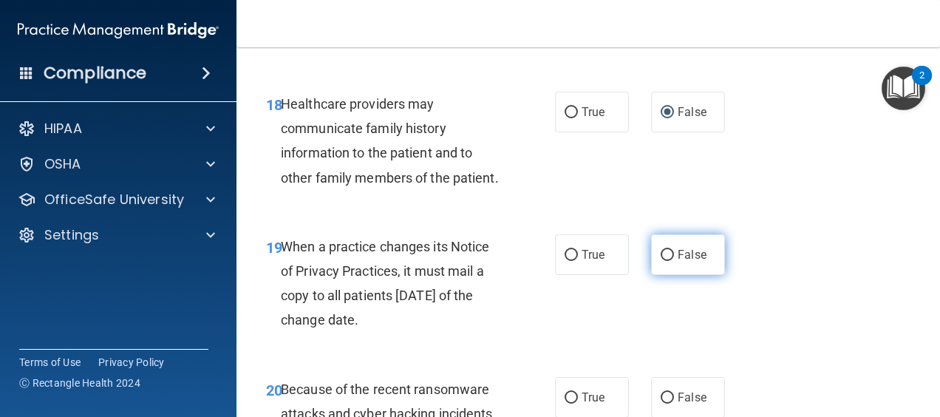
click at [666, 275] on label "False" at bounding box center [688, 254] width 74 height 41
click at [666, 261] on input "False" at bounding box center [667, 255] width 13 height 11
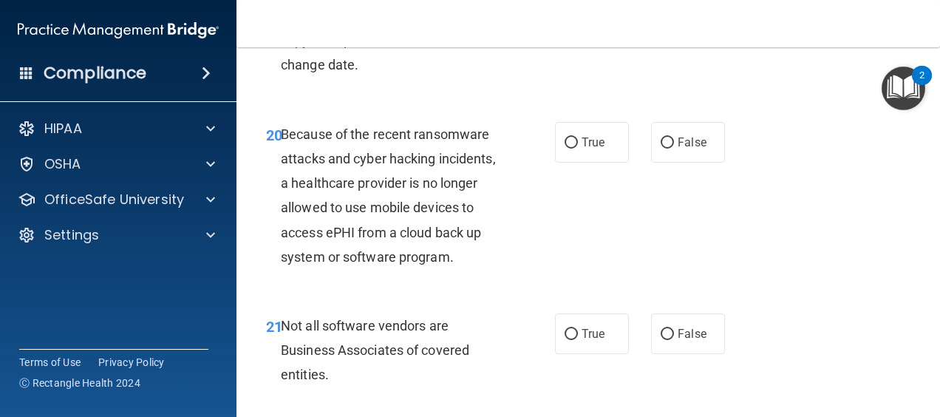
scroll to position [3023, 0]
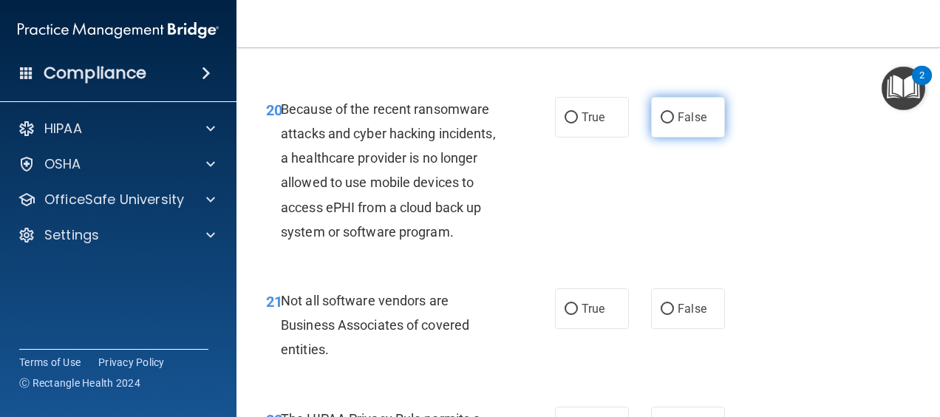
click at [672, 137] on label "False" at bounding box center [688, 117] width 74 height 41
click at [672, 123] on input "False" at bounding box center [667, 117] width 13 height 11
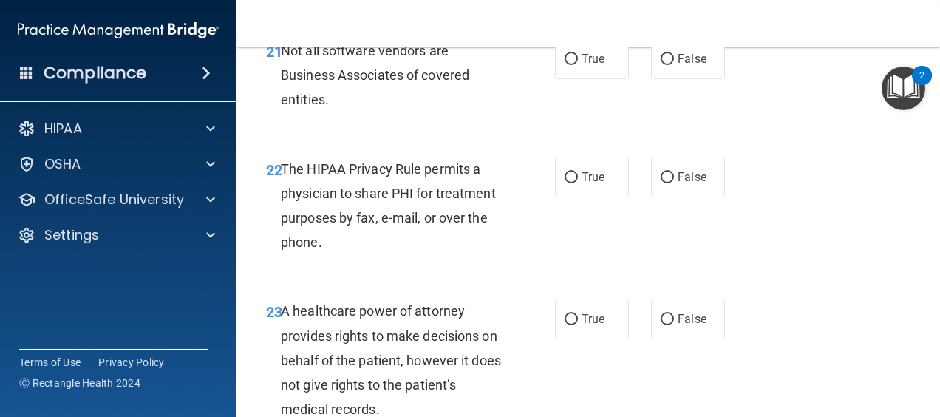
scroll to position [3273, 0]
click at [678, 325] on span "False" at bounding box center [692, 318] width 29 height 14
click at [670, 324] on input "False" at bounding box center [667, 318] width 13 height 11
click at [566, 64] on input "True" at bounding box center [570, 58] width 13 height 11
click at [584, 183] on span "True" at bounding box center [592, 176] width 23 height 14
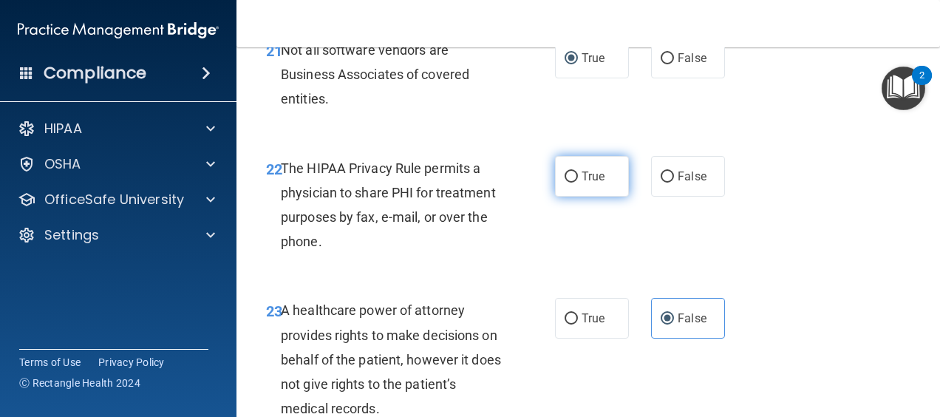
click at [578, 182] on input "True" at bounding box center [570, 176] width 13 height 11
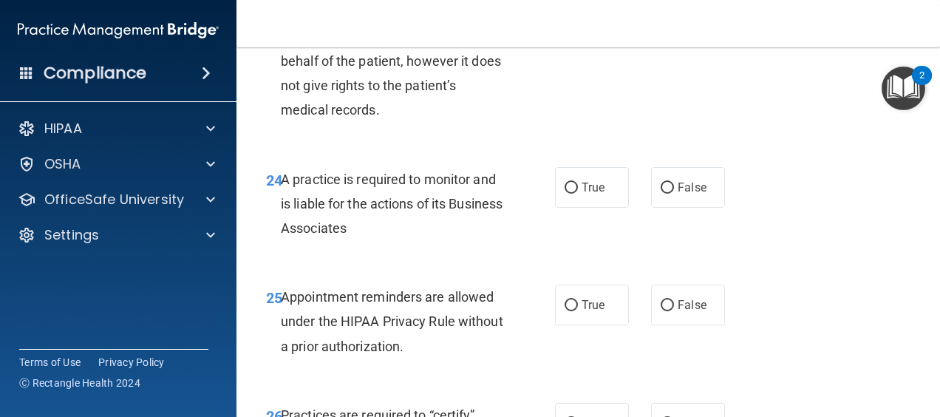
scroll to position [3623, 0]
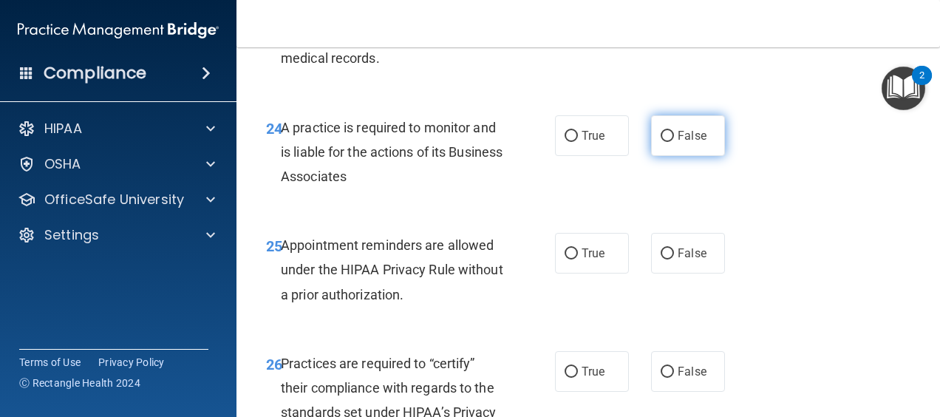
click at [684, 156] on label "False" at bounding box center [688, 135] width 74 height 41
click at [674, 142] on input "False" at bounding box center [667, 136] width 13 height 11
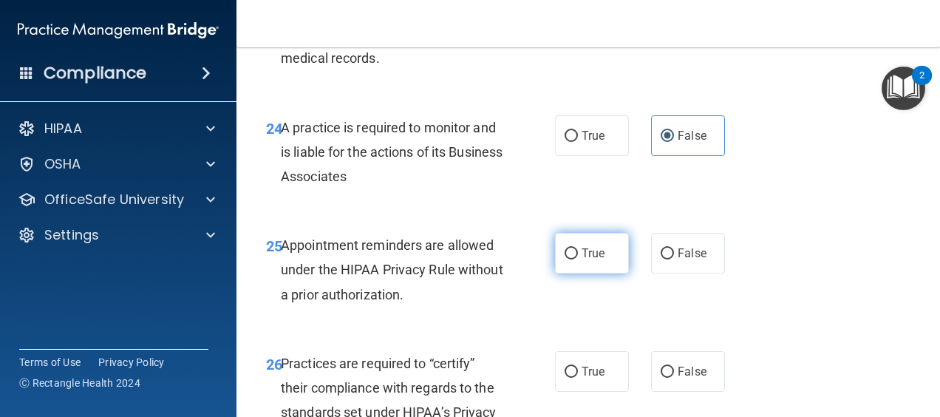
click at [569, 259] on input "True" at bounding box center [570, 253] width 13 height 11
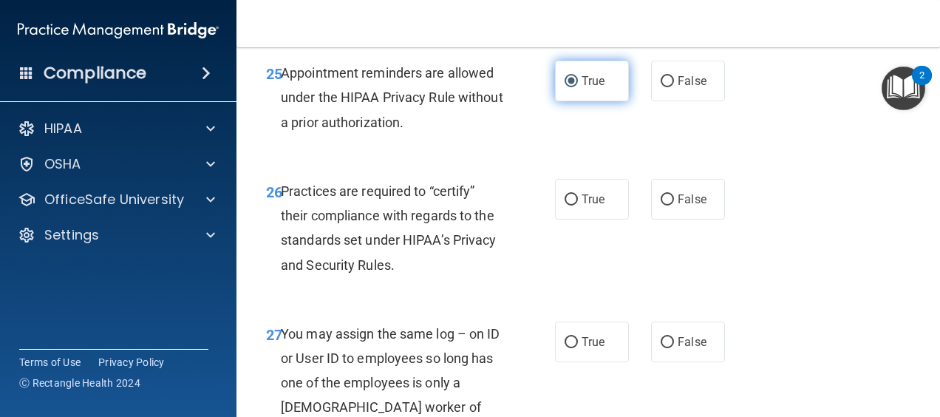
scroll to position [3798, 0]
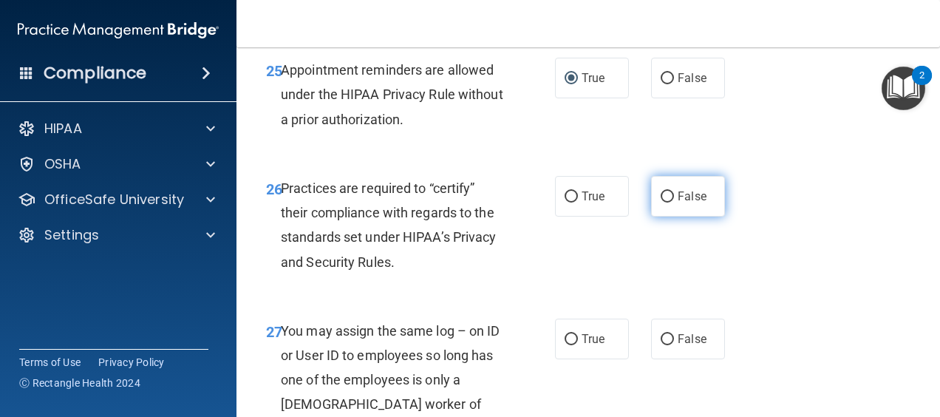
click at [667, 216] on label "False" at bounding box center [688, 196] width 74 height 41
click at [667, 202] on input "False" at bounding box center [667, 196] width 13 height 11
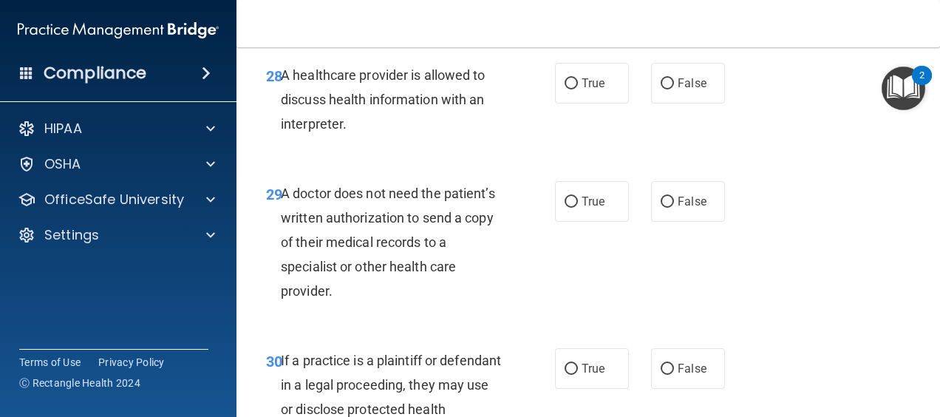
scroll to position [4224, 0]
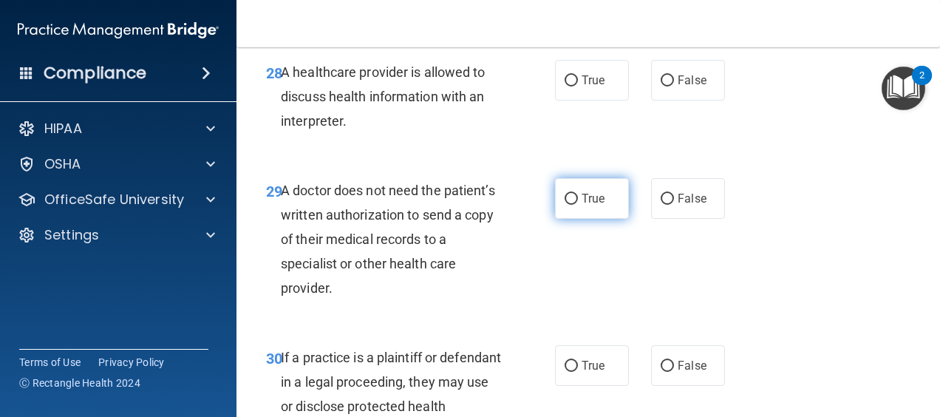
click at [576, 219] on label "True" at bounding box center [592, 198] width 74 height 41
click at [576, 205] on input "True" at bounding box center [570, 199] width 13 height 11
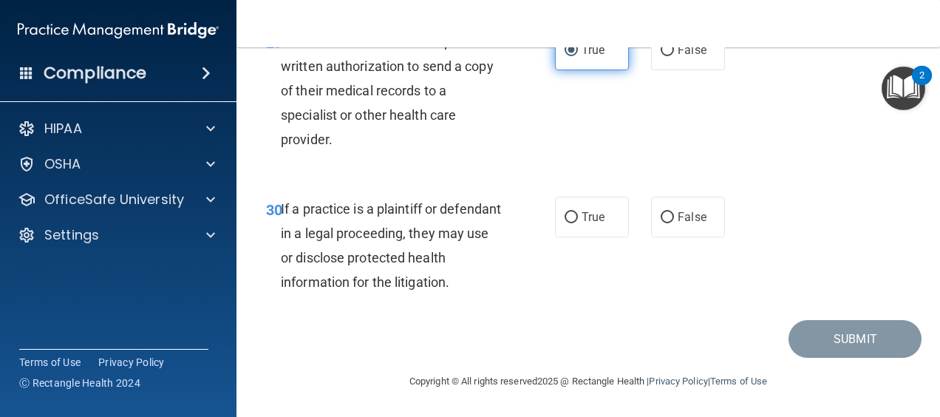
scroll to position [4423, 0]
click at [575, 237] on label "True" at bounding box center [592, 217] width 74 height 41
click at [575, 223] on input "True" at bounding box center [570, 217] width 13 height 11
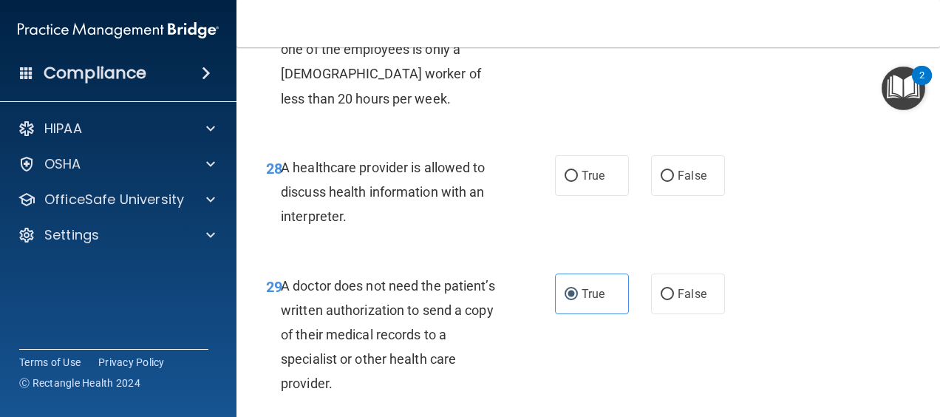
scroll to position [4128, 0]
click at [568, 182] on input "True" at bounding box center [570, 176] width 13 height 11
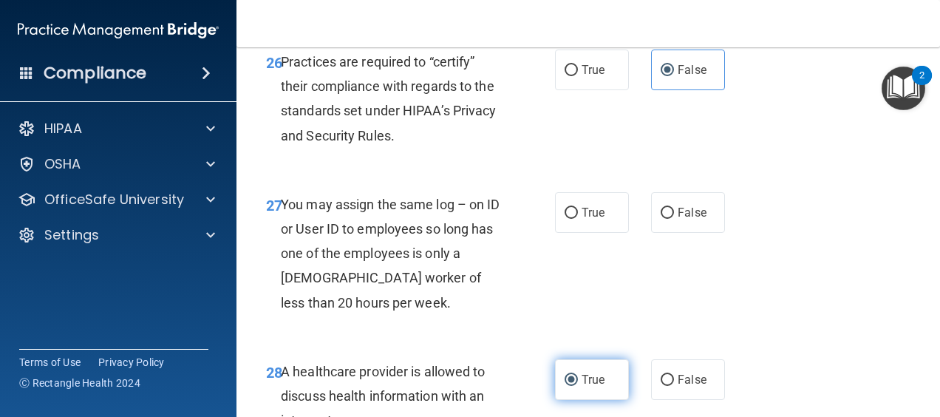
scroll to position [3909, 0]
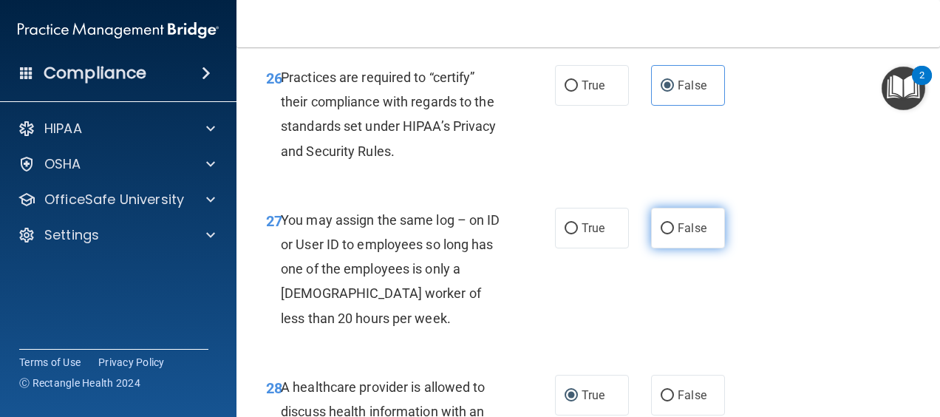
click at [700, 248] on label "False" at bounding box center [688, 228] width 74 height 41
click at [674, 234] on input "False" at bounding box center [667, 228] width 13 height 11
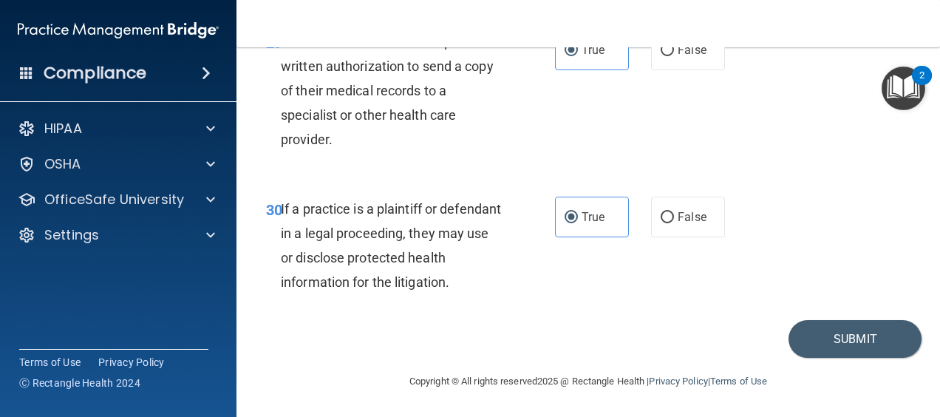
scroll to position [4446, 0]
click at [833, 342] on button "Submit" at bounding box center [854, 339] width 133 height 38
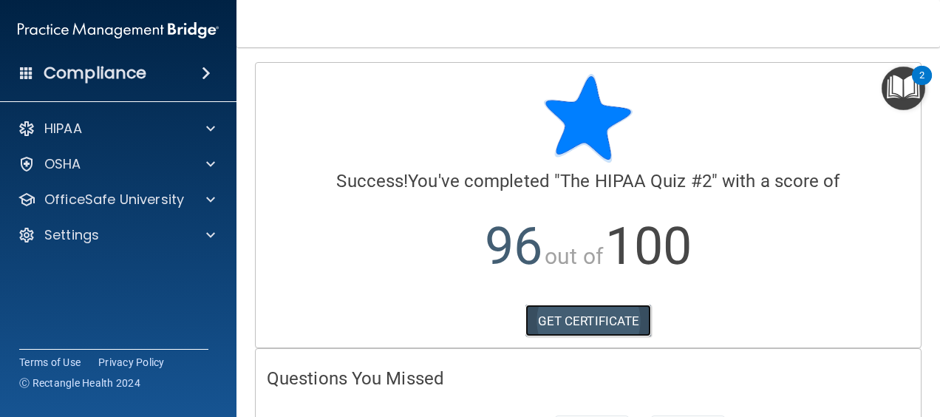
click at [564, 318] on link "GET CERTIFICATE" at bounding box center [588, 320] width 126 height 33
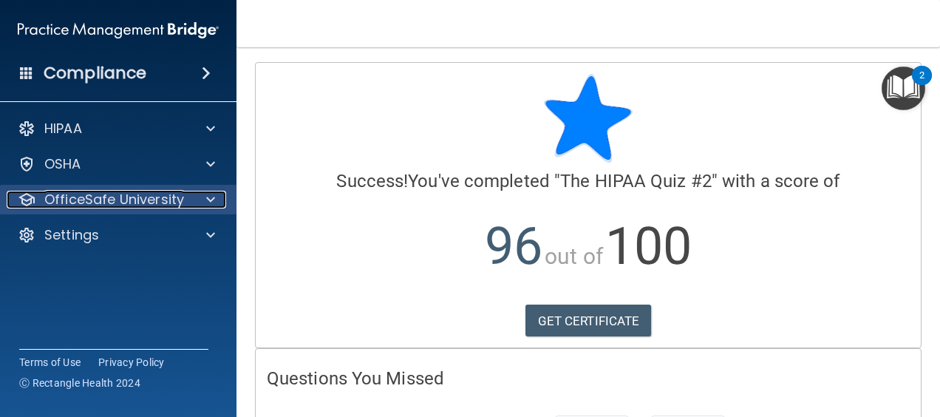
click at [210, 202] on span at bounding box center [210, 200] width 9 height 18
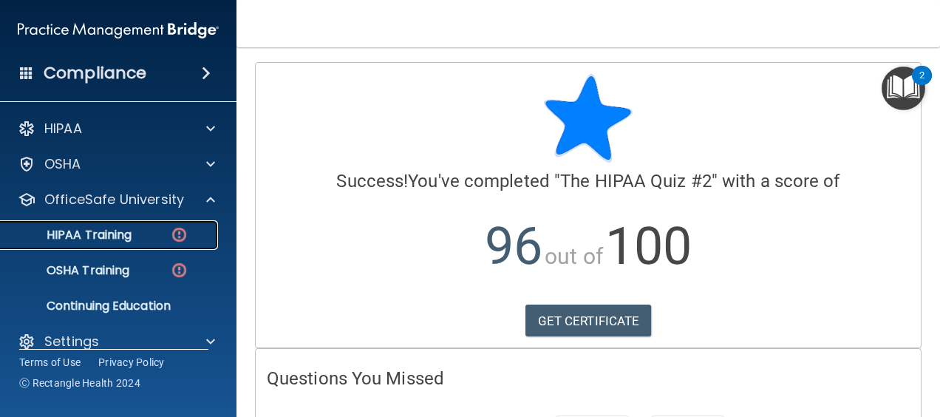
click at [202, 229] on div "HIPAA Training" at bounding box center [111, 235] width 202 height 15
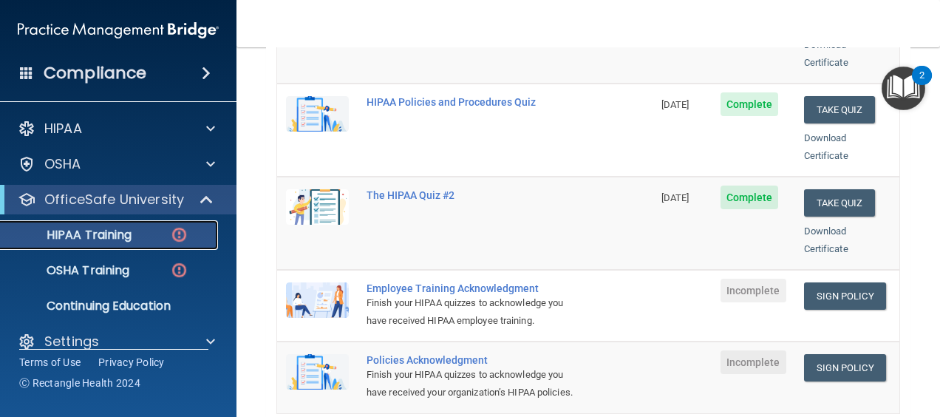
scroll to position [295, 0]
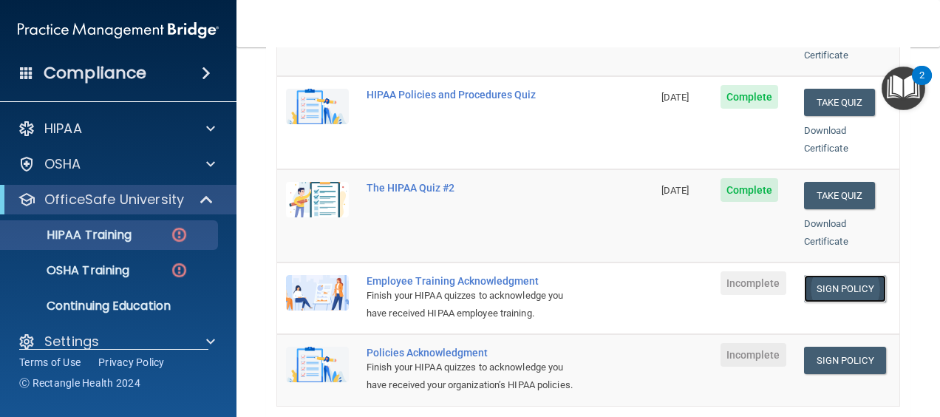
click at [820, 275] on link "Sign Policy" at bounding box center [845, 288] width 82 height 27
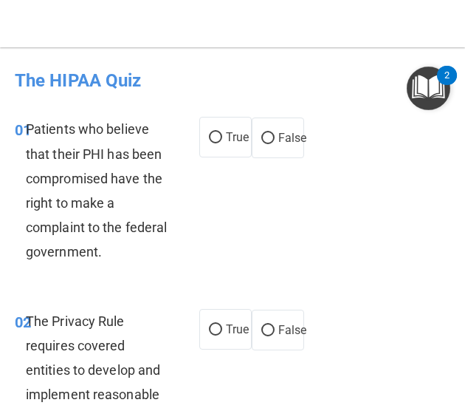
click at [429, 86] on img "Open Resource Center, 2 new notifications" at bounding box center [429, 88] width 44 height 44
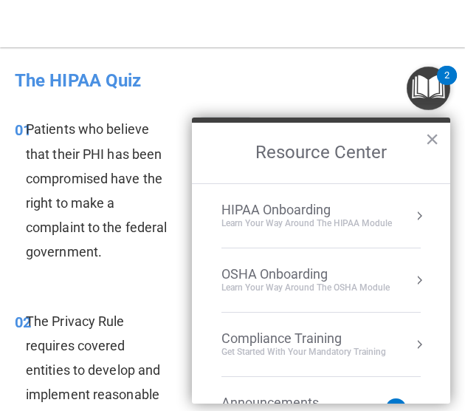
click at [308, 206] on div "HIPAA Onboarding" at bounding box center [307, 210] width 171 height 16
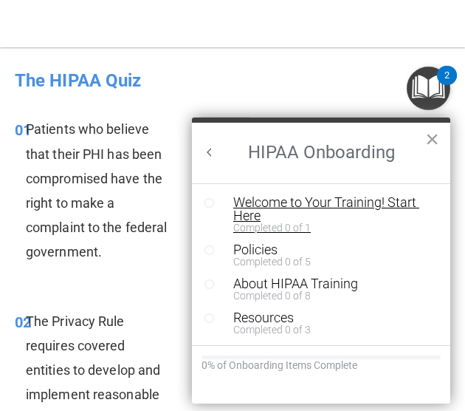
click at [334, 204] on div "Welcome to Your Training! Start Here" at bounding box center [326, 209] width 186 height 27
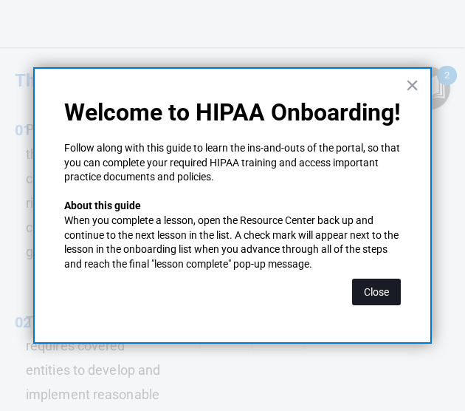
click at [375, 289] on button "Close" at bounding box center [376, 292] width 49 height 27
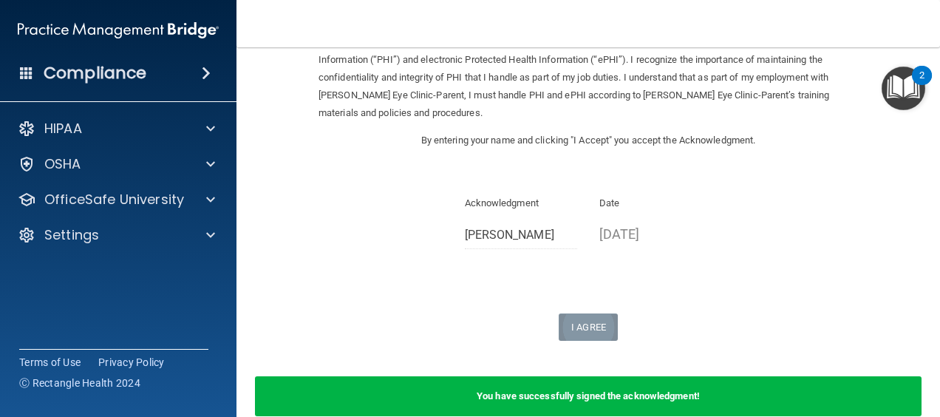
scroll to position [157, 0]
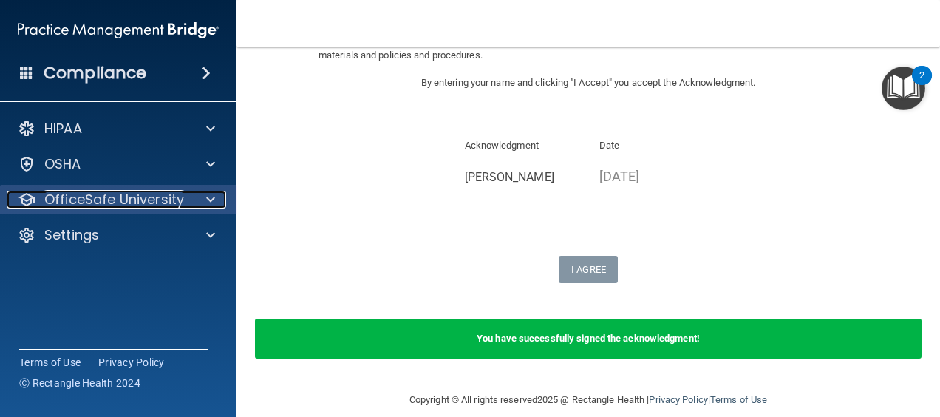
click at [211, 193] on span at bounding box center [210, 200] width 9 height 18
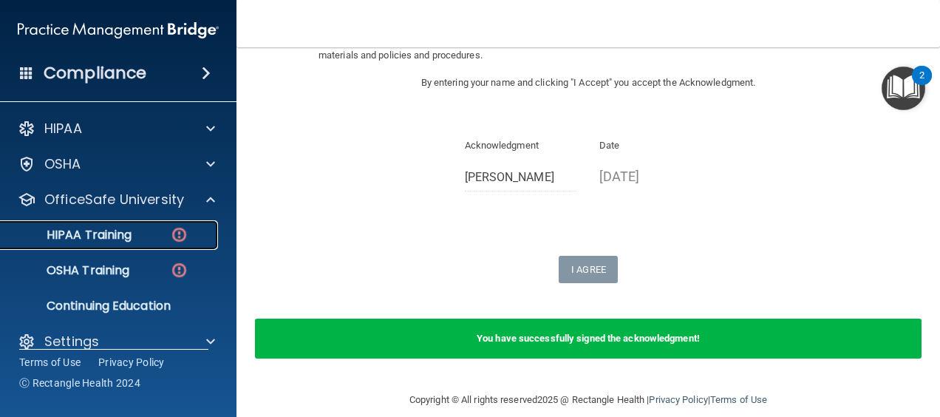
click at [195, 231] on div "HIPAA Training" at bounding box center [111, 235] width 202 height 15
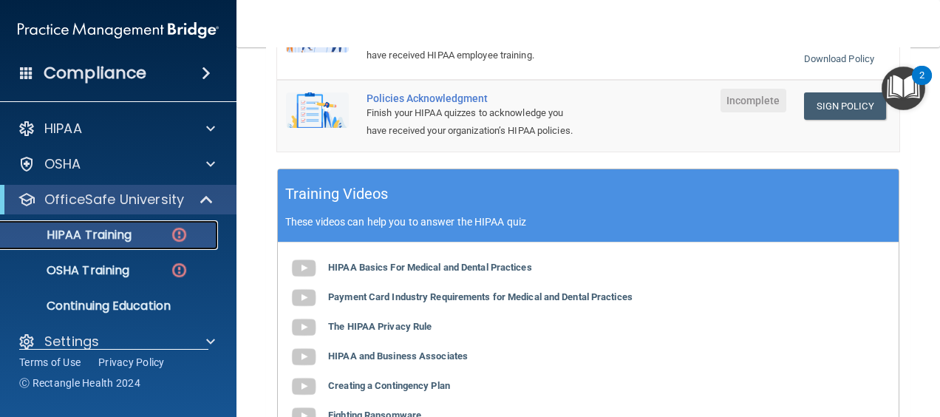
scroll to position [550, 0]
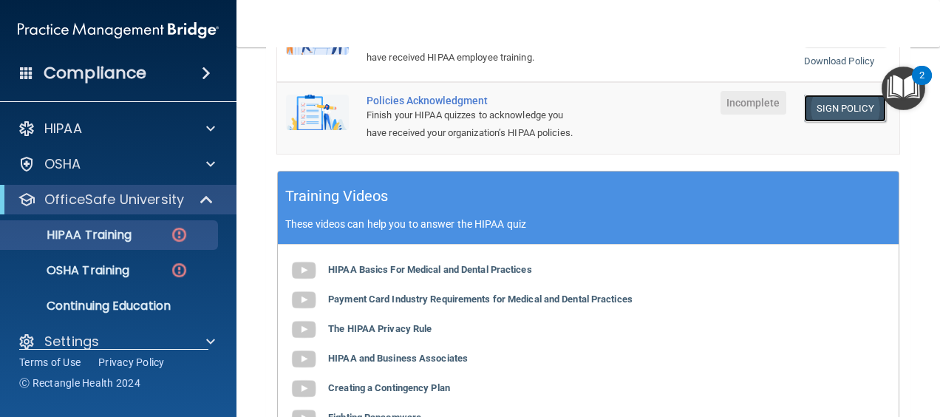
click at [834, 95] on link "Sign Policy" at bounding box center [845, 108] width 82 height 27
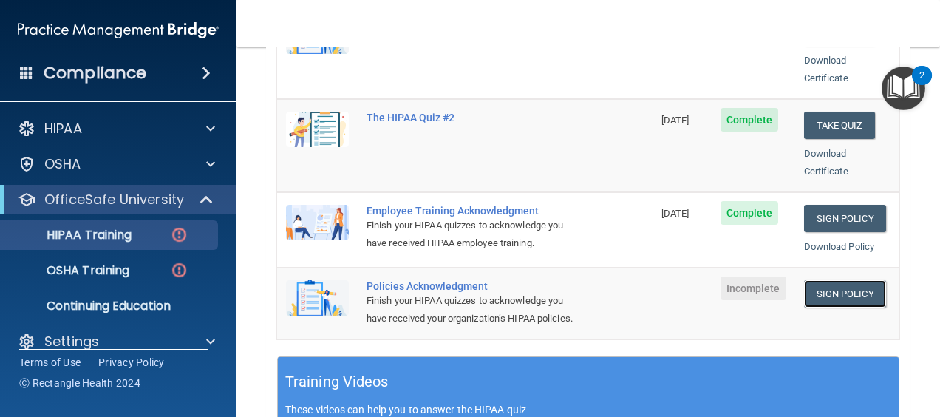
scroll to position [364, 0]
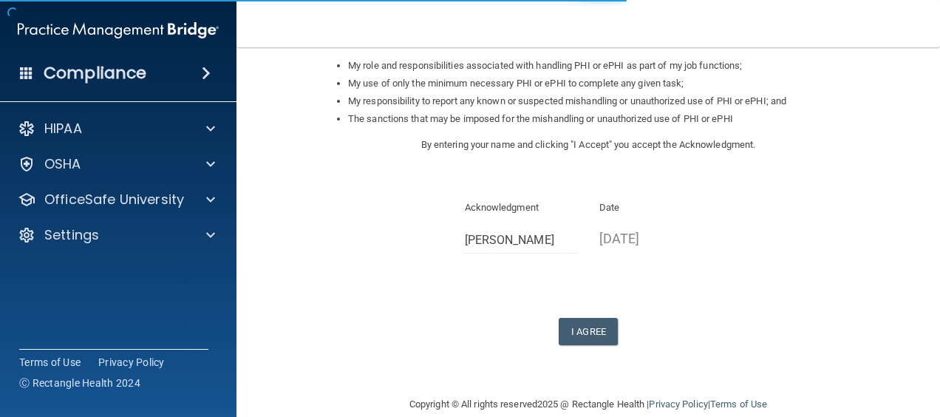
scroll to position [240, 0]
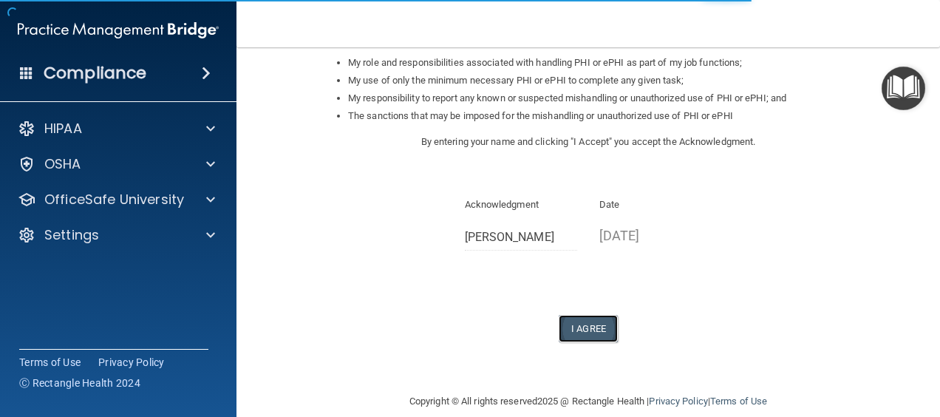
click at [590, 318] on button "I Agree" at bounding box center [588, 328] width 59 height 27
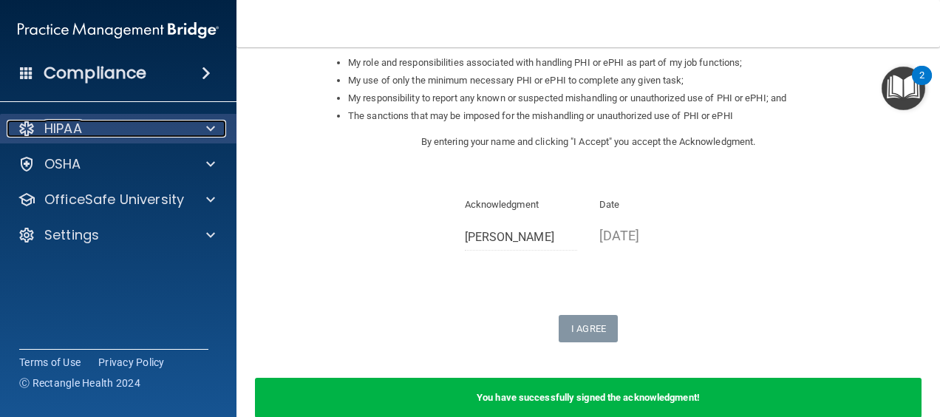
click at [211, 127] on span at bounding box center [210, 129] width 9 height 18
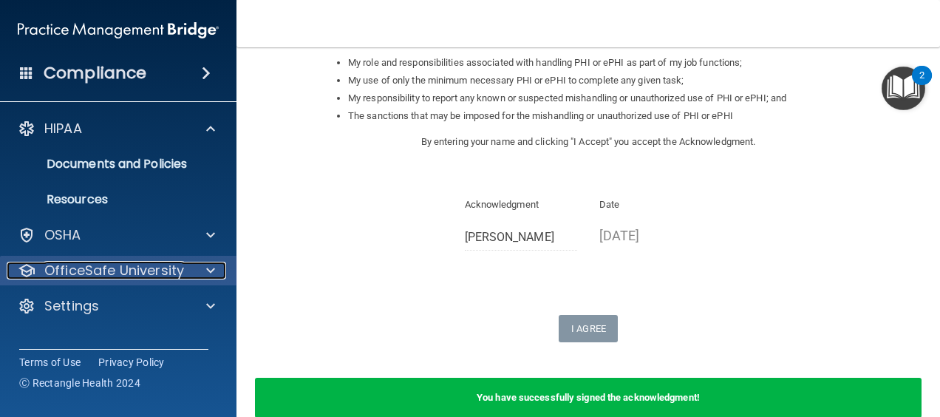
click at [207, 270] on span at bounding box center [210, 271] width 9 height 18
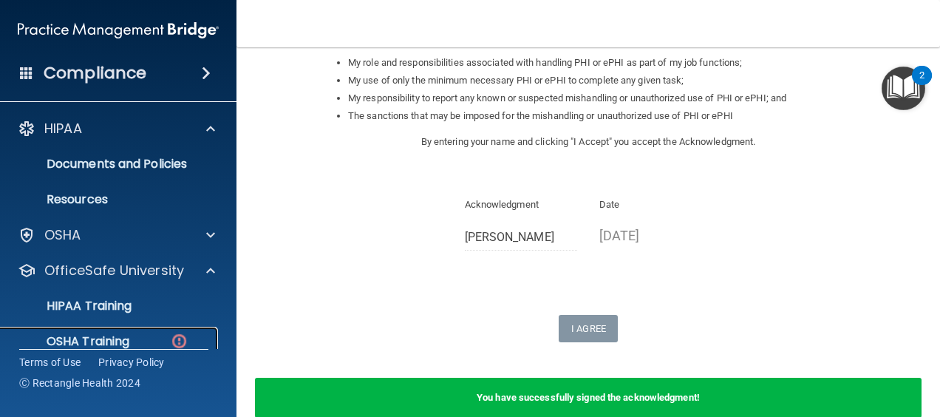
click at [179, 329] on link "OSHA Training" at bounding box center [101, 342] width 233 height 30
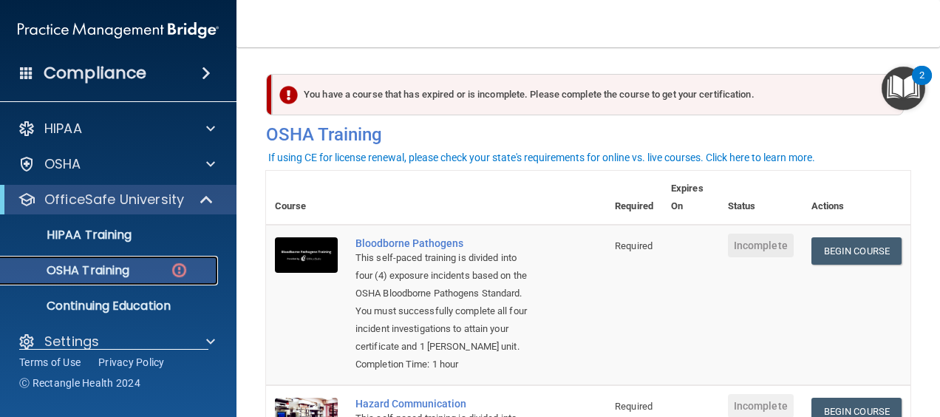
scroll to position [1, 0]
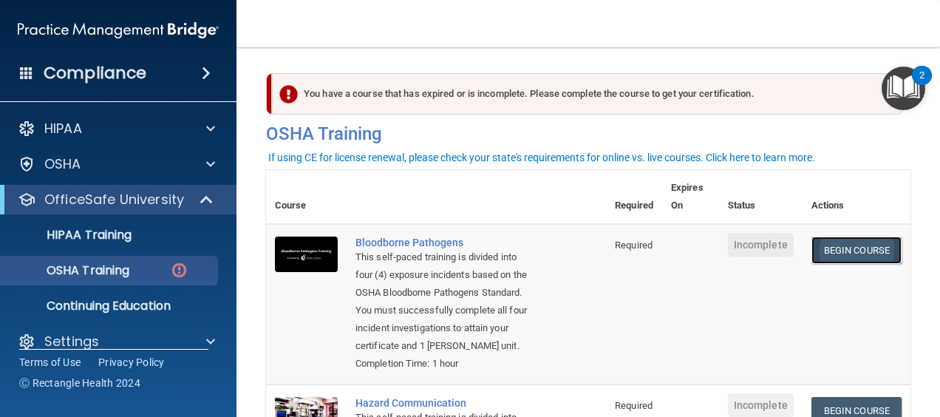
click at [822, 252] on link "Begin Course" at bounding box center [856, 249] width 90 height 27
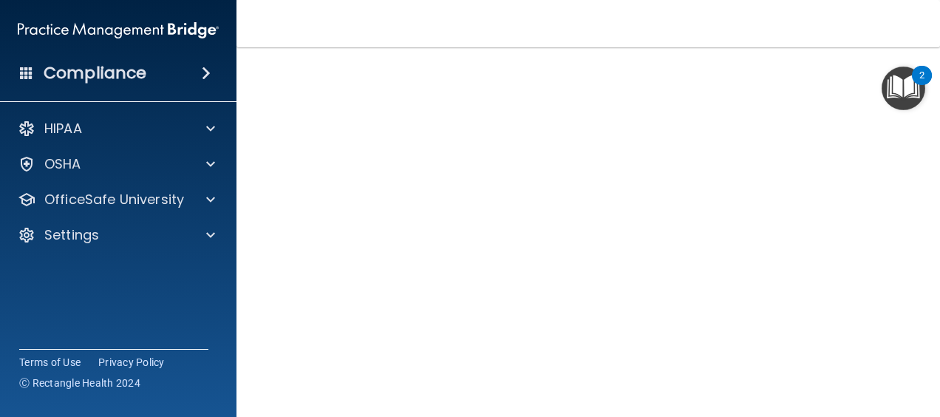
scroll to position [88, 0]
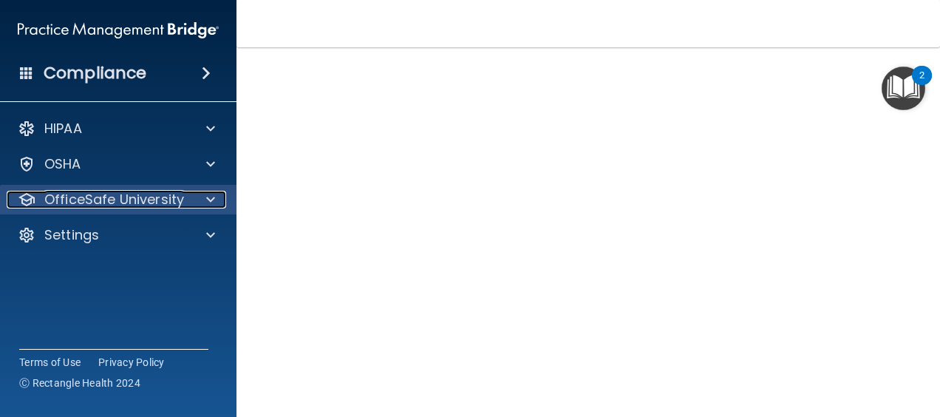
click at [202, 195] on div at bounding box center [208, 200] width 37 height 18
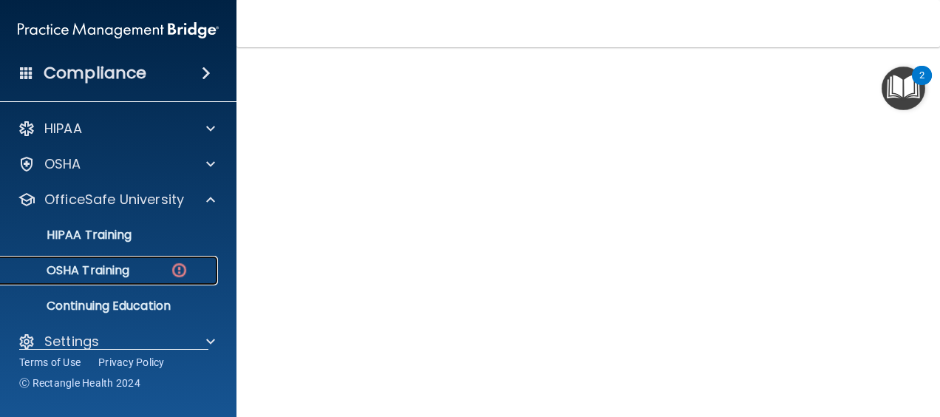
click at [180, 267] on img at bounding box center [179, 270] width 18 height 18
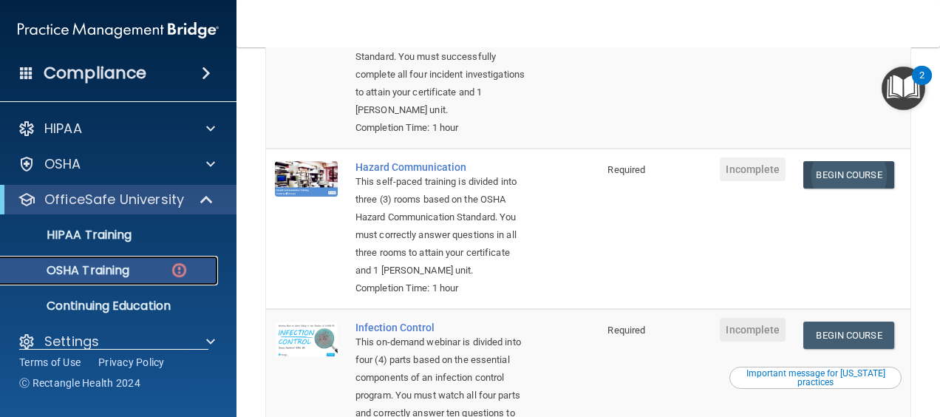
scroll to position [247, 0]
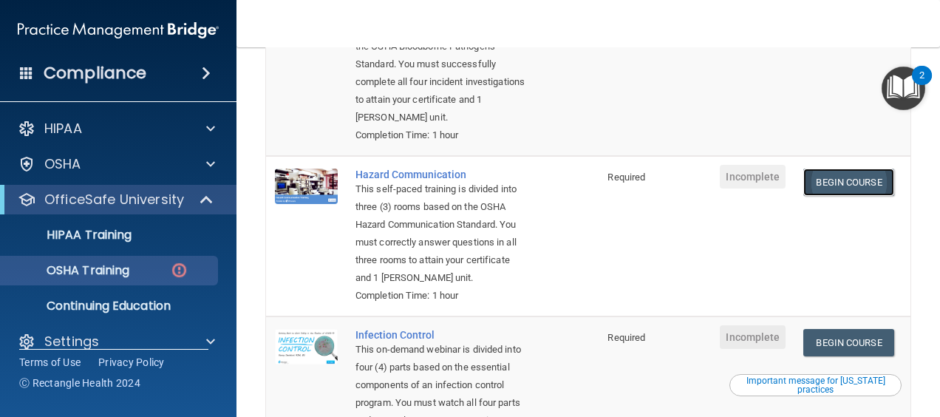
click at [862, 175] on link "Begin Course" at bounding box center [848, 181] width 90 height 27
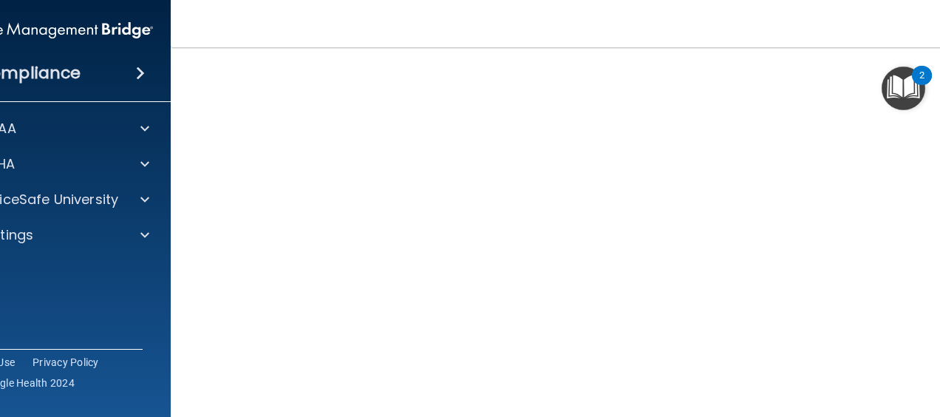
scroll to position [93, 0]
click at [126, 195] on div at bounding box center [142, 200] width 37 height 18
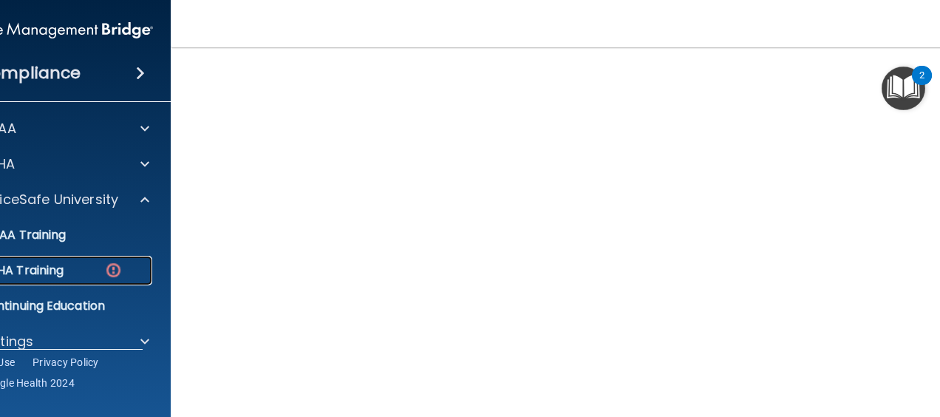
click at [117, 266] on div "OSHA Training" at bounding box center [45, 270] width 202 height 15
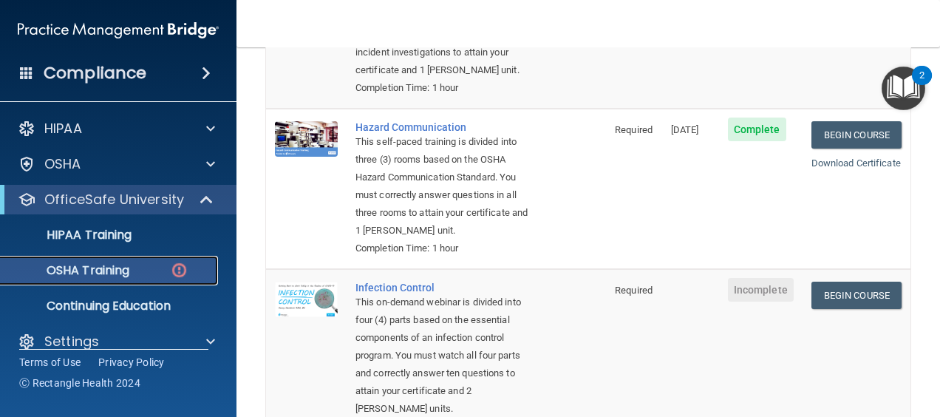
scroll to position [281, 0]
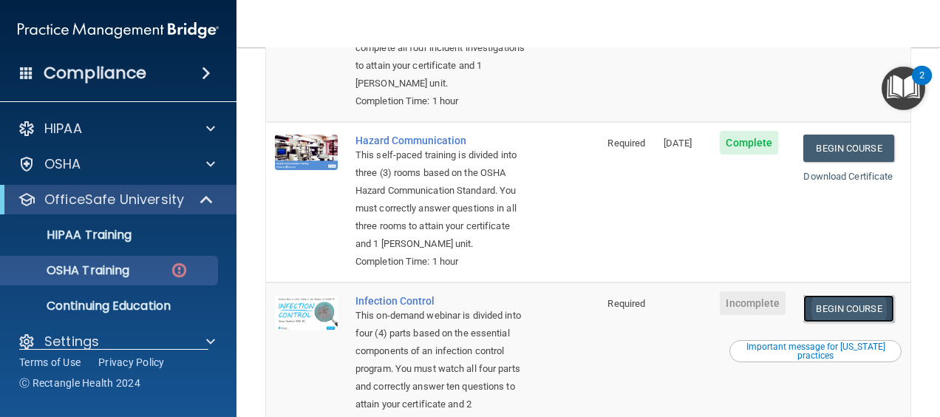
click at [839, 322] on link "Begin Course" at bounding box center [848, 308] width 90 height 27
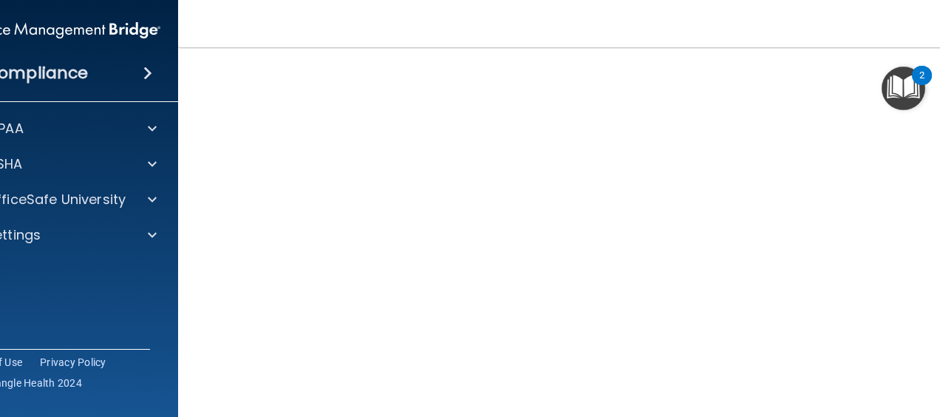
scroll to position [90, 0]
click at [161, 197] on div at bounding box center [150, 200] width 37 height 18
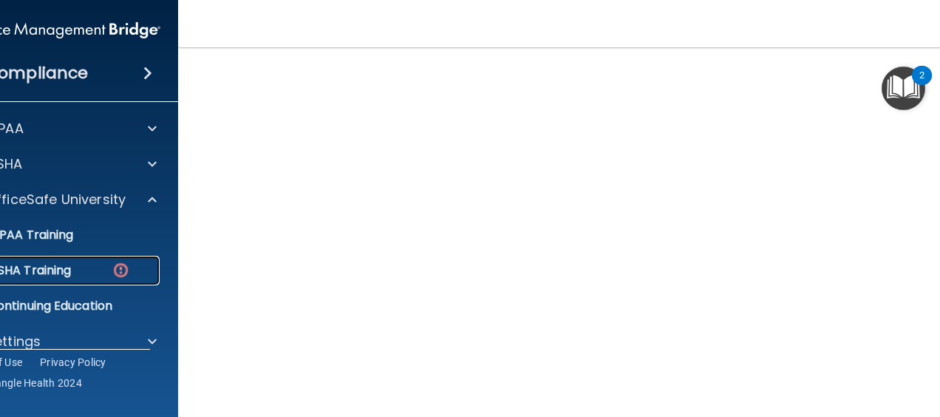
click at [130, 267] on div "OSHA Training" at bounding box center [52, 270] width 202 height 15
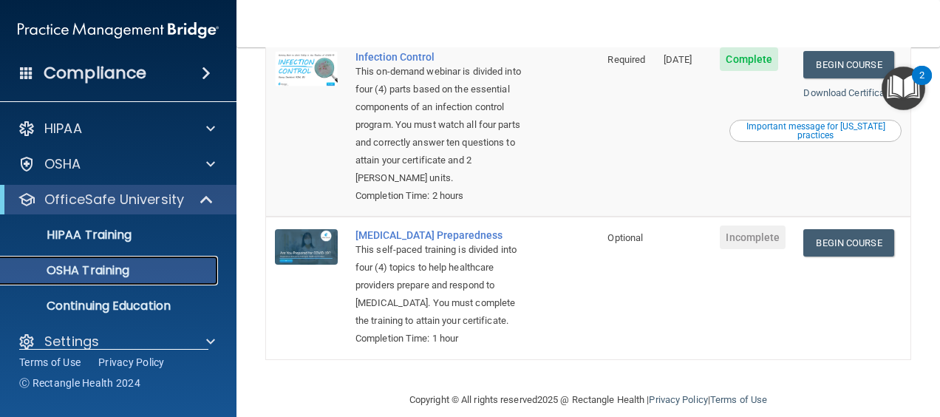
scroll to position [513, 0]
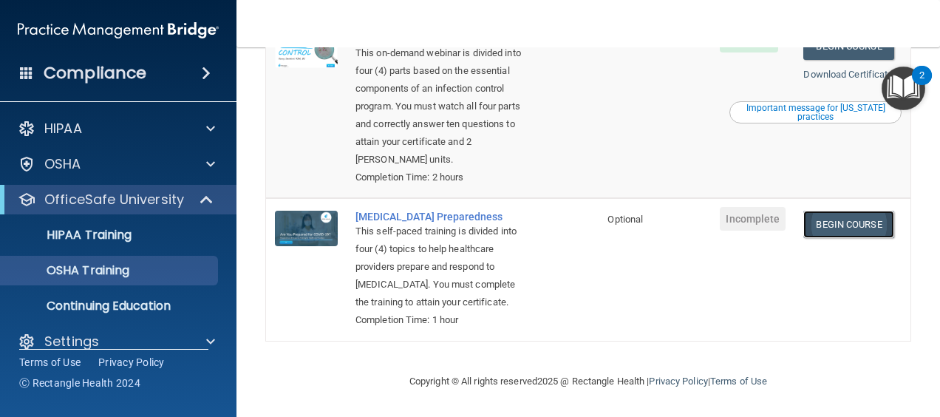
click at [805, 238] on link "Begin Course" at bounding box center [848, 224] width 90 height 27
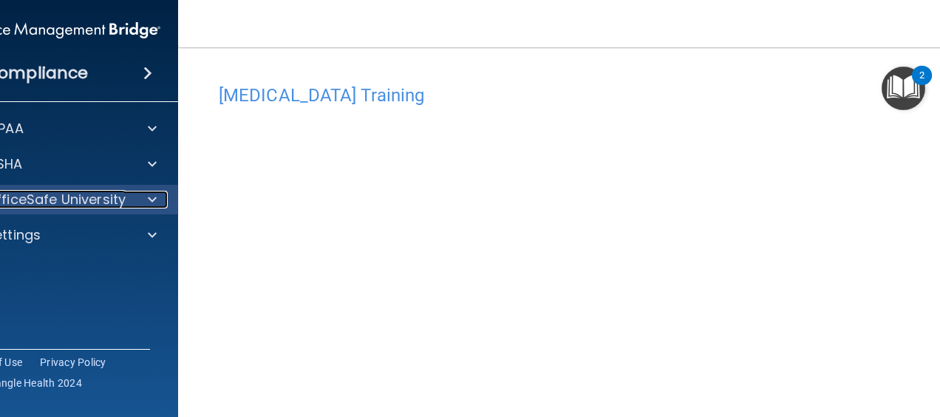
click at [86, 208] on p "OfficeSafe University" at bounding box center [56, 200] width 140 height 18
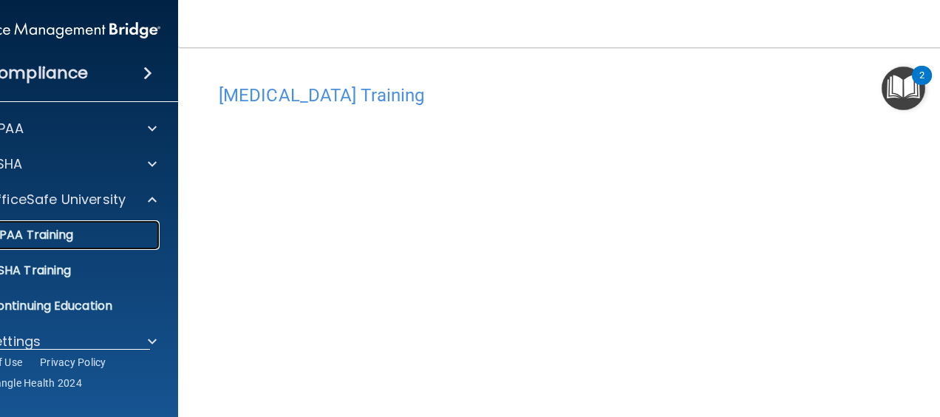
click at [98, 239] on div "HIPAA Training" at bounding box center [52, 235] width 202 height 15
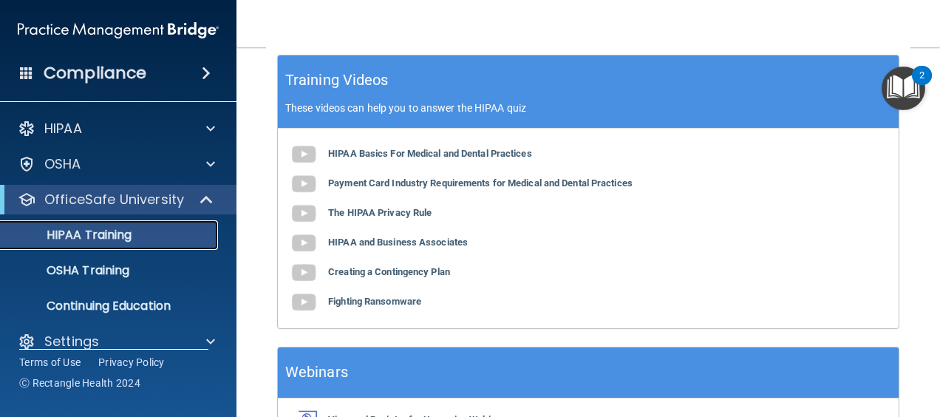
scroll to position [681, 0]
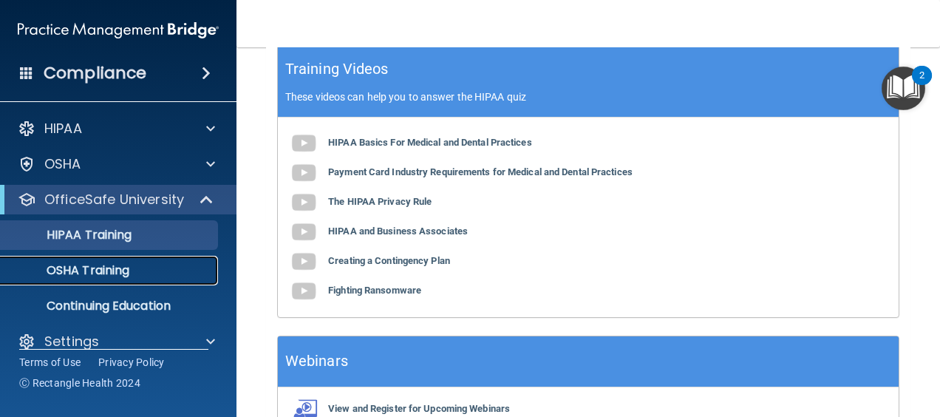
click at [139, 266] on div "OSHA Training" at bounding box center [111, 270] width 202 height 15
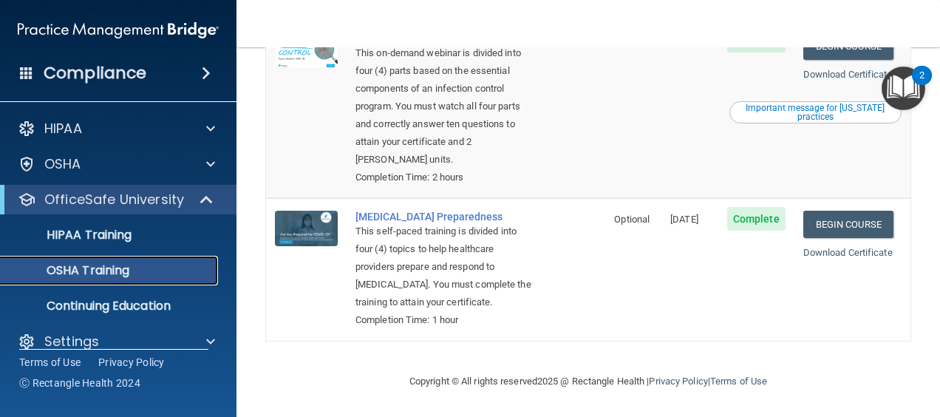
scroll to position [521, 0]
